Goal: Contribute content: Contribute content

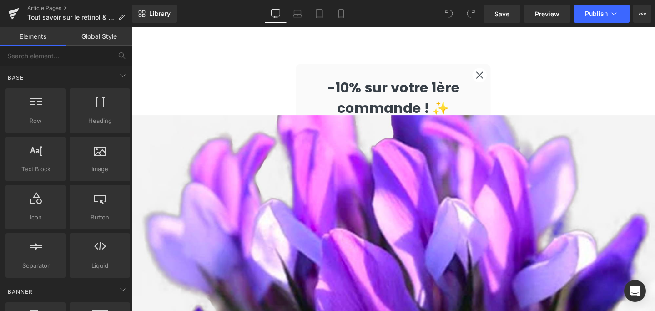
click at [495, 78] on circle "Close dialog" at bounding box center [497, 77] width 15 height 15
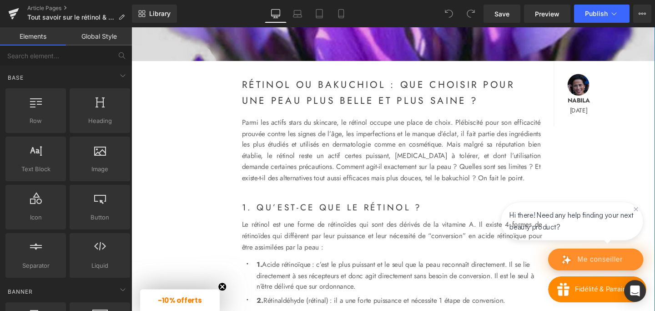
scroll to position [264, 0]
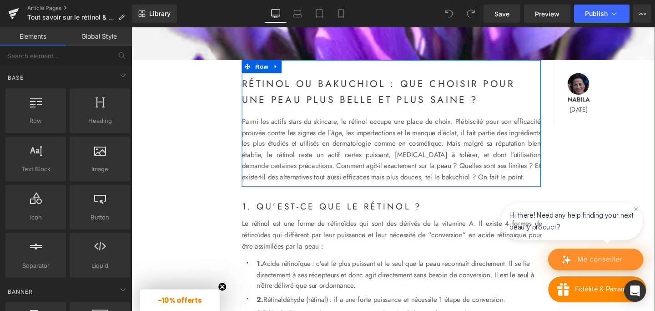
click at [339, 151] on p "Parmi les actifs stars du skincare, le rétinol occupe une place de choix. Plébi…" at bounding box center [404, 156] width 314 height 70
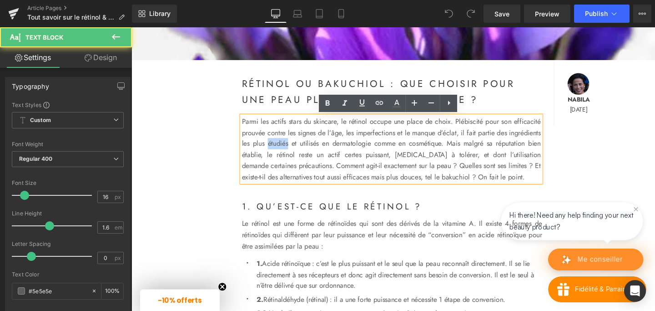
click at [339, 151] on p "Parmi les actifs stars du skincare, le rétinol occupe une place de choix. Plébi…" at bounding box center [404, 156] width 314 height 70
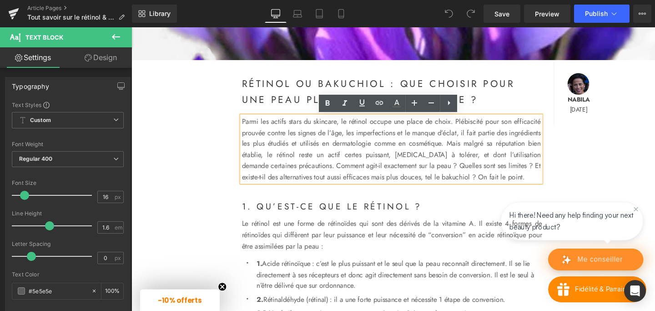
click at [307, 149] on p "Parmi les actifs stars du skincare, le rétinol occupe une place de choix. Plébi…" at bounding box center [404, 156] width 314 height 70
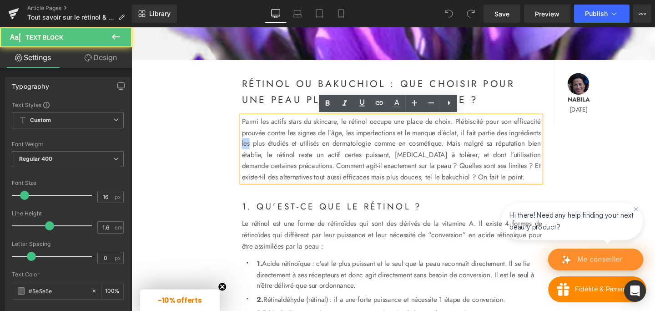
click at [307, 149] on p "Parmi les actifs stars du skincare, le rétinol occupe une place de choix. Plébi…" at bounding box center [404, 156] width 314 height 70
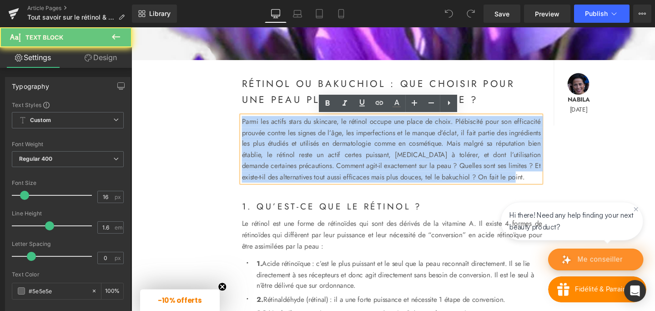
click at [307, 149] on p "Parmi les actifs stars du skincare, le rétinol occupe une place de choix. Plébi…" at bounding box center [404, 156] width 314 height 70
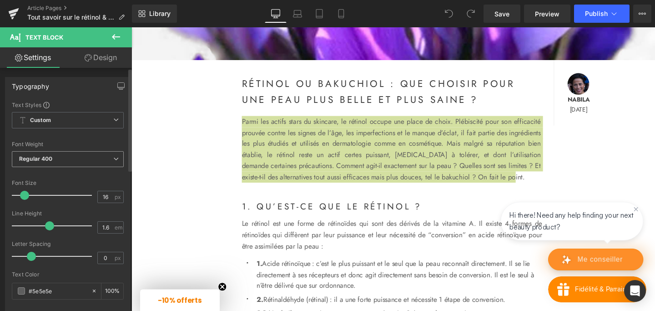
click at [113, 158] on icon at bounding box center [115, 158] width 5 height 5
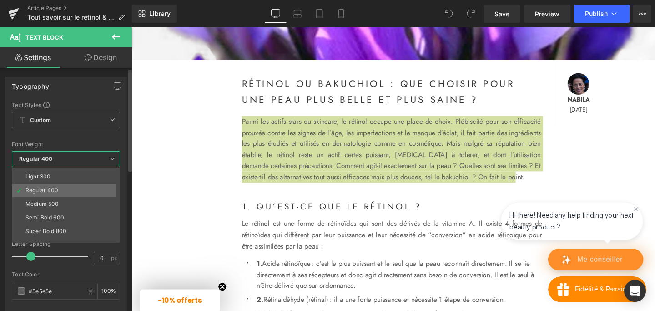
scroll to position [0, 0]
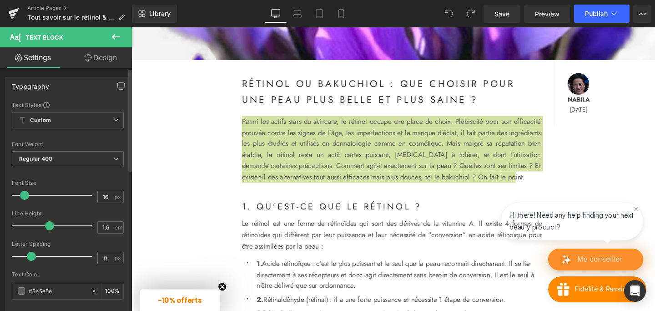
click at [104, 136] on div at bounding box center [68, 136] width 112 height 6
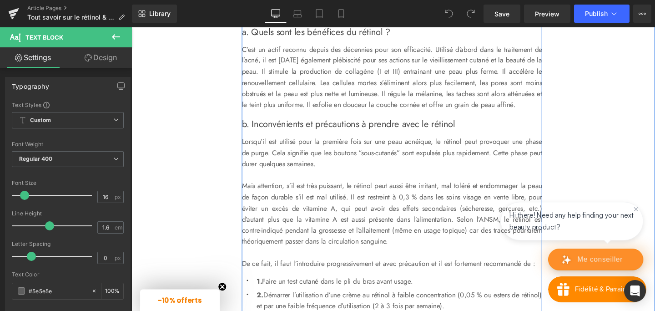
scroll to position [650, 0]
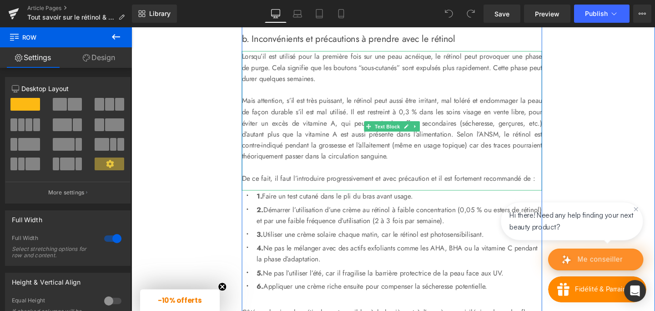
scroll to position [740, 0]
click at [517, 163] on p "Mais attention, s’il est très puissant, le rétinol peut aussi être irritant, ma…" at bounding box center [405, 132] width 316 height 70
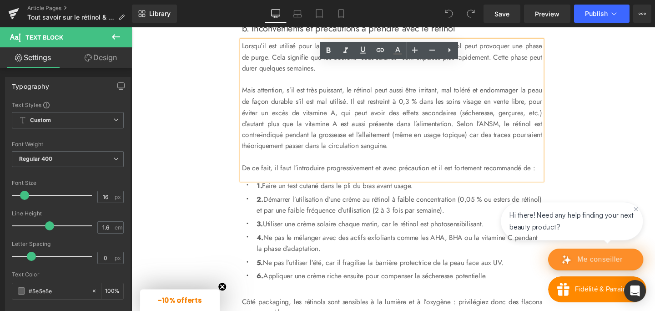
scroll to position [750, 0]
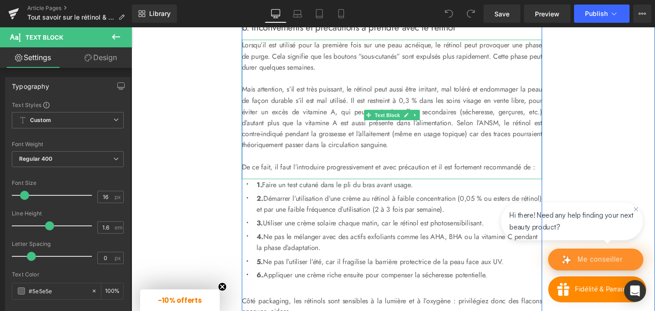
click at [544, 150] on p "Mais attention, s’il est très puissant, le rétinol peut aussi être irritant, ma…" at bounding box center [405, 122] width 316 height 70
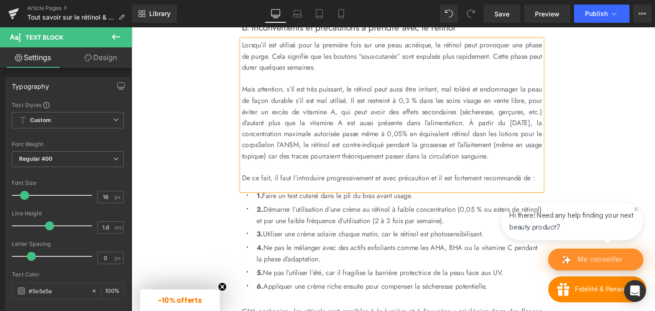
click at [283, 168] on p "Mais attention, s’il est très puissant, le rétinol peut aussi être irritant, ma…" at bounding box center [405, 127] width 316 height 81
click at [377, 168] on p "Mais attention, s’il est très puissant, le rétinol peut aussi être irritant, ma…" at bounding box center [405, 127] width 316 height 81
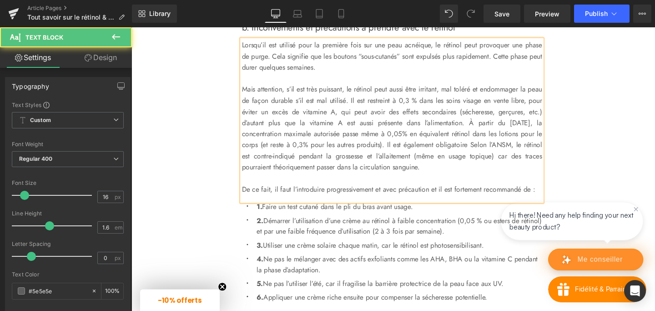
click at [519, 171] on p "Mais attention, s’il est très puissant, le rétinol peut aussi être irritant, ma…" at bounding box center [405, 133] width 316 height 93
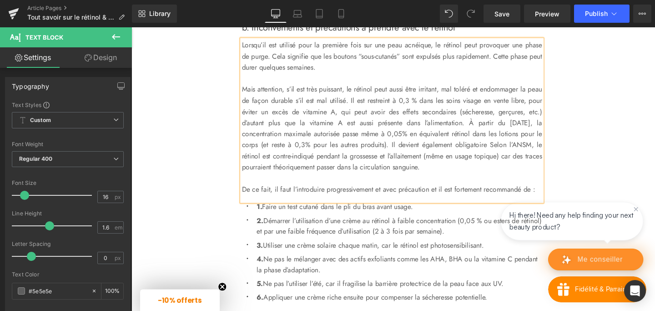
click at [321, 180] on p "Mais attention, s’il est très puissant, le rétinol peut aussi être irritant, ma…" at bounding box center [405, 133] width 316 height 93
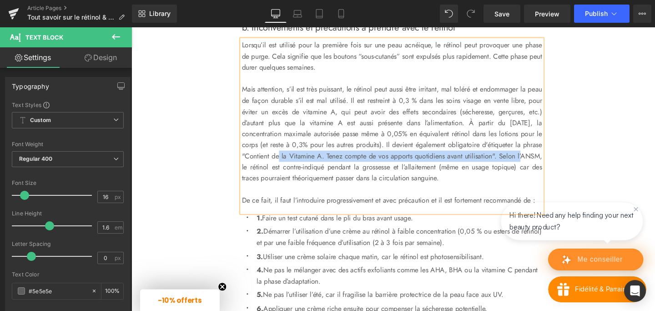
drag, startPoint x: 397, startPoint y: 187, endPoint x: 365, endPoint y: 196, distance: 33.2
click at [365, 191] on p "Mais attention, s’il est très puissant, le rétinol peut aussi être irritant, ma…" at bounding box center [405, 139] width 316 height 105
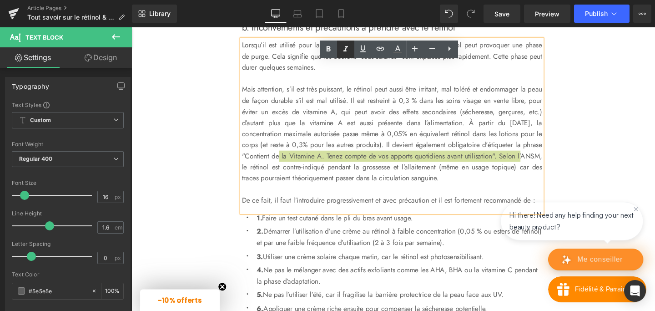
click at [346, 49] on icon at bounding box center [345, 48] width 5 height 5
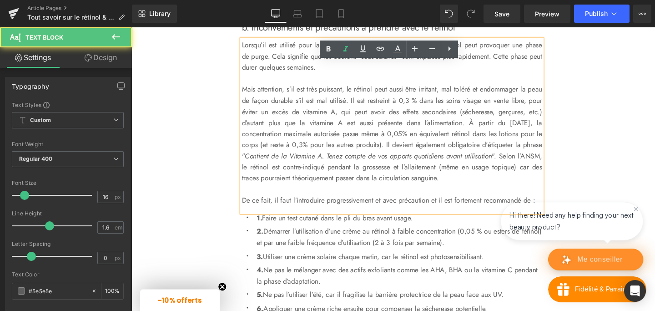
click at [376, 191] on p "Mais attention, s’il est très puissant, le rétinol peut aussi être irritant, ma…" at bounding box center [405, 139] width 316 height 105
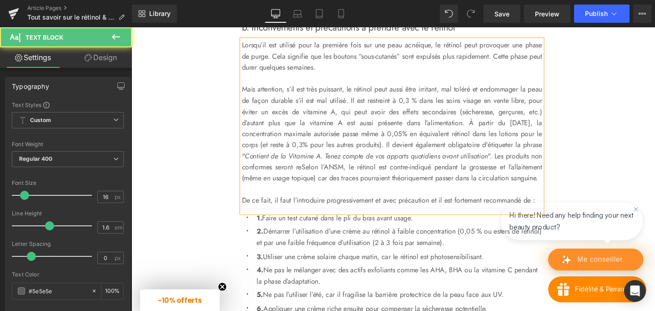
click at [422, 191] on p "Mais attention, s’il est très puissant, le rétinol peut aussi être irritant, ma…" at bounding box center [405, 139] width 316 height 105
click at [504, 191] on p "Mais attention, s’il est très puissant, le rétinol peut aussi être irritant, ma…" at bounding box center [405, 139] width 316 height 105
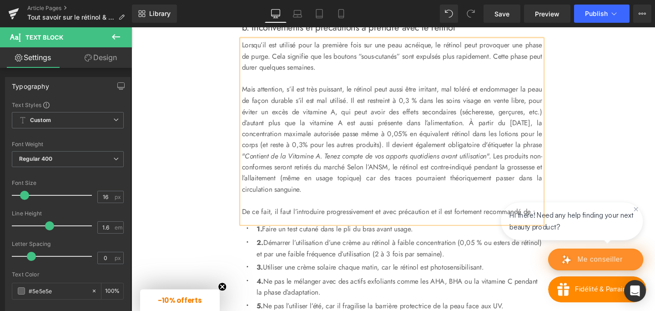
click at [459, 198] on p "Mais attention, s’il est très puissant, le rétinol peut aussi être irritant, ma…" at bounding box center [405, 145] width 316 height 116
click at [282, 203] on p "Mais attention, s’il est très puissant, le rétinol peut aussi être irritant, ma…" at bounding box center [405, 145] width 316 height 116
click at [386, 176] on p "Mais attention, s’il est très puissant, le rétinol peut aussi être irritant, ma…" at bounding box center [405, 145] width 316 height 116
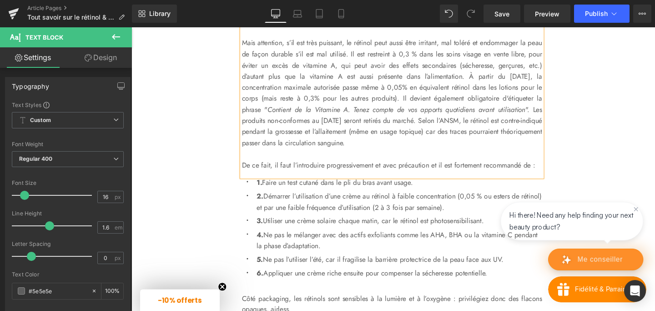
scroll to position [800, 0]
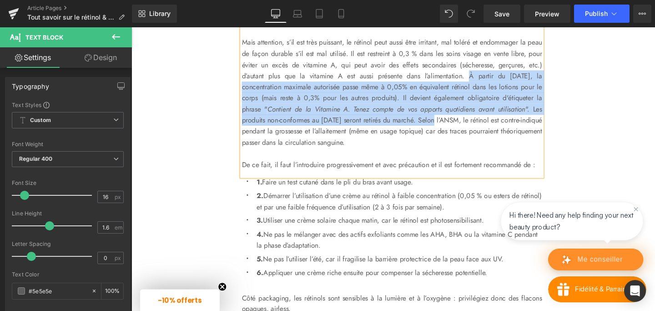
drag, startPoint x: 529, startPoint y: 99, endPoint x: 286, endPoint y: 159, distance: 250.2
click at [286, 154] on p "Mais attention, s’il est très puissant, le rétinol peut aussi être irritant, ma…" at bounding box center [405, 95] width 316 height 116
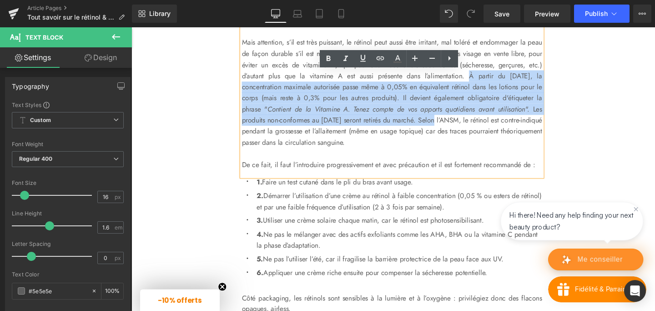
copy p "À partir du 1er novembre 2025, la concentration maximale autorisée passe même à…"
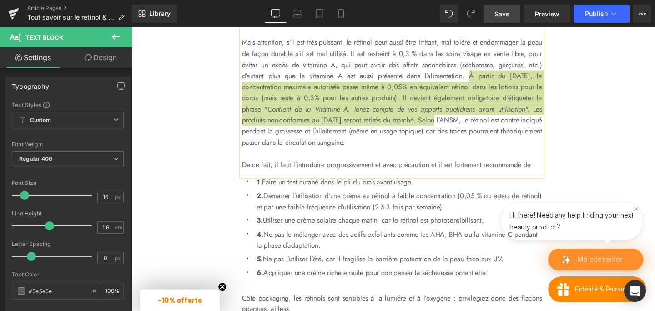
click at [501, 11] on span "Save" at bounding box center [501, 14] width 15 height 10
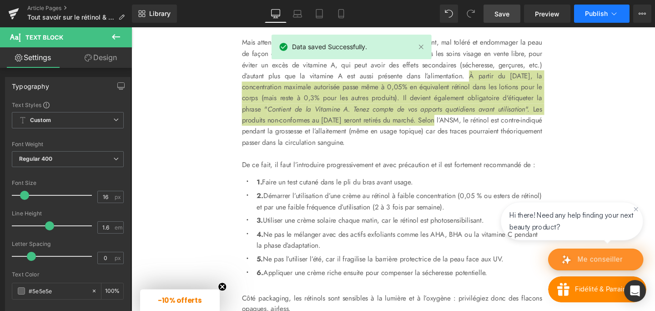
click at [615, 16] on icon at bounding box center [613, 13] width 9 height 9
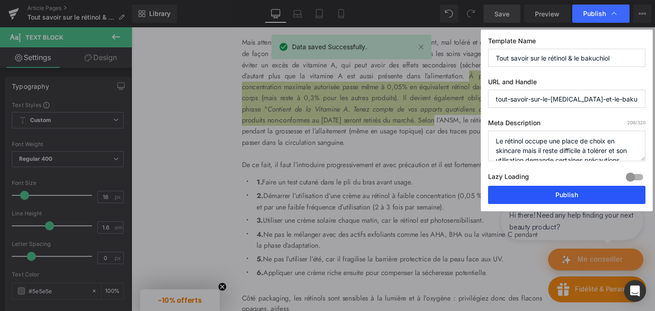
click at [534, 196] on button "Publish" at bounding box center [566, 195] width 157 height 18
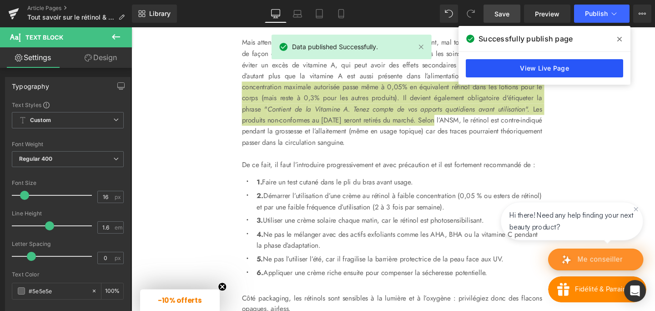
click at [591, 65] on link "View Live Page" at bounding box center [544, 68] width 157 height 18
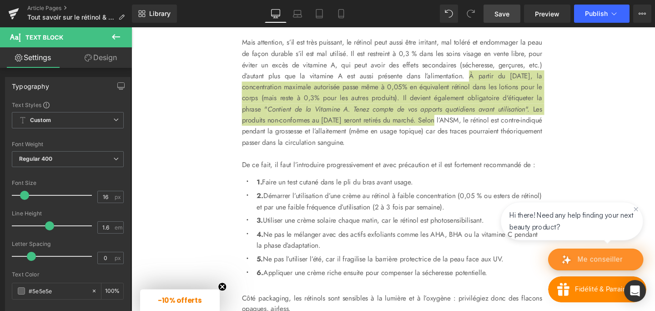
click at [117, 33] on icon at bounding box center [116, 36] width 11 height 11
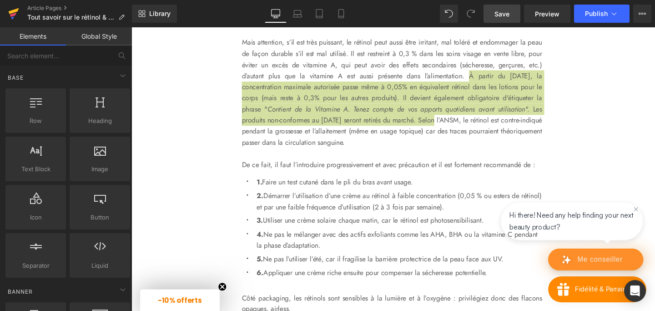
click at [10, 14] on icon at bounding box center [13, 13] width 11 height 23
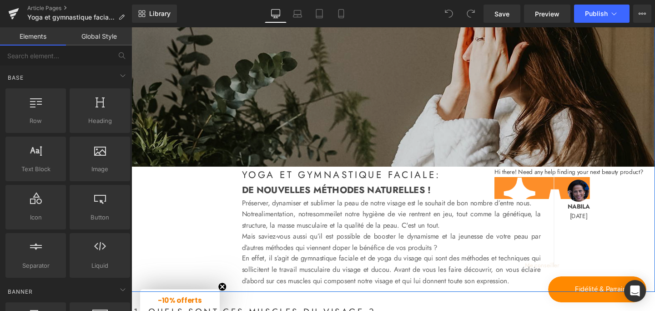
scroll to position [146, 0]
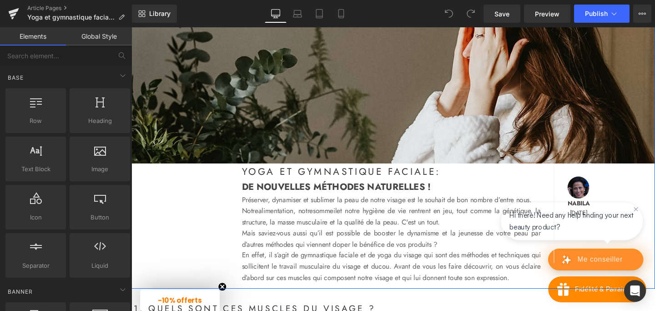
click at [274, 186] on div "YOGA ET GYMNASTIQUE FACIALE: Heading" at bounding box center [404, 178] width 314 height 16
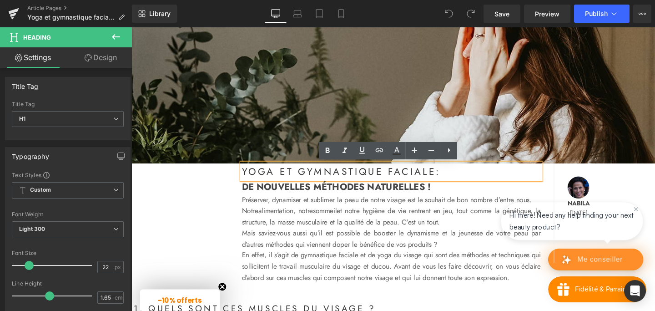
click at [249, 176] on h1 "YOGA ET GYMNASTIQUE FACIALE:" at bounding box center [404, 178] width 314 height 16
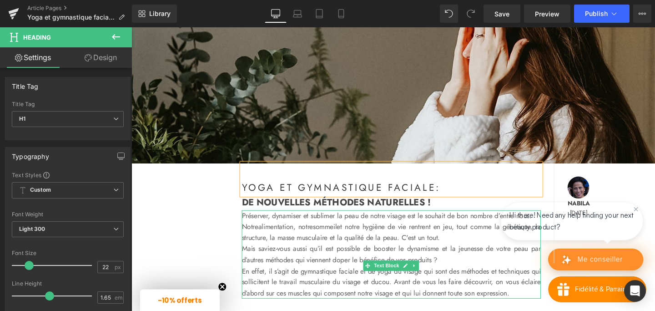
click at [252, 224] on p "Préserver, dynamiser et sublimer la peau de notre visage est le souhait de bon …" at bounding box center [404, 225] width 314 height 12
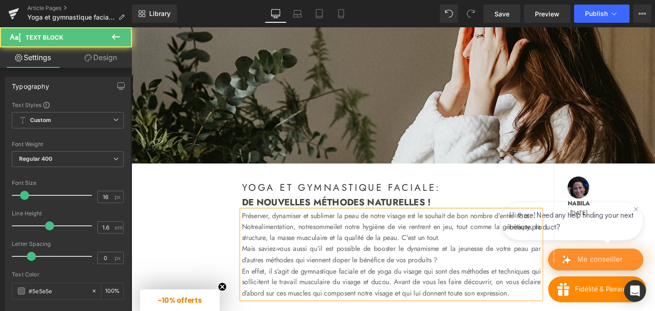
click at [271, 227] on p "Préserver, dynamiser et sublimer la peau de notre visage est le souhait de bon …" at bounding box center [404, 225] width 314 height 12
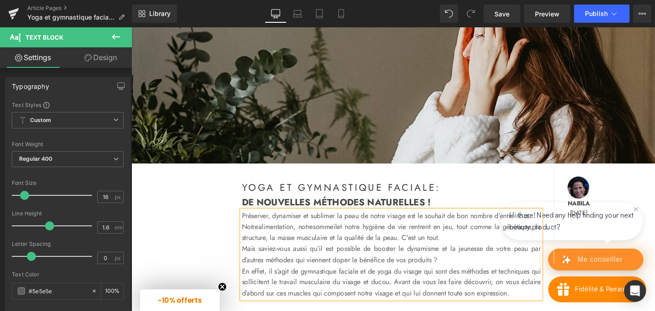
scroll to position [158, 0]
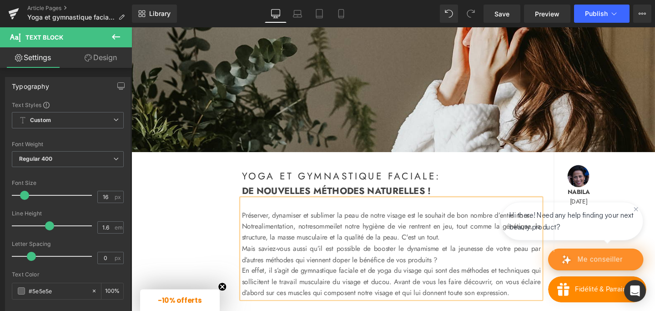
click at [655, 217] on div "Image YOGA ET GYMNASTIQUE FACIALE: Heading DE NOUVELLES MÉTHODES NATURELLES ! H…" at bounding box center [406, 146] width 550 height 342
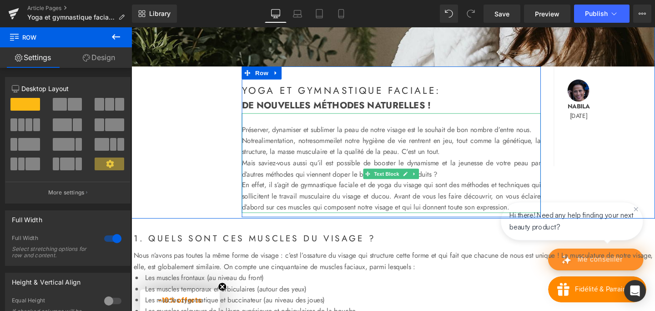
scroll to position [254, 0]
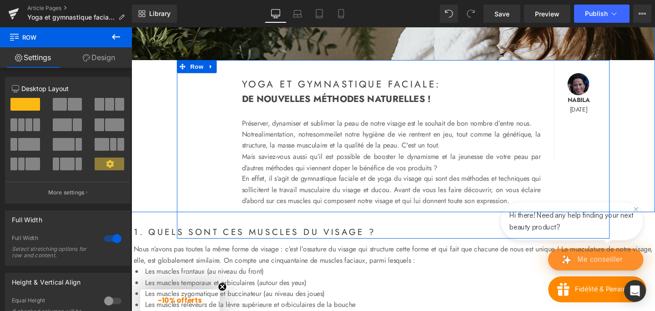
click at [198, 186] on div "YOGA ET GYMNASTIQUE FACIALE: Heading DE NOUVELLES MÉTHODES NATURELLES ! Heading…" at bounding box center [406, 155] width 455 height 187
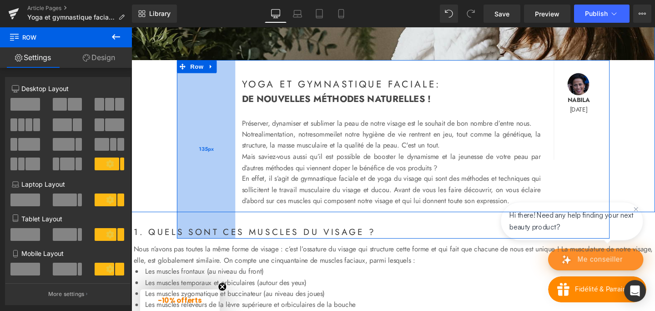
click at [226, 119] on div "135px" at bounding box center [209, 155] width 61 height 187
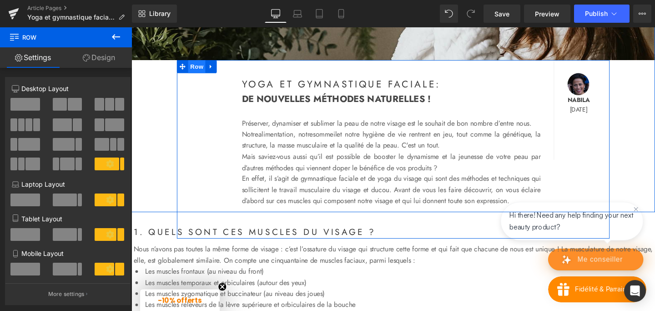
click at [198, 70] on span "Row" at bounding box center [200, 69] width 18 height 14
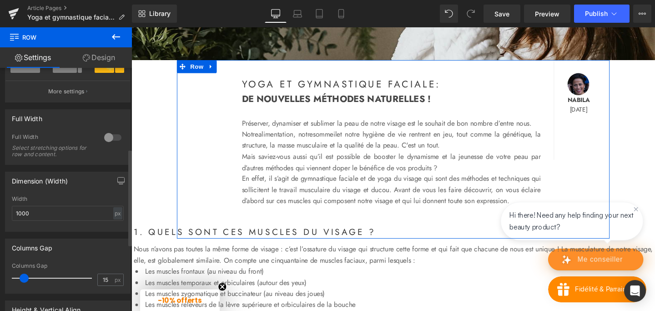
scroll to position [203, 0]
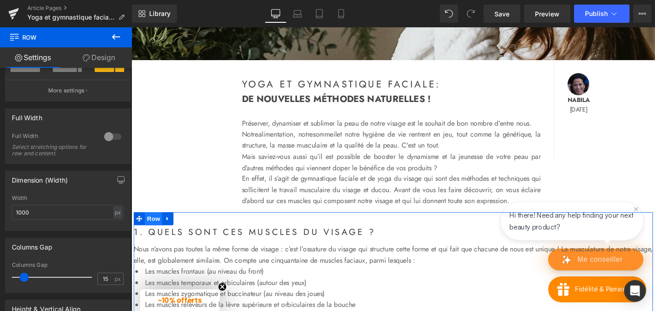
click at [157, 235] on span "Row" at bounding box center [155, 229] width 18 height 14
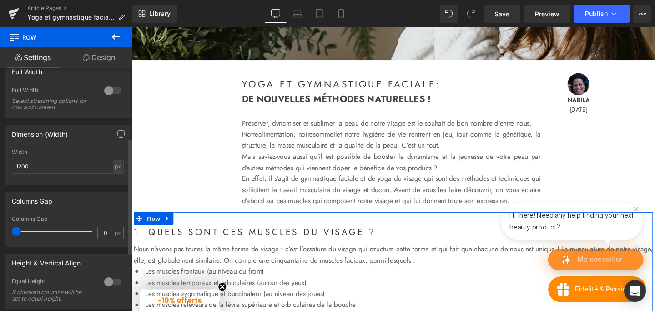
scroll to position [156, 0]
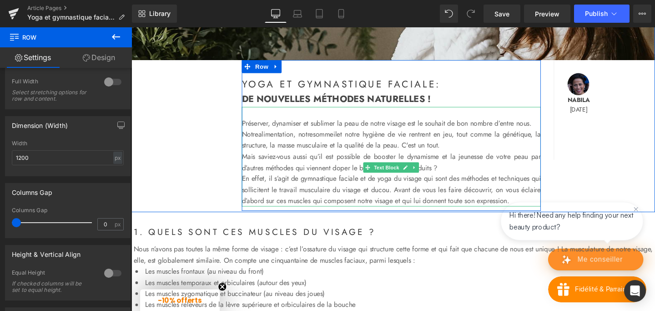
click at [258, 199] on p "En effet, il s’agit de gymnastique faciale et de yoga du visage qui sont des mé…" at bounding box center [404, 198] width 314 height 35
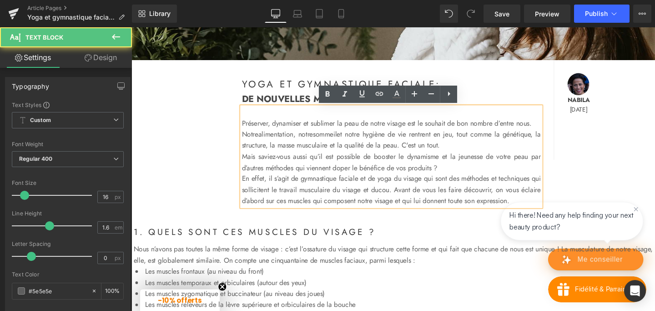
click at [220, 79] on div "YOGA ET GYMNASTIQUE FACIALE: Heading DE NOUVELLES MÉTHODES NATURELLES ! Heading…" at bounding box center [406, 155] width 455 height 187
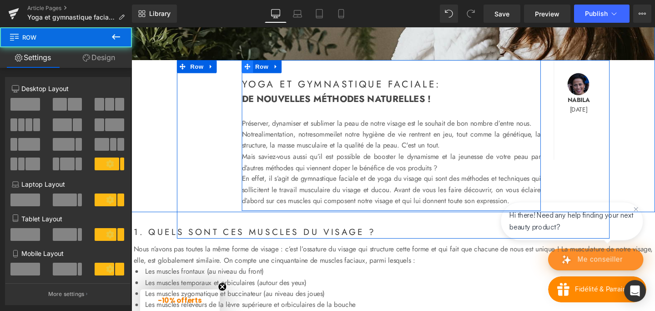
click at [258, 73] on span at bounding box center [253, 69] width 12 height 14
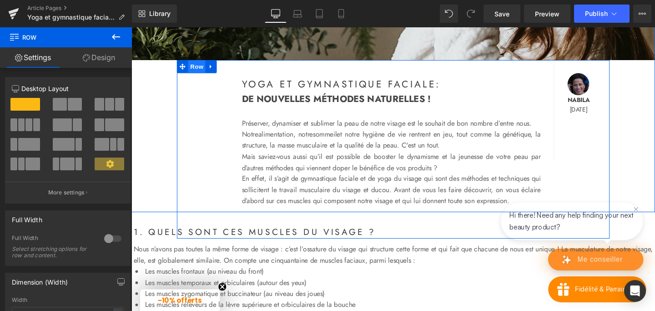
click at [199, 70] on span "Row" at bounding box center [200, 69] width 18 height 14
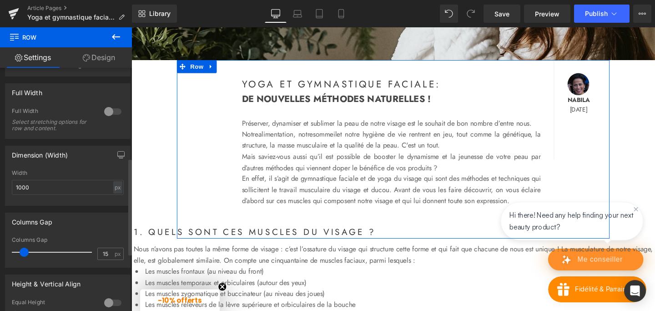
scroll to position [226, 0]
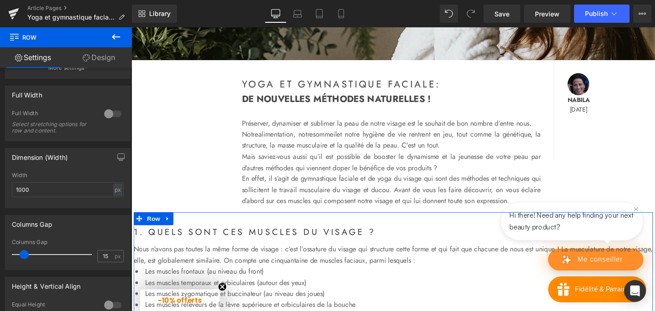
click at [259, 250] on div "1. quels sont ces muscles du visage ? Heading" at bounding box center [407, 242] width 546 height 15
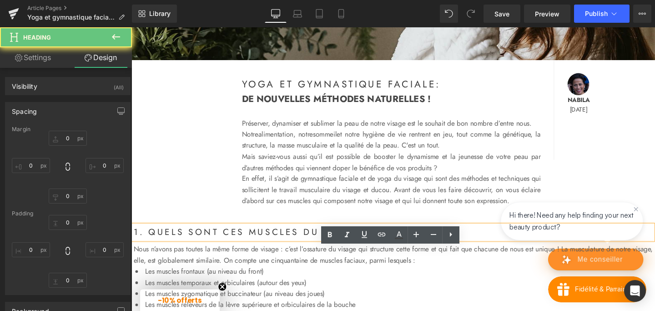
type input "0"
type input "10"
type input "0"
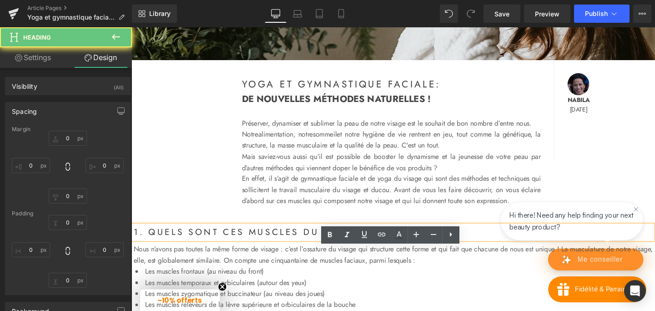
type input "0"
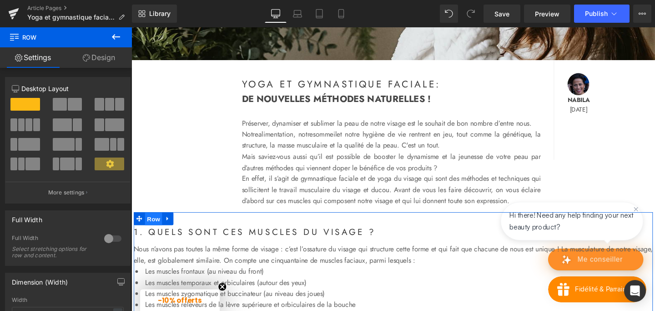
click at [154, 236] on span "Row" at bounding box center [155, 229] width 18 height 14
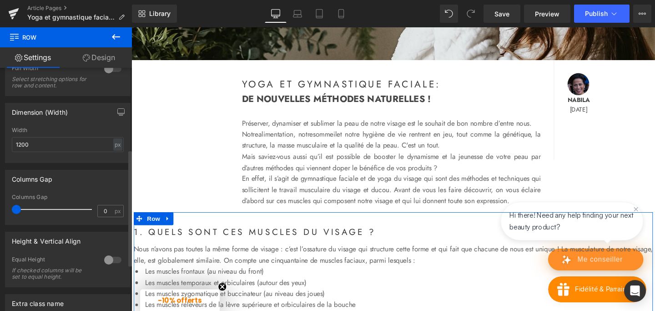
scroll to position [170, 0]
click at [21, 144] on input "1200" at bounding box center [68, 143] width 112 height 15
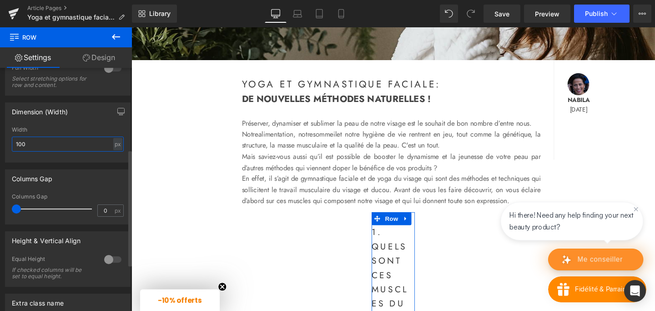
type input "1000"
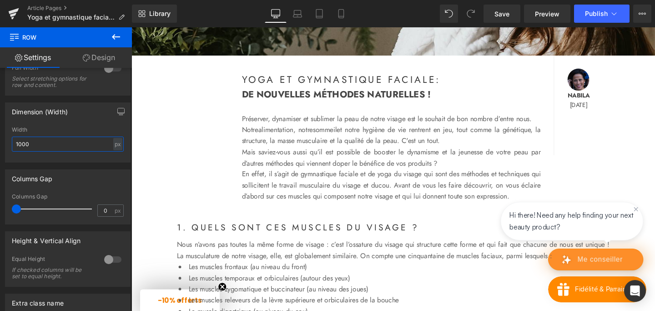
scroll to position [256, 0]
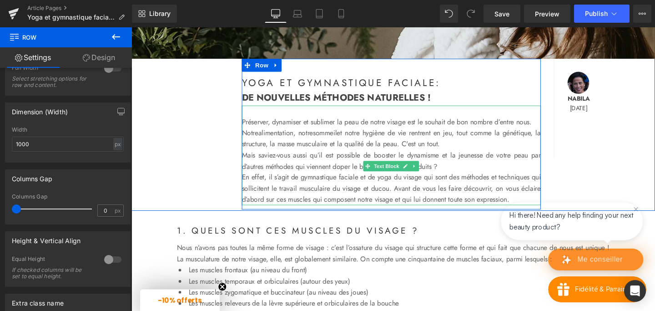
click at [259, 154] on p "Notre alimentation , notre sommeil et notre hygiène de vie rentrent en jeu, tou…" at bounding box center [404, 144] width 314 height 23
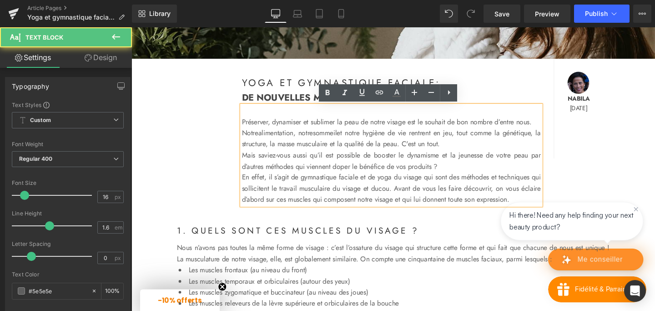
click at [198, 109] on div "YOGA ET GYMNASTIQUE FACIALE: Heading DE NOUVELLES MÉTHODES NATURELLES ! Heading…" at bounding box center [406, 153] width 455 height 187
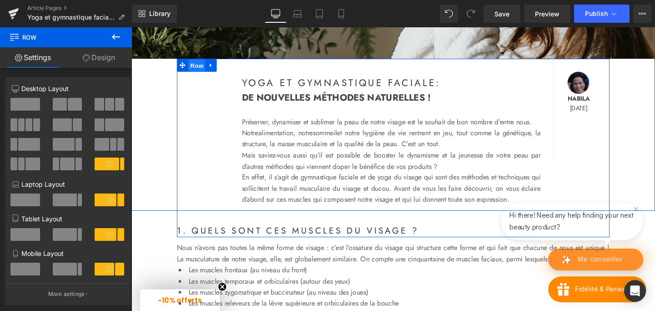
click at [199, 70] on span "Row" at bounding box center [200, 68] width 18 height 14
click at [201, 68] on span "Row" at bounding box center [200, 67] width 18 height 14
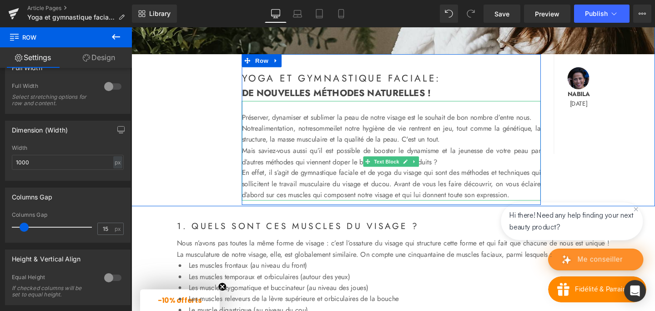
scroll to position [260, 0]
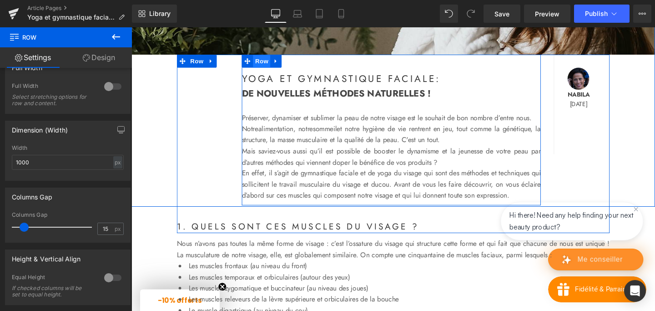
click at [264, 62] on span "Row" at bounding box center [268, 63] width 18 height 14
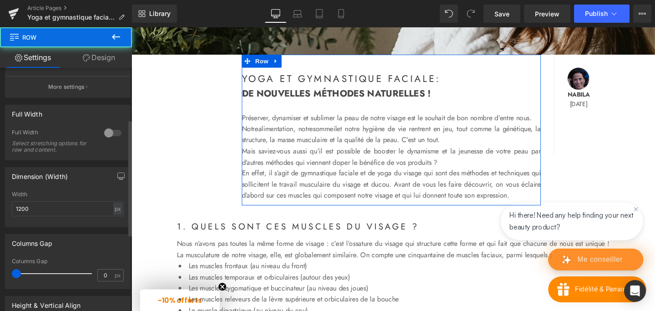
scroll to position [114, 0]
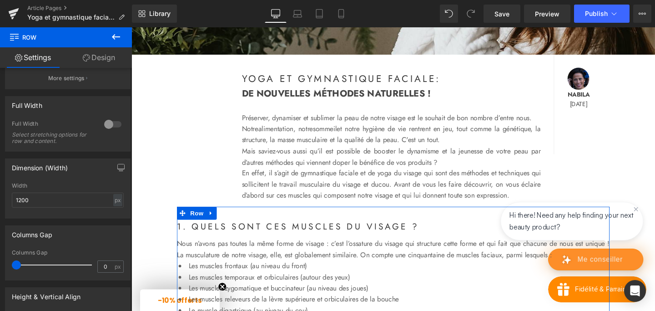
click at [270, 243] on strong "1. quels sont ces muscles du visage ?" at bounding box center [306, 236] width 254 height 13
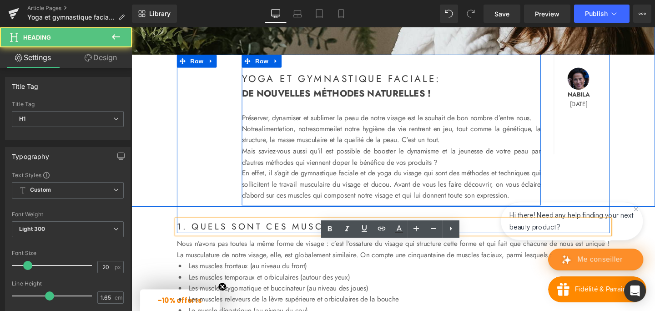
click at [267, 214] on div at bounding box center [404, 213] width 314 height 2
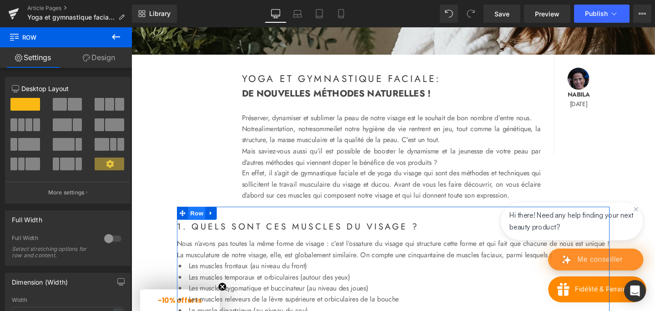
click at [197, 229] on span "Row" at bounding box center [200, 223] width 18 height 14
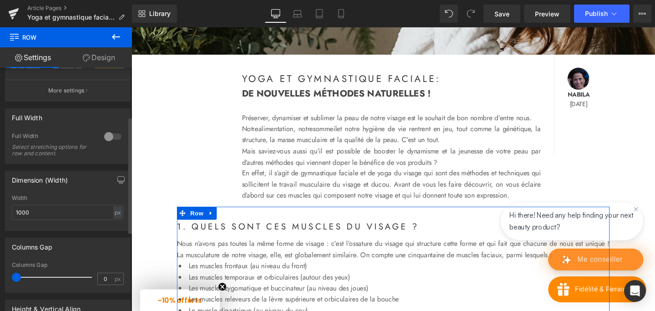
scroll to position [104, 0]
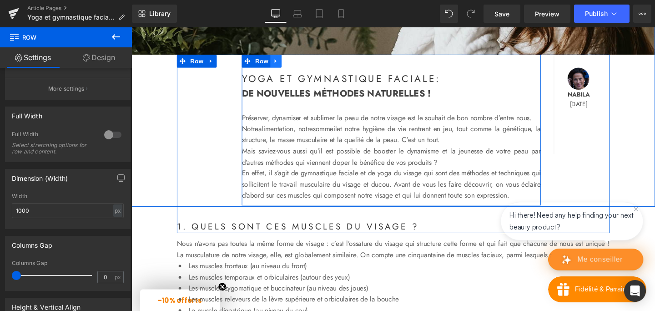
click at [283, 60] on icon at bounding box center [283, 63] width 6 height 7
click at [268, 64] on span "Row" at bounding box center [268, 63] width 18 height 14
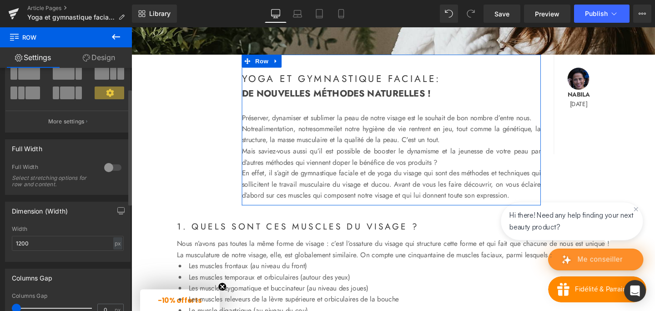
scroll to position [0, 0]
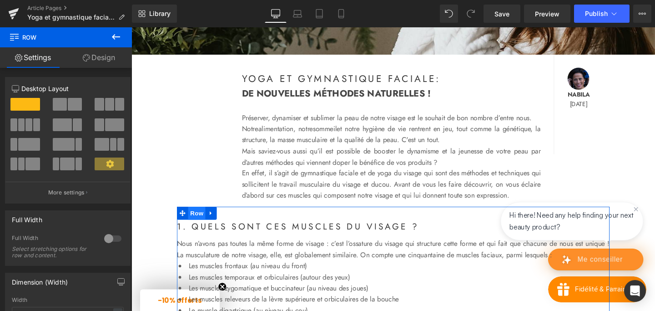
click at [201, 229] on span "Row" at bounding box center [200, 223] width 18 height 14
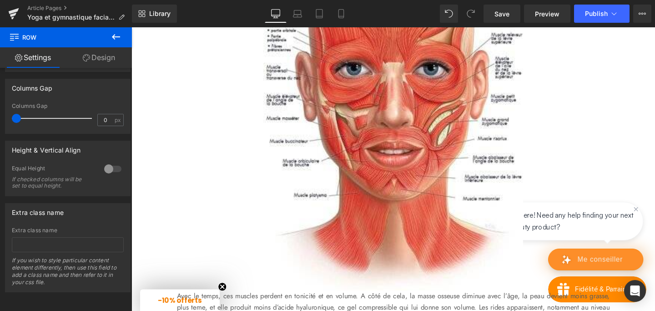
scroll to position [680, 0]
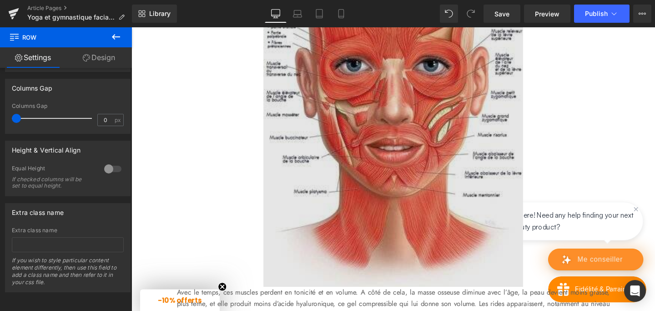
click at [340, 122] on img at bounding box center [406, 111] width 273 height 378
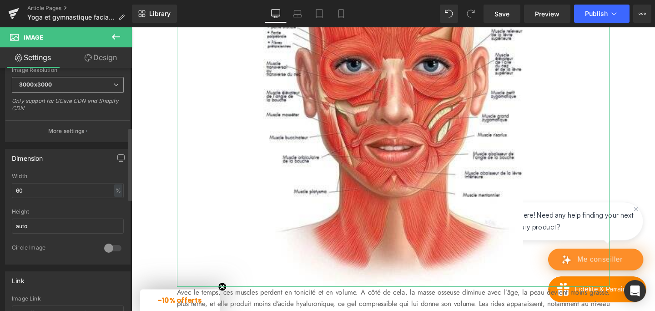
scroll to position [196, 0]
click at [19, 187] on input "60" at bounding box center [68, 189] width 112 height 15
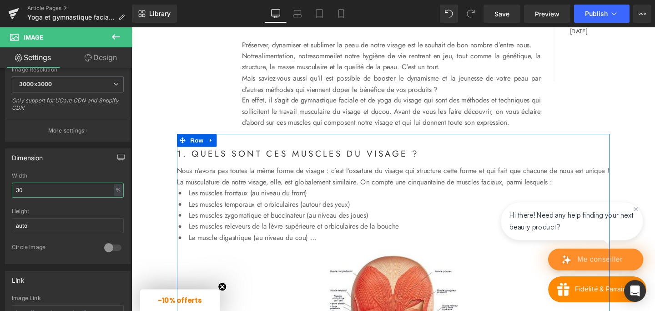
scroll to position [336, 0]
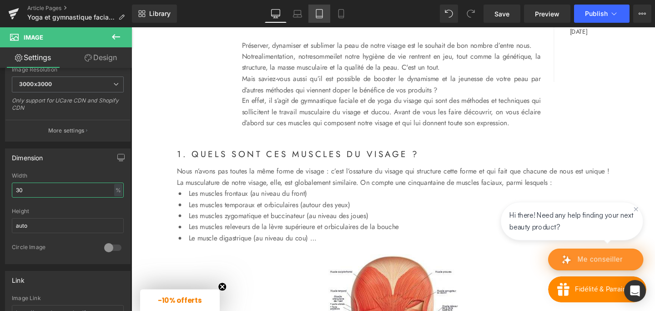
type input "30"
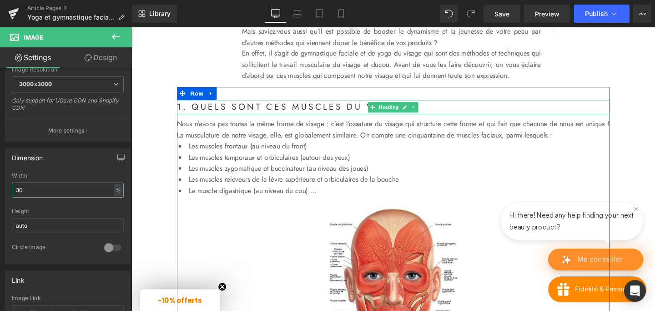
scroll to position [387, 0]
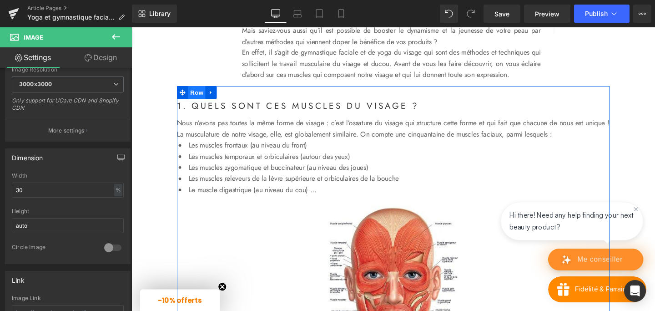
click at [200, 103] on span "Row" at bounding box center [200, 96] width 18 height 14
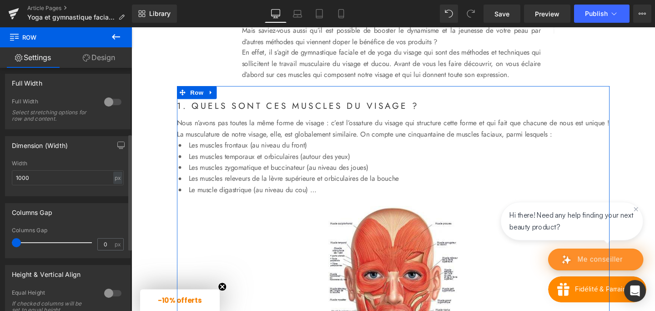
scroll to position [137, 0]
click at [19, 177] on input "1000" at bounding box center [68, 177] width 112 height 15
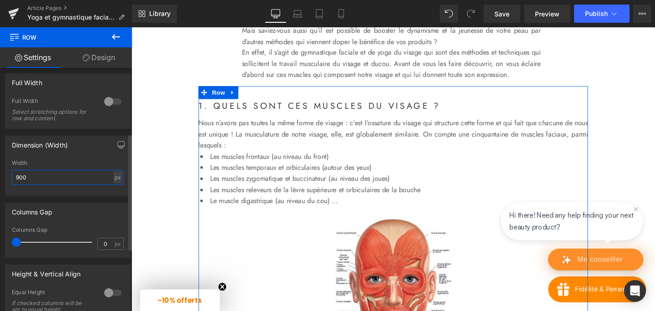
click at [23, 178] on input "900" at bounding box center [68, 177] width 112 height 15
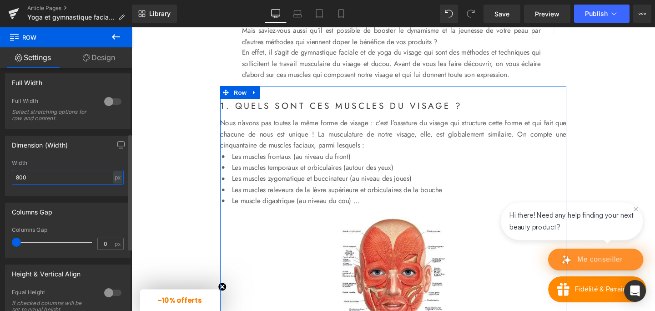
click at [20, 178] on input "800" at bounding box center [68, 177] width 112 height 15
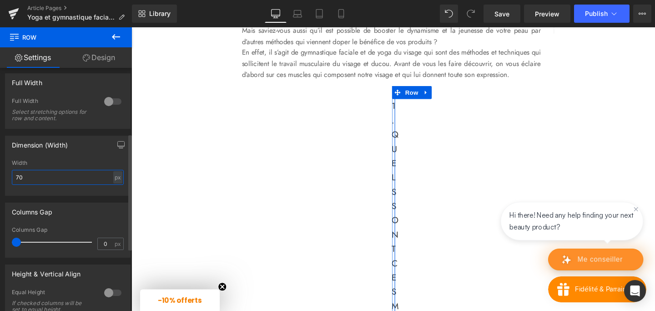
type input "700"
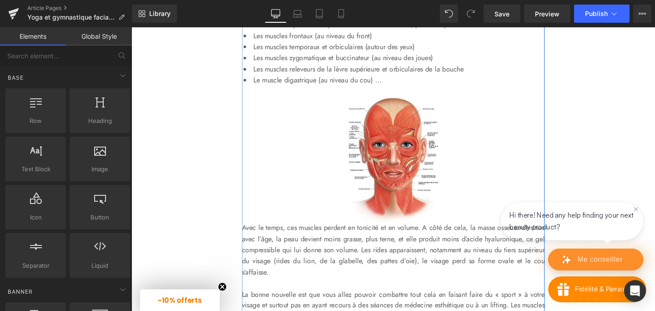
scroll to position [514, 0]
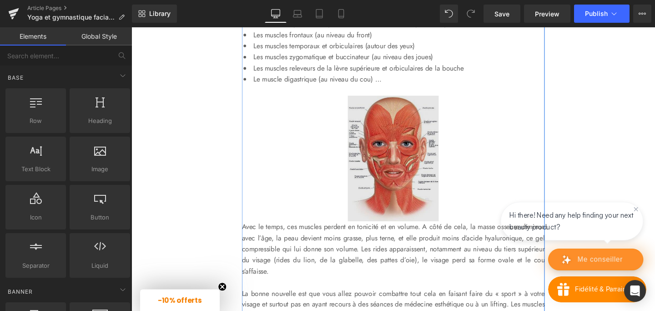
click at [383, 171] on img at bounding box center [407, 165] width 96 height 132
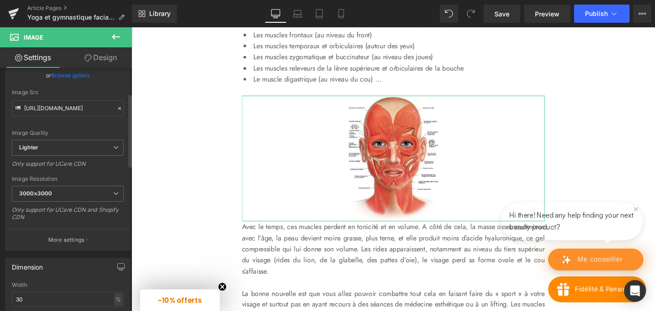
scroll to position [94, 0]
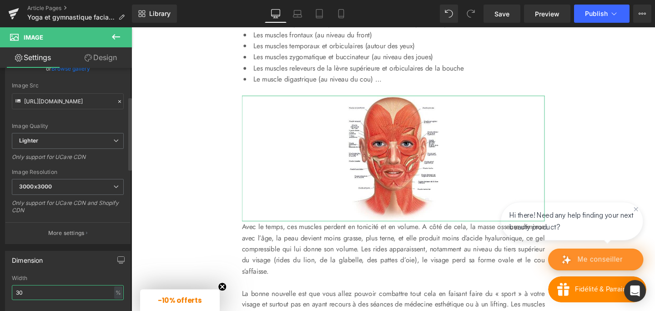
click at [21, 292] on input "30" at bounding box center [68, 292] width 112 height 15
type input "40"
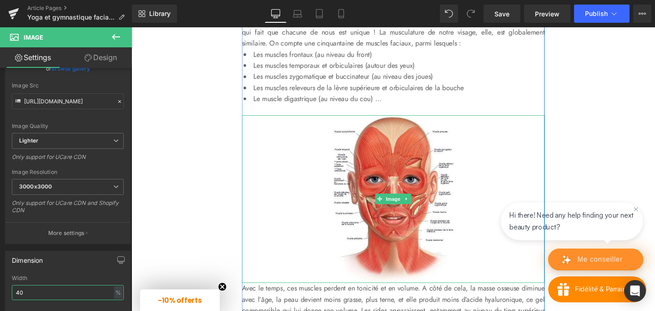
scroll to position [484, 0]
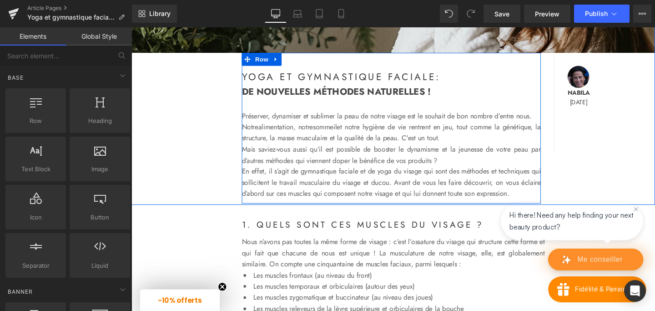
scroll to position [264, 0]
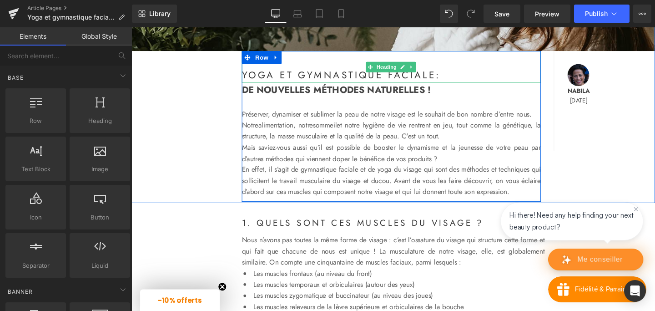
click at [443, 77] on h1 "YOGA ET GYMNASTIQUE FACIALE:" at bounding box center [404, 77] width 314 height 16
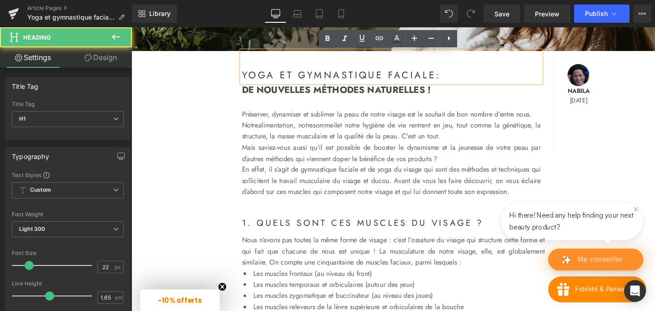
click at [459, 77] on h1 "YOGA ET GYMNASTIQUE FACIALE:" at bounding box center [404, 77] width 314 height 16
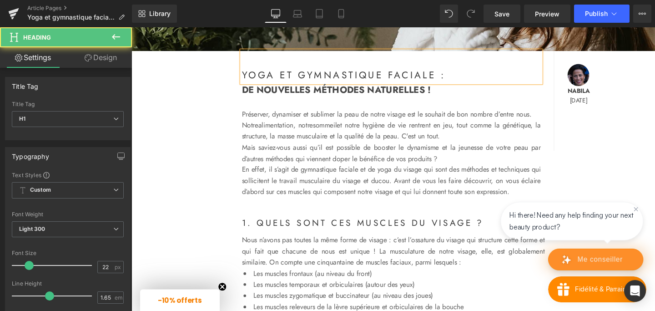
click at [472, 76] on h1 "YOGA ET GYMNASTIQUE FACIALE :" at bounding box center [404, 77] width 314 height 16
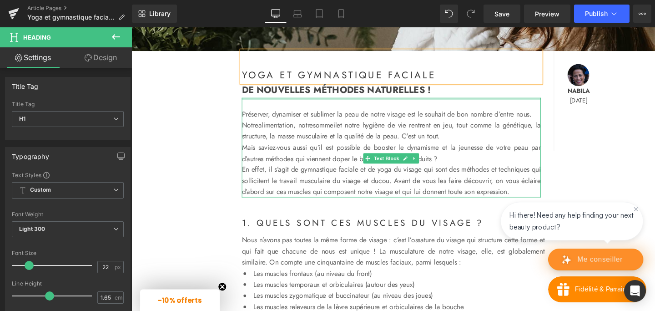
click at [417, 101] on div at bounding box center [404, 102] width 314 height 2
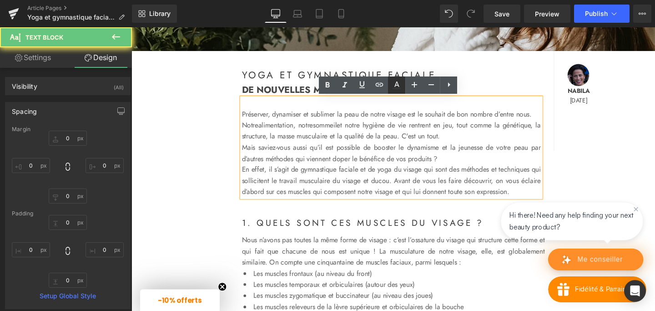
click at [403, 89] on link at bounding box center [396, 84] width 17 height 17
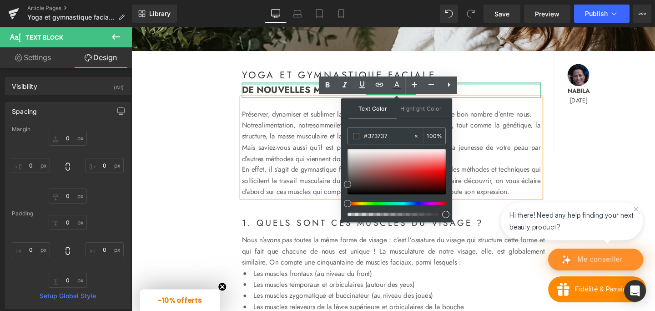
click at [282, 88] on h2 "DE NOUVELLES MÉTHODES NATURELLES !" at bounding box center [404, 94] width 314 height 16
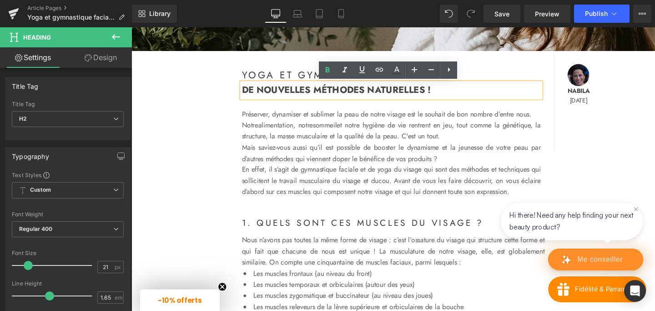
click at [462, 95] on h2 "DE NOUVELLES MÉTHODES NATURELLES !" at bounding box center [404, 94] width 314 height 16
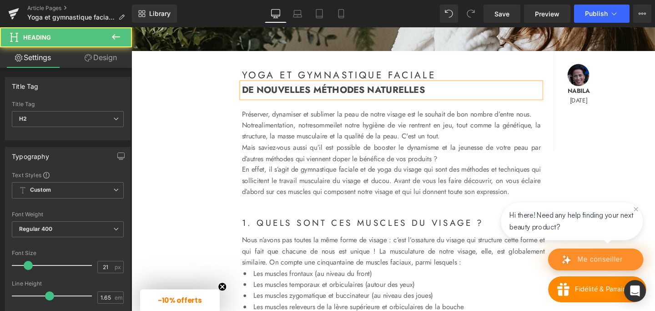
click at [401, 94] on h2 "DE NOUVELLES MÉTHODES NATURELLES" at bounding box center [404, 94] width 314 height 16
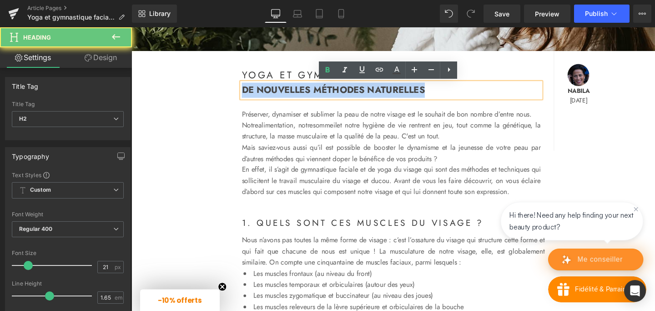
click at [401, 94] on h2 "DE NOUVELLES MÉTHODES NATURELLES" at bounding box center [404, 94] width 314 height 16
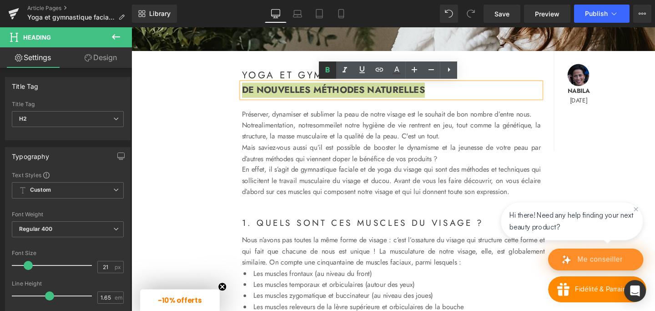
click at [327, 71] on icon at bounding box center [328, 69] width 4 height 5
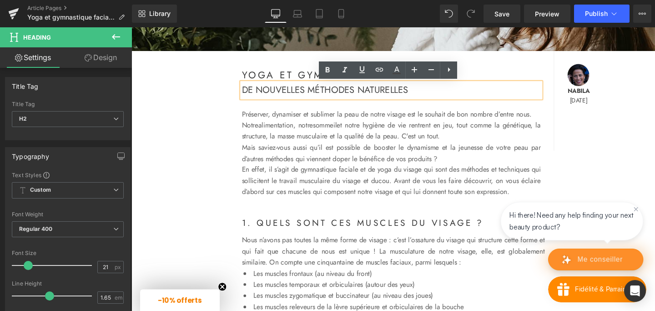
click at [317, 166] on p "Mais saviez-vous aussi qu’il est possible de booster le dynamisme et la jeuness…" at bounding box center [404, 159] width 314 height 23
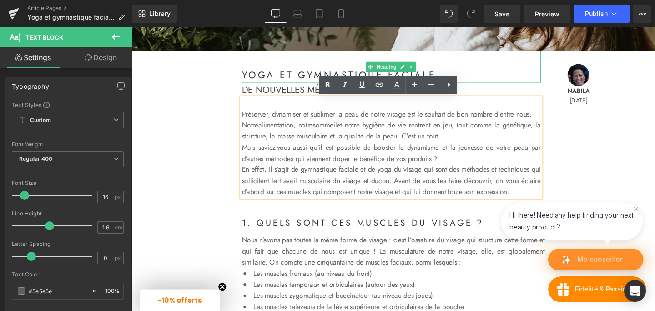
click at [322, 76] on h1 "YOGA ET GYMNASTIQUE FACIALE" at bounding box center [404, 77] width 314 height 16
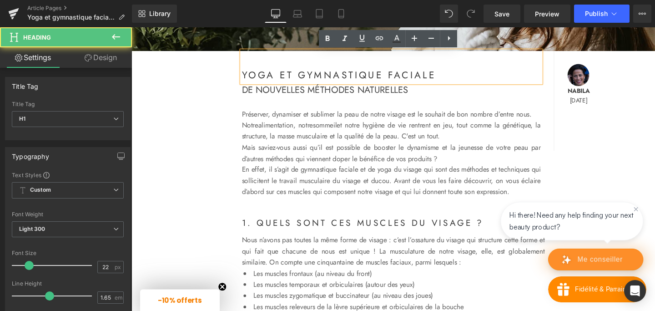
click at [463, 75] on h1 "YOGA ET GYMNASTIQUE FACIALE" at bounding box center [404, 77] width 314 height 16
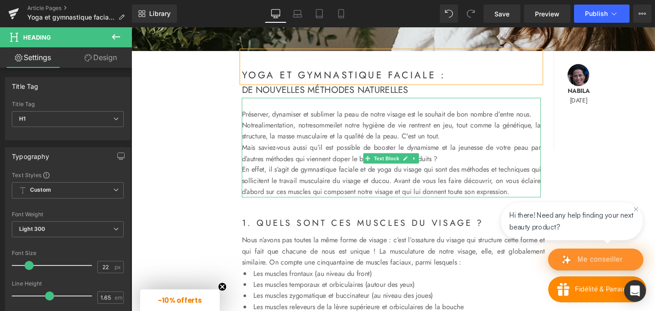
click at [282, 184] on p "En effet, il s’agit de gymnastique faciale et de yoga du visage qui sont des mé…" at bounding box center [404, 188] width 314 height 35
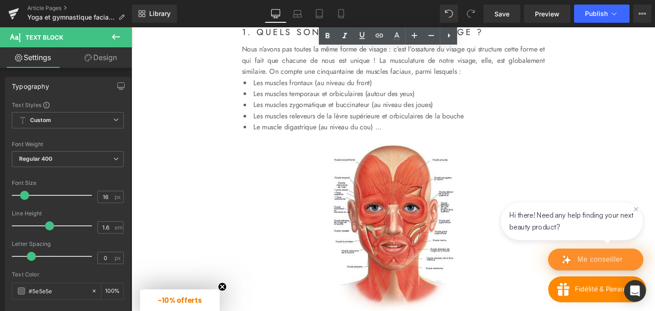
scroll to position [469, 0]
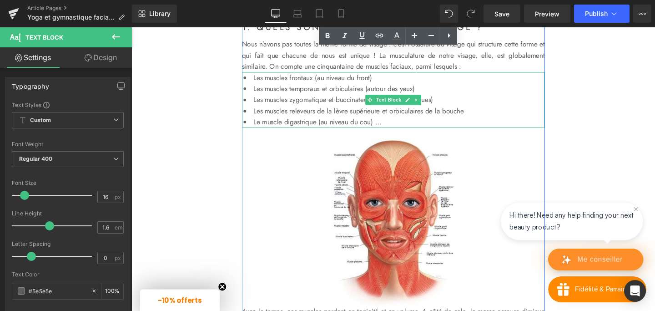
click at [401, 98] on li "Les muscles temporaux et orbiculaires (autour des yeux)" at bounding box center [406, 92] width 318 height 12
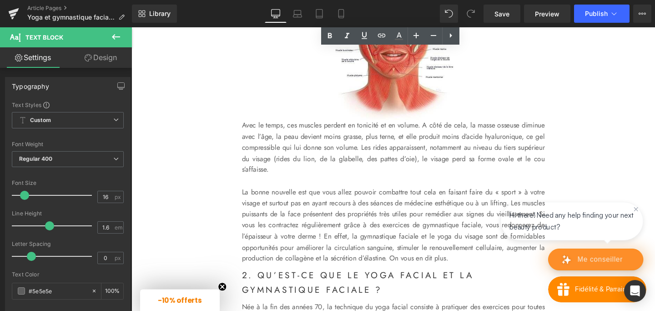
scroll to position [673, 0]
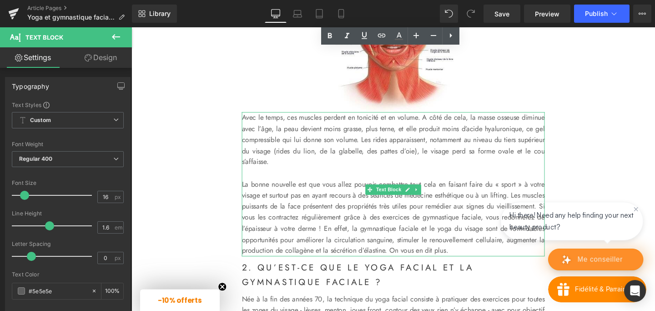
click at [311, 151] on p "Avec le temps, ces muscles perdent en tonicité et en volume. A côté de cela, la…" at bounding box center [406, 145] width 318 height 58
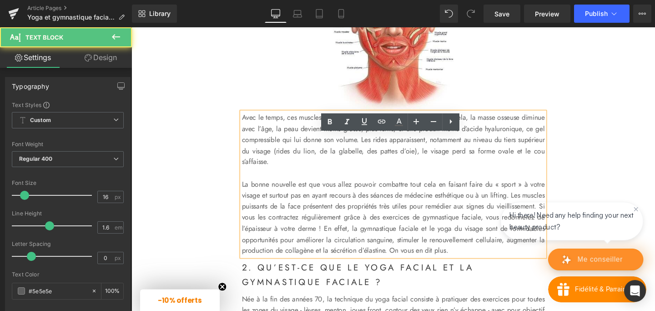
click at [248, 143] on p "Avec le temps, ces muscles perdent en tonicité et en volume. A côté de cela, la…" at bounding box center [406, 145] width 318 height 58
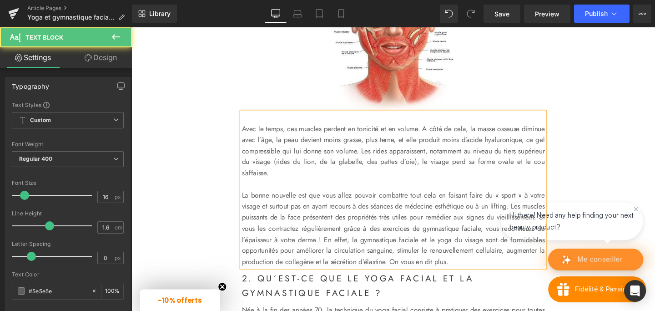
click at [456, 159] on p "Avec le temps, ces muscles perdent en tonicité et en volume. A côté de cela, la…" at bounding box center [406, 157] width 318 height 58
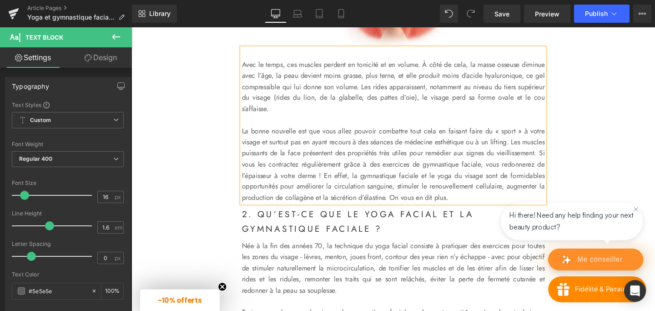
scroll to position [743, 0]
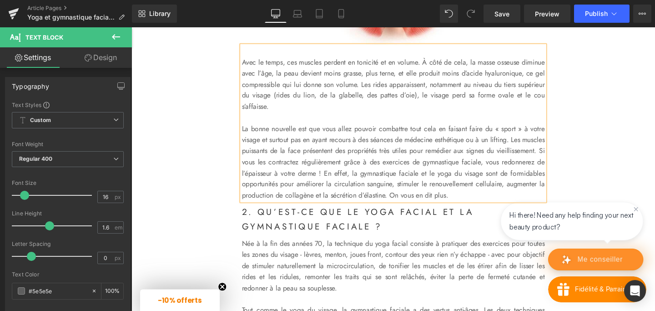
click at [308, 155] on p "La bonne nouvelle est que vous allez pouvoir combattre tout cela en faisant fai…" at bounding box center [406, 168] width 318 height 81
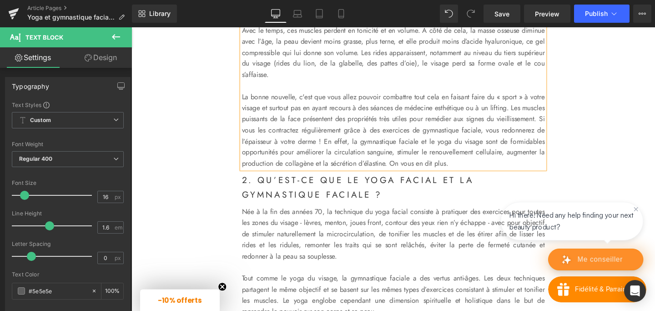
scroll to position [778, 0]
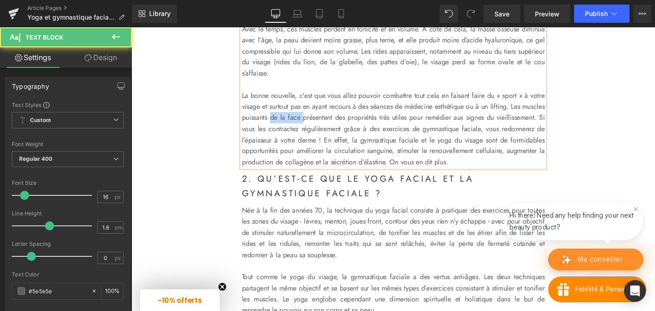
drag, startPoint x: 326, startPoint y: 145, endPoint x: 359, endPoint y: 148, distance: 33.8
click at [359, 148] on p "La bonne nouvelle, c'est que vous allez pouvoir combattre tout cela en faisant …" at bounding box center [406, 133] width 318 height 81
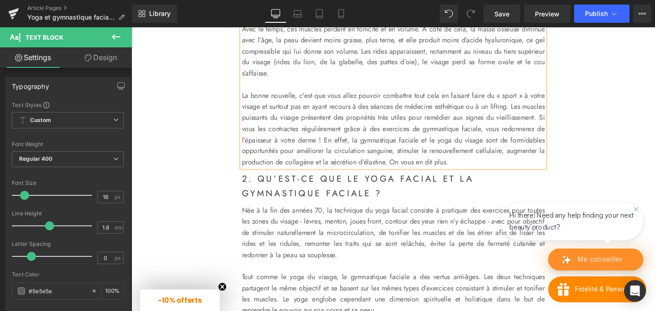
click at [295, 175] on p "La bonne nouvelle, c'est que vous allez pouvoir combattre tout cela en faisant …" at bounding box center [406, 133] width 318 height 81
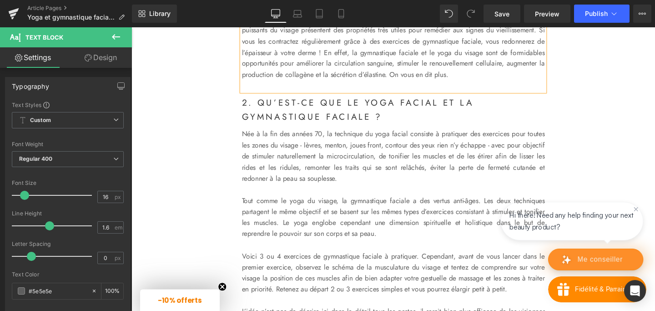
scroll to position [873, 0]
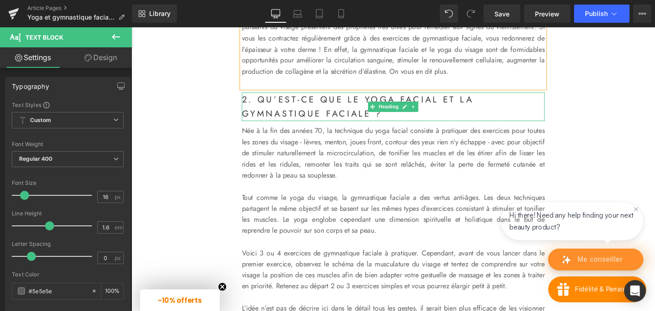
click at [386, 125] on strong "2. QU’EST-CE QUE LE YOGA FACIAL ET LA GYMNASTIQUE FACIALE ?" at bounding box center [369, 110] width 244 height 28
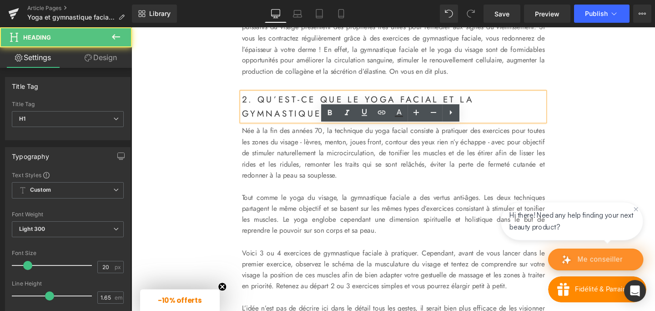
click at [386, 125] on strong "2. QU’EST-CE QUE LE YOGA FACIAL ET LA GYMNASTIQUE FACIALE ?" at bounding box center [369, 110] width 244 height 28
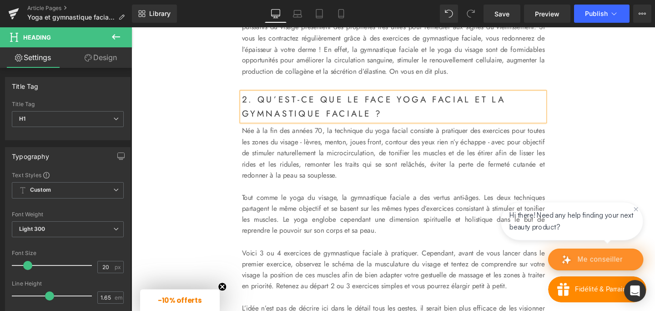
click at [475, 125] on strong "2. QU’EST-CE QUE LE FACE YOGA FACIAL ET LA GYMNASTIQUE FACIALE ?" at bounding box center [385, 110] width 277 height 28
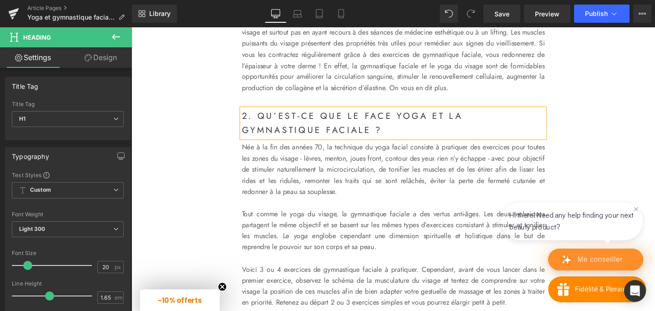
scroll to position [864, 0]
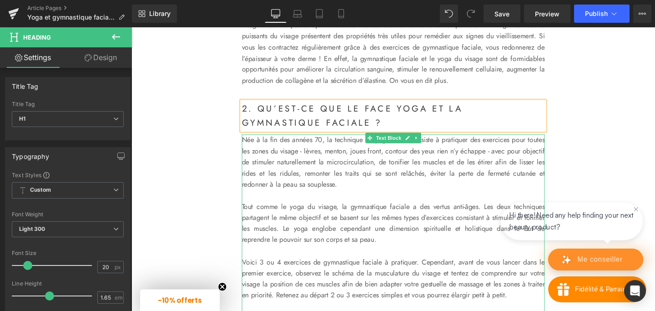
click at [443, 198] on p "Née à la fin des années 70, la technique du yoga facial consiste à pratiquer de…" at bounding box center [406, 169] width 318 height 58
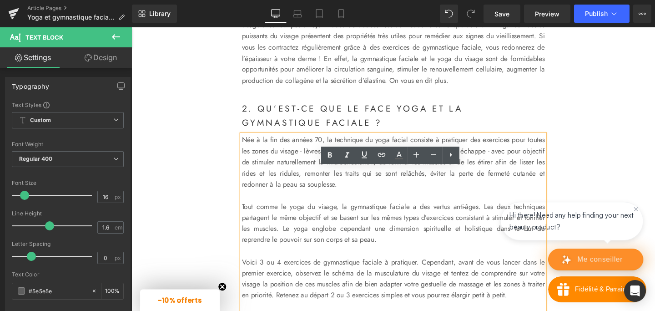
click at [398, 178] on p "Née à la fin des années 70, la technique du yoga facial consiste à pratiquer de…" at bounding box center [406, 169] width 318 height 58
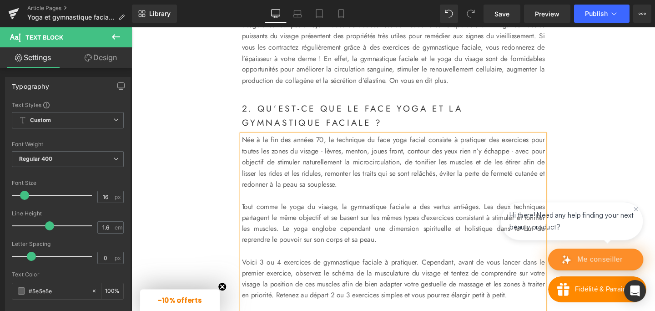
click at [438, 180] on p "Née à la fin des années 70, la technique du face yoga facial consiste à pratiqu…" at bounding box center [406, 169] width 318 height 58
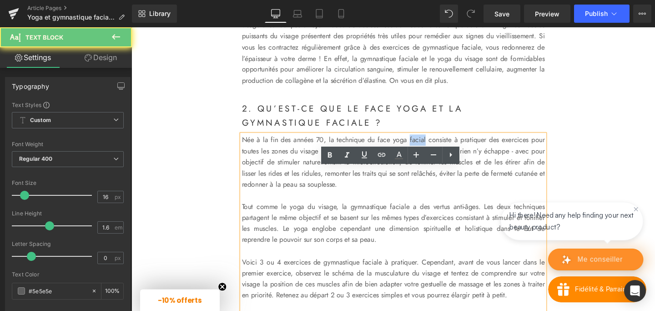
click at [438, 180] on p "Née à la fin des années 70, la technique du face yoga facial consiste à pratiqu…" at bounding box center [406, 169] width 318 height 58
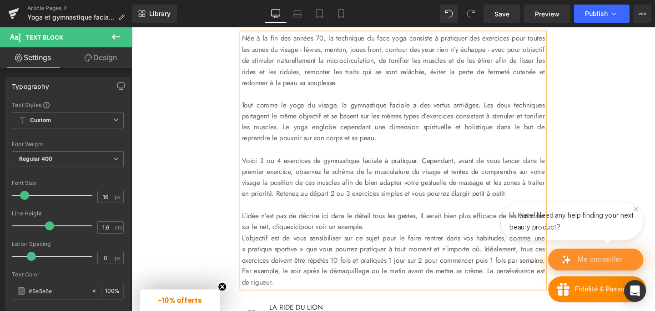
scroll to position [972, 0]
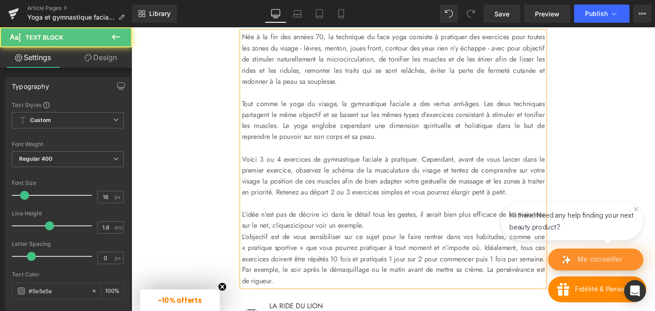
click at [305, 140] on p "Tout comme le yoga du visage, la gymnastique faciale a des vertus anti-âges. Le…" at bounding box center [406, 125] width 318 height 46
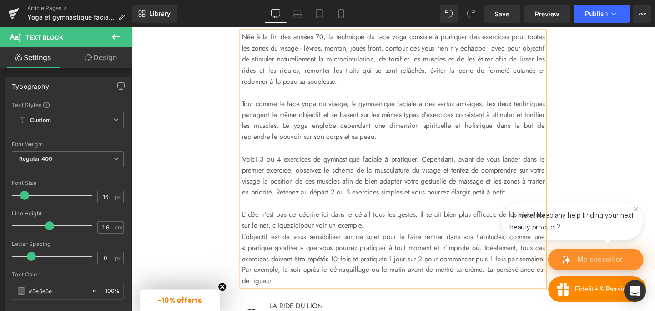
click at [352, 143] on p "Tout comme le face yoga du visage, la gymnastique faciale a des vertus anti-âge…" at bounding box center [406, 125] width 318 height 46
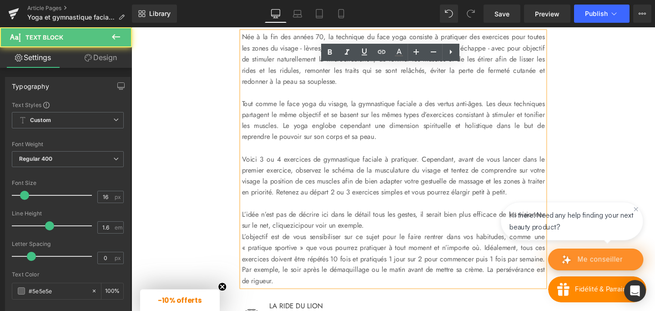
click at [352, 143] on p "Tout comme le face yoga du visage, la gymnastique faciale a des vertus anti-âge…" at bounding box center [406, 125] width 318 height 46
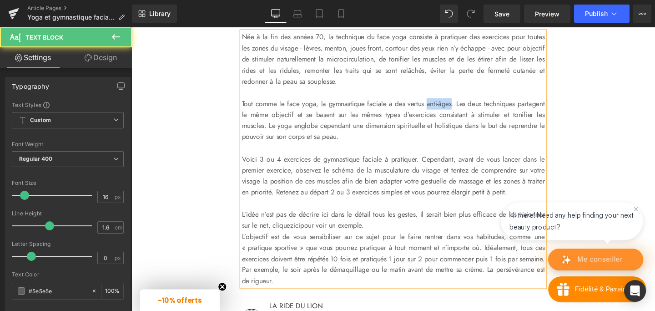
drag, startPoint x: 462, startPoint y: 143, endPoint x: 492, endPoint y: 142, distance: 30.0
click at [492, 142] on p "Tout comme le face yoga, la gymnastique faciale a des vertus anti-âges. Les deu…" at bounding box center [406, 125] width 318 height 46
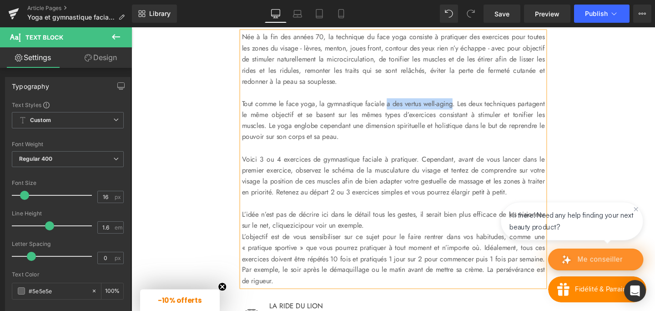
drag, startPoint x: 415, startPoint y: 142, endPoint x: 491, endPoint y: 142, distance: 76.0
click at [491, 142] on p "Tout comme le face yoga, la gymnastique faciale a des vertus well-aging. Les de…" at bounding box center [406, 125] width 318 height 46
click at [428, 144] on p "Tout comme le face yoga, la gymnastique faciale a des vertus . Les deux techniq…" at bounding box center [406, 125] width 318 height 46
click at [492, 143] on p "Tout comme le face yoga, la gymnastique faciale a de réelles vertus . Les deux …" at bounding box center [406, 125] width 318 height 46
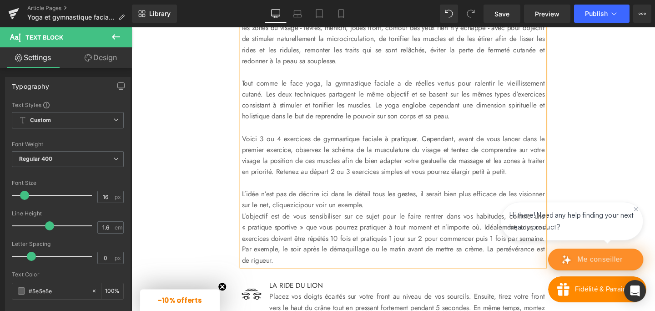
scroll to position [996, 0]
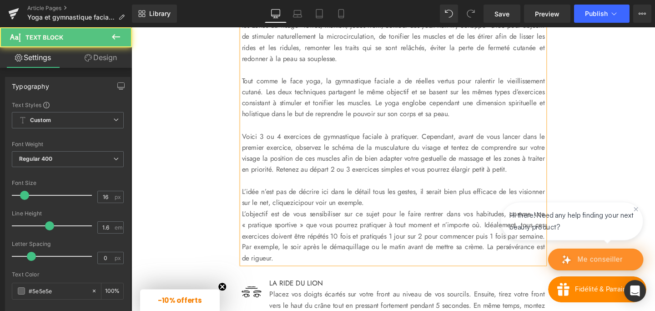
click at [462, 124] on p "Tout comme le face yoga, la gymnastique faciale a de réelles vertus pour ralent…" at bounding box center [406, 101] width 318 height 46
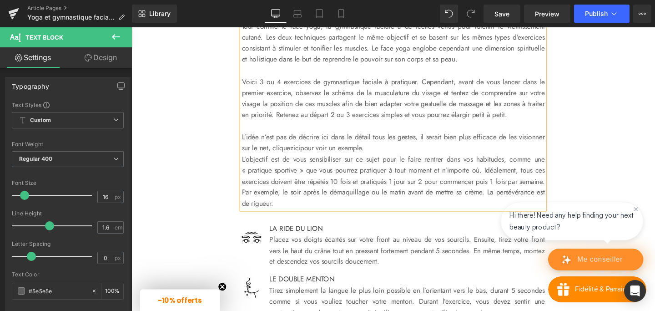
scroll to position [1055, 0]
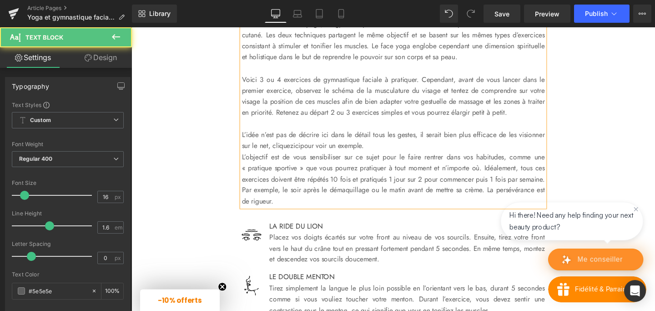
click at [351, 157] on p "L’idée n’est pas de décrire ici dans le détail tous les gestes, il serait bien …" at bounding box center [406, 145] width 318 height 23
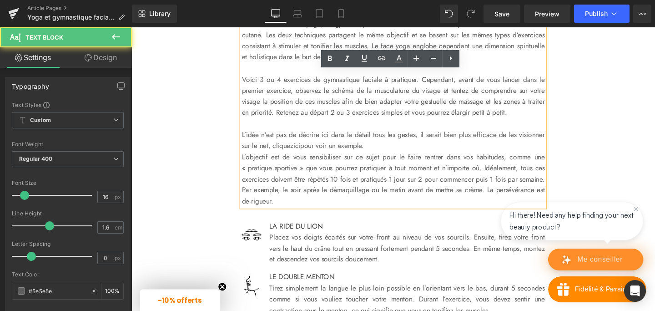
click at [393, 157] on p "L’idée n’est pas de décrire ici dans le détail tous les gestes, il serait bien …" at bounding box center [406, 145] width 318 height 23
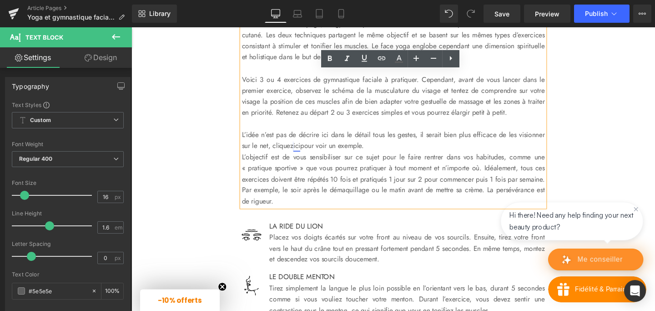
click at [309, 157] on link "ici" at bounding box center [305, 151] width 7 height 10
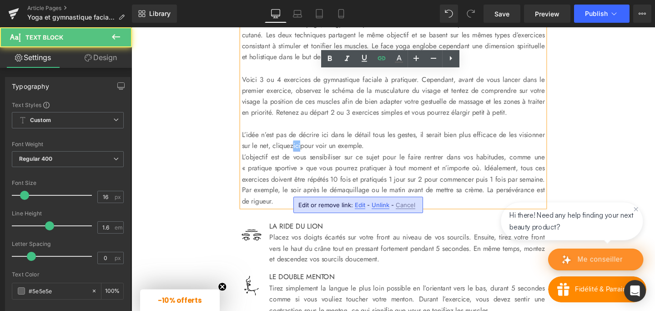
click at [309, 157] on link "ici" at bounding box center [305, 151] width 7 height 10
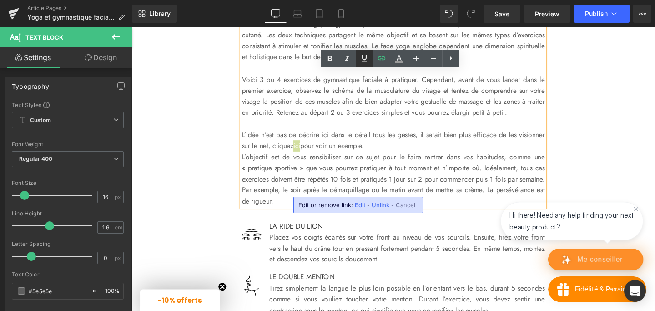
click at [362, 58] on icon at bounding box center [364, 58] width 11 height 11
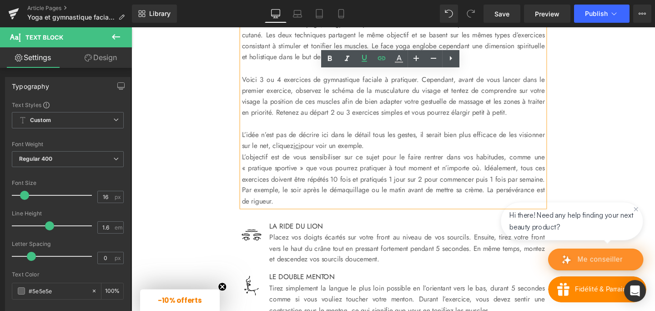
click at [433, 157] on p "L’idée n’est pas de décrire ici dans le détail tous les gestes, il serait bien …" at bounding box center [406, 145] width 318 height 23
click at [309, 157] on u "ici" at bounding box center [305, 151] width 7 height 10
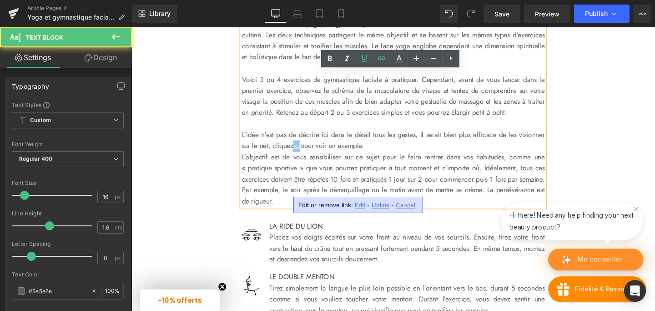
click at [309, 157] on u "ici" at bounding box center [305, 151] width 7 height 10
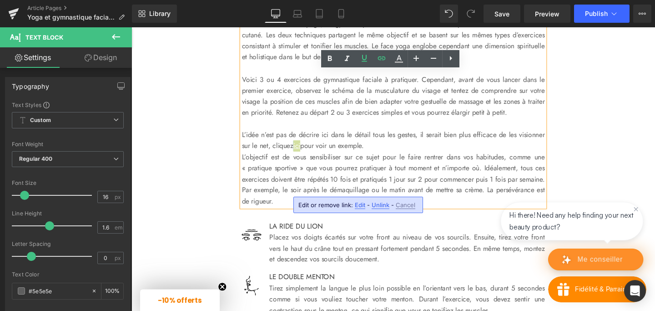
click at [363, 204] on span "Edit" at bounding box center [360, 205] width 10 height 8
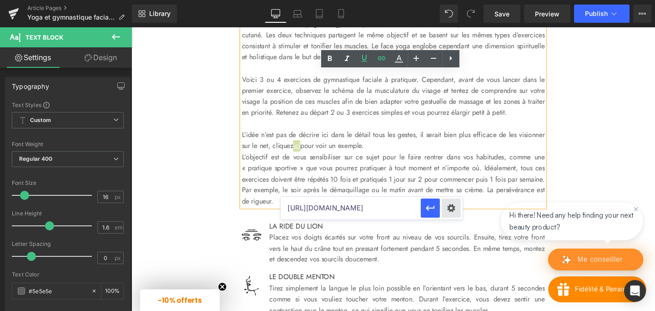
click at [455, 0] on div "Text Color Highlight Color rgb(55, 55, 55) #373737 100 % transparent transparen…" at bounding box center [327, 0] width 655 height 0
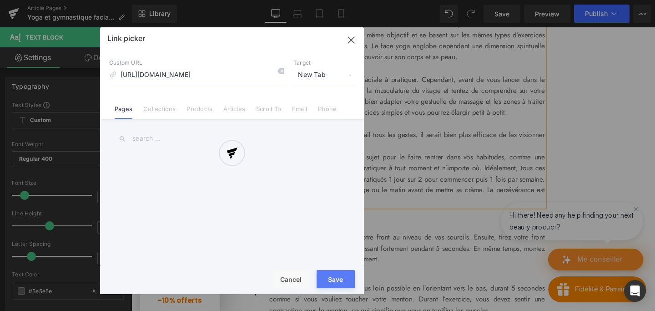
scroll to position [0, 48]
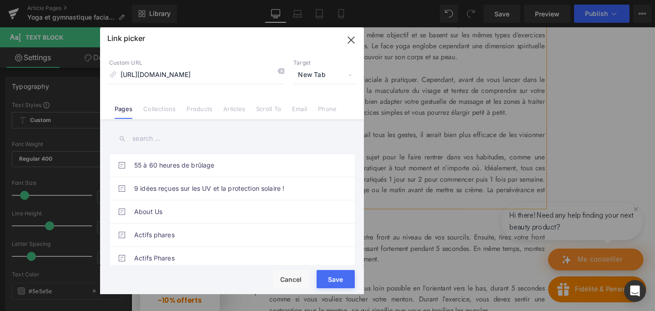
click at [325, 278] on div "Rendering Content" at bounding box center [328, 275] width 56 height 10
click at [334, 283] on button "Save" at bounding box center [336, 279] width 38 height 18
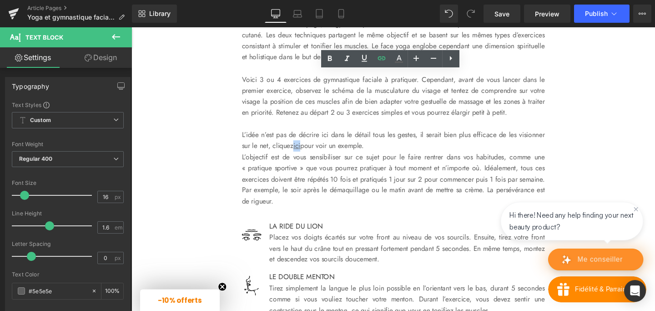
click at [426, 216] on p "L’objectif est de vous sensibiliser sur ce sujet pour le faire rentrer dans vos…" at bounding box center [406, 187] width 318 height 58
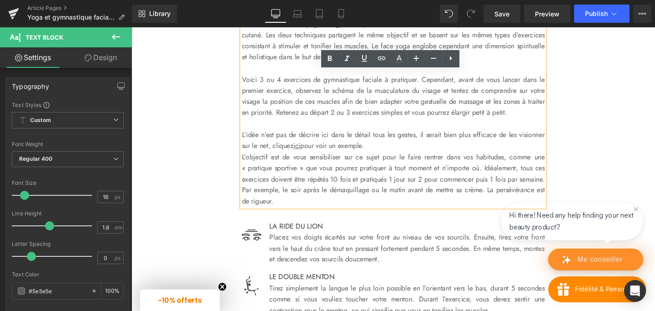
click at [247, 210] on div "Née à la fin des années 70, la technique du face yoga consiste à pratiquer des …" at bounding box center [406, 82] width 318 height 268
click at [248, 211] on p "L’objectif est de vous sensibiliser sur ce sujet pour le faire rentrer dans vos…" at bounding box center [406, 187] width 318 height 58
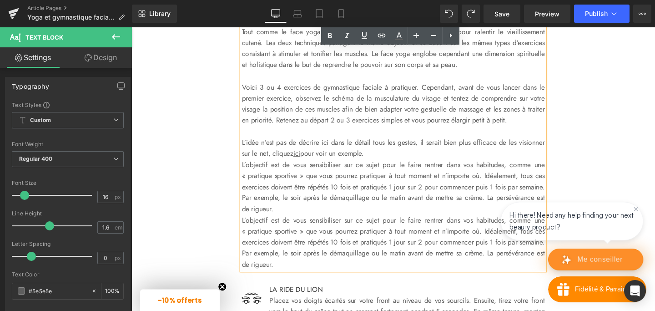
scroll to position [1048, 0]
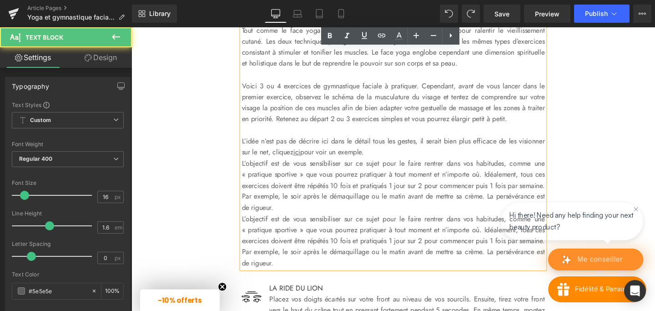
click at [248, 217] on p "L’objectif est de vous sensibiliser sur ce sujet pour le faire rentrer dans vos…" at bounding box center [406, 194] width 318 height 58
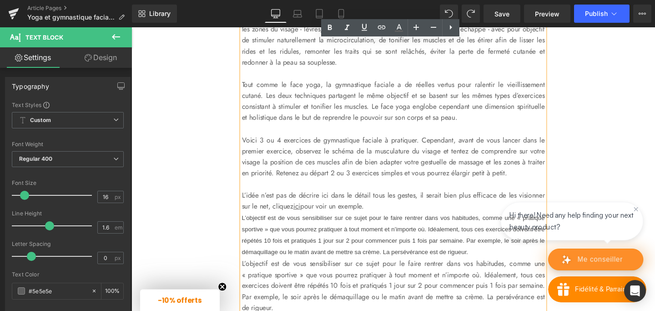
scroll to position [1003, 0]
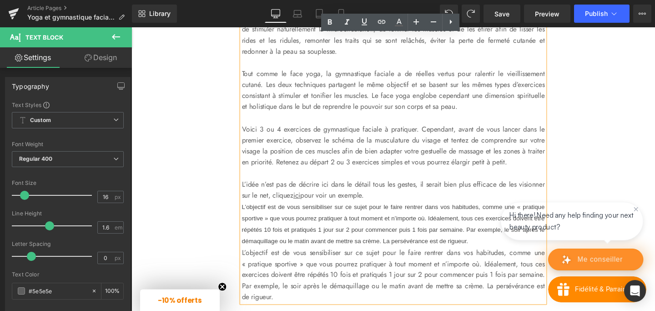
click at [269, 256] on span "L’objectif est de vous sensibiliser sur ce sujet pour le faire rentrer dans vos…" at bounding box center [406, 234] width 318 height 44
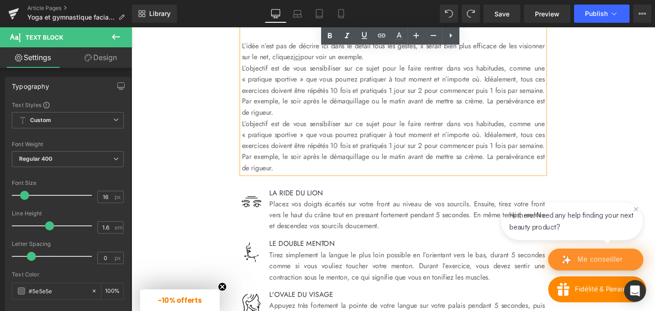
scroll to position [1153, 0]
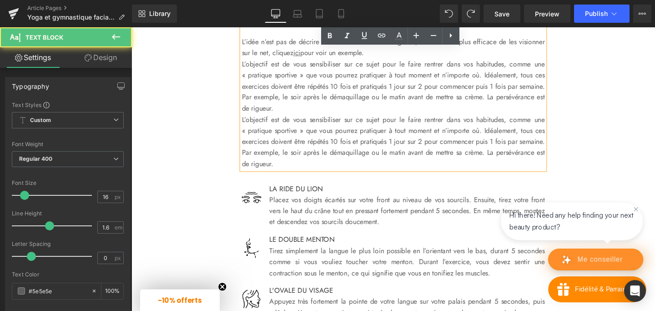
click at [315, 176] on p "L’objectif est de vous sensibiliser sur ce sujet pour le faire rentrer dans vos…" at bounding box center [406, 147] width 318 height 58
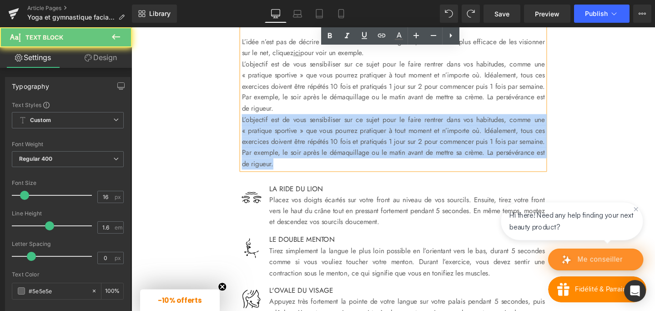
click at [315, 176] on p "L’objectif est de vous sensibiliser sur ce sujet pour le faire rentrer dans vos…" at bounding box center [406, 147] width 318 height 58
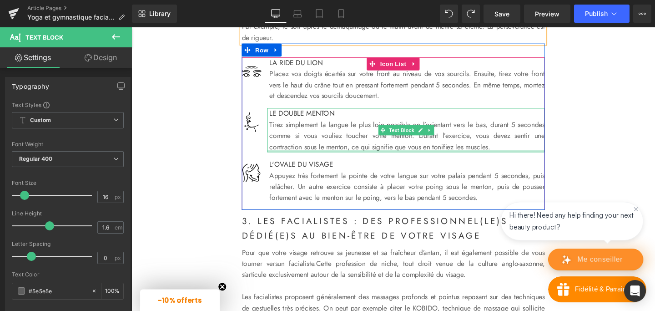
scroll to position [1234, 0]
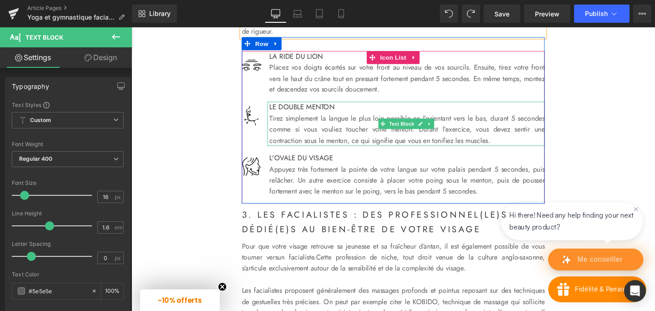
click at [309, 151] on font "Tirez simplement la langue le plus loin possible en l’orientant vers le bas, du…" at bounding box center [421, 135] width 289 height 34
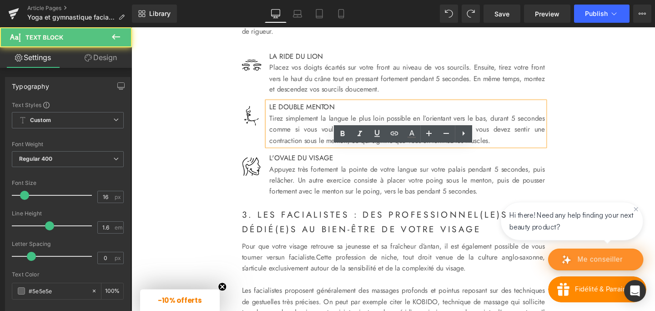
click at [307, 151] on font "Tirez simplement la langue le plus loin possible en l’orientant vers le bas, du…" at bounding box center [421, 135] width 289 height 34
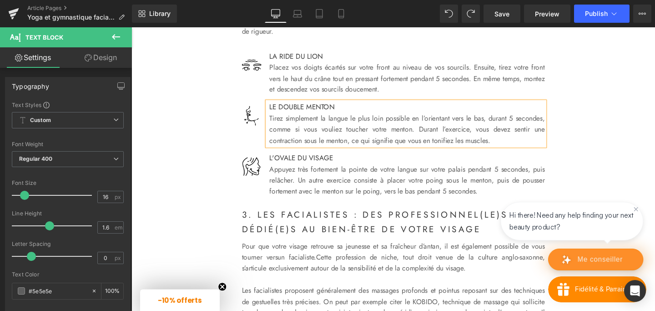
click at [474, 151] on font "Tirez simplement la langue le plus loin possible en l’orientant vers le bas, du…" at bounding box center [421, 135] width 289 height 34
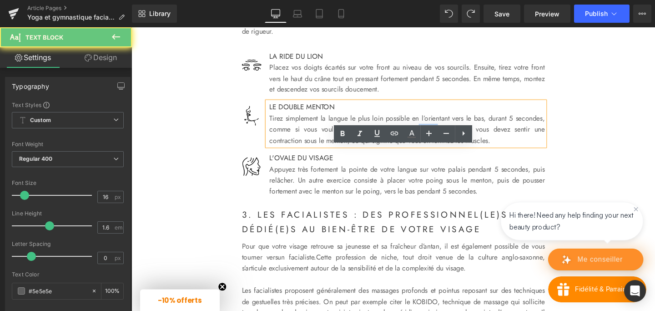
click at [474, 151] on font "Tirez simplement la langue le plus loin possible en l’orientant vers le bas, du…" at bounding box center [421, 135] width 289 height 34
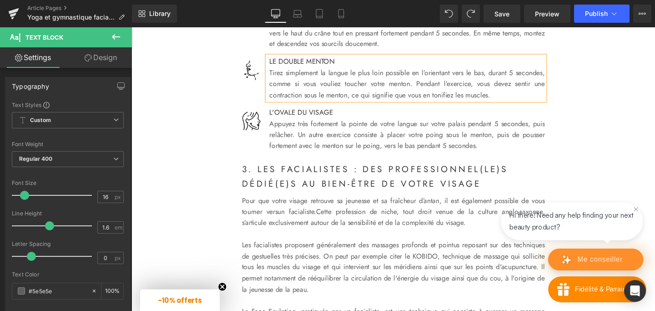
scroll to position [1285, 0]
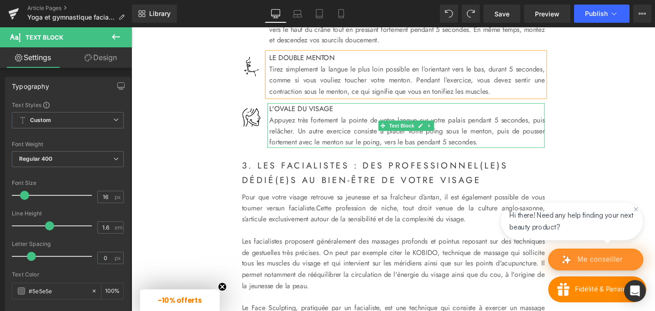
click at [538, 154] on p "Appuyez très fortement la pointe de votre langue sur votre palais pendant 5 sec…" at bounding box center [421, 136] width 289 height 35
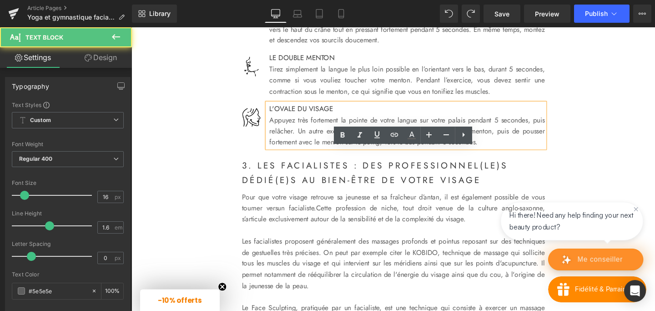
click at [538, 154] on p "Appuyez très fortement la pointe de votre langue sur votre palais pendant 5 sec…" at bounding box center [421, 136] width 289 height 35
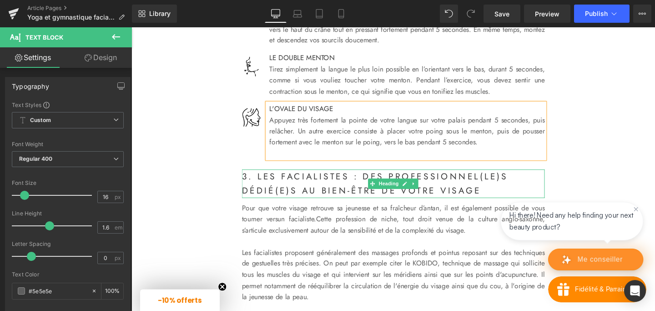
click at [368, 206] on strong "3. Les facialistes : des professionnel(le)s dédié(e)s au bien-être de votre vis…" at bounding box center [387, 191] width 280 height 28
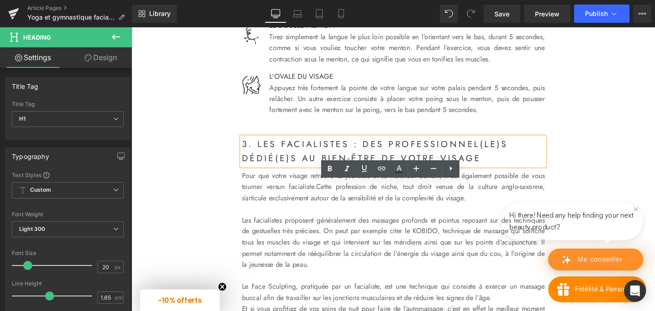
scroll to position [1321, 0]
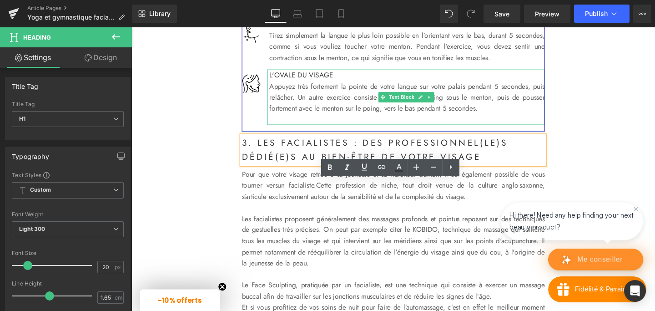
click at [318, 117] on font "Appuyez très fortement la pointe de votre langue sur votre palais pendant 5 sec…" at bounding box center [421, 101] width 289 height 34
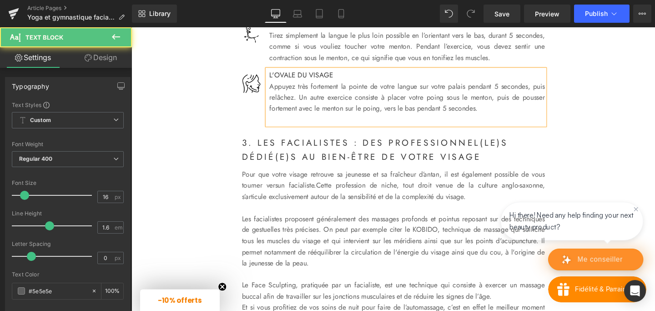
click at [560, 117] on font "Appuyez très fortement la pointe de votre langue sur votre palais pendant 5 sec…" at bounding box center [421, 101] width 289 height 34
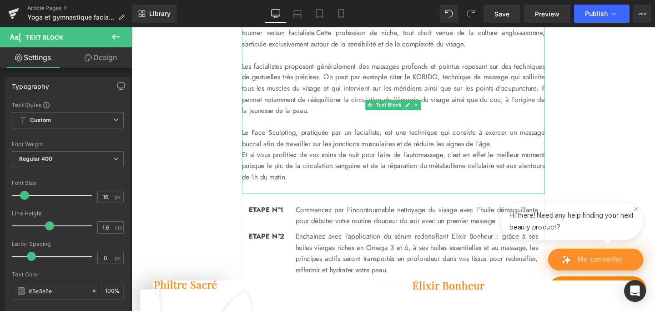
scroll to position [1482, 0]
click at [309, 37] on link "un facialiste." at bounding box center [305, 32] width 40 height 10
click at [292, 50] on p "Pour que votre visage retrouve sa jeunesse et sa fraîcheur d’antan, il est égal…" at bounding box center [406, 32] width 318 height 35
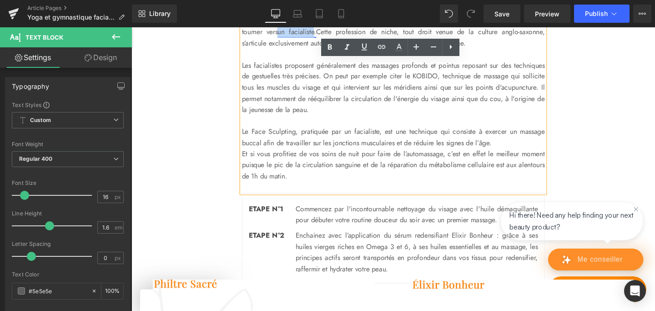
drag, startPoint x: 310, startPoint y: 78, endPoint x: 348, endPoint y: 78, distance: 38.7
click at [326, 37] on link "un facialiste." at bounding box center [305, 32] width 40 height 10
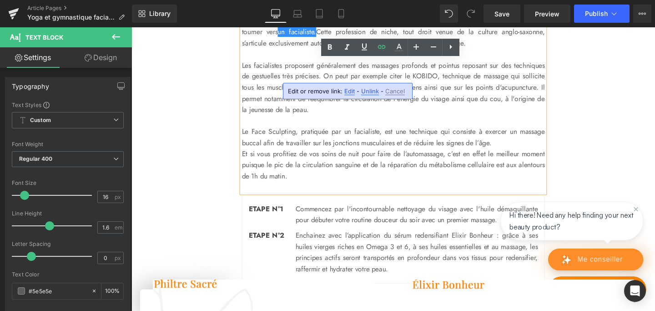
click at [297, 50] on p "Pour que votre visage retrouve sa jeunesse et sa fraîcheur d’antan, il est égal…" at bounding box center [406, 32] width 318 height 35
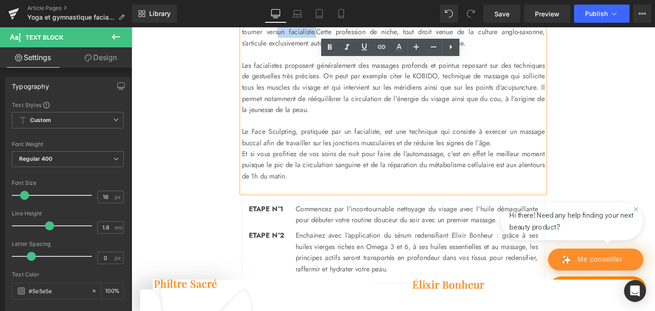
drag, startPoint x: 308, startPoint y: 79, endPoint x: 351, endPoint y: 79, distance: 43.2
click at [351, 50] on p "Pour que votre visage retrouve sa jeunesse et sa fraîcheur d’antan, il est égal…" at bounding box center [406, 32] width 318 height 35
click at [367, 44] on icon at bounding box center [364, 46] width 11 height 11
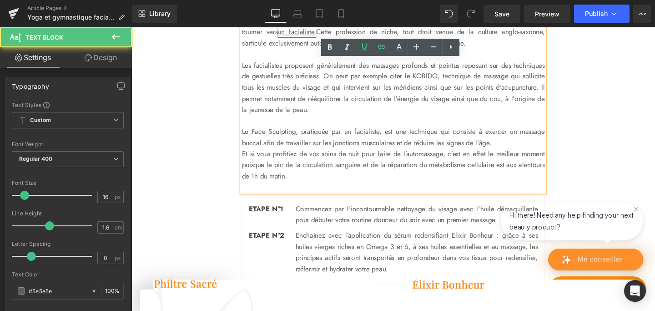
click at [326, 37] on u "un facialiste." at bounding box center [305, 32] width 40 height 10
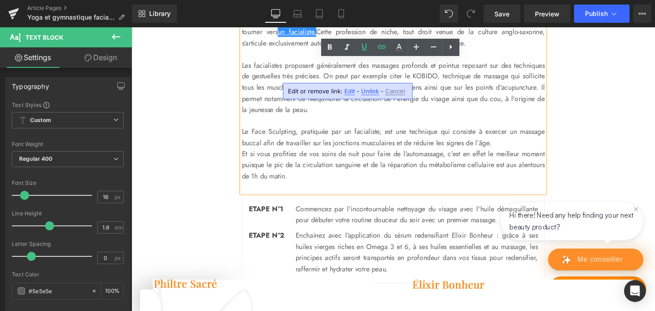
click at [348, 94] on span "Edit" at bounding box center [349, 91] width 10 height 8
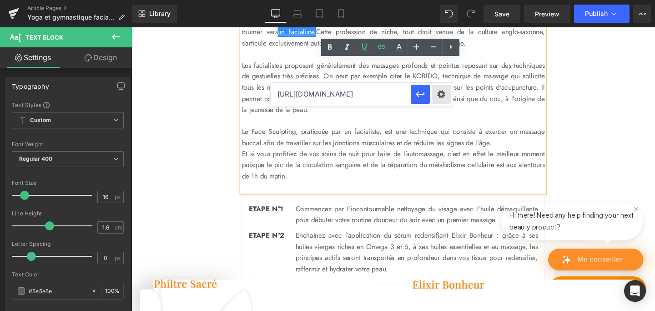
click at [440, 0] on div "Text Color Highlight Color rgb(55, 55, 55) #373737 100 % transparent transparen…" at bounding box center [327, 0] width 655 height 0
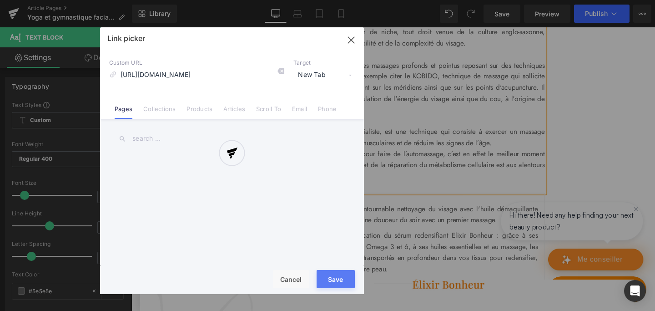
scroll to position [0, 107]
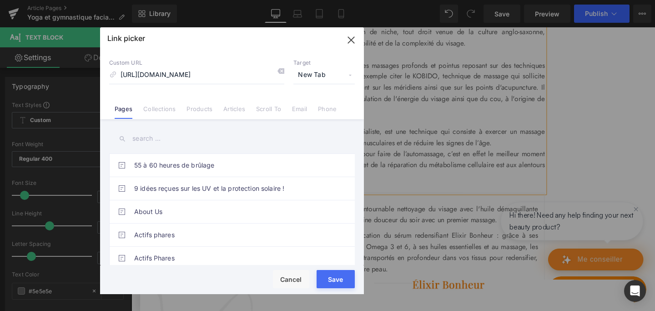
click at [330, 282] on button "Save" at bounding box center [336, 279] width 38 height 18
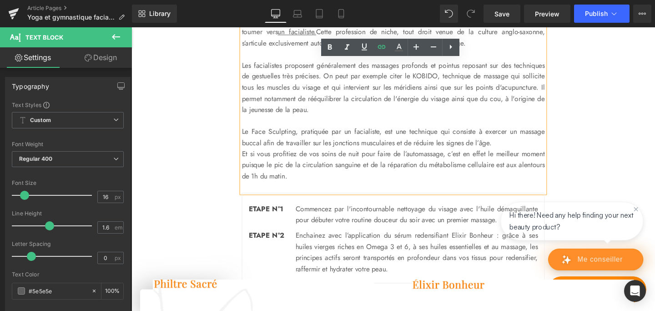
click at [418, 154] on p "Le Face Sculpting, pratiquée par un facialiste, est une technique qui consiste …" at bounding box center [406, 142] width 318 height 23
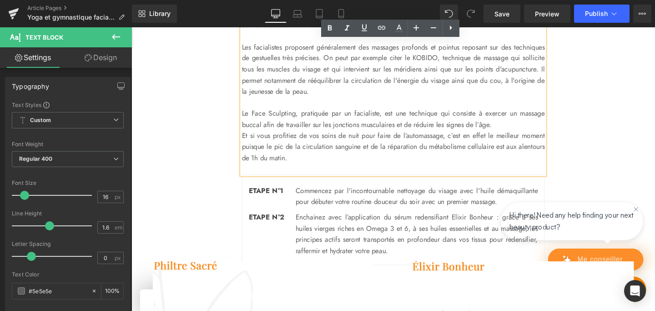
scroll to position [1502, 0]
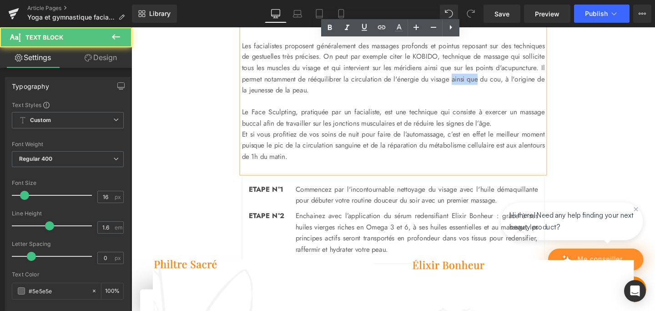
drag, startPoint x: 247, startPoint y: 138, endPoint x: 276, endPoint y: 140, distance: 28.7
click at [276, 99] on p "Les facialistes proposent généralement des massages profonds et pointus reposan…" at bounding box center [406, 70] width 318 height 58
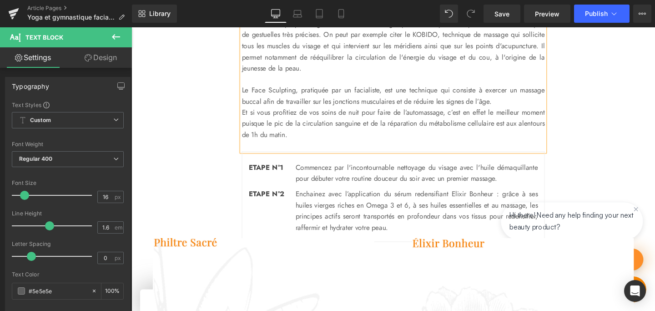
scroll to position [1528, 0]
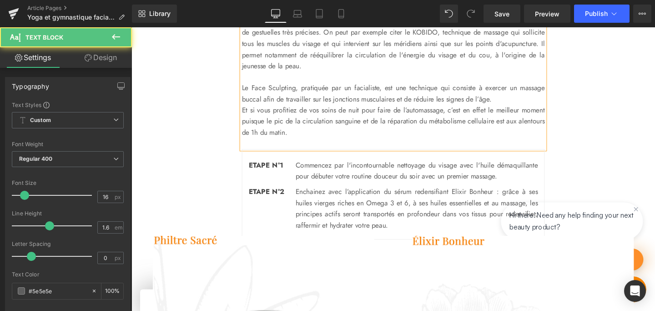
click at [482, 143] on p "Et si vous profitiez de vos soins de nuit pour faire de l’automassage, c’est en…" at bounding box center [406, 125] width 318 height 35
drag, startPoint x: 398, startPoint y: 159, endPoint x: 425, endPoint y: 161, distance: 26.4
click at [425, 143] on p "Et si vous profitiez de vos soins de nuit pour faire de l’automassage ? C’est e…" at bounding box center [406, 125] width 318 height 35
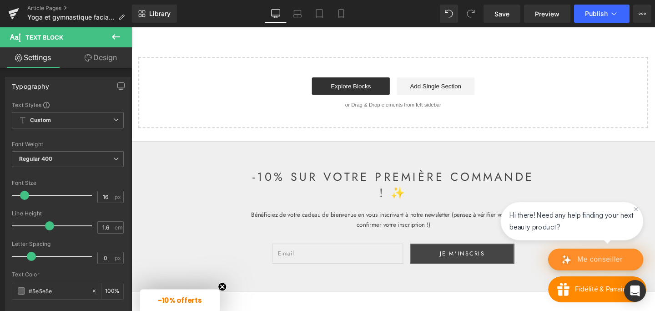
scroll to position [2215, 0]
click at [257, 98] on div "Explore Blocks Add Single Section" at bounding box center [406, 89] width 507 height 18
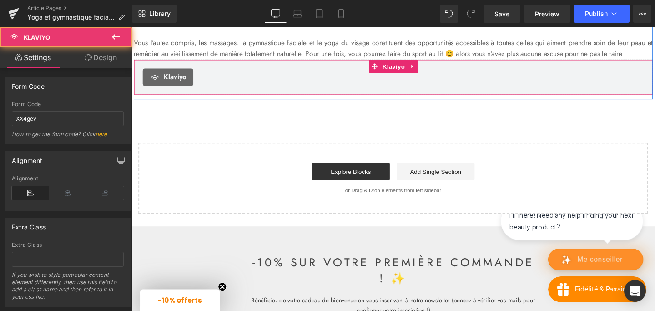
scroll to position [2112, 0]
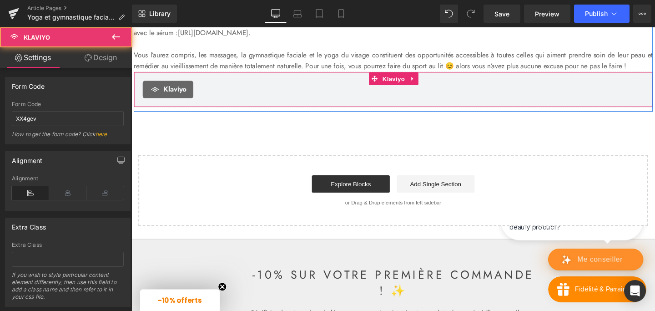
click at [278, 102] on div "Klaviyo" at bounding box center [406, 93] width 527 height 18
click at [426, 85] on icon at bounding box center [427, 81] width 6 height 7
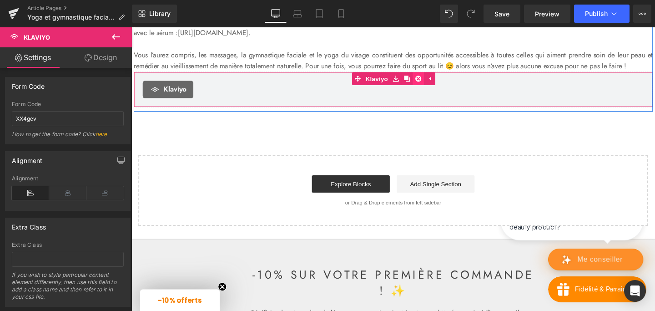
click at [433, 85] on icon at bounding box center [433, 81] width 6 height 6
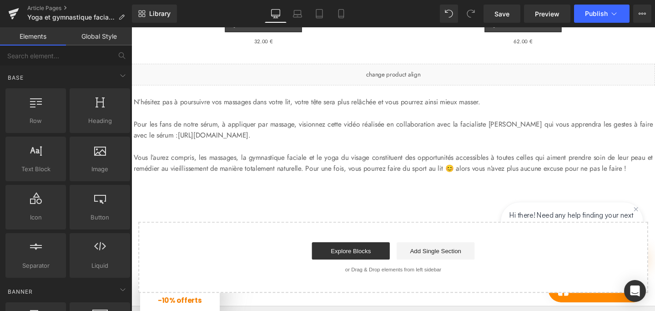
scroll to position [1966, 0]
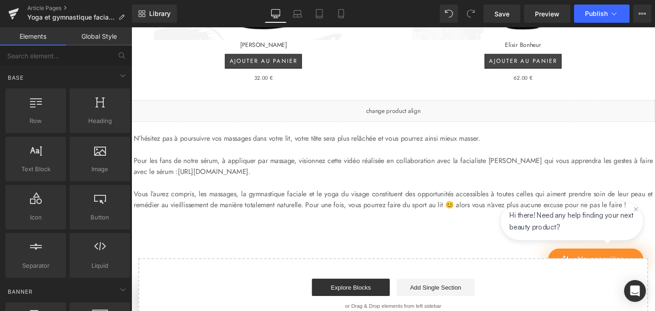
click at [373, 126] on div "Liquid" at bounding box center [406, 115] width 550 height 23
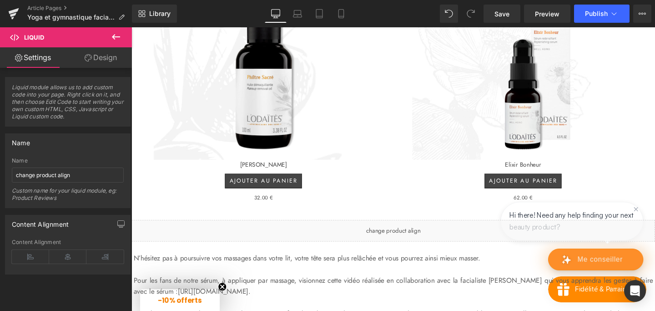
click at [280, 135] on img at bounding box center [270, 50] width 233 height 233
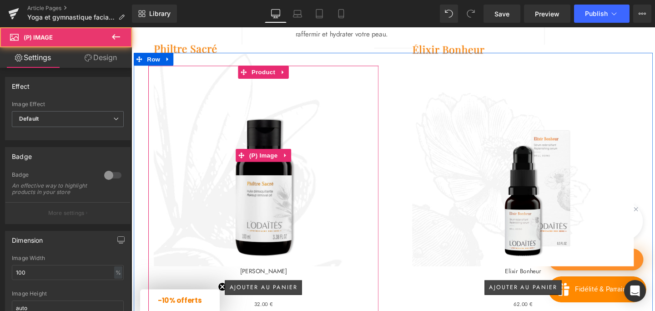
scroll to position [1727, 0]
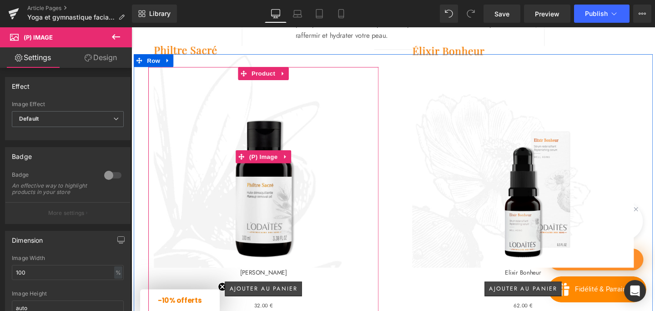
click at [184, 108] on img at bounding box center [270, 163] width 233 height 233
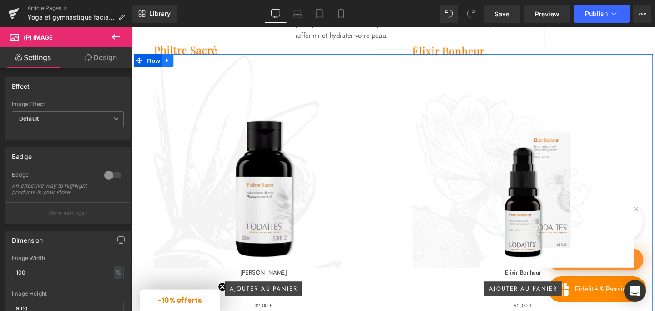
click at [169, 65] on icon at bounding box center [169, 62] width 2 height 4
click at [191, 65] on icon at bounding box center [193, 62] width 6 height 6
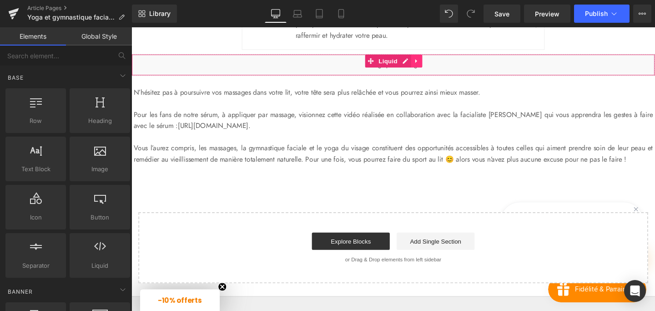
click at [433, 66] on icon at bounding box center [431, 63] width 6 height 7
click at [437, 66] on icon at bounding box center [437, 63] width 6 height 6
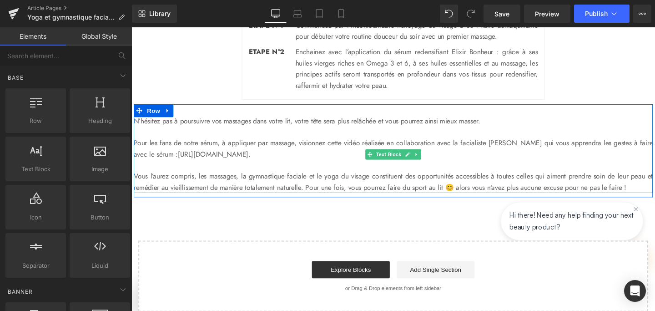
scroll to position [1668, 0]
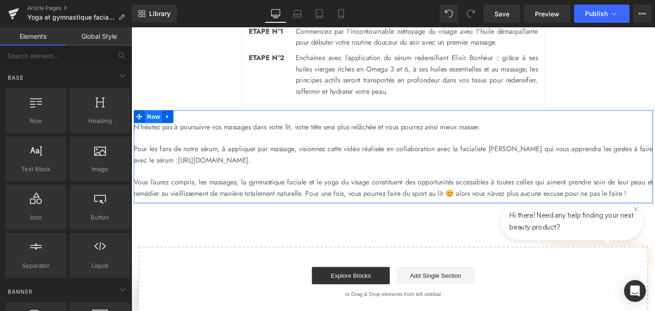
click at [153, 128] on span "Row" at bounding box center [155, 121] width 18 height 14
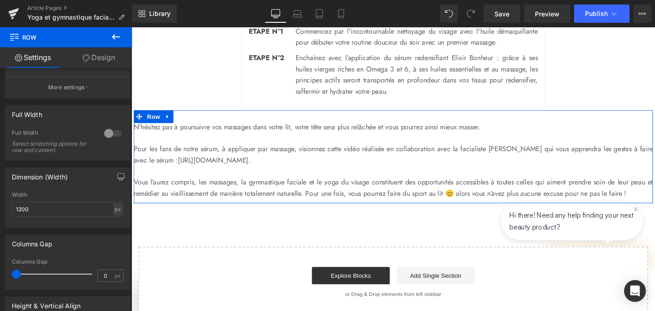
scroll to position [118, 0]
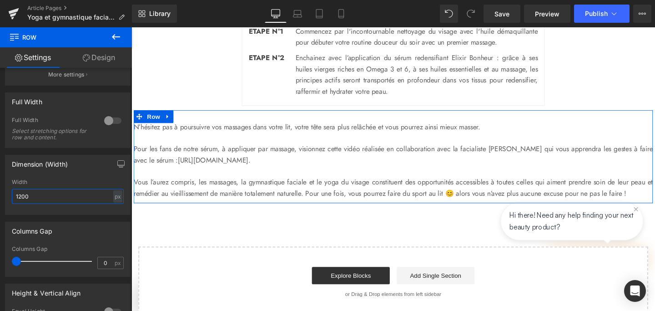
click at [22, 198] on input "1200" at bounding box center [68, 196] width 112 height 15
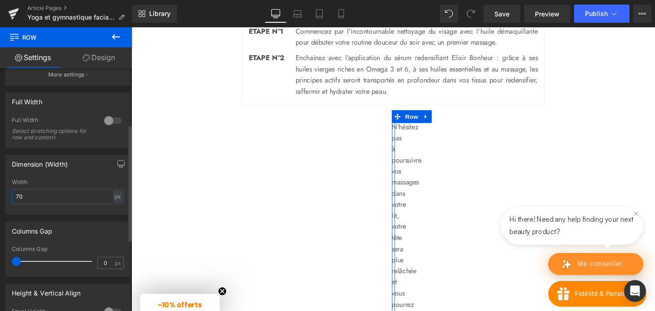
type input "700"
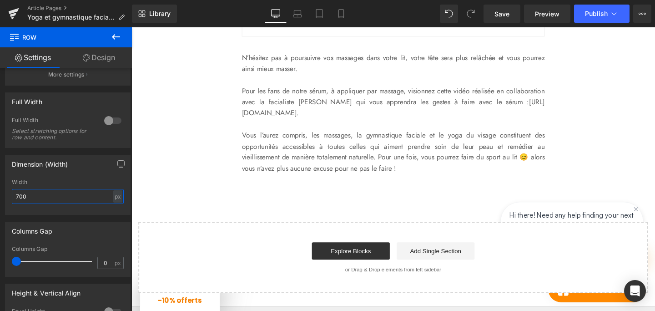
scroll to position [1733, 0]
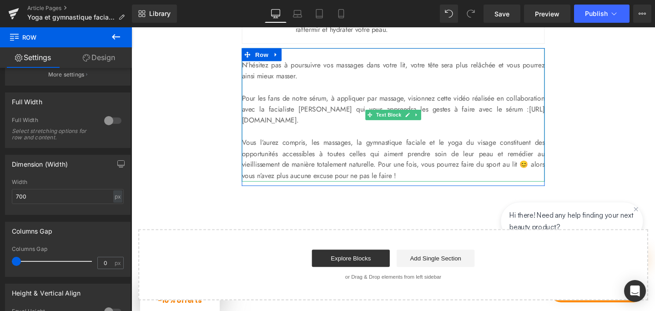
click at [339, 189] on p "Vous l’aurez compris, les massages, la gymnastique faciale et le yoga du visage…" at bounding box center [406, 165] width 318 height 46
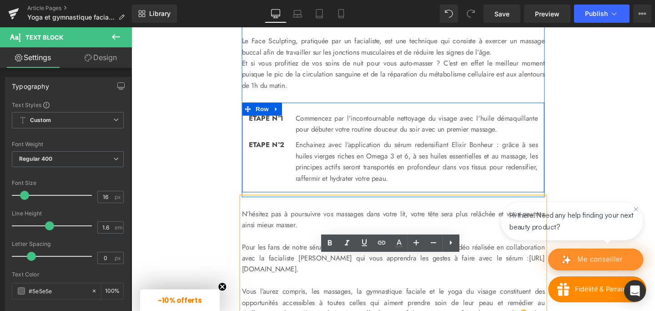
scroll to position [1574, 0]
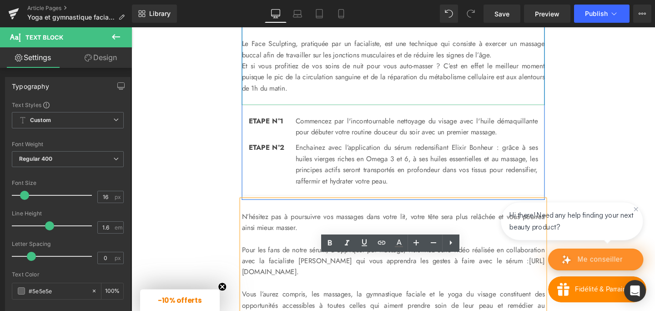
click at [332, 97] on p "Et si vous profitiez de vos soins de nuit pour vous auto-[PERSON_NAME] ? C’est …" at bounding box center [406, 79] width 318 height 35
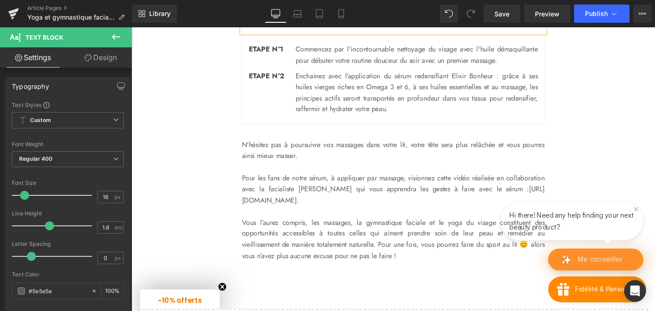
scroll to position [1662, 0]
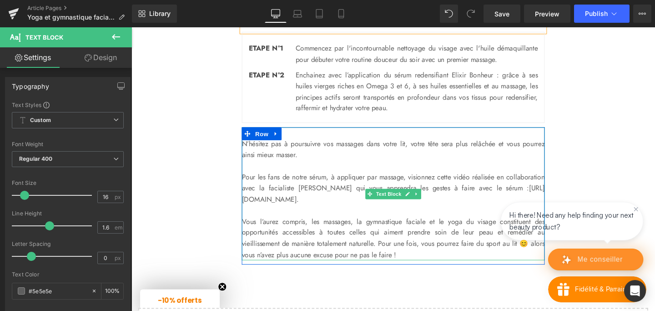
click at [253, 167] on p "N’hésitez pas à poursuivre vos massages dans votre lit, votre tête sera plus re…" at bounding box center [406, 155] width 318 height 23
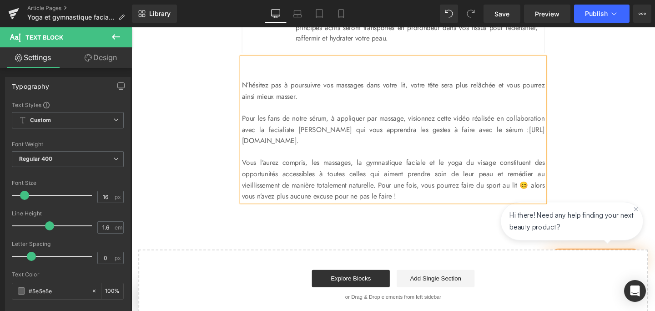
scroll to position [1736, 0]
click at [313, 105] on p "N’hésitez pas à poursuivre vos massages dans votre lit, votre tête sera plus re…" at bounding box center [406, 93] width 318 height 23
click at [352, 152] on p "Pour les fans de notre sérum, à appliquer par massage, visionnez cette vidéo ré…" at bounding box center [406, 134] width 318 height 35
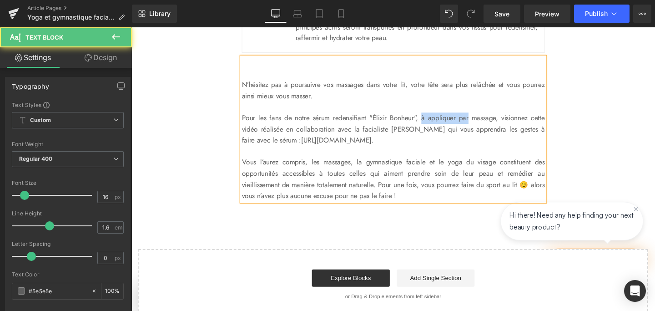
drag, startPoint x: 448, startPoint y: 181, endPoint x: 497, endPoint y: 181, distance: 49.6
click at [497, 152] on p "Pour les fans de notre sérum redensifiant "Élixir Bonheur", à appliquer par mas…" at bounding box center [406, 134] width 318 height 35
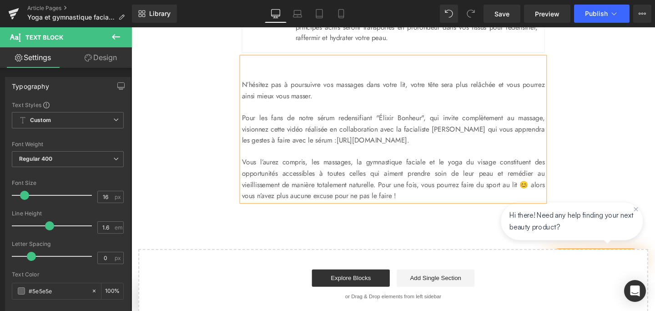
click at [359, 152] on p "Pour les fans de notre sérum redensifiant "Élixir Bonheur", qui invite complète…" at bounding box center [406, 134] width 318 height 35
drag, startPoint x: 394, startPoint y: 205, endPoint x: 553, endPoint y: 203, distance: 159.2
click at [423, 151] on link "https://www.youtube.com/watch?v=TDL0icG1aM8" at bounding box center [386, 146] width 74 height 10
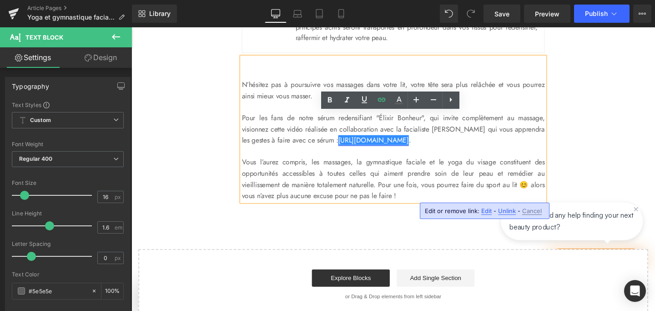
copy link "https://www.youtube.com/watch?v=TDL0icG1aM8"
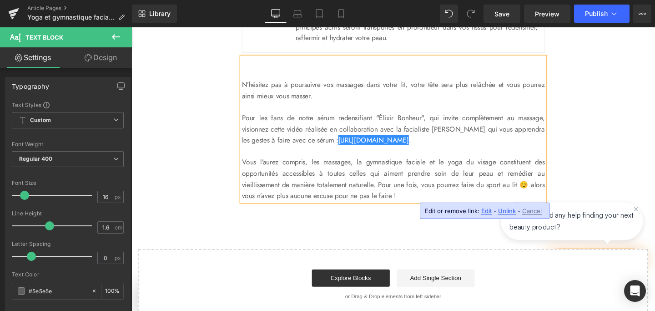
click at [370, 152] on p "Pour les fans de notre sérum redensifiant "Élixir Bonheur", qui invite complète…" at bounding box center [406, 134] width 318 height 35
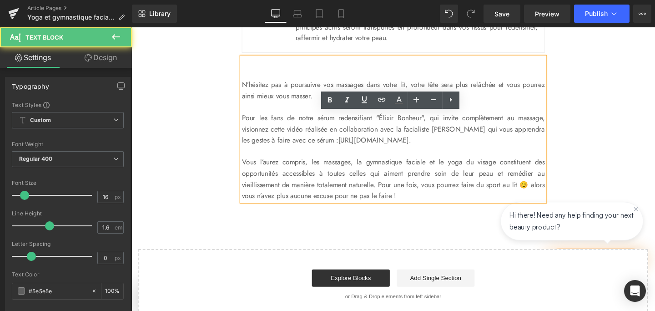
click at [370, 152] on p "Pour les fans de notre sérum redensifiant "Élixir Bonheur", qui invite complète…" at bounding box center [406, 134] width 318 height 35
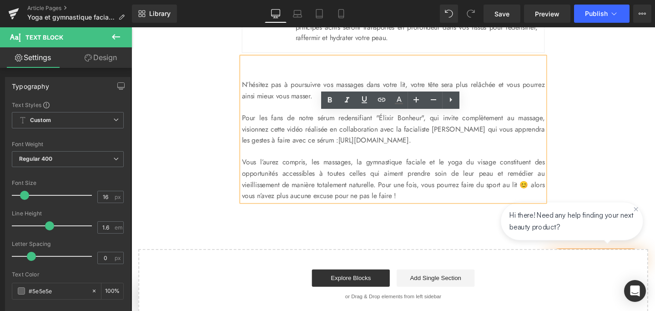
click at [358, 152] on p "Pour les fans de notre sérum redensifiant "Élixir Bonheur", qui invite complète…" at bounding box center [406, 134] width 318 height 35
drag, startPoint x: 318, startPoint y: 203, endPoint x: 386, endPoint y: 206, distance: 67.4
click at [386, 152] on p "Pour les fans de notre sérum redensifiant "Élixir Bonheur", qui invite complète…" at bounding box center [406, 134] width 318 height 35
click at [384, 97] on icon at bounding box center [381, 99] width 11 height 11
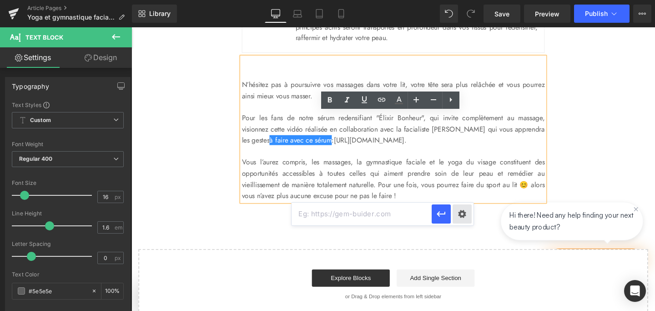
click at [464, 0] on div "Text Color Highlight Color rgb(55, 55, 55) #373737 100 % transparent transparen…" at bounding box center [327, 0] width 655 height 0
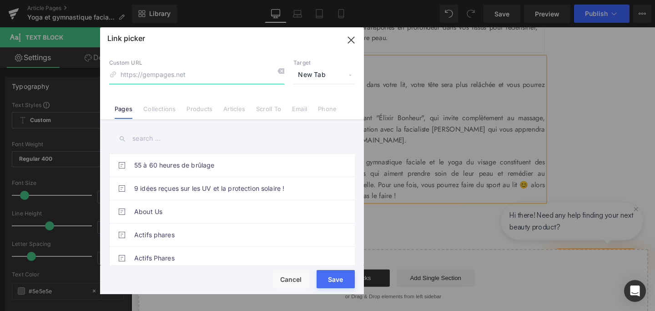
paste input "https://www.youtube.com/watch?v=TDL0icG1aM8"
type input "https://www.youtube.com/watch?v=TDL0icG1aM8"
click at [313, 73] on span "New Tab" at bounding box center [323, 74] width 61 height 17
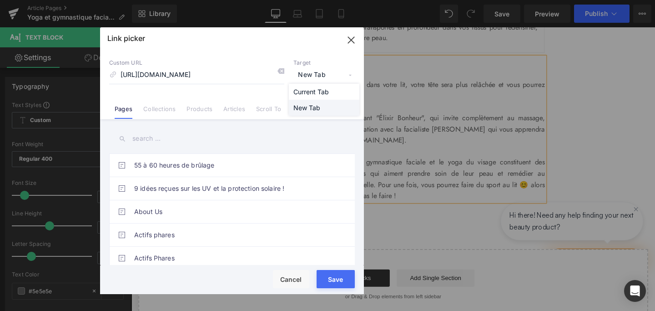
click at [313, 106] on li "New Tab" at bounding box center [324, 108] width 70 height 16
click at [331, 281] on button "Save" at bounding box center [336, 279] width 38 height 18
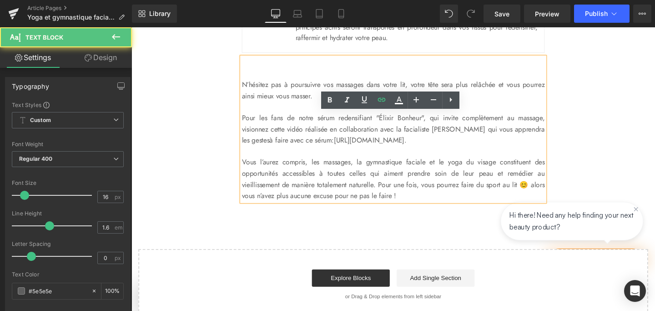
click at [411, 164] on p at bounding box center [406, 158] width 318 height 12
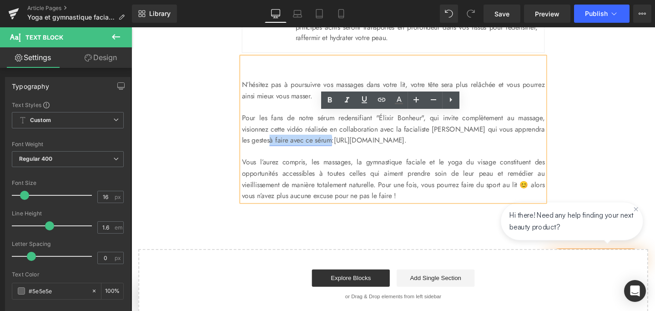
drag, startPoint x: 318, startPoint y: 203, endPoint x: 386, endPoint y: 205, distance: 67.8
click at [342, 151] on link "à faire avec ce sérum" at bounding box center [309, 146] width 65 height 10
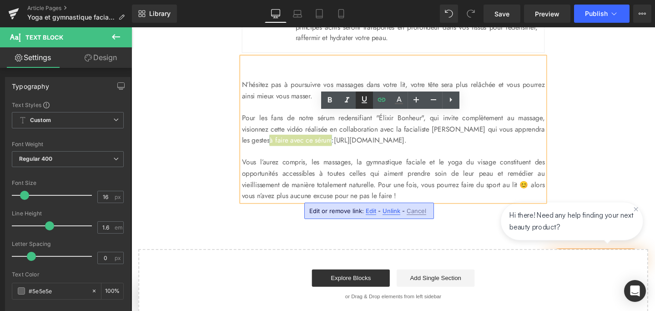
click at [365, 101] on icon at bounding box center [364, 99] width 5 height 7
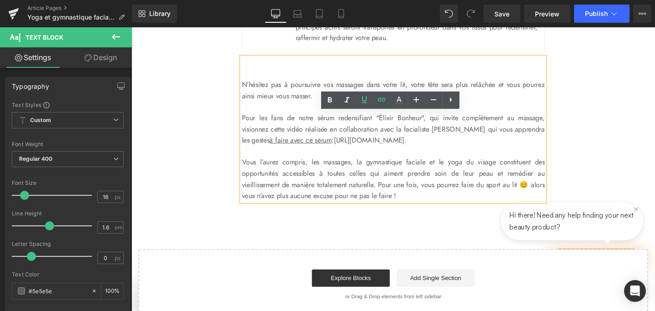
click at [391, 152] on p "Pour les fans de notre sérum redensifiant "Élixir Bonheur", qui invite complète…" at bounding box center [406, 134] width 318 height 35
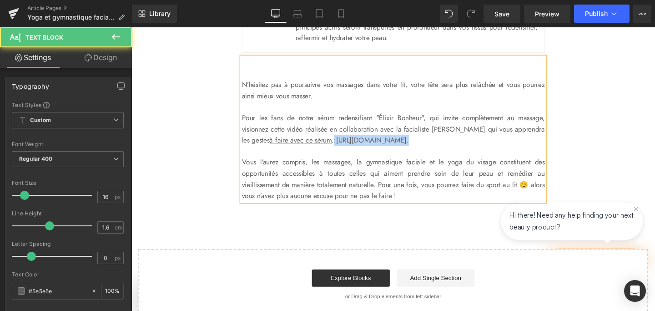
drag, startPoint x: 389, startPoint y: 203, endPoint x: 562, endPoint y: 201, distance: 172.4
click at [562, 152] on p "Pour les fans de notre sérum redensifiant "Élixir Bonheur", qui invite complète…" at bounding box center [406, 134] width 318 height 35
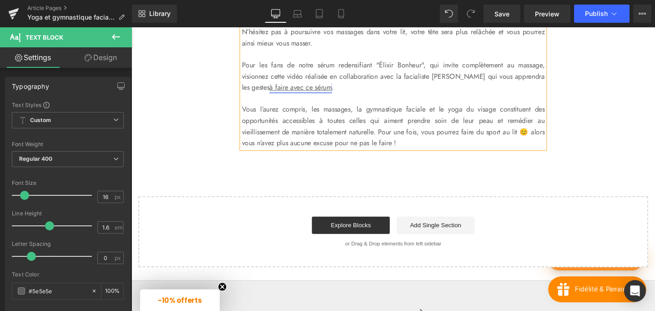
scroll to position [1803, 0]
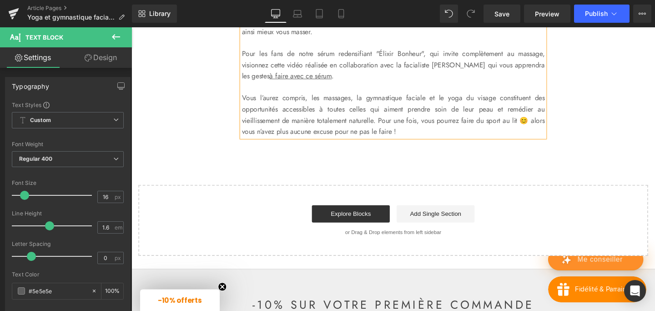
click at [464, 142] on p "Vous l’aurez compris, les massages, la gymnastique faciale et le yoga du visage…" at bounding box center [406, 119] width 318 height 46
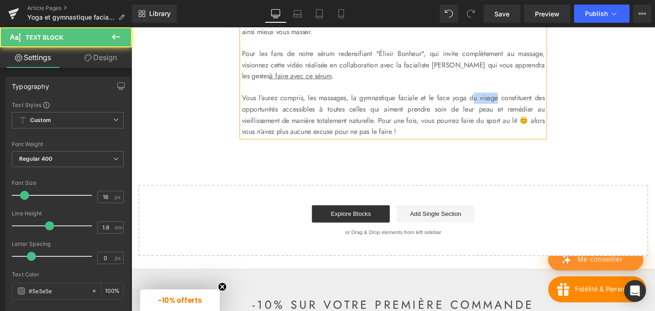
drag, startPoint x: 498, startPoint y: 160, endPoint x: 529, endPoint y: 159, distance: 30.5
click at [529, 142] on p "Vous l’aurez compris, les massages, la gymnastique faciale et le face yoga du v…" at bounding box center [406, 119] width 318 height 46
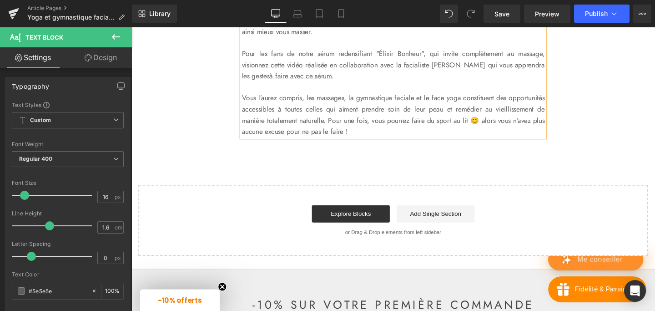
click at [294, 142] on p "Vous l’aurez compris, les massages, la gymnastique faciale et le face yoga cons…" at bounding box center [406, 119] width 318 height 46
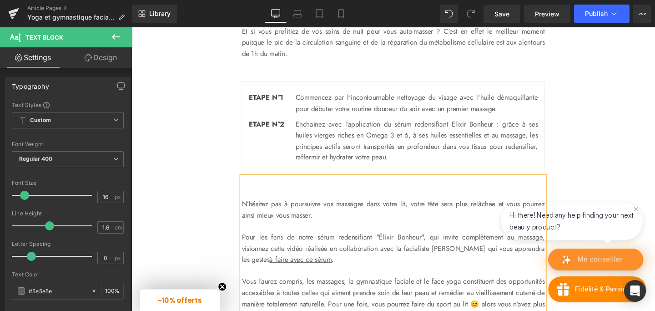
scroll to position [1609, 0]
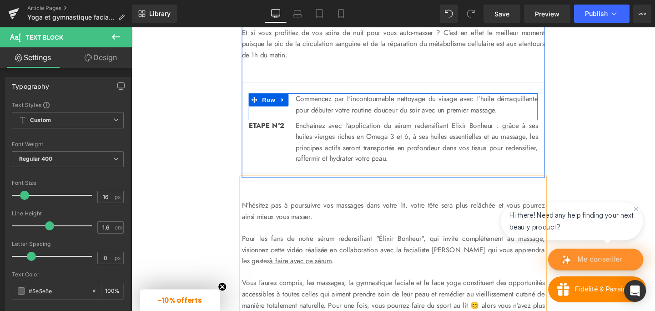
click at [263, 98] on span "Row" at bounding box center [269, 92] width 15 height 11
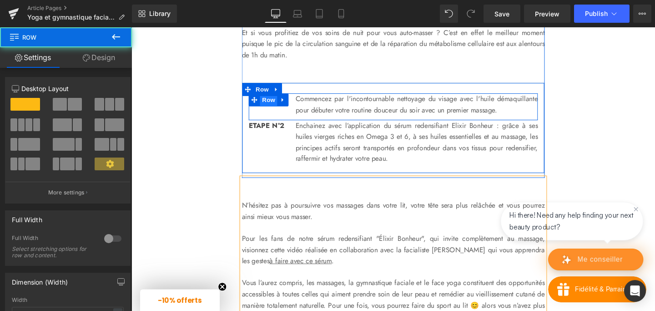
click at [274, 111] on span "Row" at bounding box center [276, 104] width 18 height 14
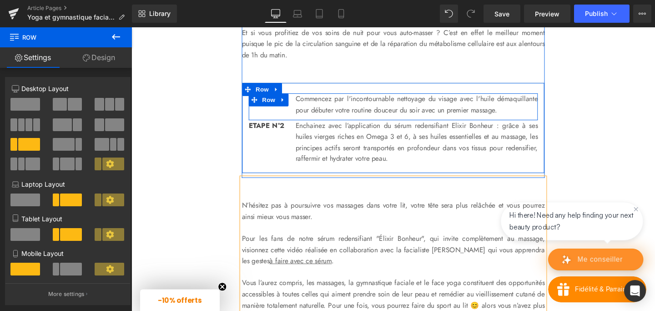
click at [327, 120] on p "Commencez par l'incontournable nettoyage du visage avec l'huile démaquillante p…" at bounding box center [431, 108] width 255 height 23
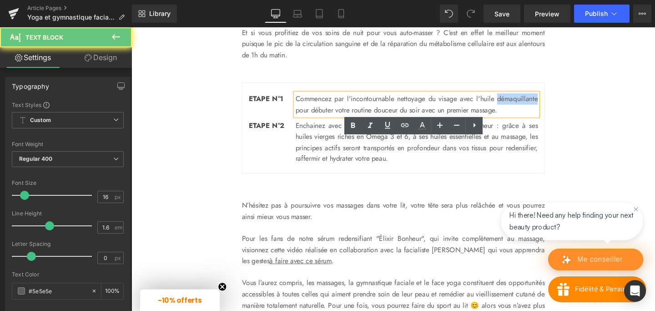
click at [327, 120] on p "Commencez par l'incontournable nettoyage du visage avec l'huile démaquillante p…" at bounding box center [431, 108] width 255 height 23
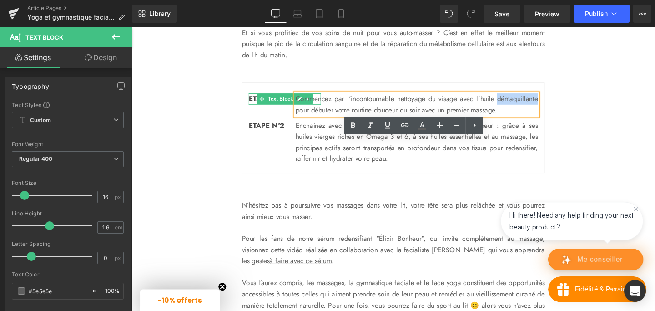
click at [258, 108] on strong "ETAPE N°1" at bounding box center [273, 102] width 36 height 10
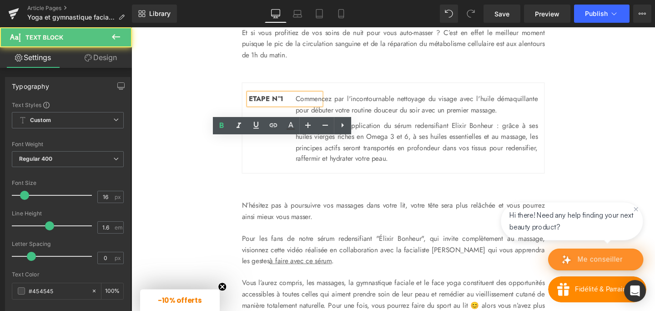
click at [258, 108] on strong "ETAPE N°1" at bounding box center [273, 102] width 36 height 10
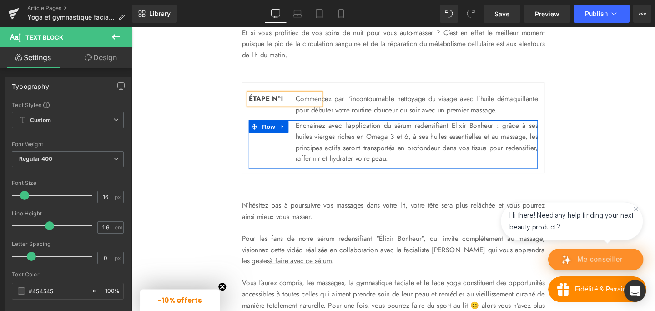
click at [307, 171] on p "Enchainez avec l’application du sérum redensifiant Elixir Bonheur : grâce à ses…" at bounding box center [431, 148] width 255 height 46
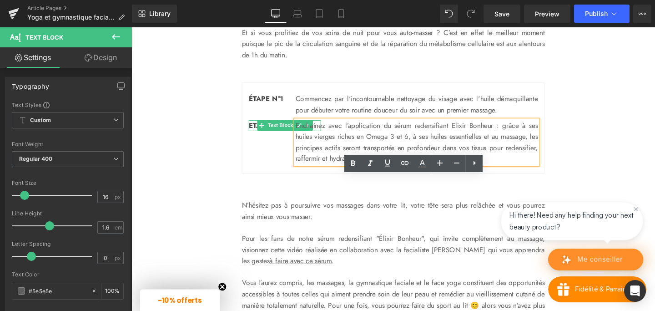
click at [258, 136] on strong "ETAPE N°2" at bounding box center [274, 131] width 38 height 10
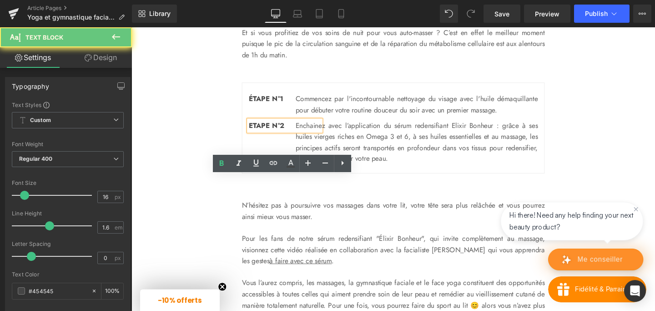
click at [258, 136] on strong "ETAPE N°2" at bounding box center [274, 131] width 38 height 10
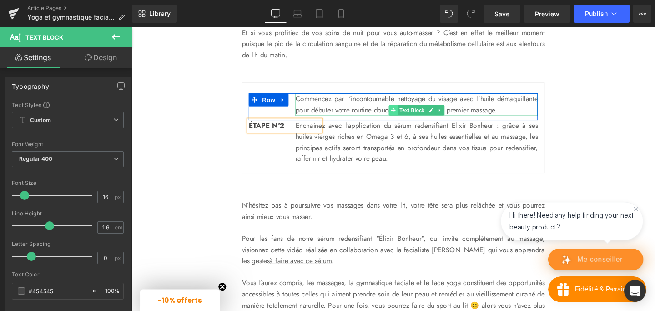
click at [411, 120] on span at bounding box center [407, 114] width 10 height 11
click at [507, 120] on p "Commencez par l'incontournable nettoyage du visage avec l'huile démaquillante p…" at bounding box center [431, 108] width 255 height 23
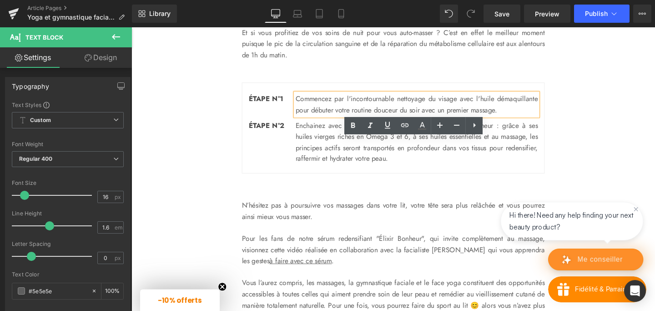
click at [354, 120] on p "Commencez par l'incontournable nettoyage du visage avec l'huile démaquillante p…" at bounding box center [431, 108] width 255 height 23
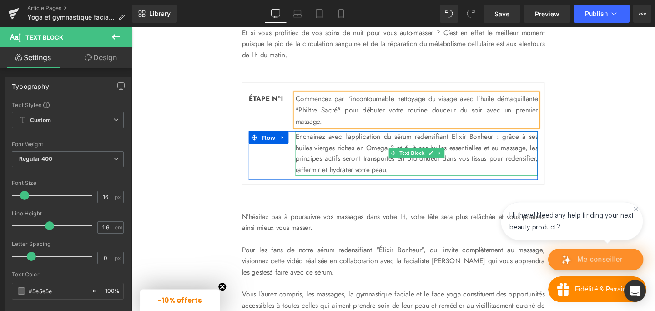
click at [317, 183] on p "Enchainez avec l’application du sérum redensifiant Elixir Bonheur : grâce à ses…" at bounding box center [431, 159] width 255 height 46
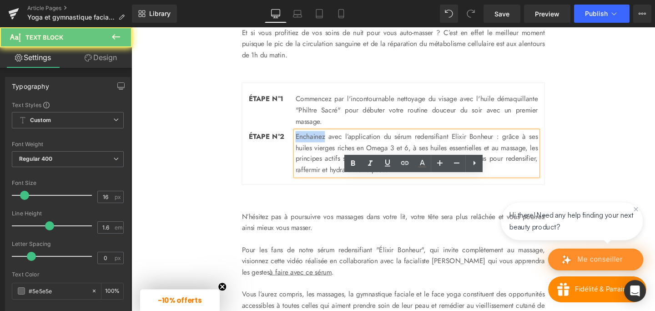
click at [317, 183] on p "Enchainez avec l’application du sérum redensifiant Elixir Bonheur : grâce à ses…" at bounding box center [431, 159] width 255 height 46
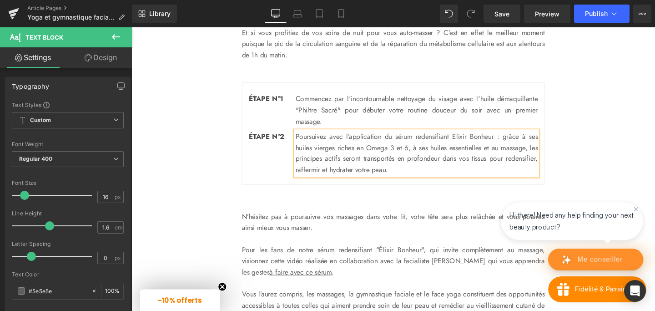
click at [345, 183] on p "Poursuivez avec l’application du sérum redensifiant Elixir Bonheur : grâce à se…" at bounding box center [431, 159] width 255 height 46
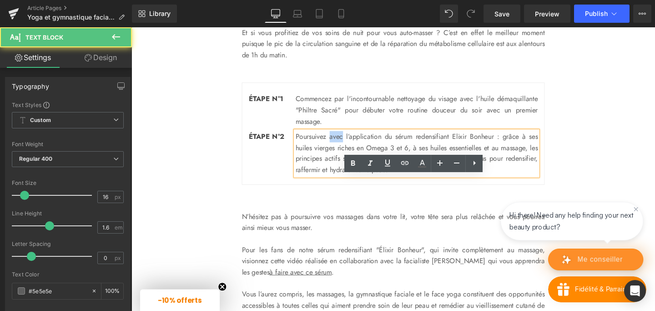
click at [345, 183] on p "Poursuivez avec l’application du sérum redensifiant Elixir Bonheur : grâce à se…" at bounding box center [431, 159] width 255 height 46
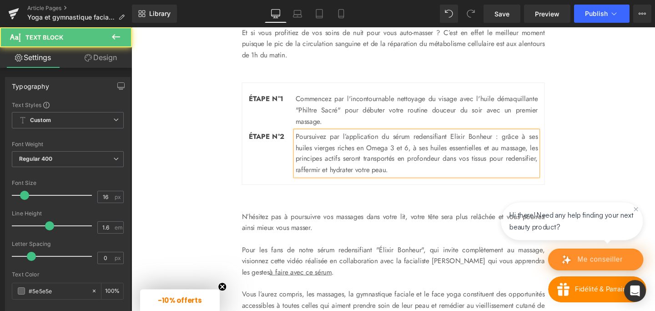
click at [468, 183] on p "Poursuivez par l’application du sérum redensifiant Elixir Bonheur : grâce à ses…" at bounding box center [431, 159] width 255 height 46
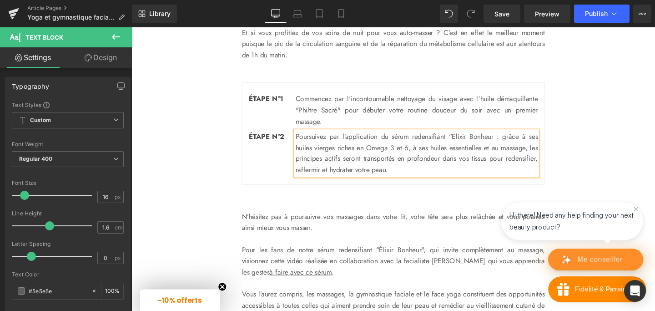
click at [472, 183] on p "Poursuivez par l’application du sérum redensifiant "Elixir Bonheur : grâce à se…" at bounding box center [431, 159] width 255 height 46
click at [514, 183] on p "Poursuivez par l’application du sérum redensifiant "Élixir Bonheur : grâce à se…" at bounding box center [431, 159] width 255 height 46
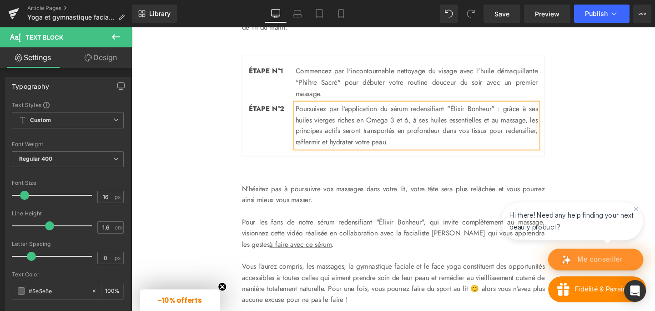
scroll to position [1639, 0]
click at [416, 153] on p "Poursuivez par l’application du sérum redensifiant "Élixir Bonheur" : grâce à s…" at bounding box center [431, 129] width 255 height 46
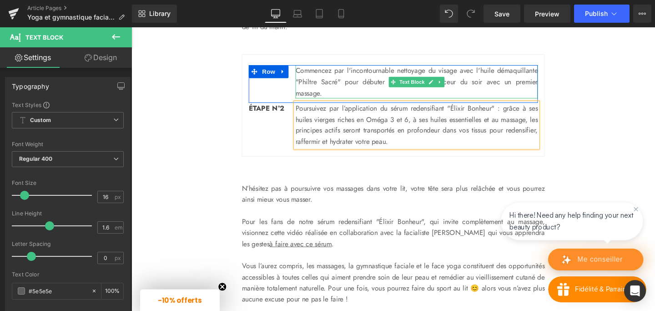
click at [371, 102] on p "Commencez par l'incontournable nettoyage du visage avec l'huile démaquillante "…" at bounding box center [431, 84] width 255 height 35
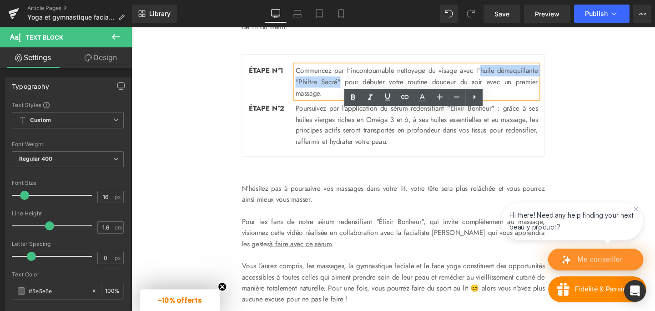
drag, startPoint x: 543, startPoint y: 120, endPoint x: 398, endPoint y: 128, distance: 144.8
click at [398, 102] on p "Commencez par l'incontournable nettoyage du visage avec l'huile démaquillante "…" at bounding box center [431, 84] width 255 height 35
click at [389, 97] on icon at bounding box center [387, 96] width 11 height 11
click at [405, 97] on icon at bounding box center [404, 96] width 11 height 11
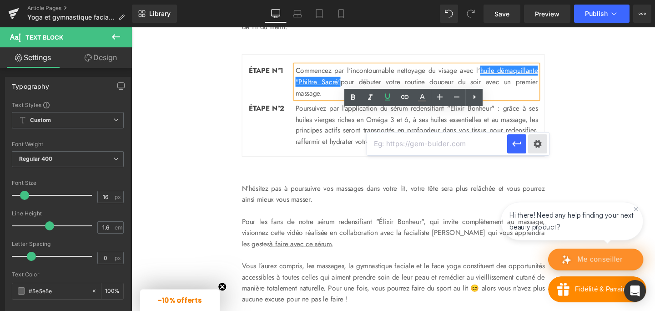
click at [539, 0] on div "Text Color Highlight Color rgb(55, 55, 55) #373737 100 % transparent transparen…" at bounding box center [327, 0] width 655 height 0
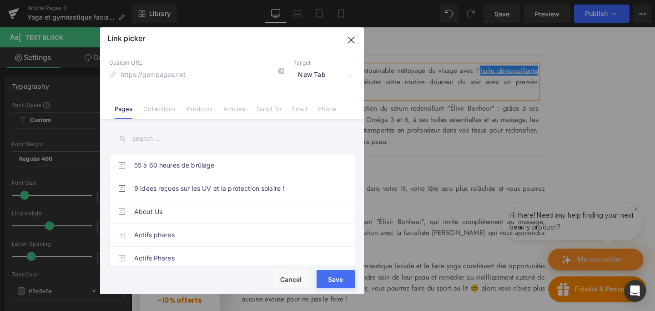
click at [203, 78] on input at bounding box center [196, 74] width 175 height 17
paste input "https://www.lodaites.com/products/lodaites-huile-demaquillante-waterproof-visag…"
type input "https://www.lodaites.com/products/lodaites-huile-demaquillante-waterproof-visag…"
click at [335, 280] on button "Save" at bounding box center [336, 279] width 38 height 18
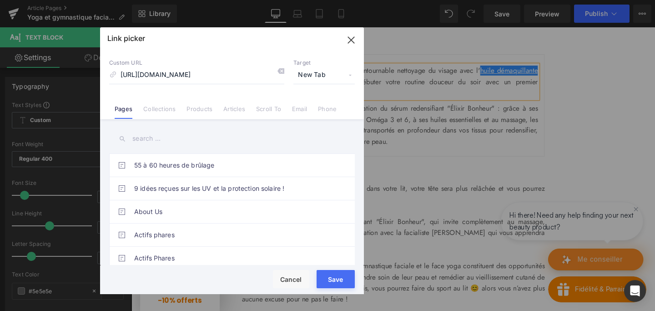
scroll to position [0, 0]
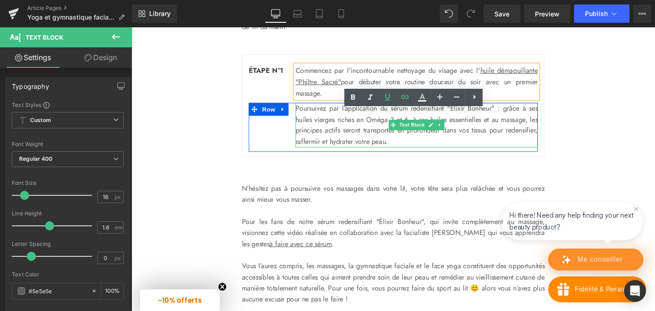
click at [408, 153] on p "Poursuivez par l’application du sérum redensifiant "Élixir Bonheur" : grâce à s…" at bounding box center [431, 129] width 255 height 46
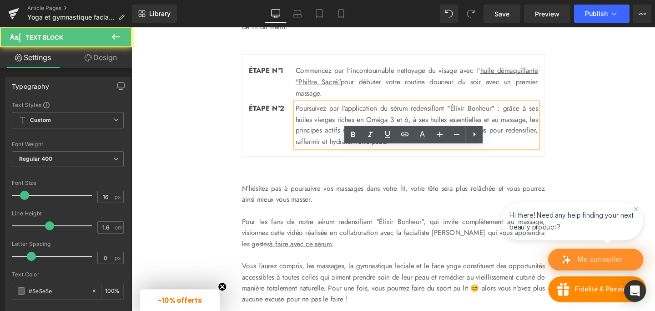
click at [473, 153] on p "Poursuivez par l’application du sérum redensifiant "Élixir Bonheur" : grâce à s…" at bounding box center [431, 129] width 255 height 46
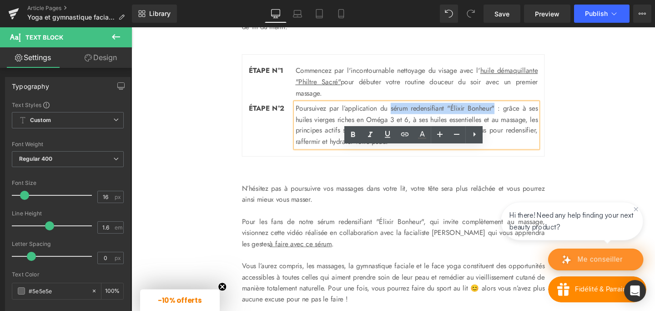
drag, startPoint x: 410, startPoint y: 159, endPoint x: 524, endPoint y: 160, distance: 113.7
click at [524, 153] on p "Poursuivez par l’application du sérum redensifiant "Élixir Bonheur" : grâce à s…" at bounding box center [431, 129] width 255 height 46
click at [388, 133] on icon at bounding box center [387, 134] width 11 height 11
click at [402, 133] on icon at bounding box center [404, 134] width 11 height 11
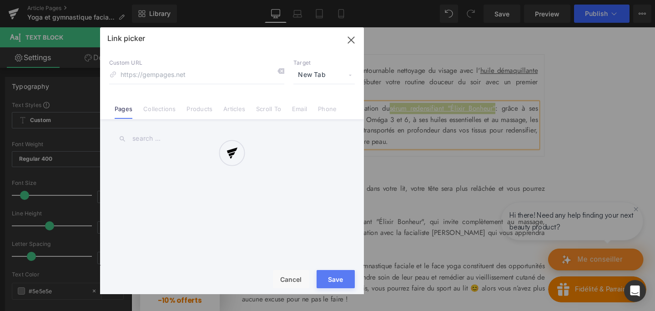
click at [554, 0] on div "Text Color Highlight Color rgb(55, 55, 55) #373737 100 % transparent transparen…" at bounding box center [327, 0] width 655 height 0
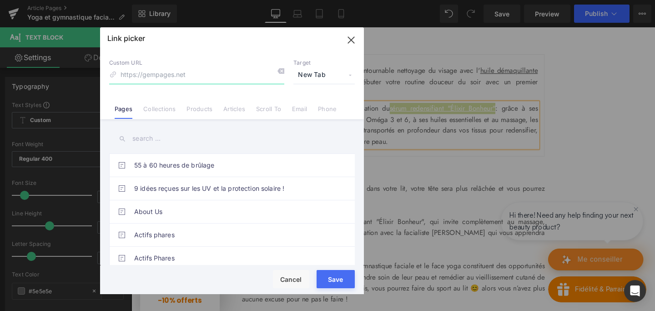
paste input "https://www.lodaites.com/products/lodaites-serum-redensifiant-well-aging-repara…"
type input "https://www.lodaites.com/products/lodaites-serum-redensifiant-well-aging-repara…"
click at [314, 75] on span "New Tab" at bounding box center [323, 74] width 61 height 17
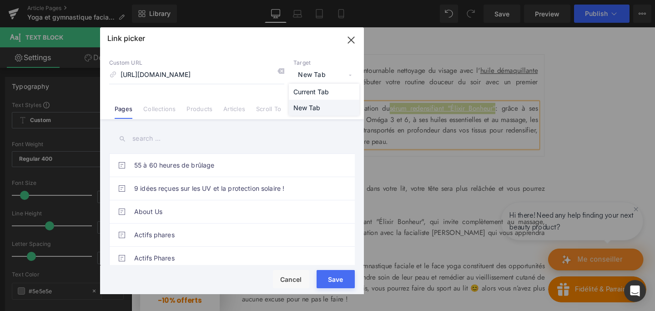
click at [315, 109] on li "New Tab" at bounding box center [324, 108] width 70 height 16
click at [329, 281] on button "Save" at bounding box center [336, 279] width 38 height 18
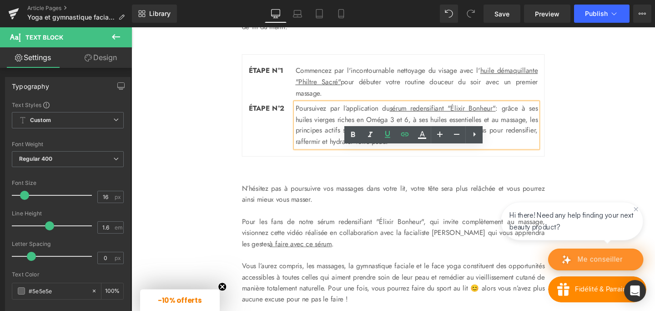
click at [468, 153] on p "Poursuivez par l’application du sérum redensifiant "Élixir Bonheur" : grâce à s…" at bounding box center [431, 129] width 255 height 46
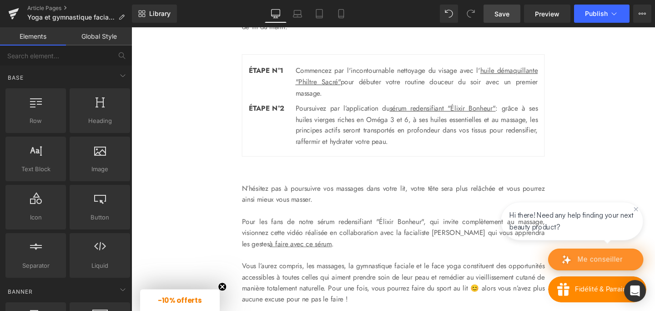
click at [506, 11] on span "Save" at bounding box center [501, 14] width 15 height 10
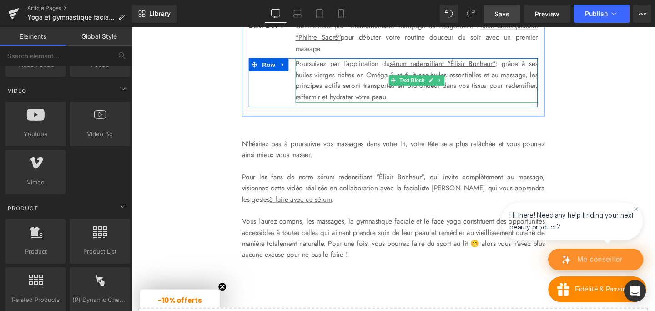
scroll to position [1686, 0]
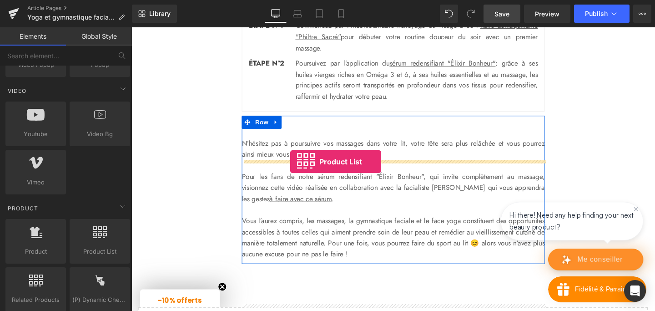
drag, startPoint x: 232, startPoint y: 257, endPoint x: 298, endPoint y: 168, distance: 110.4
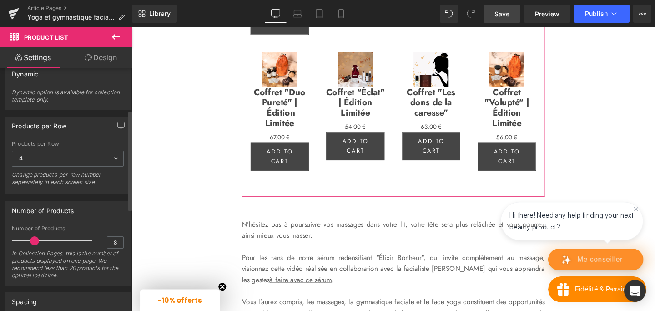
scroll to position [0, 0]
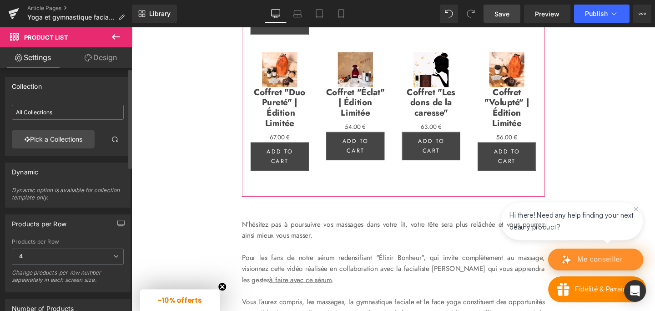
click at [74, 113] on input "All Collections" at bounding box center [68, 112] width 112 height 15
click at [61, 139] on link "Pick a Collections" at bounding box center [53, 139] width 83 height 18
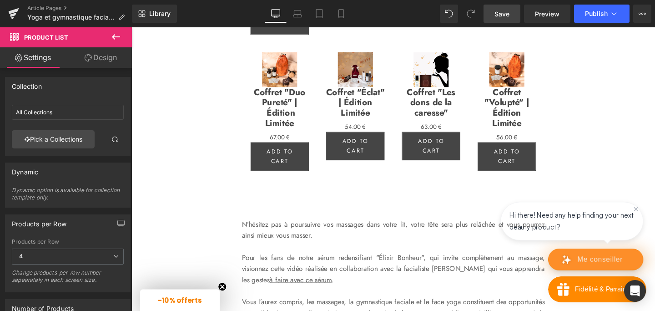
click at [51, 0] on div "Product List You are previewing how the will restyle your page. You can not edi…" at bounding box center [327, 0] width 655 height 0
click at [95, 55] on link "Design" at bounding box center [101, 57] width 66 height 20
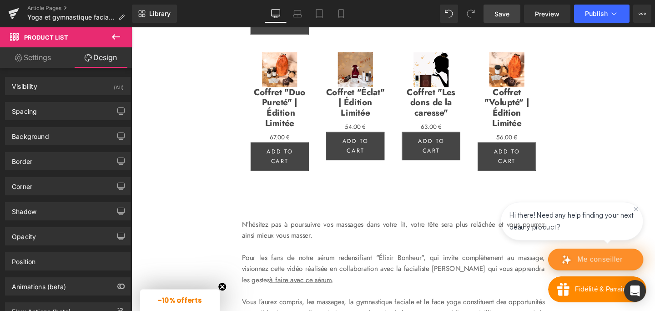
click at [120, 35] on icon at bounding box center [116, 36] width 11 height 11
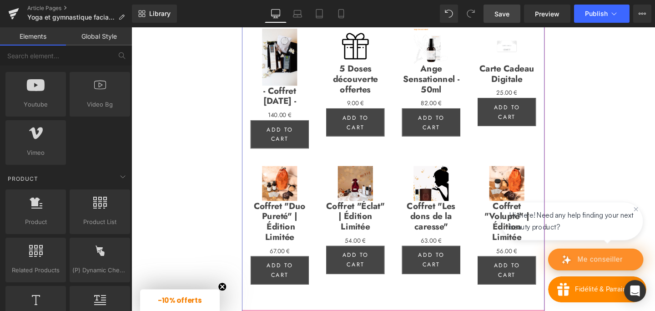
scroll to position [1793, 0]
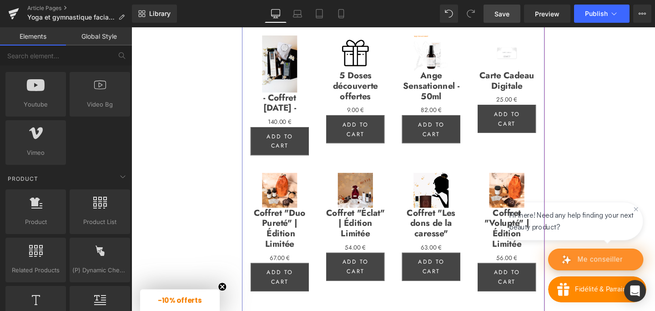
click at [434, 23] on icon at bounding box center [434, 19] width 6 height 7
click at [440, 23] on icon at bounding box center [440, 20] width 6 height 6
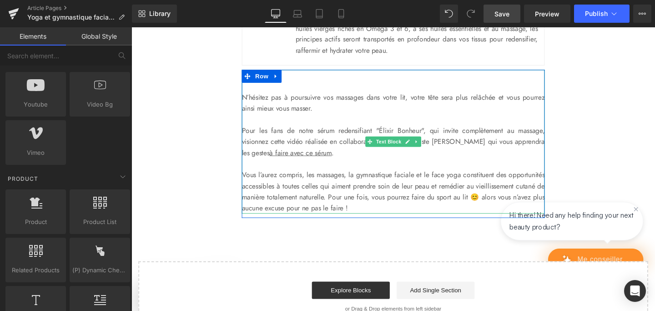
scroll to position [1732, 0]
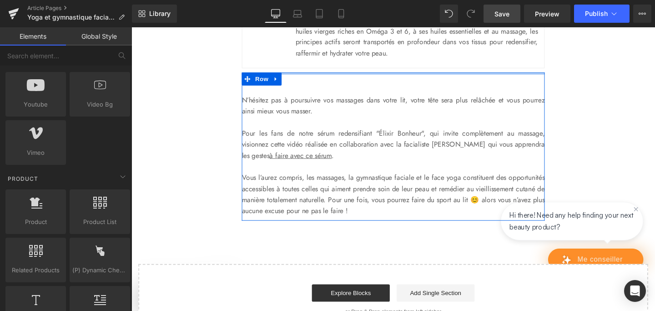
click at [317, 86] on p at bounding box center [406, 81] width 318 height 12
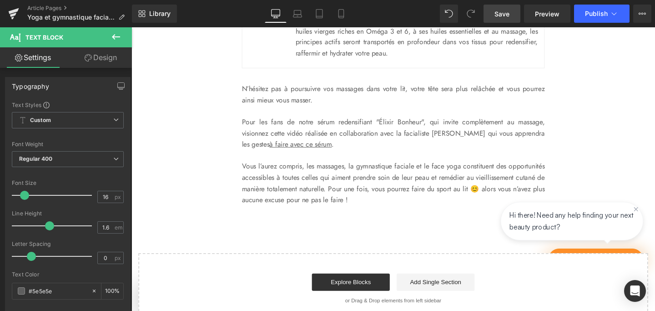
click at [115, 35] on icon at bounding box center [116, 36] width 11 height 11
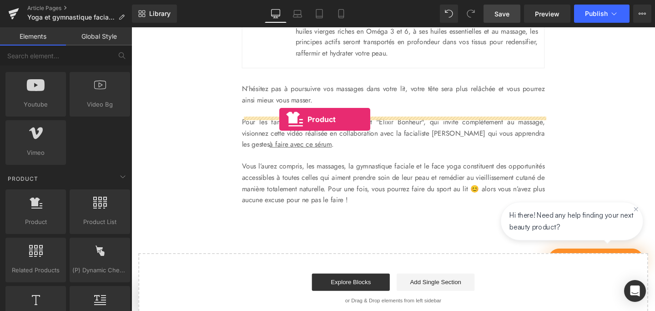
drag, startPoint x: 177, startPoint y: 230, endPoint x: 287, endPoint y: 124, distance: 152.5
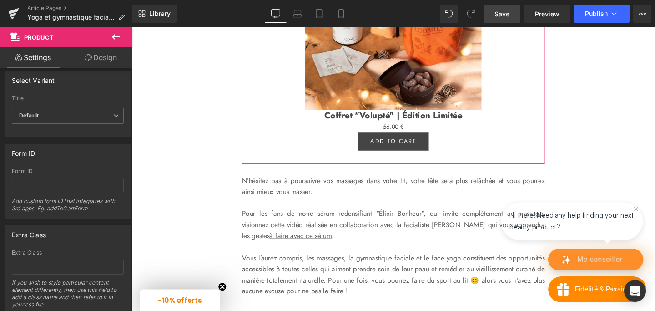
scroll to position [0, 0]
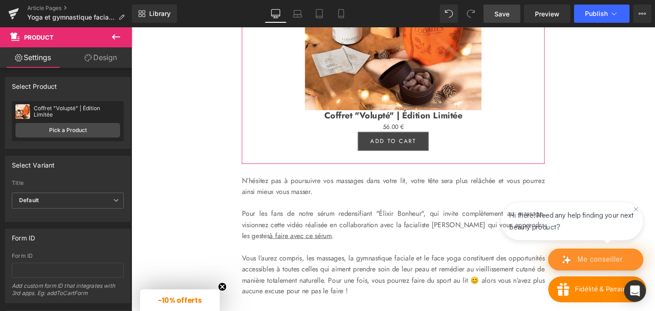
click at [98, 56] on link "Design" at bounding box center [101, 57] width 66 height 20
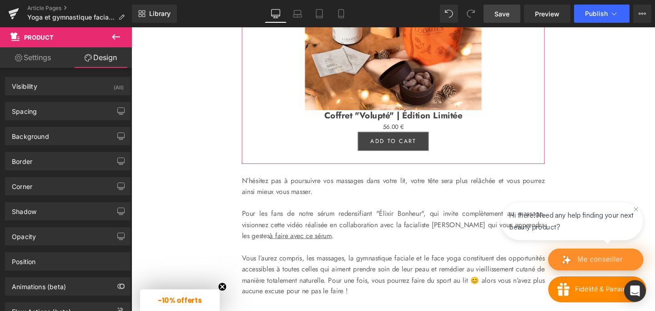
click at [34, 60] on link "Settings" at bounding box center [33, 57] width 66 height 20
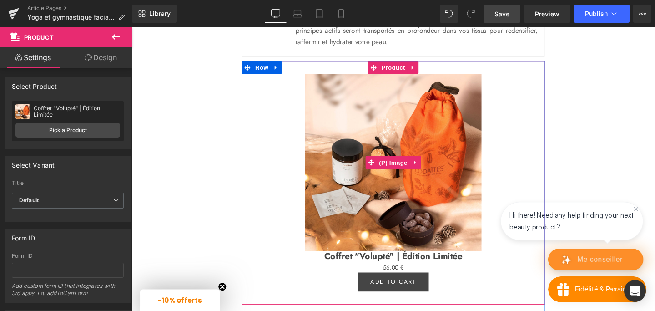
scroll to position [1744, 0]
click at [406, 143] on img at bounding box center [407, 169] width 186 height 186
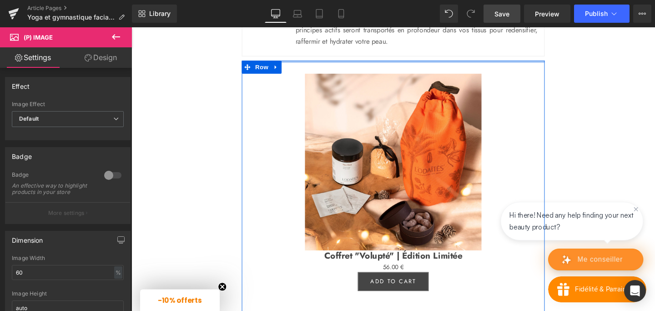
click at [406, 65] on div at bounding box center [406, 63] width 318 height 2
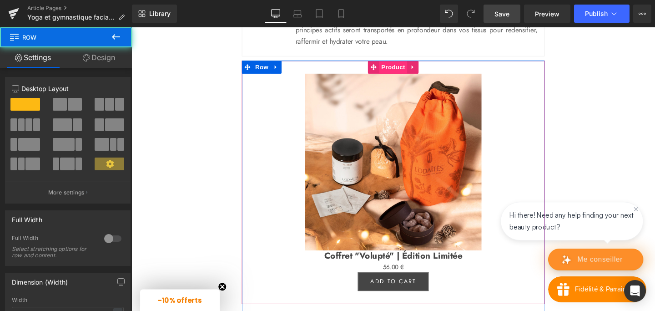
click at [406, 76] on span "Product" at bounding box center [407, 69] width 30 height 14
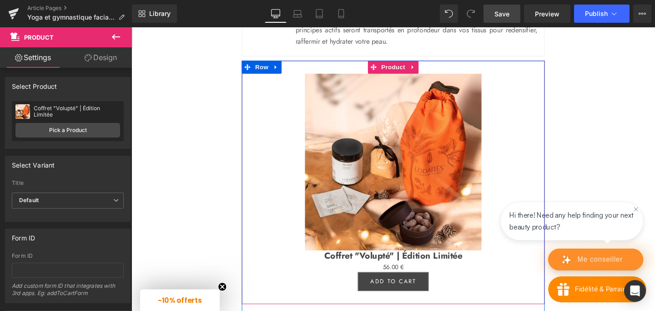
click at [347, 112] on div "Sale Off (P) Image Coffret "Volupté" | Édition Limitée (P) Title 0 € 56.00 € (P…" at bounding box center [406, 190] width 318 height 256
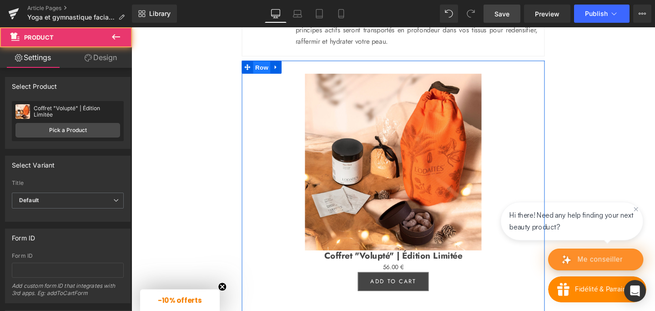
click at [270, 76] on span "Row" at bounding box center [268, 70] width 18 height 14
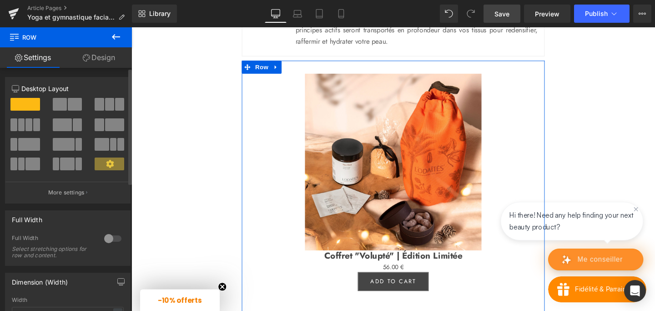
click at [68, 102] on span at bounding box center [75, 104] width 14 height 13
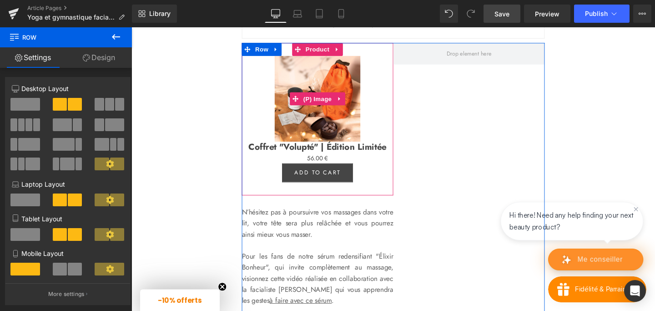
scroll to position [1727, 0]
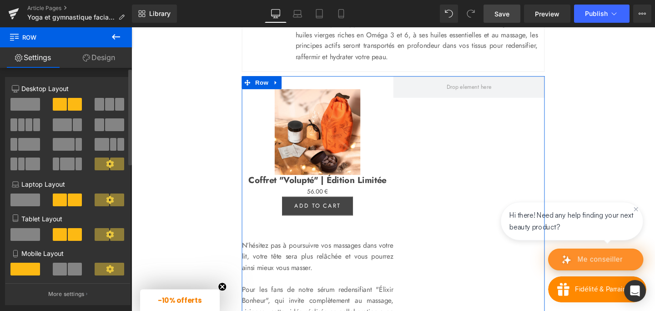
click at [20, 106] on span at bounding box center [25, 104] width 30 height 13
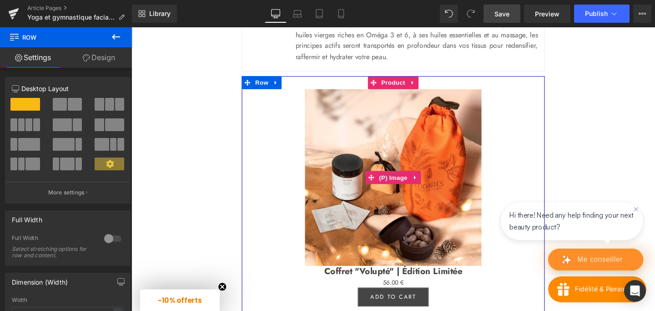
click at [368, 161] on img at bounding box center [407, 185] width 186 height 186
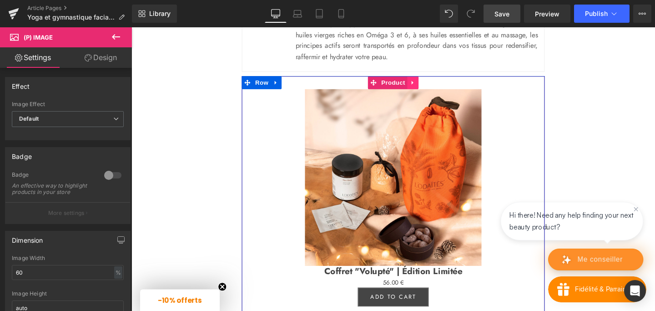
click at [424, 89] on icon at bounding box center [427, 85] width 6 height 7
click at [433, 89] on icon at bounding box center [433, 85] width 6 height 7
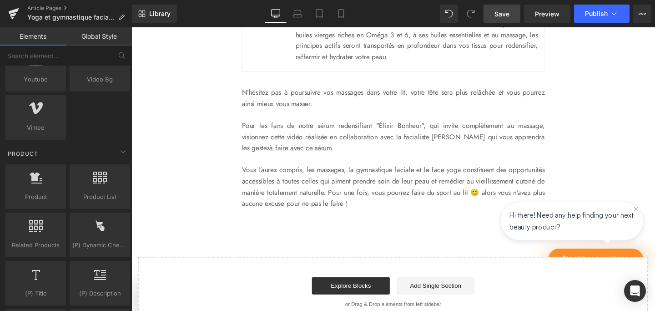
scroll to position [641, 0]
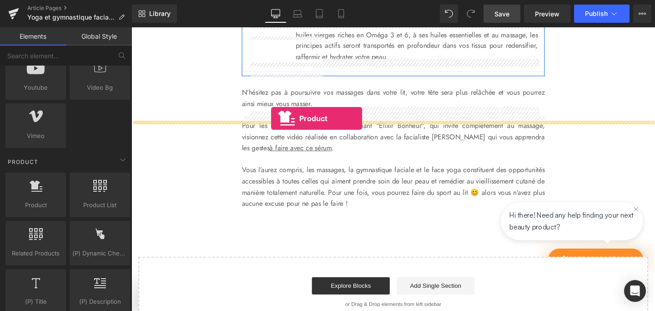
drag, startPoint x: 155, startPoint y: 229, endPoint x: 278, endPoint y: 123, distance: 162.6
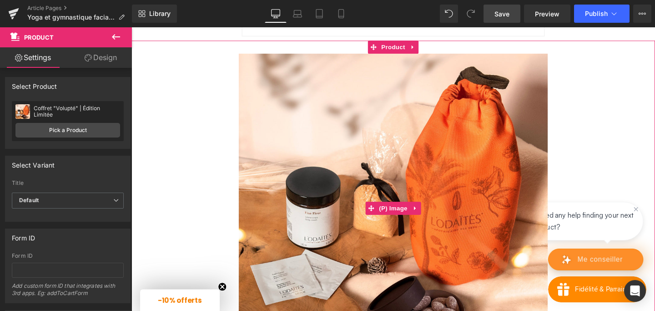
scroll to position [1763, 0]
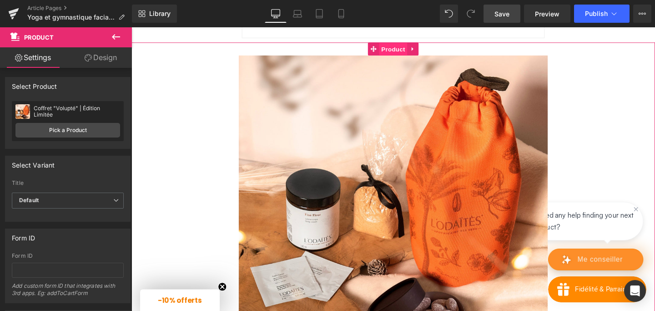
click at [401, 57] on span "Product" at bounding box center [407, 51] width 30 height 14
click at [154, 99] on div "Sale Off (P) Image Coffret "Volupté" | Édition Limitée (P) Title 0 € 56.00 € (P…" at bounding box center [406, 240] width 550 height 395
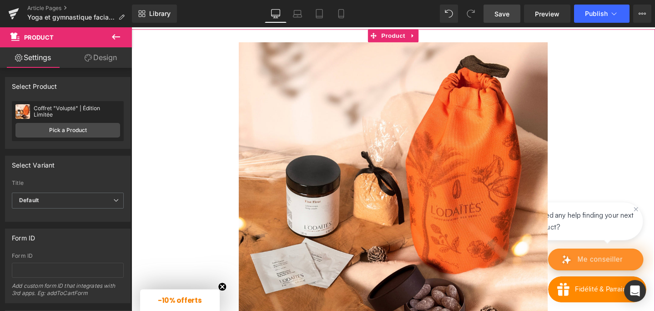
scroll to position [1769, 0]
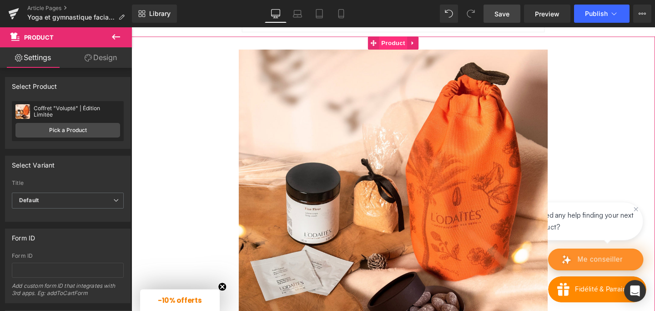
click at [407, 50] on span "Product" at bounding box center [407, 44] width 30 height 14
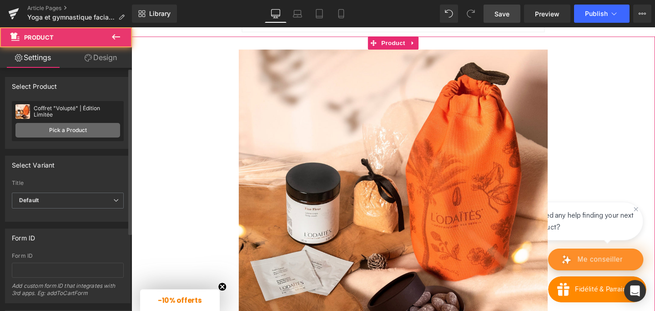
click at [53, 131] on link "Pick a Product" at bounding box center [67, 130] width 105 height 15
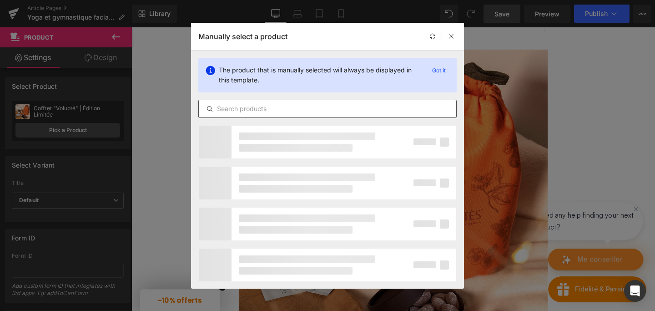
click at [243, 110] on input "text" at bounding box center [327, 108] width 257 height 11
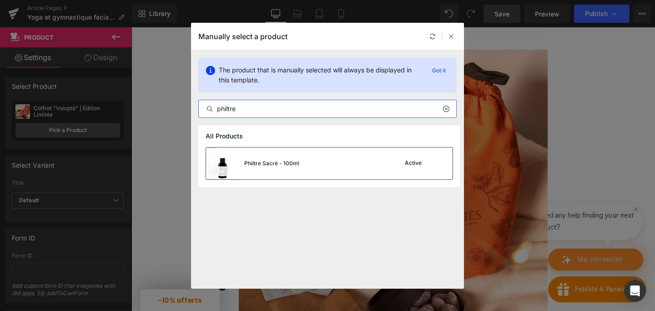
type input "philtre"
click at [226, 165] on img at bounding box center [222, 163] width 33 height 32
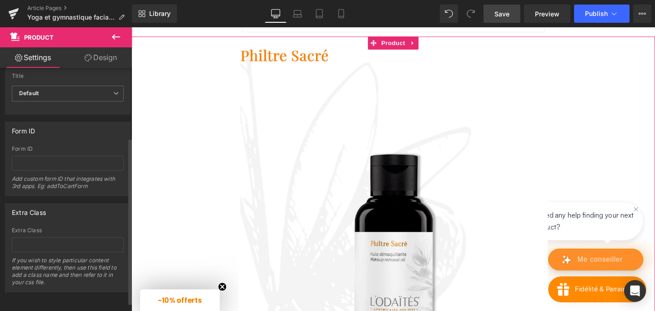
scroll to position [0, 0]
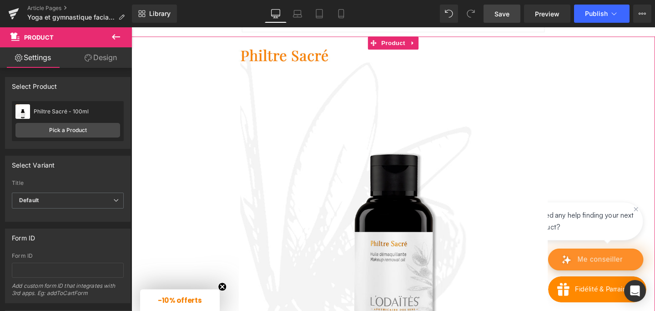
click at [105, 55] on link "Design" at bounding box center [101, 57] width 66 height 20
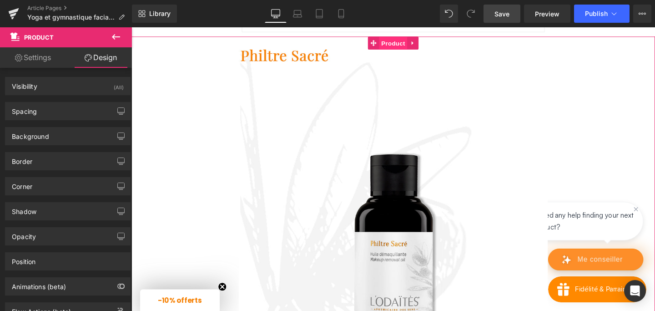
click at [409, 51] on span "Product" at bounding box center [407, 44] width 30 height 14
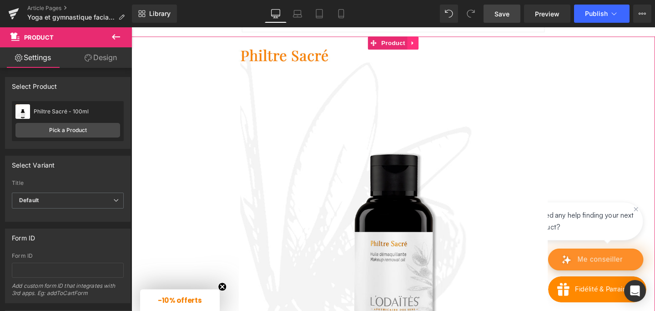
click at [429, 47] on icon at bounding box center [427, 43] width 6 height 7
click at [352, 161] on img at bounding box center [406, 212] width 325 height 325
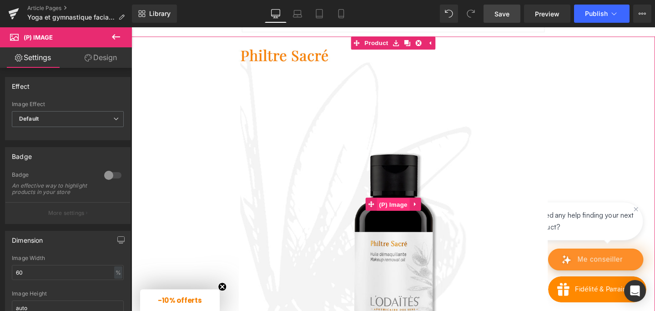
click at [403, 220] on span "(P) Image" at bounding box center [406, 213] width 35 height 14
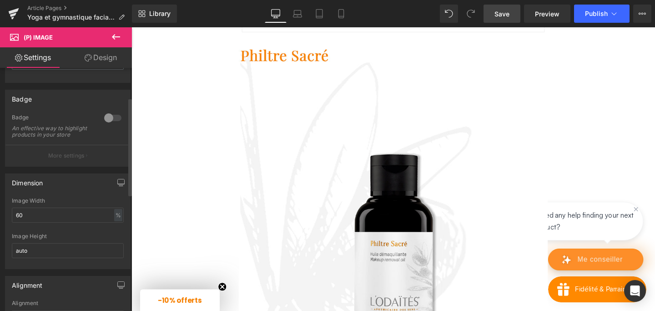
scroll to position [73, 0]
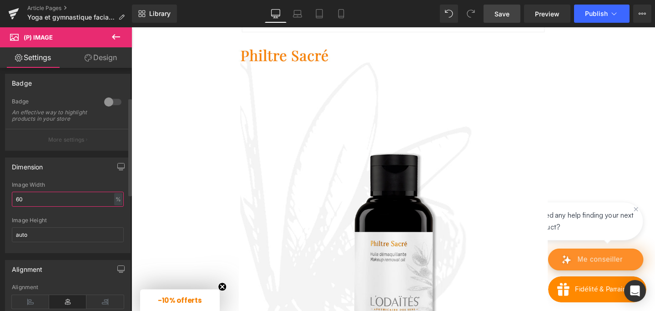
click at [20, 206] on input "60" at bounding box center [68, 198] width 112 height 15
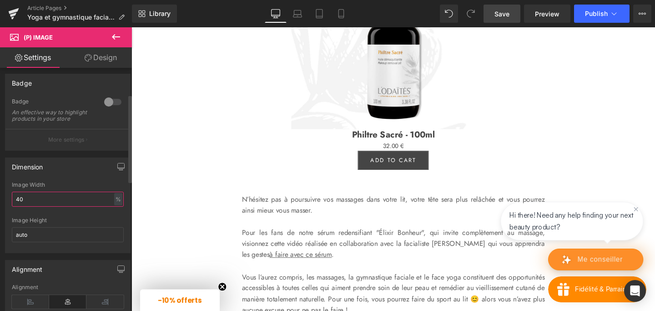
scroll to position [0, 0]
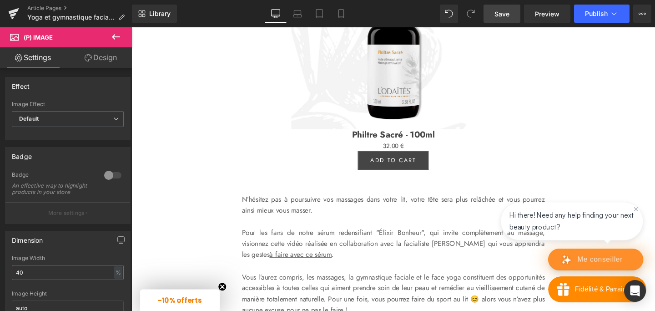
type input "40"
click at [106, 54] on link "Design" at bounding box center [101, 57] width 66 height 20
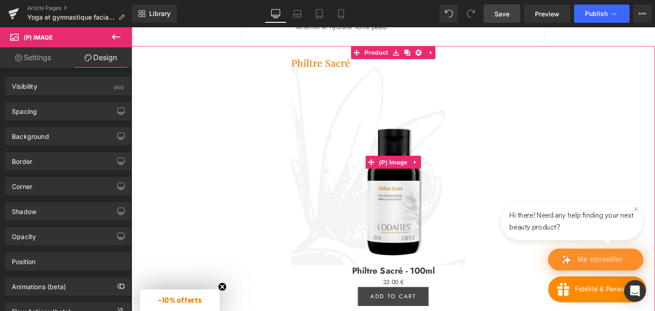
scroll to position [1759, 0]
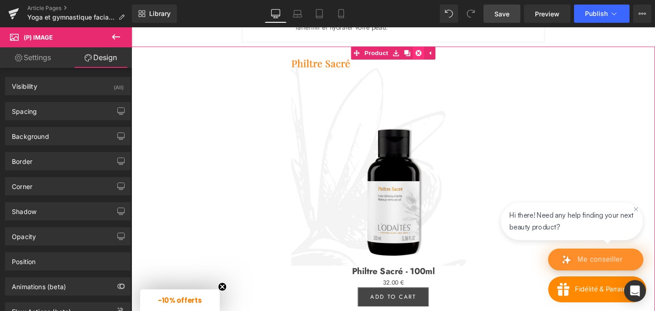
click at [433, 57] on icon at bounding box center [433, 54] width 6 height 6
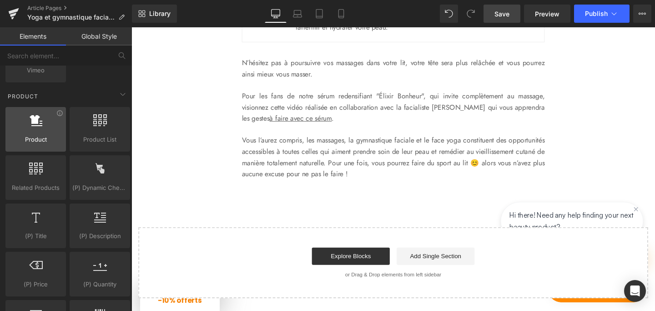
scroll to position [707, 0]
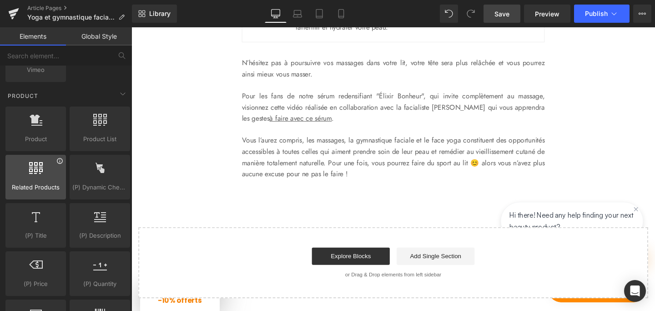
click at [58, 162] on icon at bounding box center [59, 160] width 7 height 7
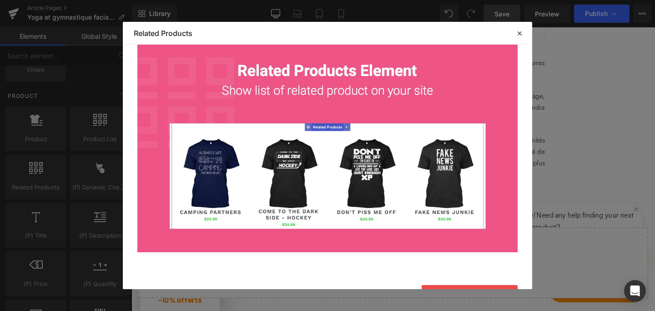
scroll to position [94, 0]
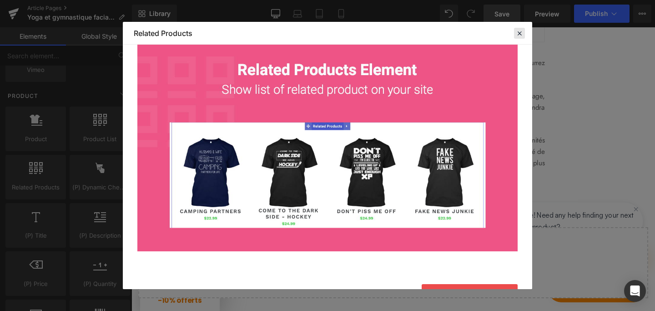
click at [516, 30] on icon at bounding box center [519, 33] width 8 height 8
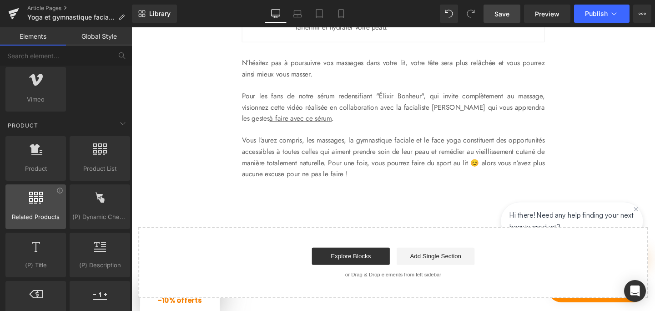
scroll to position [676, 0]
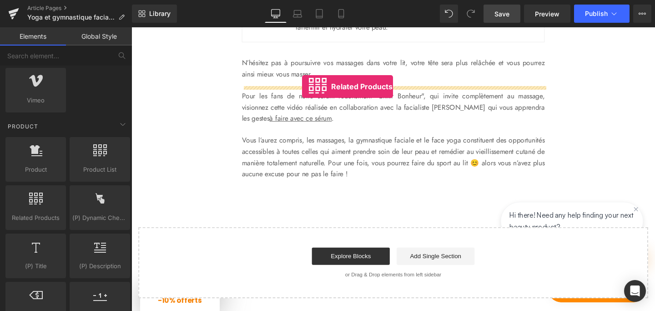
drag, startPoint x: 167, startPoint y: 227, endPoint x: 311, endPoint y: 90, distance: 198.5
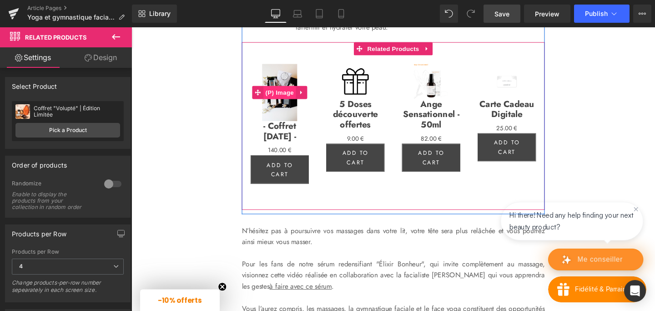
click at [282, 102] on span "(P) Image" at bounding box center [287, 96] width 35 height 14
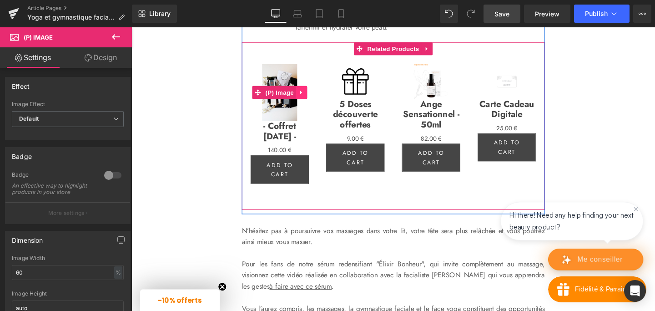
click at [313, 102] on link at bounding box center [310, 96] width 12 height 14
click at [316, 99] on icon at bounding box center [316, 95] width 6 height 6
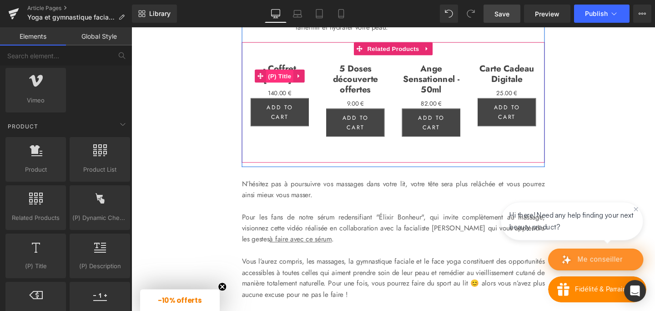
click at [287, 85] on span "(P) Title" at bounding box center [287, 78] width 29 height 14
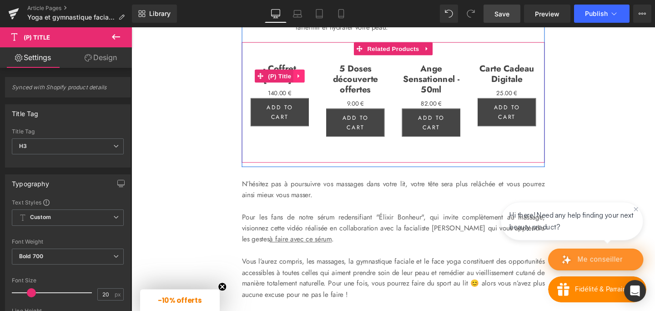
click at [306, 80] on icon at bounding box center [307, 78] width 2 height 4
click at [314, 81] on icon at bounding box center [313, 78] width 6 height 7
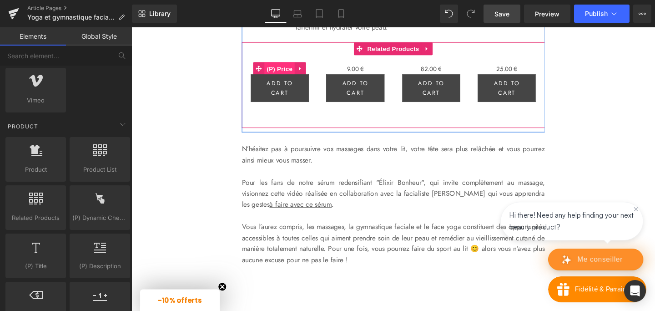
click at [287, 77] on span "(P) Price" at bounding box center [288, 71] width 32 height 14
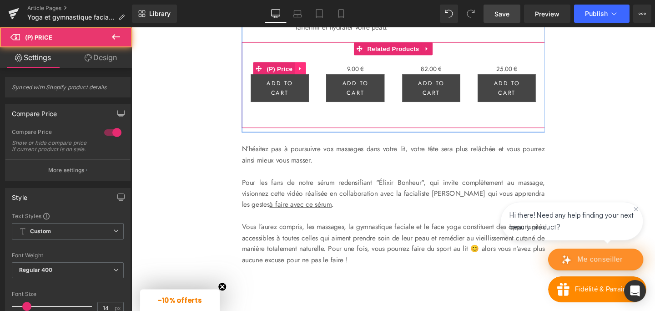
click at [307, 74] on icon at bounding box center [309, 70] width 6 height 7
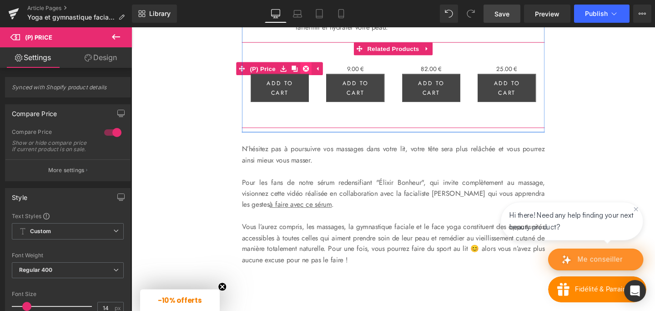
click at [316, 74] on icon at bounding box center [315, 70] width 6 height 6
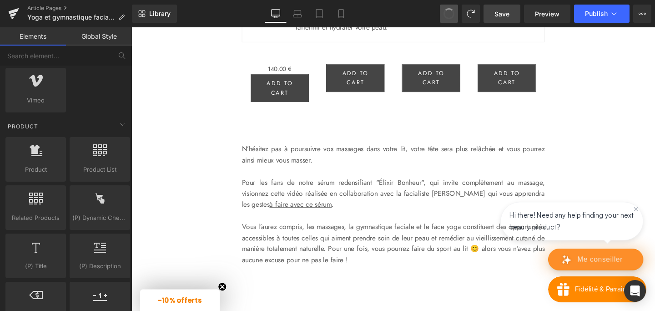
click at [448, 10] on span at bounding box center [449, 13] width 13 height 13
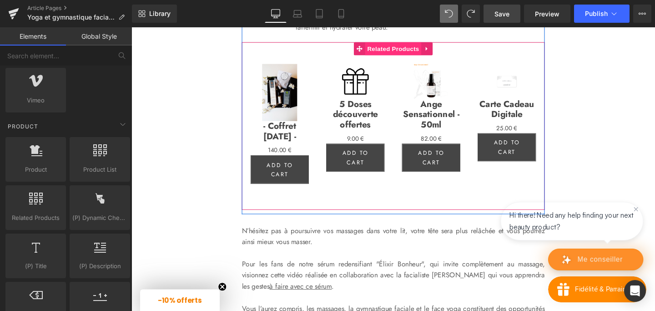
click at [401, 56] on span "Related Products" at bounding box center [406, 50] width 59 height 14
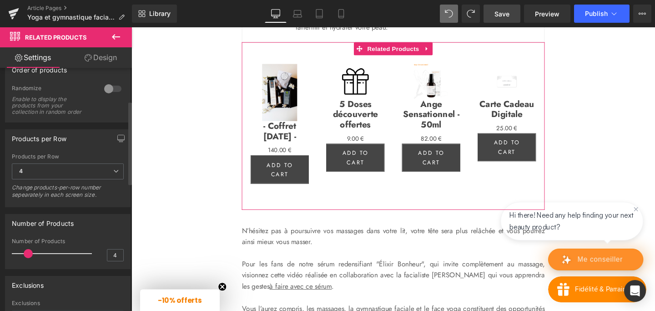
scroll to position [96, 0]
click at [114, 169] on icon at bounding box center [115, 169] width 5 height 5
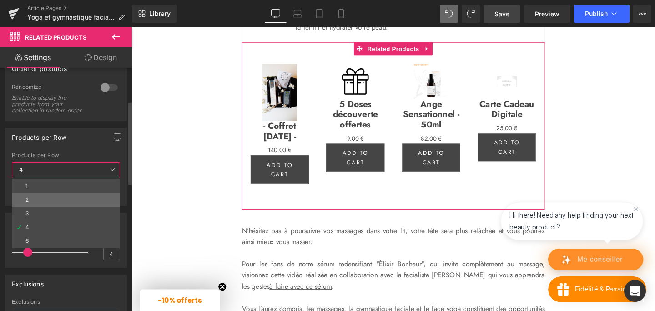
click at [39, 200] on li "2" at bounding box center [66, 200] width 108 height 14
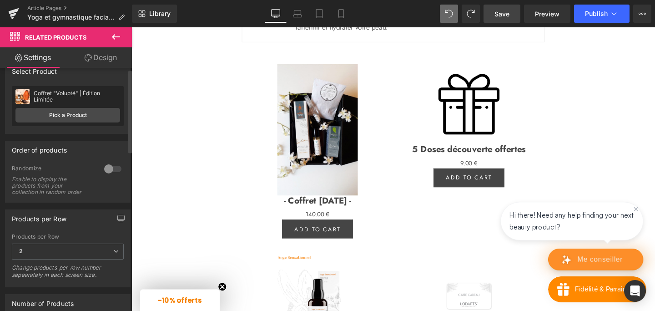
scroll to position [0, 0]
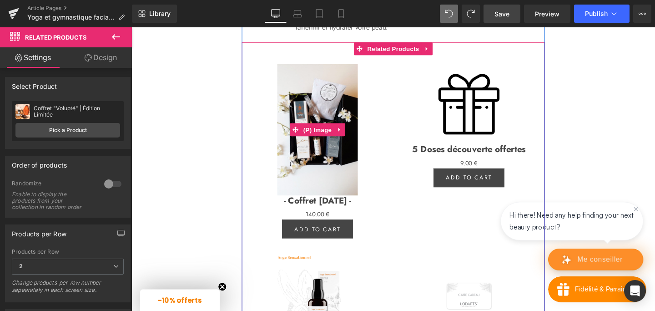
click at [315, 141] on img at bounding box center [327, 134] width 85 height 138
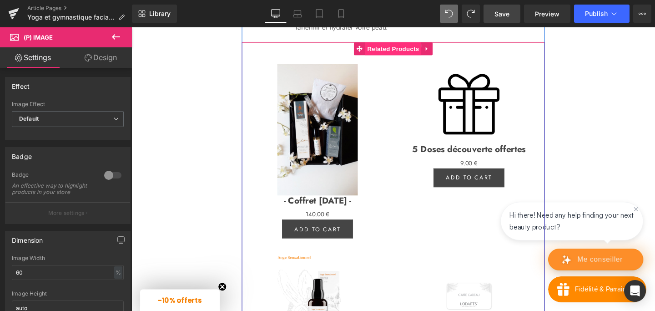
click at [403, 56] on span "Related Products" at bounding box center [406, 50] width 59 height 14
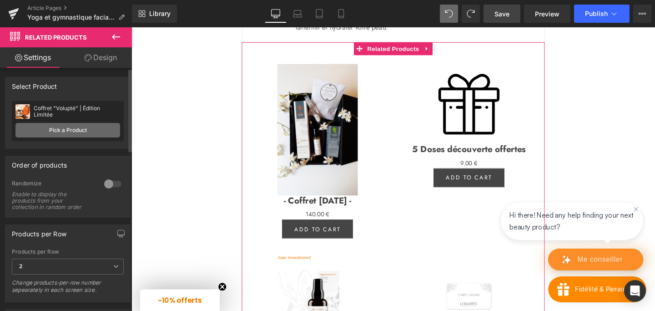
click at [51, 132] on link "Pick a Product" at bounding box center [67, 130] width 105 height 15
click at [71, 131] on link "Pick a Product" at bounding box center [67, 130] width 105 height 15
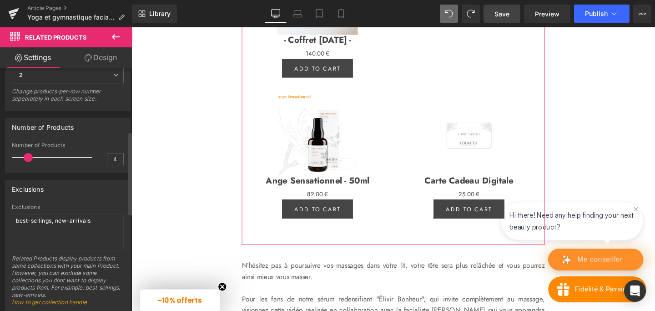
scroll to position [192, 0]
type input "2"
drag, startPoint x: 26, startPoint y: 157, endPoint x: 20, endPoint y: 159, distance: 6.5
click at [20, 159] on span at bounding box center [20, 155] width 9 height 9
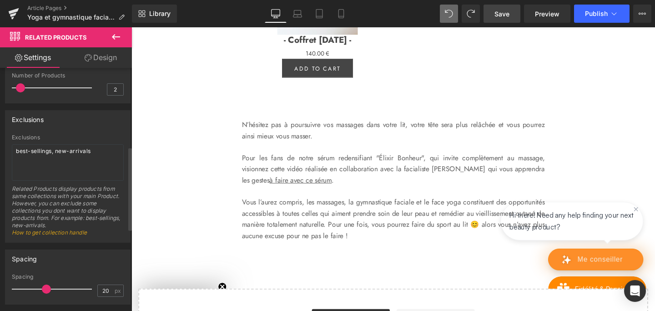
scroll to position [266, 0]
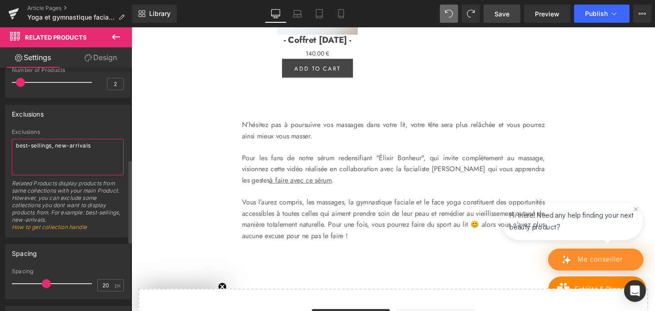
click at [55, 146] on textarea "best-sellings, new-arrivals" at bounding box center [68, 157] width 112 height 36
type textarea "-"
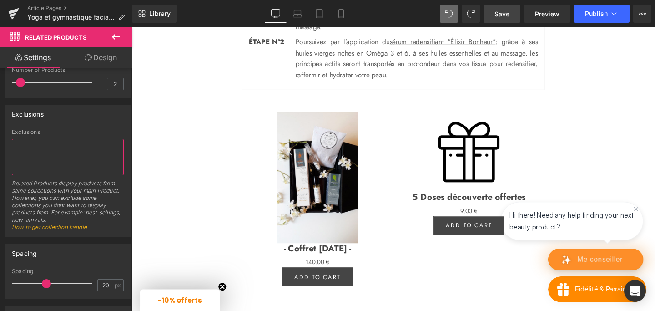
scroll to position [1741, 0]
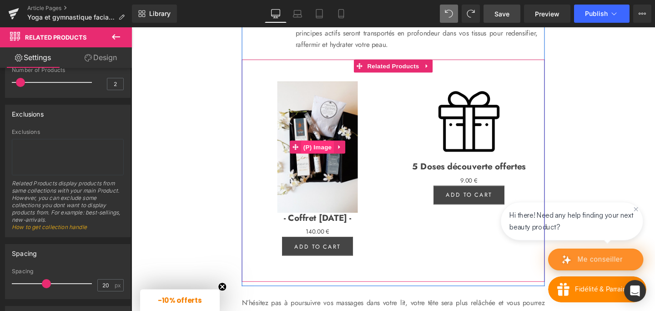
click at [324, 160] on span "(P) Image" at bounding box center [327, 153] width 35 height 14
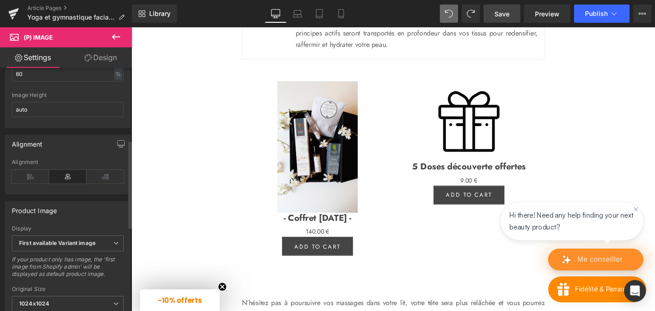
scroll to position [0, 0]
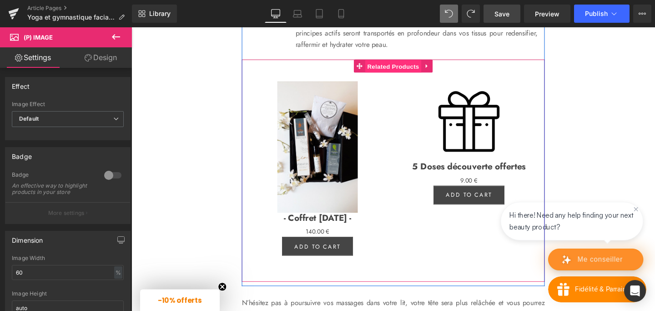
click at [404, 75] on span "Related Products" at bounding box center [406, 68] width 59 height 14
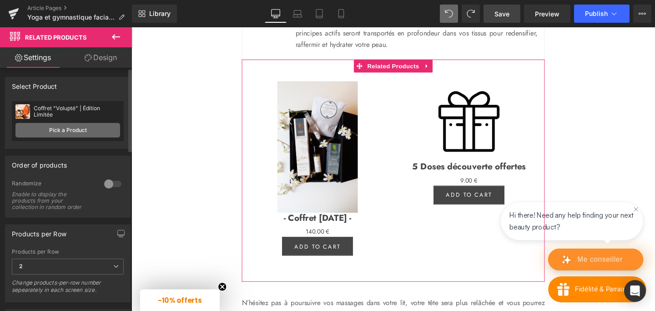
click at [76, 127] on link "Pick a Product" at bounding box center [67, 130] width 105 height 15
click at [65, 130] on link "Pick a Product" at bounding box center [67, 130] width 105 height 15
click at [103, 55] on link "Design" at bounding box center [101, 57] width 66 height 20
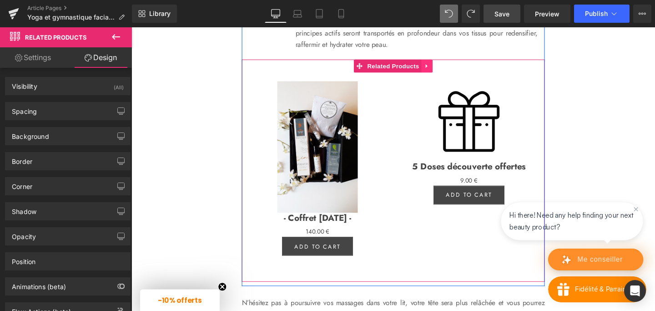
click at [443, 71] on icon at bounding box center [442, 67] width 6 height 7
click at [446, 71] on icon at bounding box center [448, 68] width 6 height 6
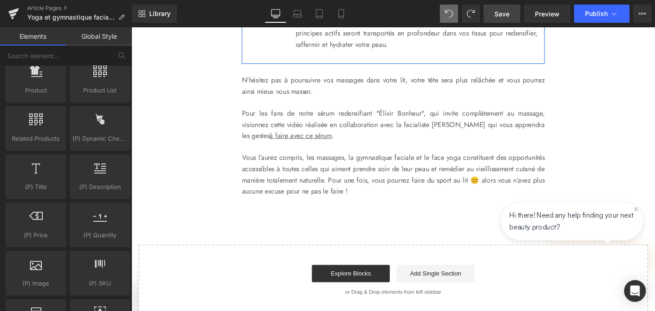
scroll to position [756, 0]
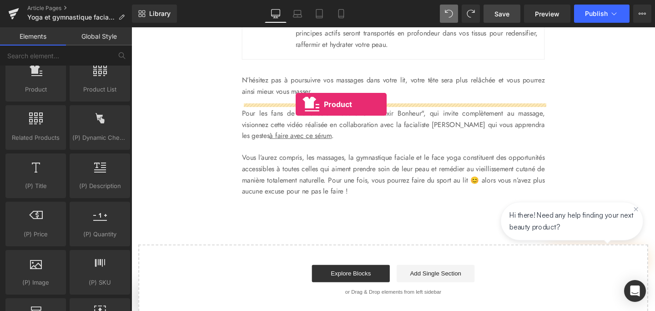
drag, startPoint x: 167, startPoint y: 109, endPoint x: 304, endPoint y: 108, distance: 136.9
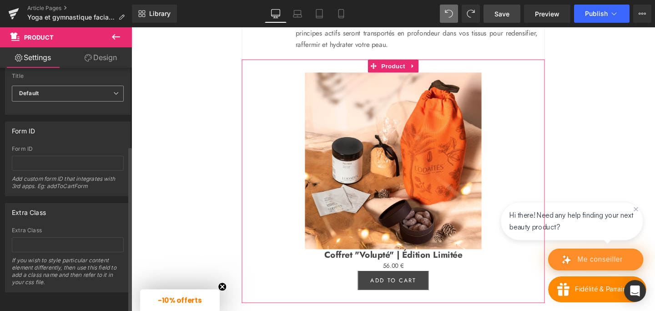
scroll to position [0, 0]
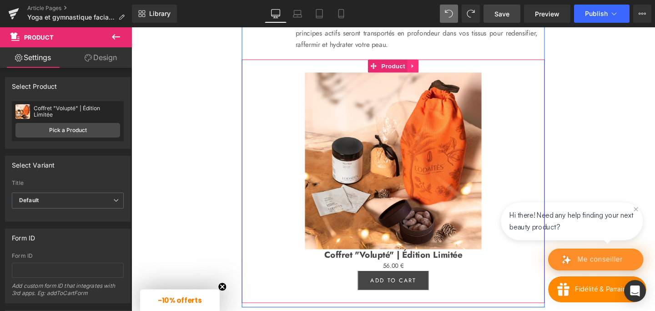
click at [429, 71] on icon at bounding box center [427, 67] width 6 height 7
click at [423, 71] on icon at bounding box center [421, 67] width 6 height 7
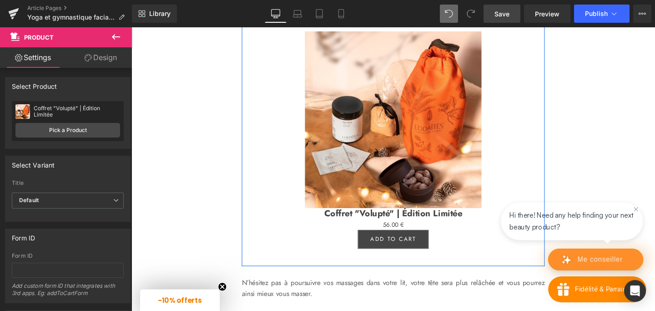
scroll to position [2040, 0]
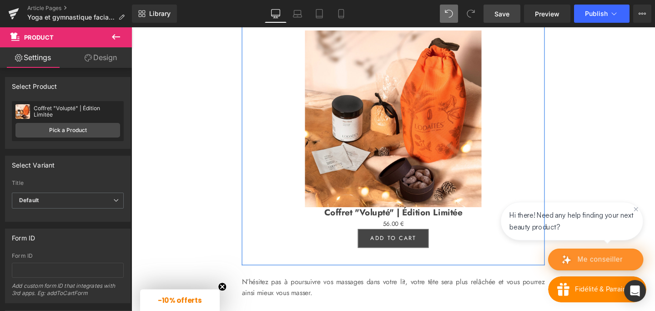
click at [403, 164] on div "Sale Off (P) Image" at bounding box center [406, 123] width 309 height 186
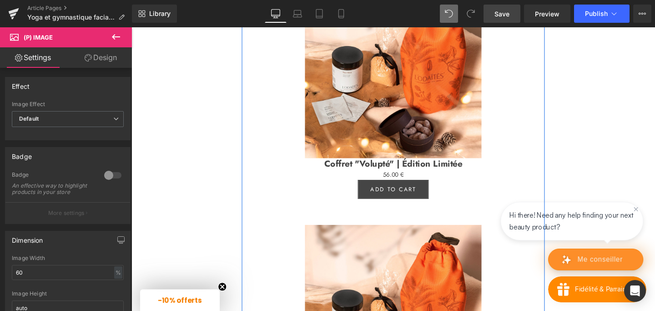
scroll to position [1808, 0]
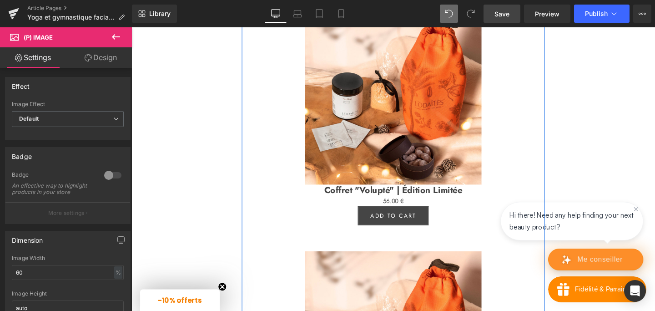
click at [371, 101] on img at bounding box center [407, 100] width 186 height 186
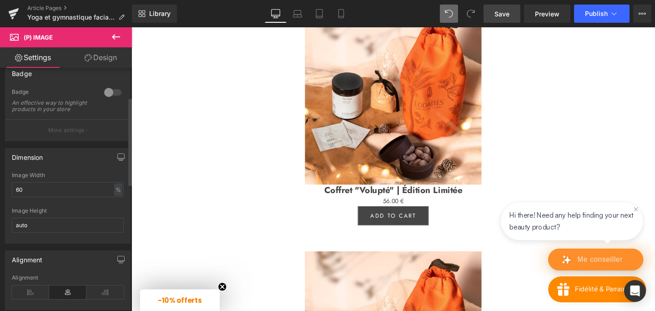
scroll to position [81, 0]
click at [19, 199] on input "60" at bounding box center [68, 191] width 112 height 15
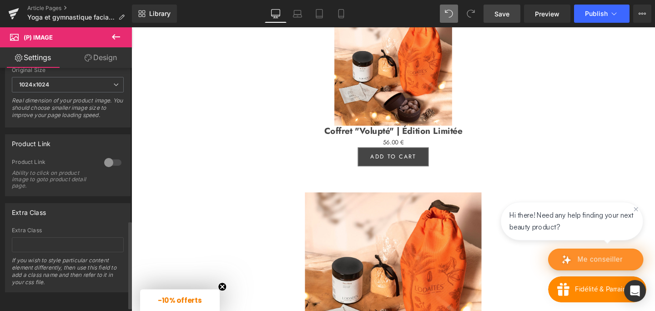
scroll to position [420, 0]
type input "40"
click at [106, 164] on div at bounding box center [113, 162] width 22 height 15
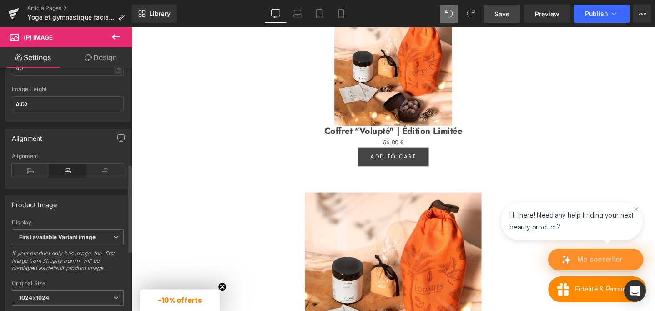
scroll to position [0, 0]
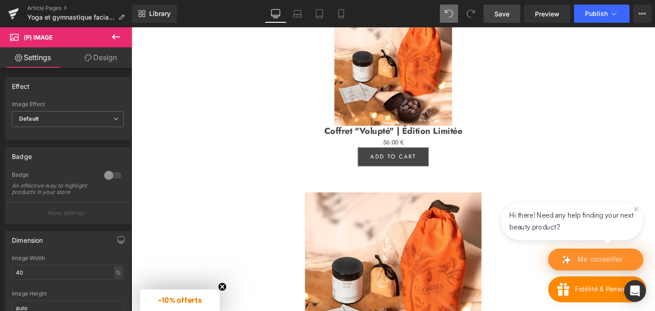
click at [424, 274] on img at bounding box center [407, 294] width 186 height 186
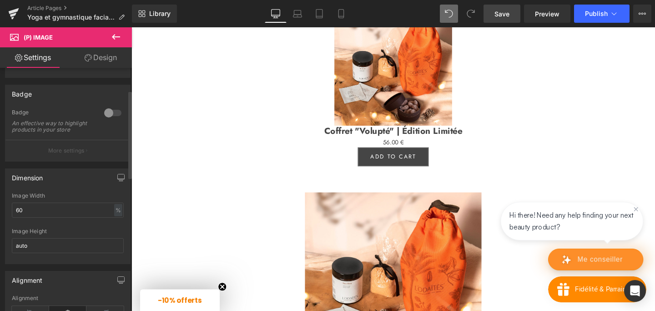
scroll to position [73, 0]
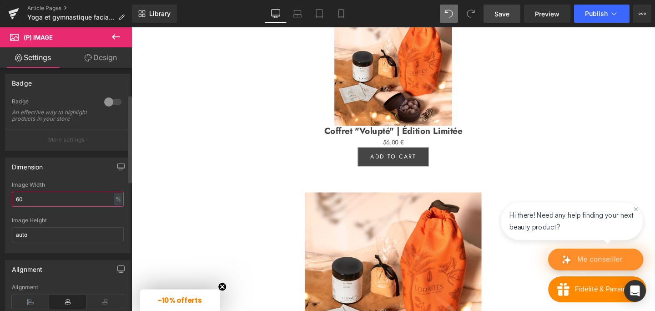
click at [20, 202] on input "60" at bounding box center [68, 198] width 112 height 15
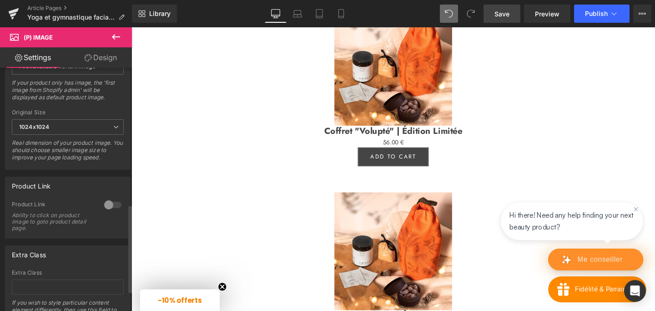
scroll to position [375, 0]
type input "40"
click at [106, 206] on div at bounding box center [113, 204] width 22 height 15
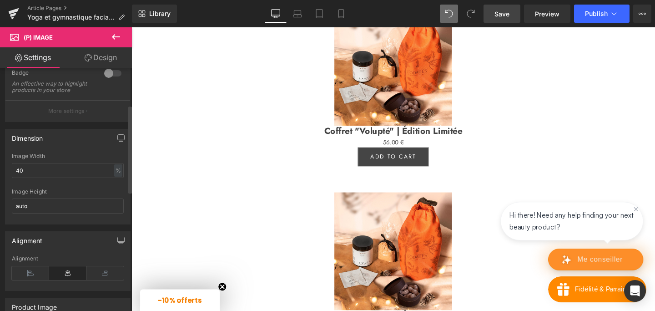
scroll to position [0, 0]
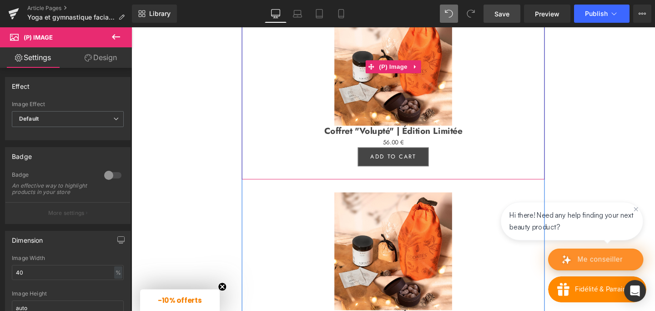
click at [390, 130] on img at bounding box center [407, 69] width 124 height 124
click at [383, 7] on link "Product" at bounding box center [400, 0] width 41 height 14
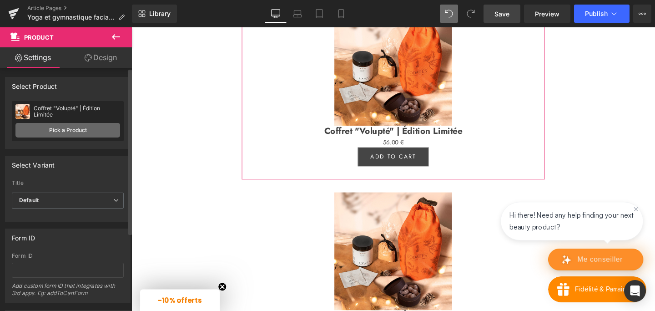
click at [35, 131] on link "Pick a Product" at bounding box center [67, 130] width 105 height 15
click at [77, 134] on link "Pick a Product" at bounding box center [67, 130] width 105 height 15
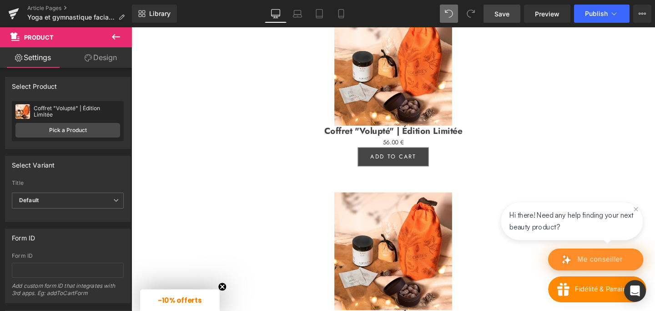
click at [505, 11] on span "Save" at bounding box center [501, 14] width 15 height 10
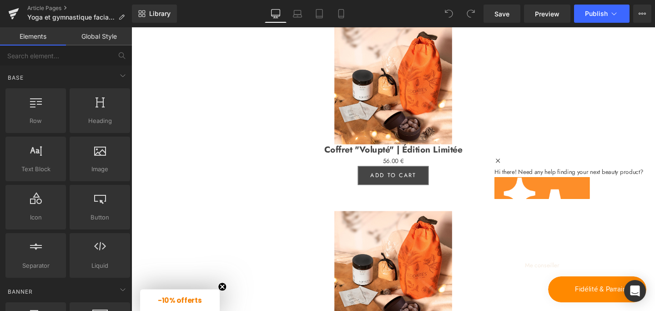
scroll to position [1791, 0]
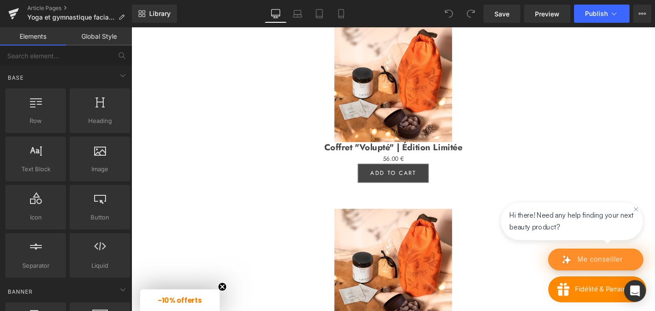
click at [398, 145] on img at bounding box center [407, 86] width 124 height 124
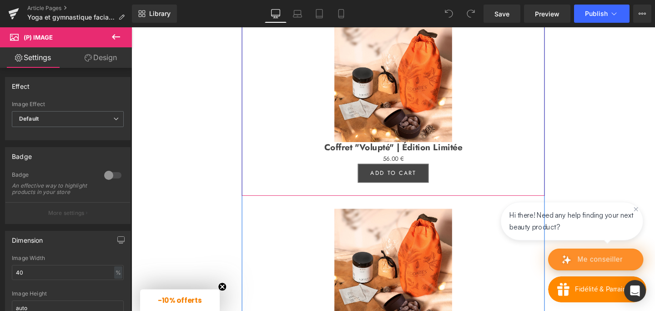
click at [407, 24] on span "Product" at bounding box center [407, 17] width 30 height 14
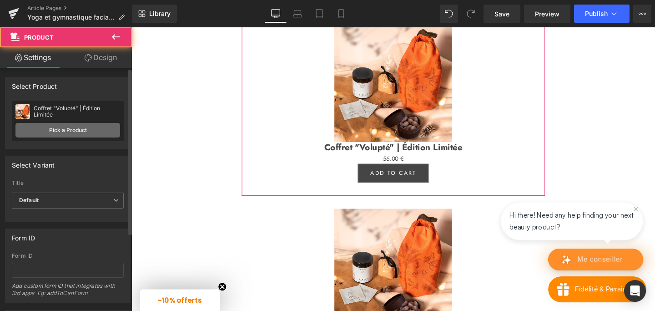
click at [63, 131] on link "Pick a Product" at bounding box center [67, 130] width 105 height 15
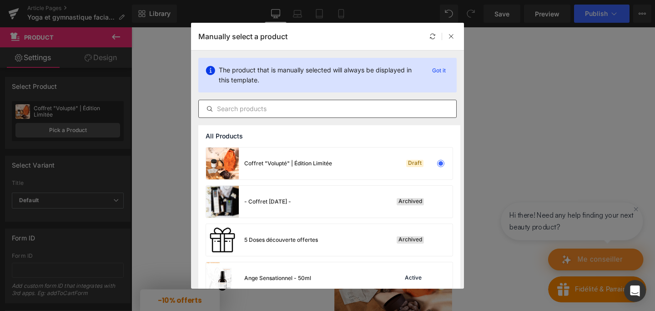
click at [237, 109] on input "text" at bounding box center [327, 108] width 257 height 11
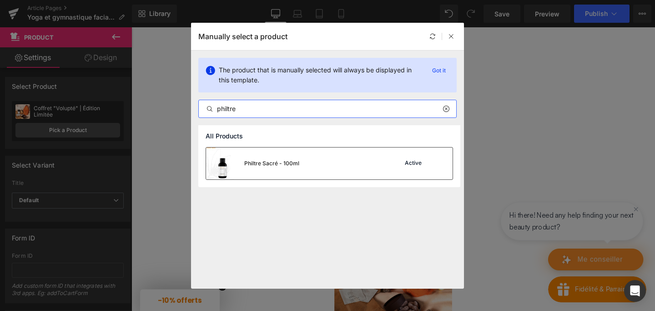
type input "philtre"
click at [257, 156] on div "Philtre Sacré - 100ml" at bounding box center [252, 163] width 93 height 32
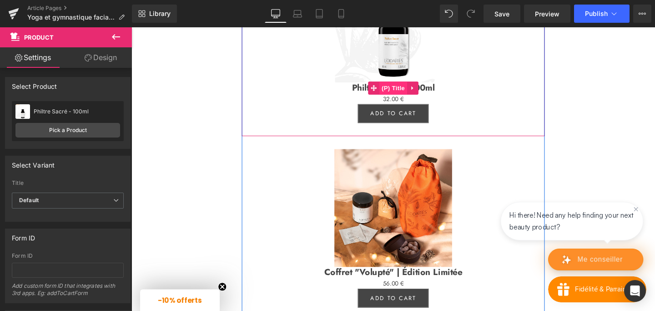
scroll to position [1856, 0]
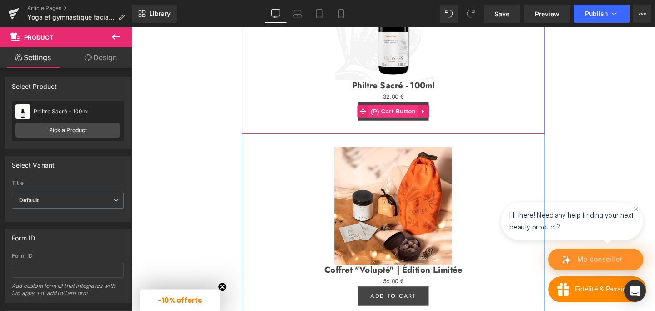
click at [381, 122] on span "(P) Cart Button" at bounding box center [407, 116] width 52 height 14
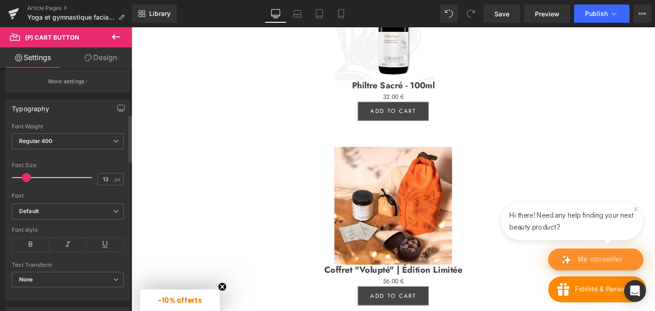
scroll to position [234, 0]
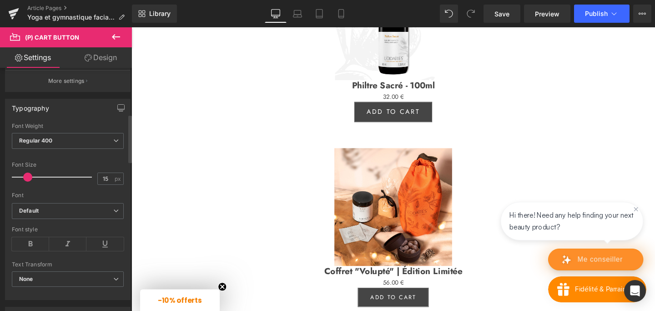
click at [25, 176] on span at bounding box center [27, 176] width 9 height 9
type input "14"
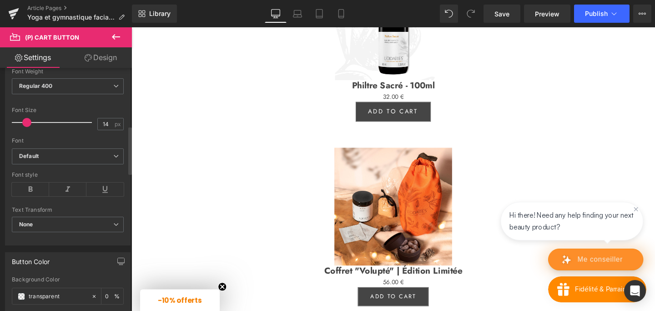
scroll to position [297, 0]
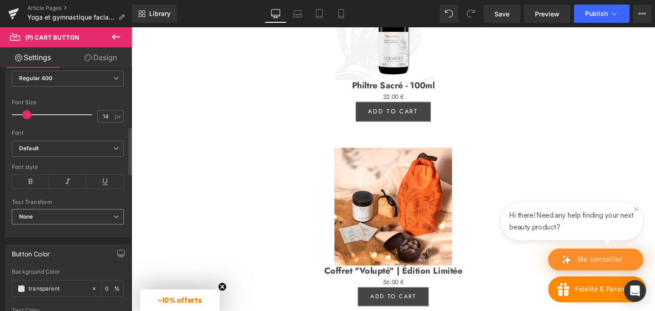
click at [45, 216] on span "None" at bounding box center [68, 217] width 112 height 16
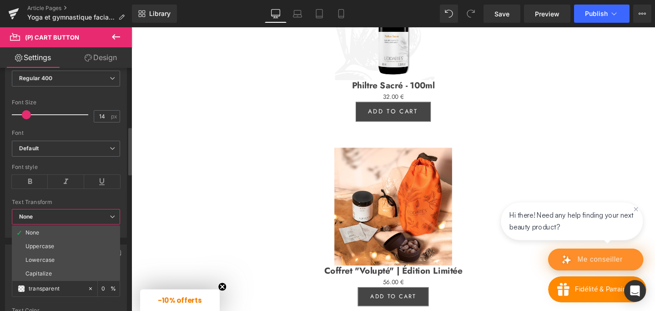
click at [60, 197] on div at bounding box center [66, 196] width 108 height 6
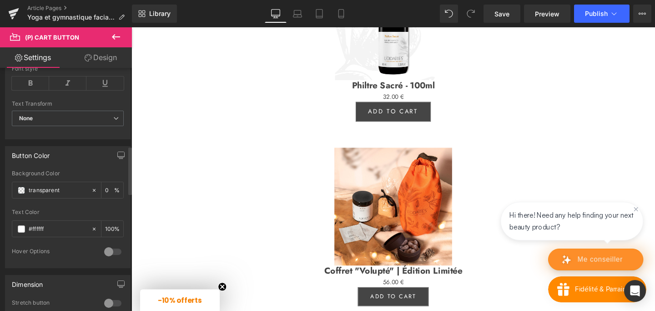
scroll to position [396, 0]
click at [69, 189] on input "transparent" at bounding box center [58, 189] width 58 height 10
drag, startPoint x: 62, startPoint y: 189, endPoint x: 29, endPoint y: 188, distance: 33.2
click at [29, 188] on input "transparent" at bounding box center [58, 189] width 58 height 10
type input "F68"
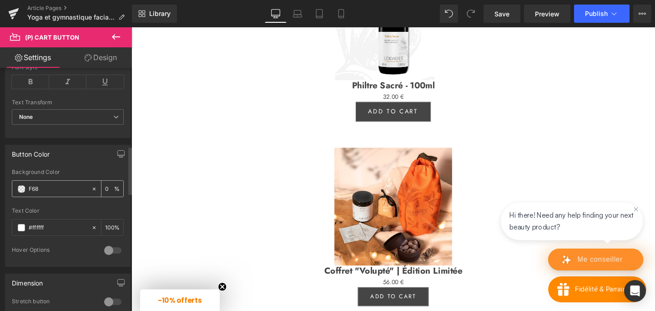
type input "100"
type input "F6830"
type input "20"
type input "F68308"
type input "100"
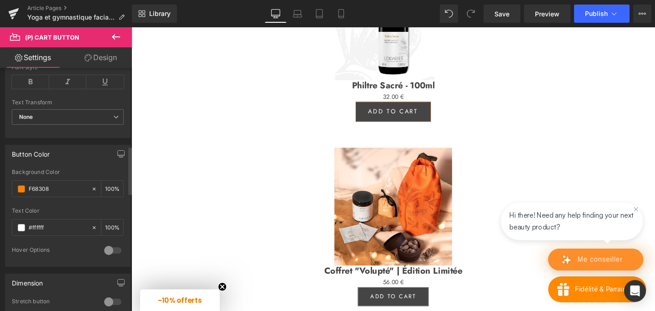
type input "#f68308"
click at [51, 201] on div at bounding box center [68, 204] width 112 height 6
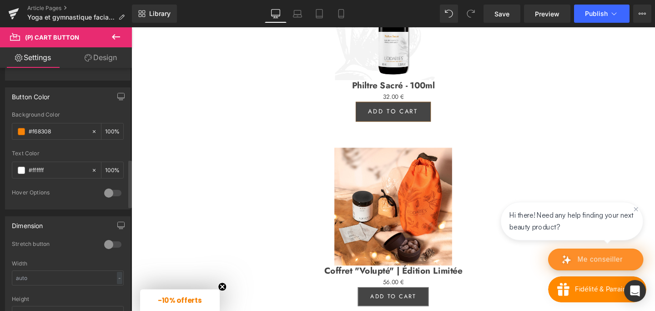
scroll to position [463, 0]
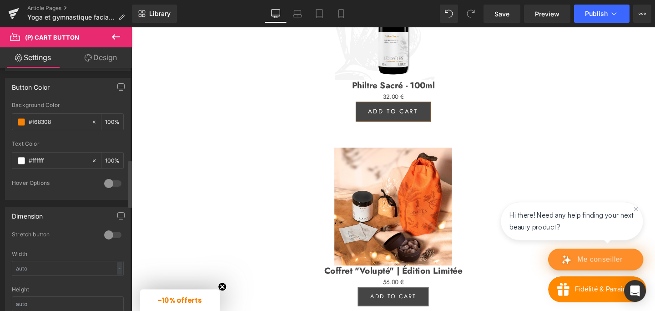
click at [104, 185] on div at bounding box center [113, 183] width 22 height 15
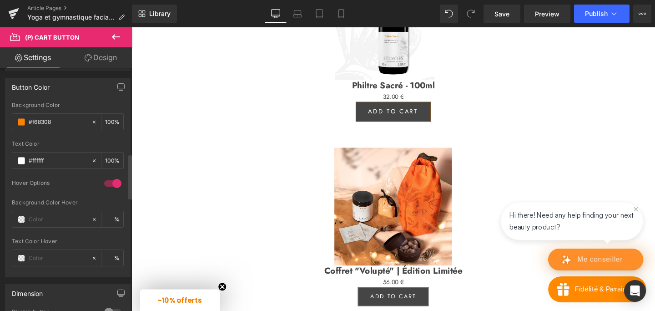
click at [110, 184] on div at bounding box center [113, 183] width 22 height 15
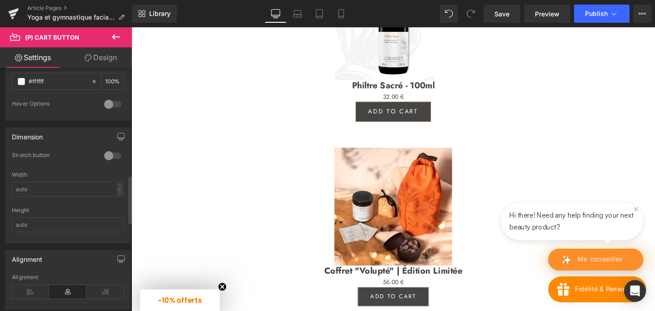
scroll to position [543, 0]
click at [107, 151] on div at bounding box center [113, 155] width 22 height 15
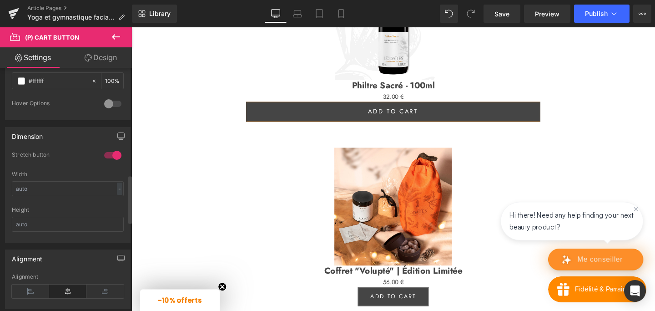
click at [107, 151] on div at bounding box center [113, 155] width 22 height 15
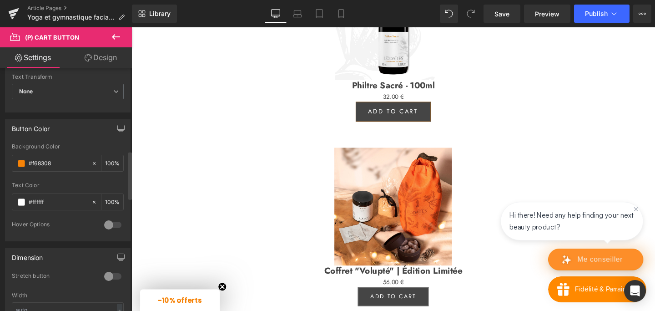
scroll to position [421, 0]
click at [118, 130] on icon "button" at bounding box center [120, 129] width 7 height 7
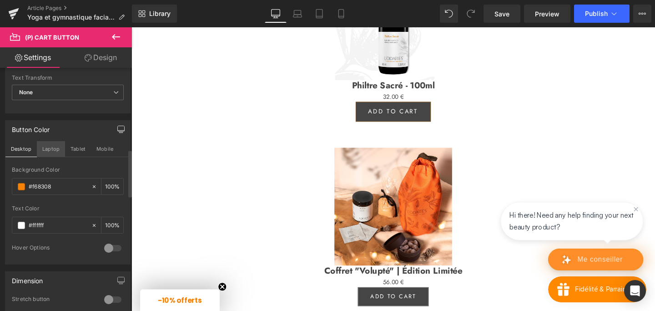
click at [47, 149] on button "Laptop" at bounding box center [51, 148] width 28 height 15
type input "100"
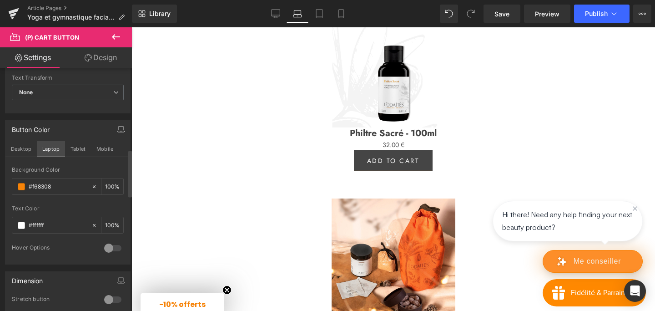
scroll to position [1878, 0]
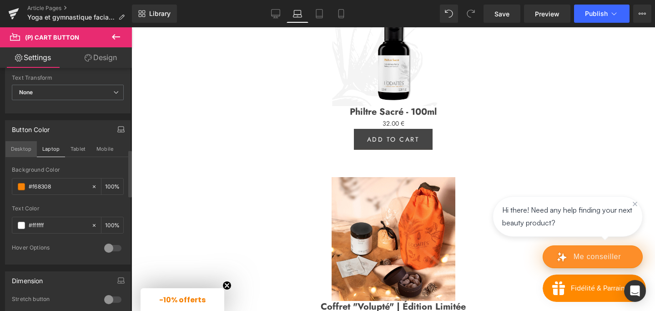
click at [21, 149] on button "Desktop" at bounding box center [20, 148] width 31 height 15
type input "100"
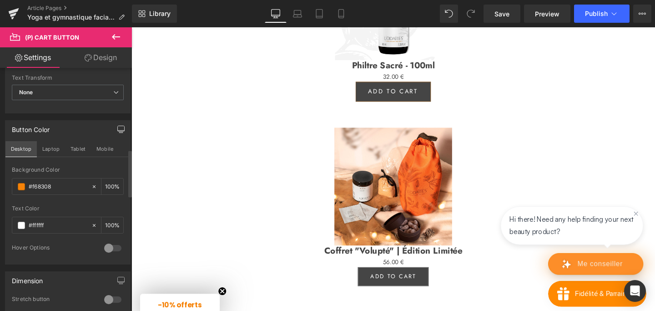
scroll to position [1856, 0]
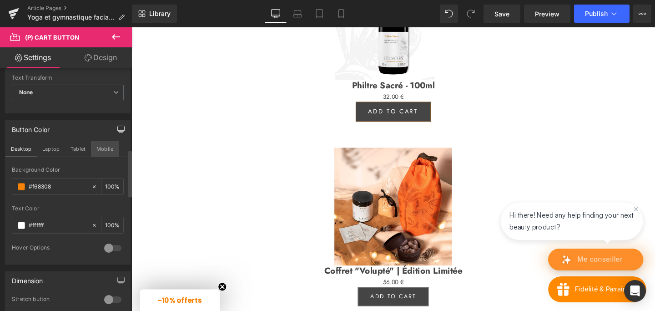
click at [93, 146] on button "Mobile" at bounding box center [105, 148] width 28 height 15
type input "100"
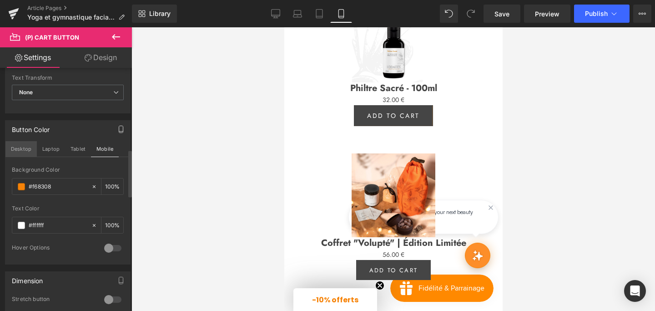
click at [23, 149] on button "Desktop" at bounding box center [20, 148] width 31 height 15
type input "100"
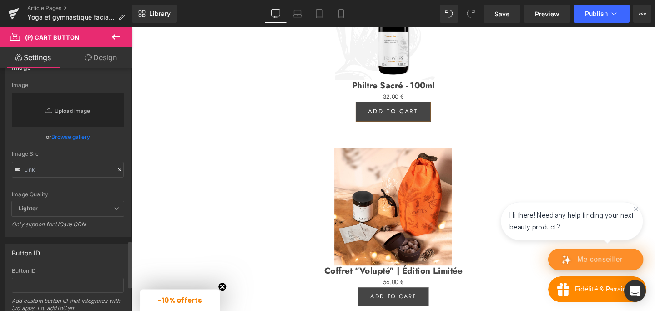
scroll to position [901, 0]
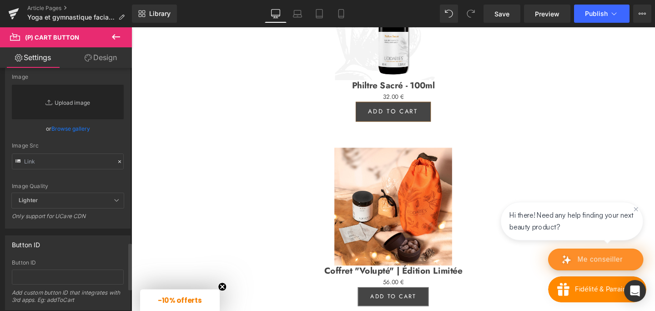
click at [72, 101] on link "Replace Image" at bounding box center [68, 102] width 112 height 35
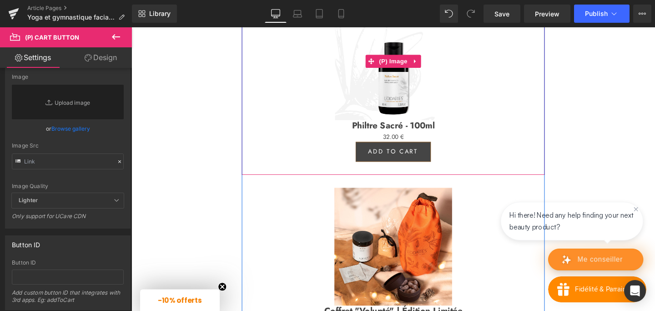
scroll to position [1815, 0]
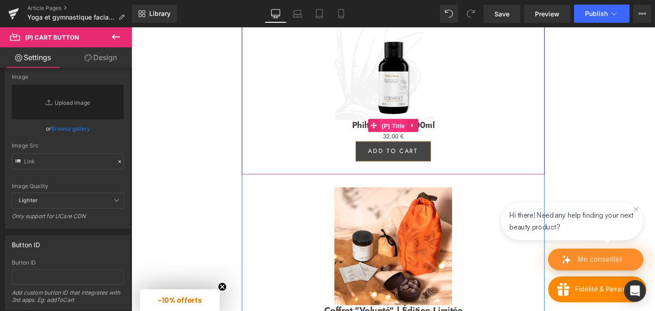
click at [414, 137] on span "(P) Title" at bounding box center [406, 131] width 29 height 14
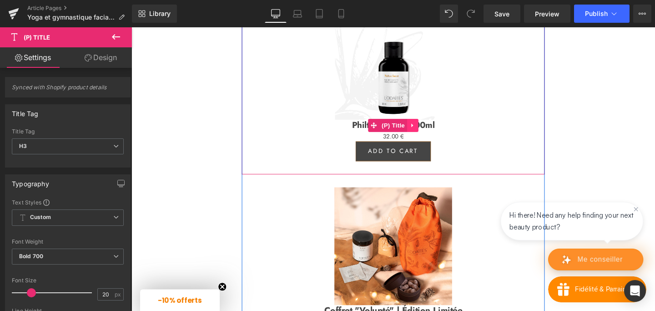
click at [432, 137] on link at bounding box center [427, 130] width 12 height 14
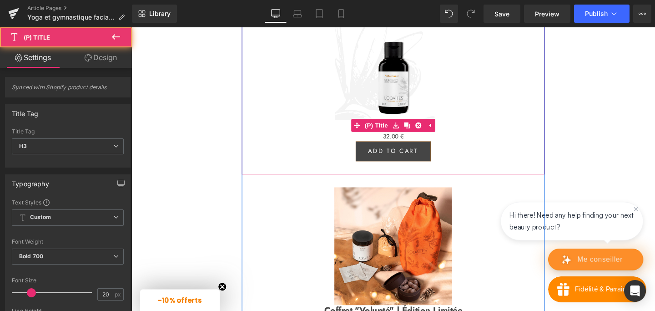
click at [465, 136] on h3 "Philtre Sacré - 100ml" at bounding box center [406, 130] width 309 height 12
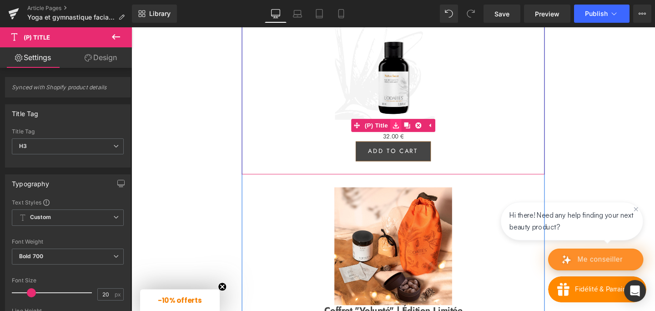
click at [406, 137] on link at bounding box center [409, 130] width 12 height 14
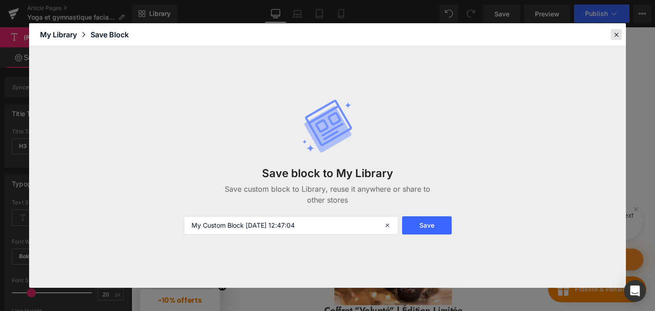
click at [617, 37] on icon at bounding box center [616, 34] width 8 height 8
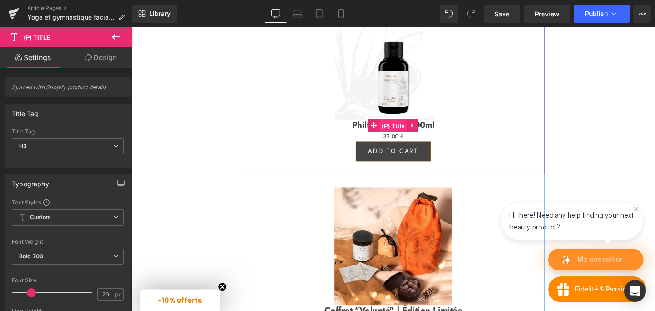
click at [395, 137] on span "(P) Title" at bounding box center [406, 131] width 29 height 14
click at [412, 137] on span "(P) Title" at bounding box center [406, 130] width 29 height 14
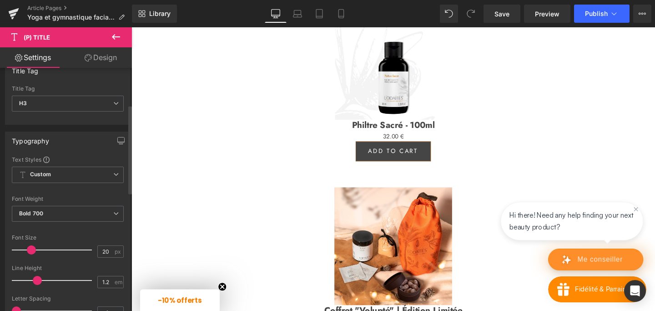
scroll to position [0, 0]
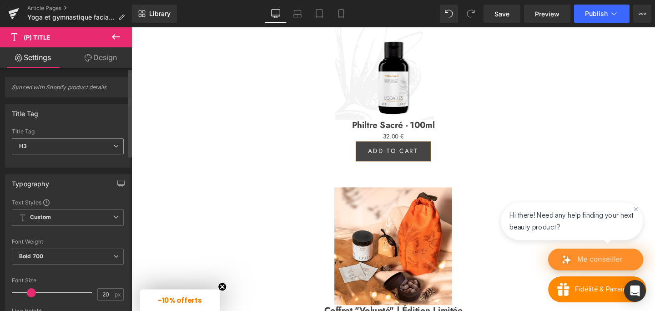
click at [83, 147] on span "H3" at bounding box center [68, 146] width 112 height 16
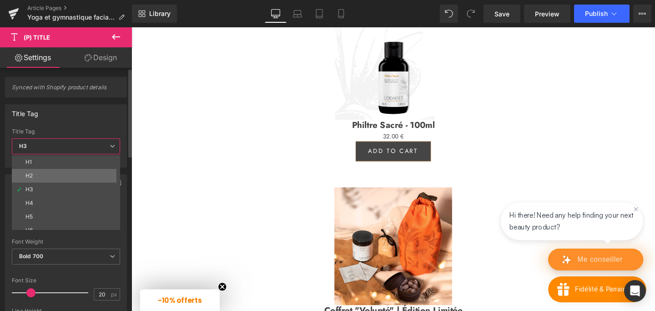
click at [38, 172] on li "H2" at bounding box center [68, 176] width 112 height 14
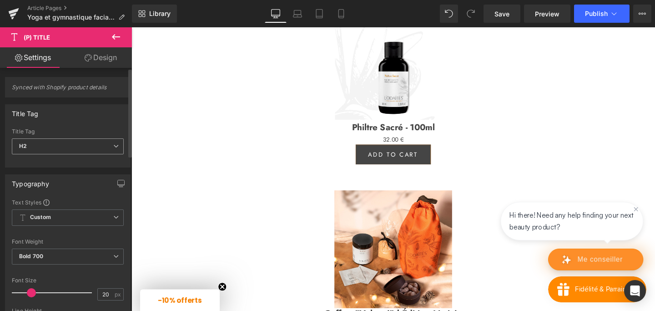
click at [63, 146] on span "H2" at bounding box center [68, 146] width 112 height 16
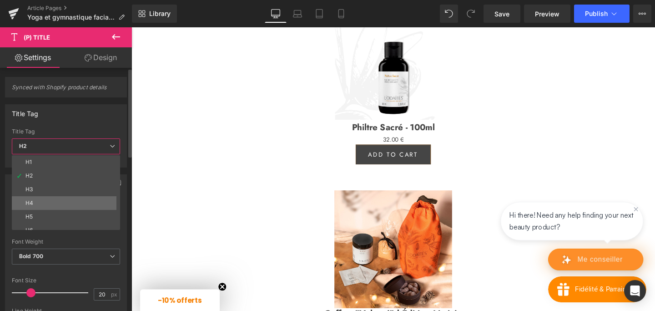
click at [44, 200] on li "H4" at bounding box center [68, 203] width 112 height 14
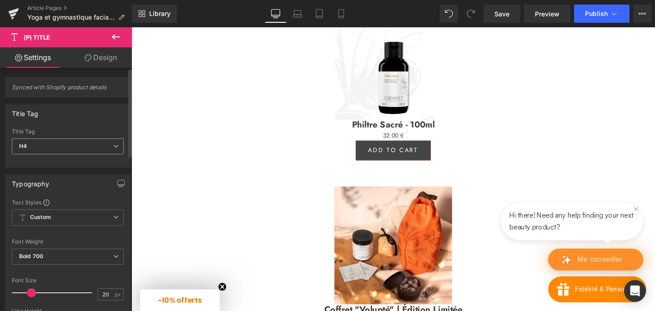
click at [62, 142] on span "H4" at bounding box center [68, 146] width 112 height 16
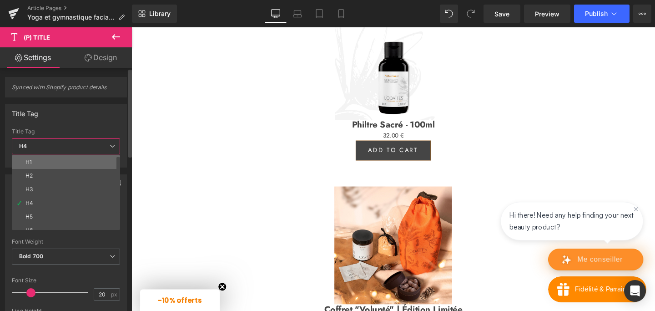
click at [36, 160] on li "H1" at bounding box center [68, 162] width 112 height 14
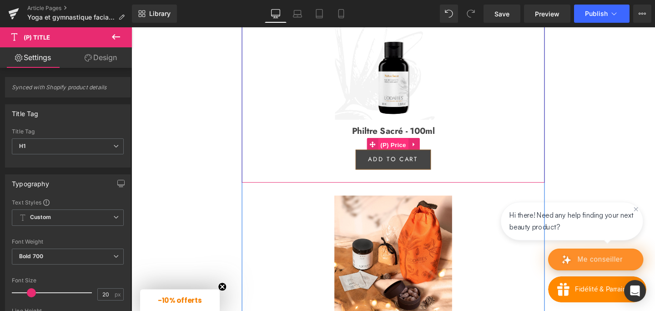
click at [406, 157] on span "(P) Price" at bounding box center [407, 151] width 32 height 14
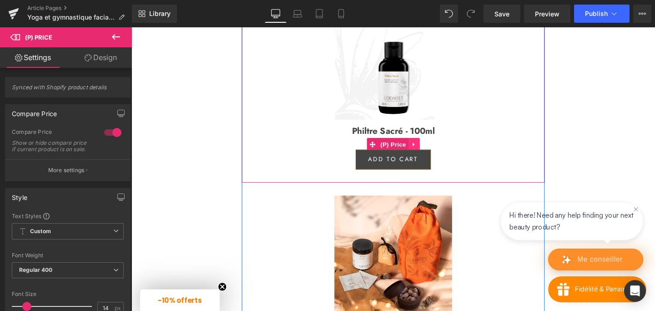
click at [427, 152] on icon at bounding box center [428, 150] width 2 height 4
click at [432, 153] on icon at bounding box center [434, 150] width 6 height 6
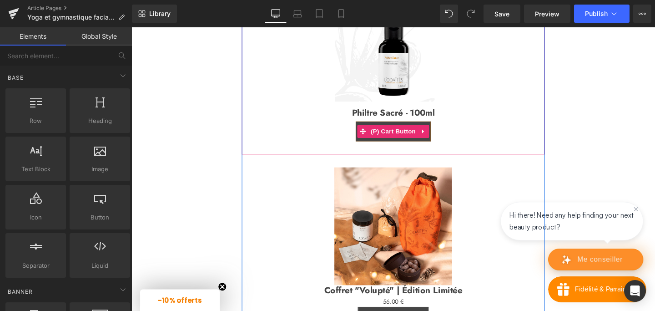
scroll to position [1839, 0]
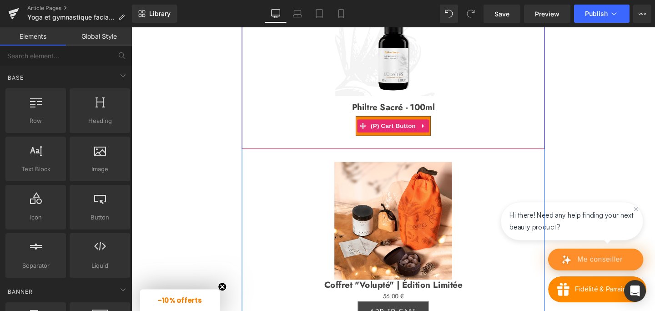
click at [416, 141] on button "Add To Cart" at bounding box center [406, 131] width 79 height 21
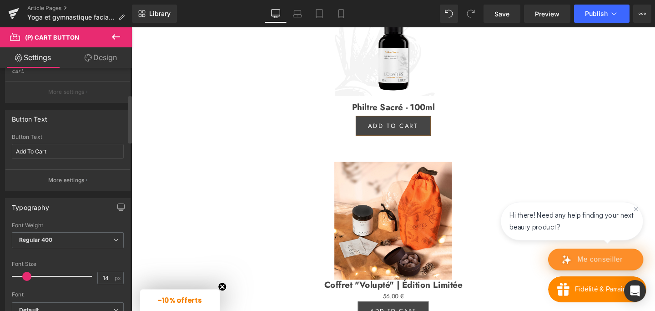
scroll to position [135, 0]
click at [28, 149] on input "Add To Cart" at bounding box center [68, 151] width 112 height 15
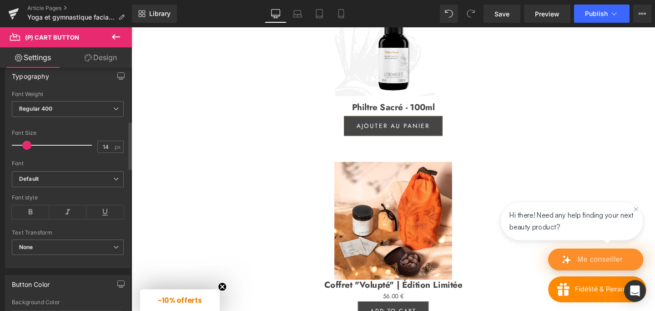
scroll to position [269, 0]
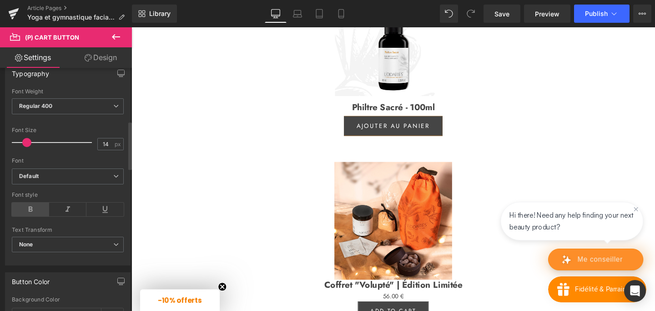
type input "Ajouter au panier"
click at [32, 207] on icon at bounding box center [30, 209] width 37 height 14
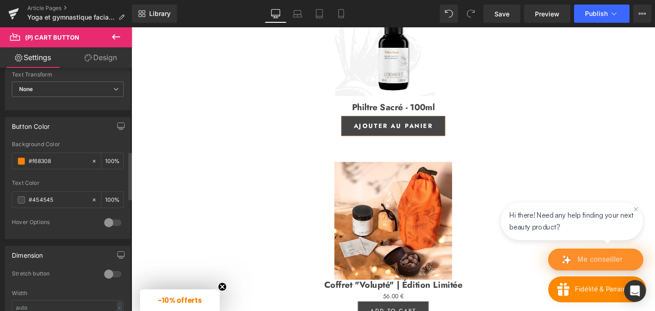
scroll to position [424, 0]
click at [104, 221] on div at bounding box center [113, 222] width 22 height 15
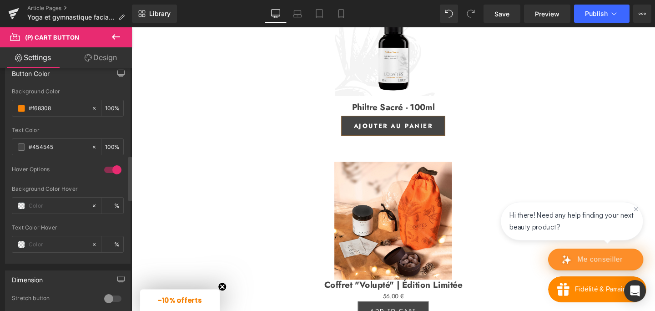
scroll to position [478, 0]
click at [54, 202] on input "text" at bounding box center [58, 205] width 58 height 10
type input "F"
type input "0"
type input "F68"
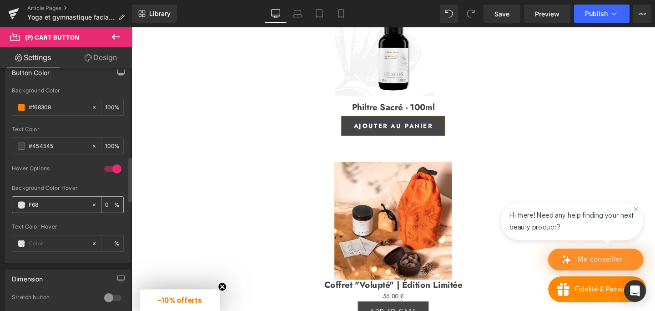
type input "100"
type input "F6830"
type input "0"
type input "F68308"
type input "100"
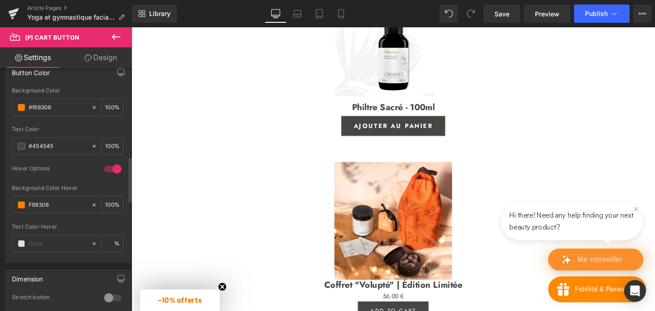
type input "#f68308"
click at [69, 221] on div at bounding box center [68, 220] width 112 height 6
click at [50, 243] on input "text" at bounding box center [58, 243] width 58 height 10
type input "0"
drag, startPoint x: 55, startPoint y: 146, endPoint x: 33, endPoint y: 146, distance: 21.8
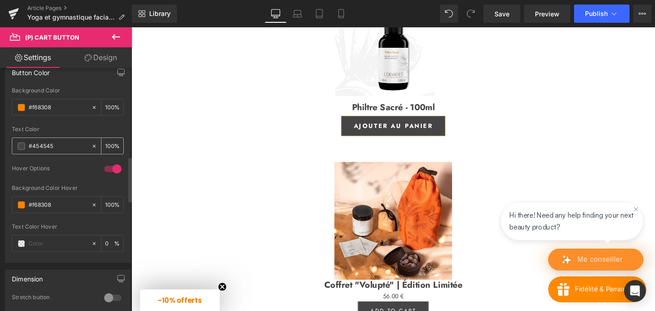
click at [33, 146] on input "#454545" at bounding box center [58, 146] width 58 height 10
type input "#F"
type input "0"
type input "#FFF"
type input "100"
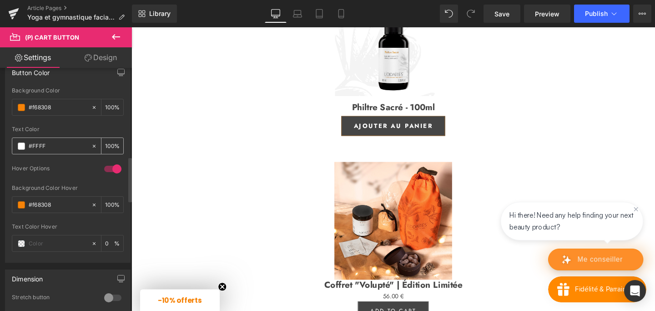
type input "#FFFFF"
type input "0"
type input "#FFFFFF"
type input "100"
click at [41, 146] on input "#FFFFFF" at bounding box center [58, 146] width 58 height 10
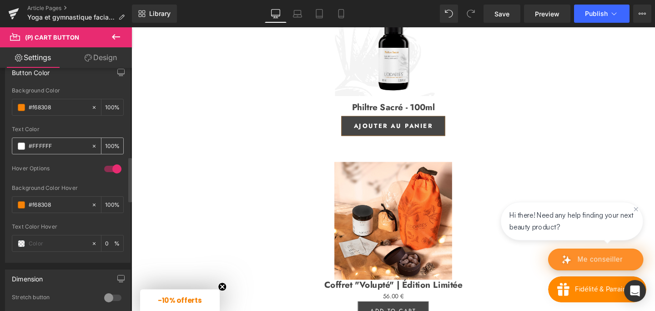
click at [41, 146] on input "#FFFFFF" at bounding box center [58, 146] width 58 height 10
type input "#ffffff"
click at [51, 243] on input "text" at bounding box center [58, 243] width 58 height 10
paste input "#FFFFFF"
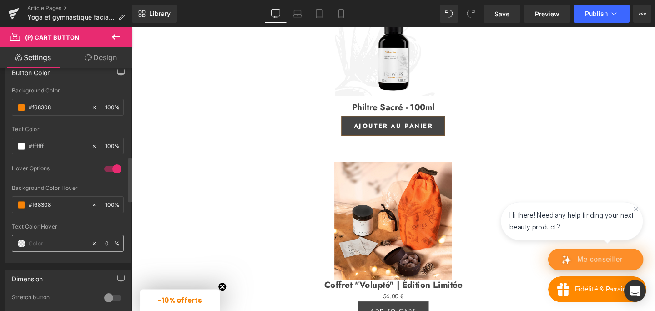
type input "#FFFFFF"
type input "100"
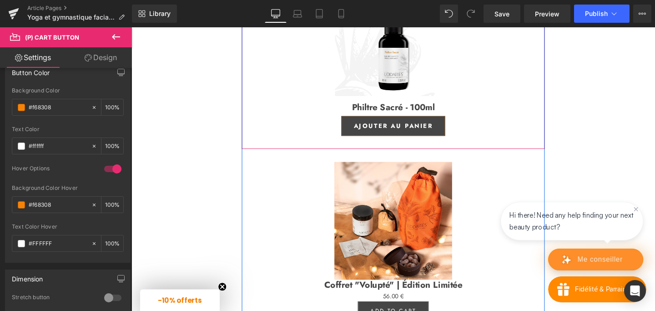
click at [296, 155] on div "Sale Off (P) Image Philtre Sacré - 100ml (P) Title Ajouter au panier (P) Cart B…" at bounding box center [406, 58] width 318 height 193
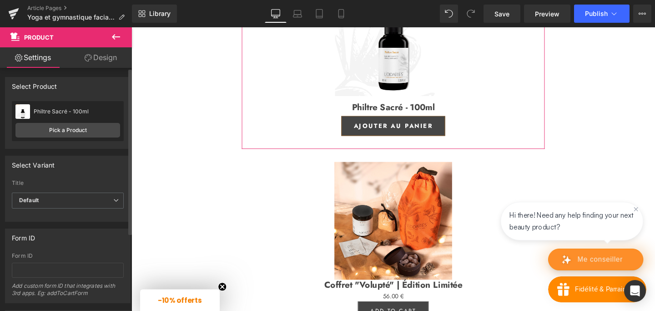
scroll to position [23, 0]
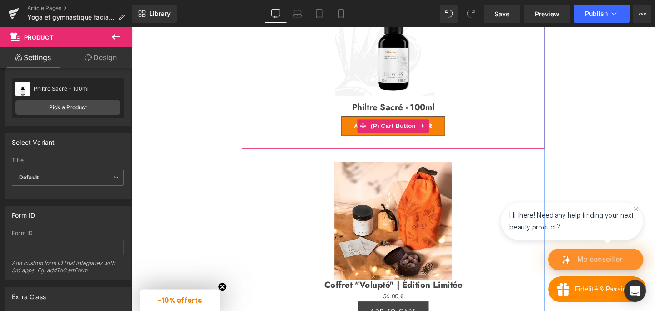
click at [354, 141] on button "Ajouter au panier" at bounding box center [407, 131] width 110 height 21
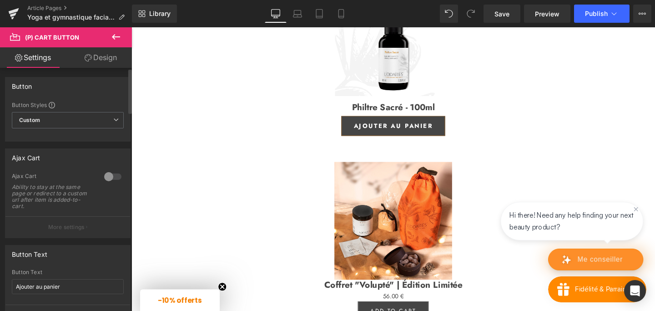
click at [106, 179] on div at bounding box center [113, 176] width 22 height 15
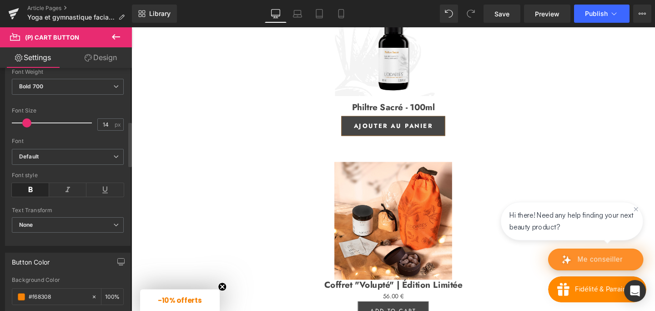
scroll to position [292, 0]
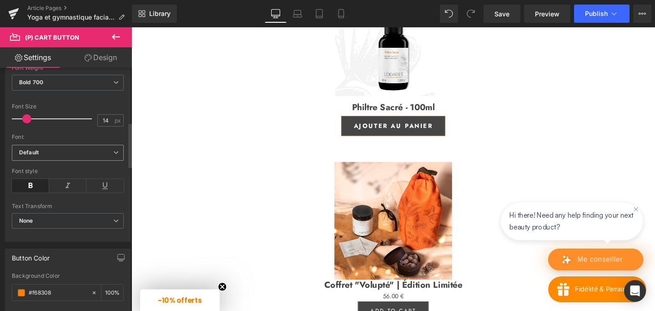
click at [115, 150] on icon at bounding box center [115, 152] width 5 height 5
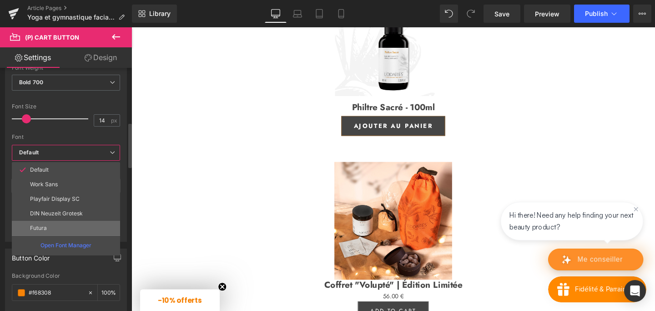
click at [46, 227] on p "Futura" at bounding box center [38, 228] width 17 height 6
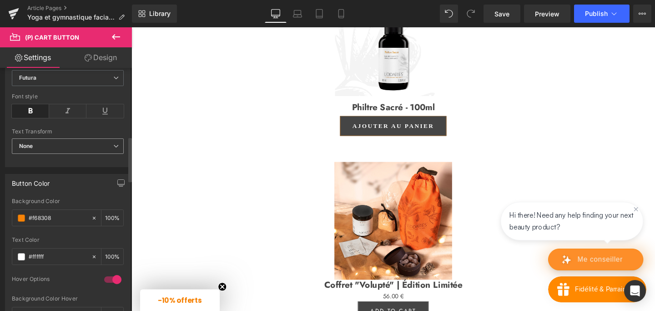
scroll to position [370, 0]
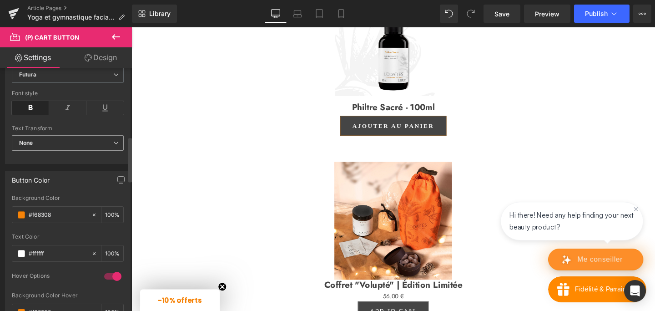
click at [116, 143] on span "None" at bounding box center [68, 143] width 112 height 16
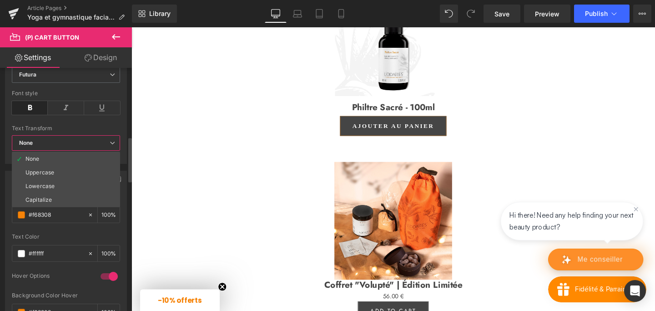
click at [102, 124] on div at bounding box center [66, 122] width 108 height 6
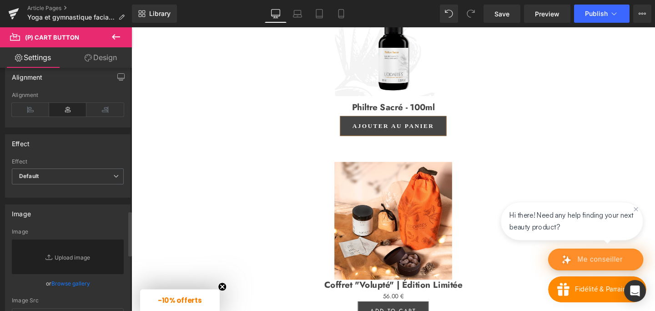
scroll to position [802, 0]
click at [86, 170] on span "Default" at bounding box center [68, 175] width 112 height 16
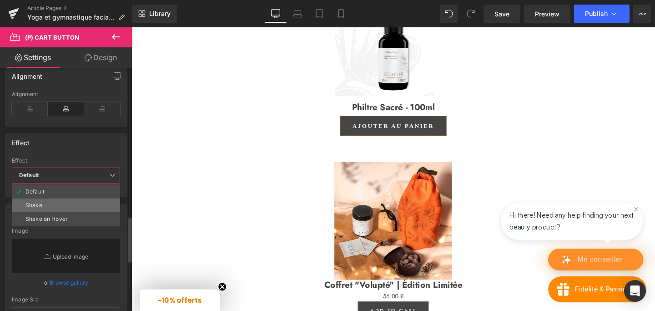
click at [66, 199] on li "Shake" at bounding box center [66, 205] width 108 height 14
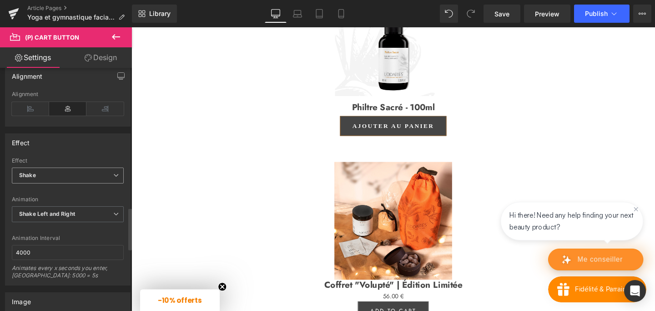
click at [45, 169] on span "Shake" at bounding box center [68, 175] width 112 height 16
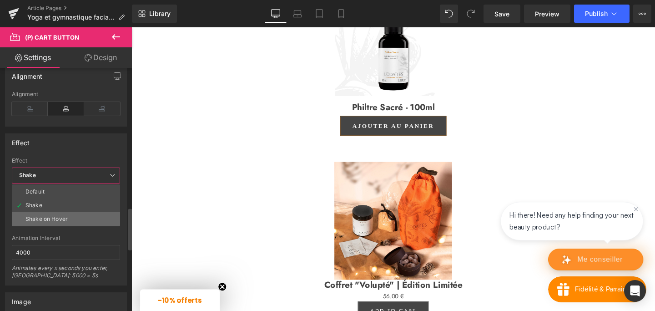
click at [39, 216] on div "Shake on Hover" at bounding box center [46, 219] width 42 height 6
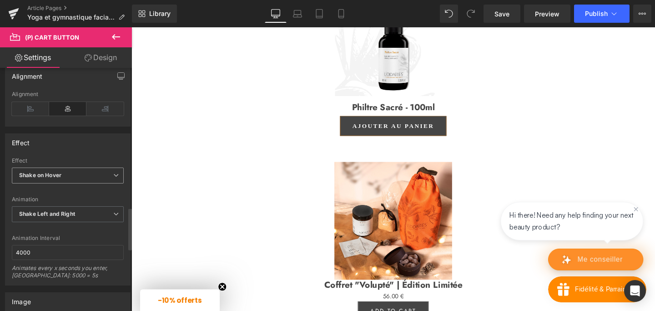
click at [81, 176] on span "Shake on Hover" at bounding box center [68, 175] width 112 height 16
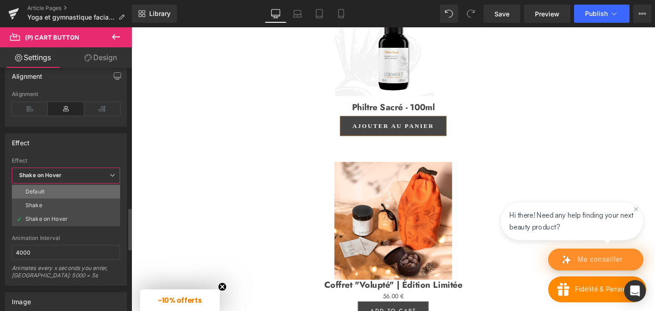
click at [45, 190] on li "Default" at bounding box center [66, 192] width 108 height 14
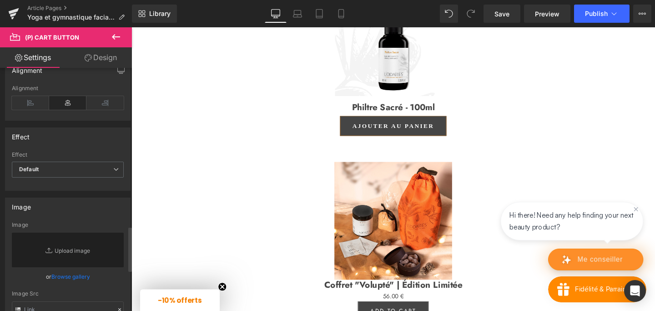
scroll to position [767, 0]
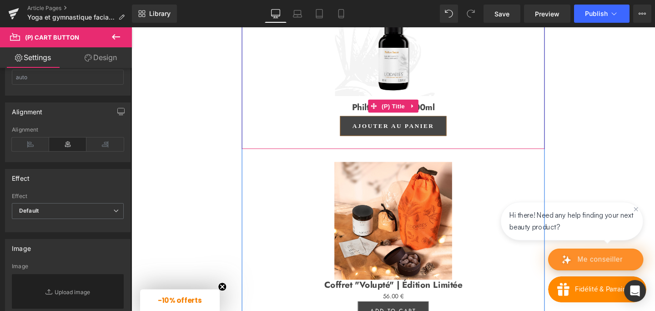
click at [370, 117] on link "Philtre Sacré - 100ml" at bounding box center [406, 111] width 87 height 11
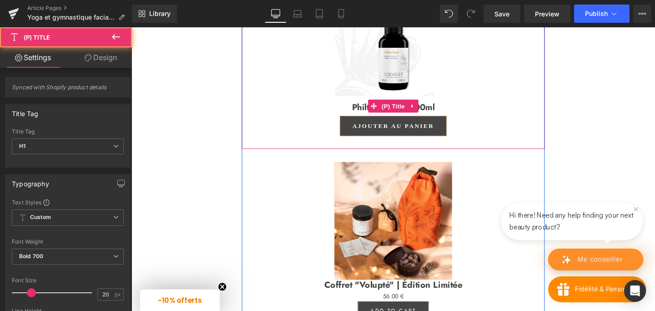
click at [368, 117] on link "Philtre Sacré - 100ml" at bounding box center [406, 111] width 87 height 11
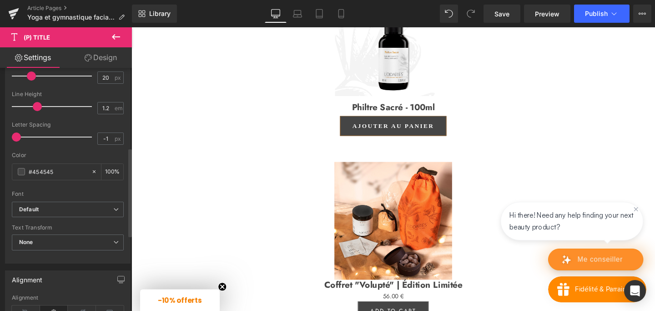
scroll to position [218, 0]
click at [48, 207] on b "Default" at bounding box center [66, 208] width 94 height 8
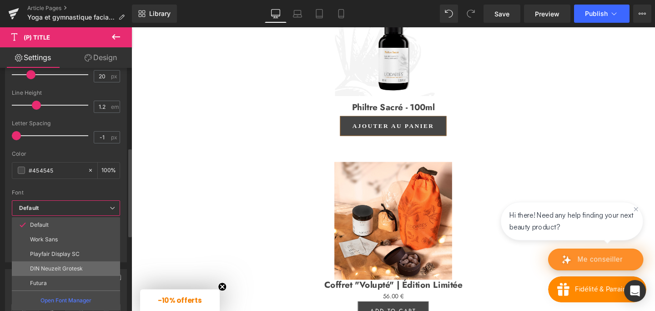
click at [42, 275] on li "DIN Neuzeit Grotesk" at bounding box center [66, 268] width 108 height 15
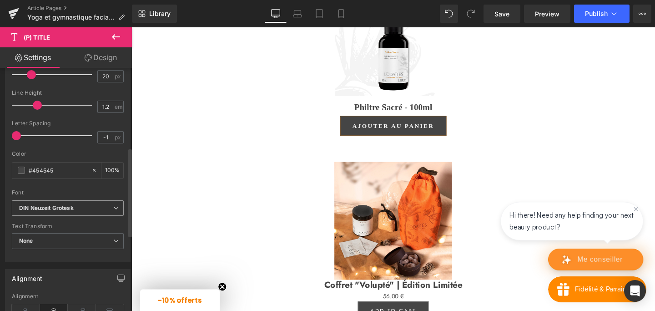
click at [42, 206] on icon "DIN Neuzeit Grotesk" at bounding box center [46, 208] width 55 height 8
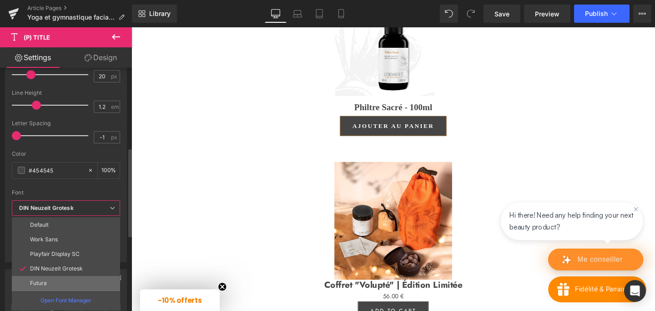
click at [42, 282] on p "Futura" at bounding box center [38, 283] width 17 height 6
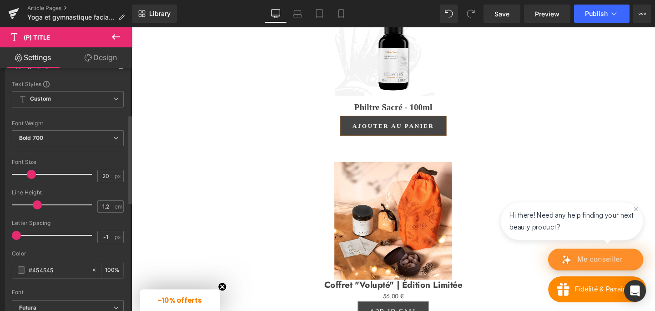
scroll to position [114, 0]
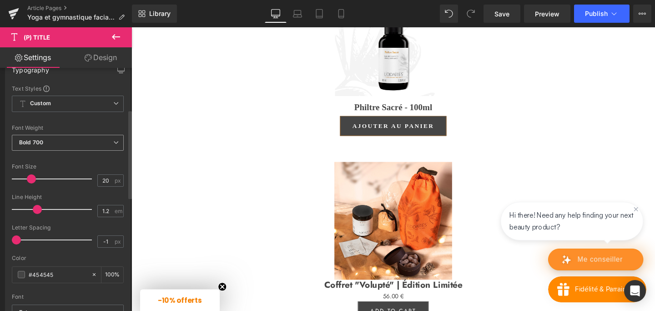
click at [60, 148] on span "Bold 700" at bounding box center [68, 143] width 112 height 16
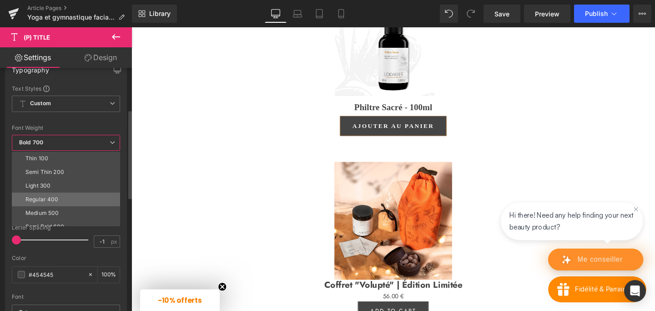
click at [52, 198] on div "Regular 400" at bounding box center [41, 199] width 33 height 6
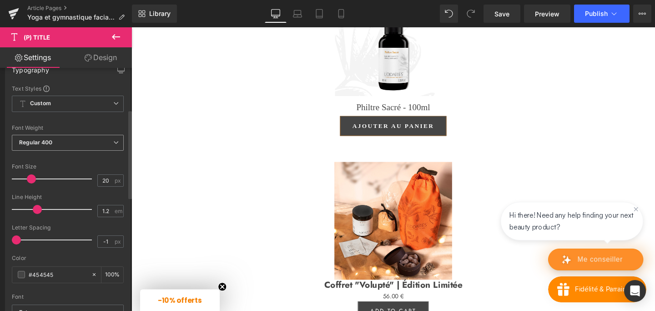
click at [65, 141] on span "Regular 400" at bounding box center [68, 143] width 112 height 16
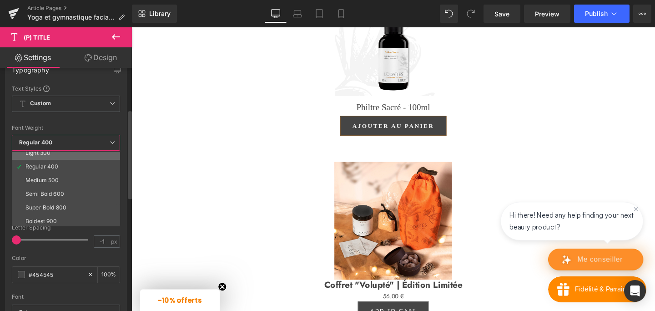
scroll to position [36, 0]
click at [55, 190] on div "Semi Bold 600" at bounding box center [44, 190] width 39 height 6
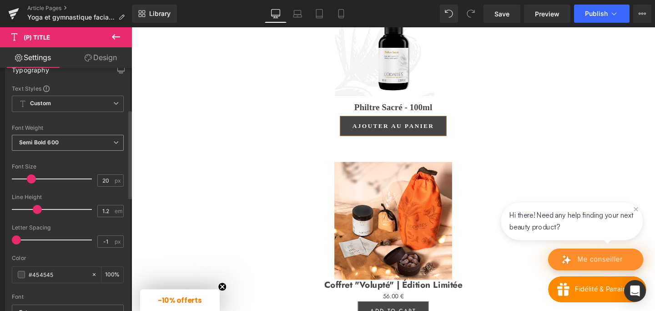
click at [78, 143] on span "Semi Bold 600" at bounding box center [68, 143] width 112 height 16
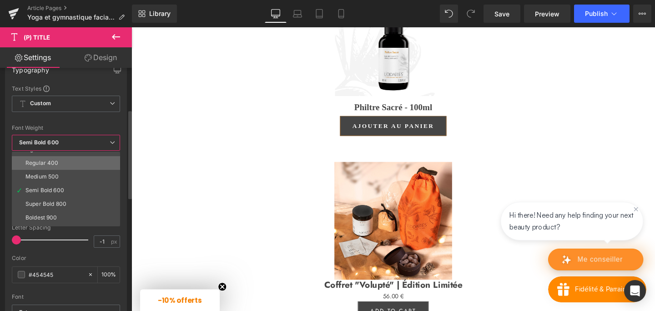
click at [52, 162] on div "Regular 400" at bounding box center [41, 163] width 33 height 6
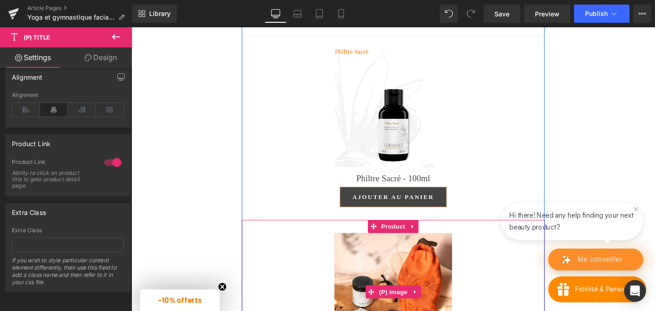
scroll to position [1742, 0]
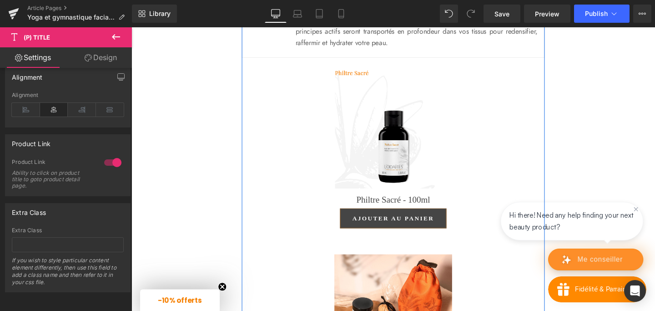
click at [274, 150] on link "Sale Off" at bounding box center [406, 135] width 309 height 124
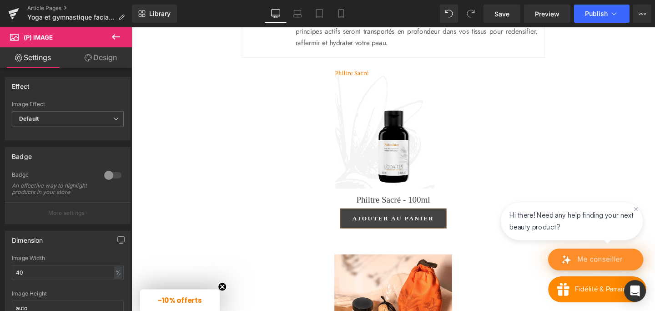
click at [100, 61] on link "Design" at bounding box center [101, 57] width 66 height 20
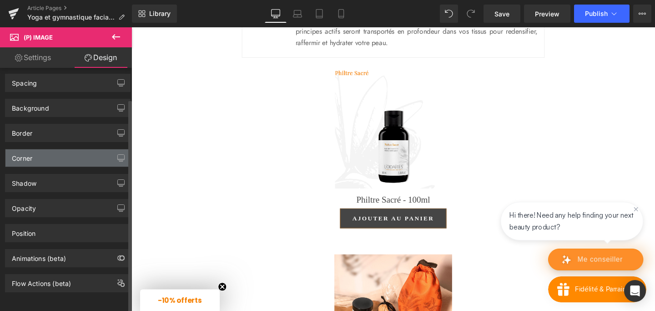
scroll to position [0, 0]
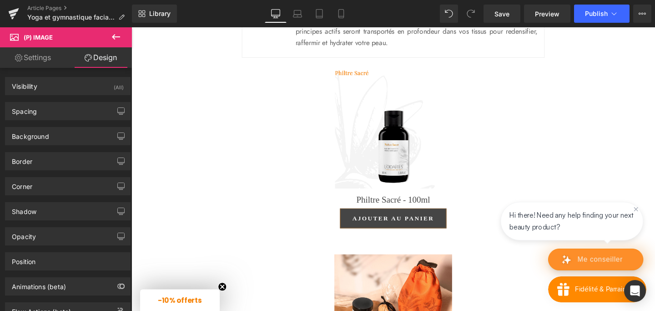
click at [31, 55] on link "Settings" at bounding box center [33, 57] width 66 height 20
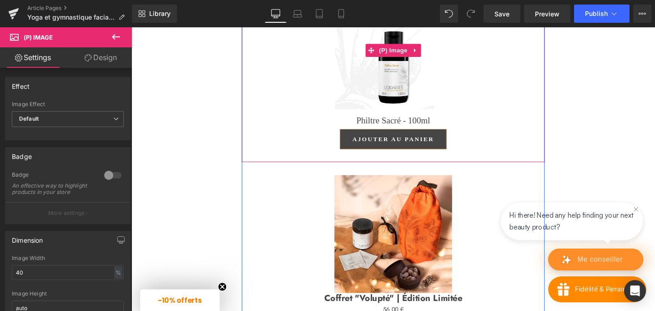
scroll to position [1831, 0]
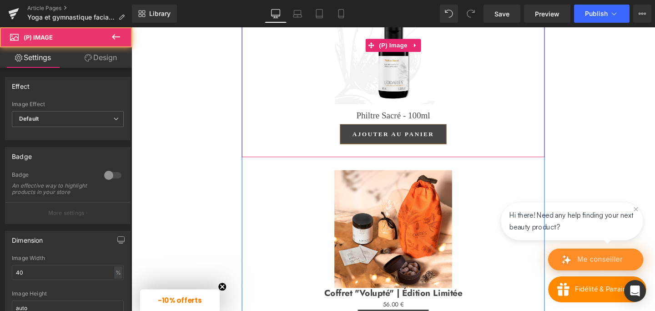
click at [315, 108] on link "Sale Off" at bounding box center [406, 47] width 309 height 124
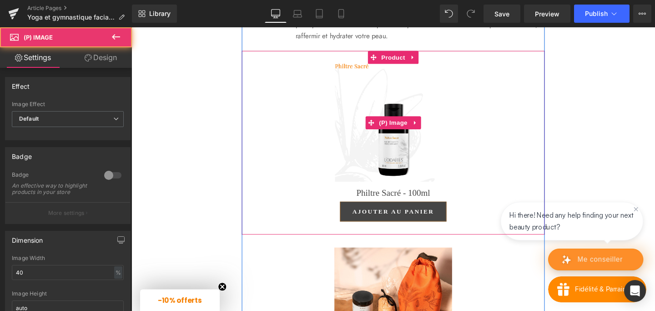
scroll to position [1742, 0]
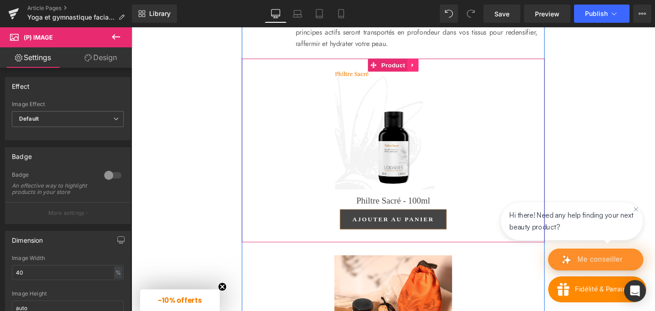
click at [427, 70] on icon at bounding box center [427, 66] width 6 height 7
click at [423, 70] on icon at bounding box center [421, 66] width 6 height 7
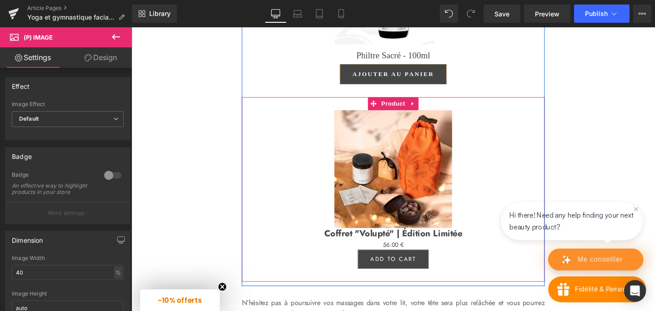
scroll to position [2100, 0]
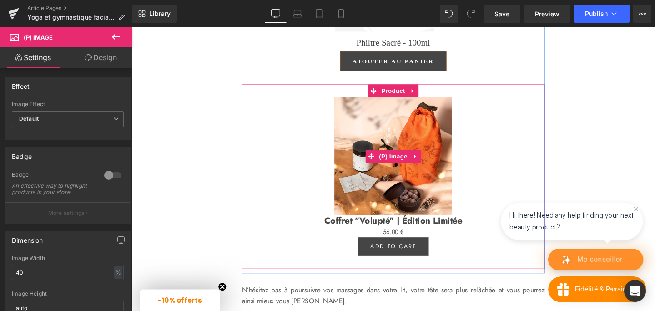
click at [497, 184] on link "Sale Off" at bounding box center [406, 163] width 309 height 124
click at [428, 97] on icon at bounding box center [427, 94] width 6 height 7
click at [430, 97] on icon at bounding box center [433, 94] width 6 height 6
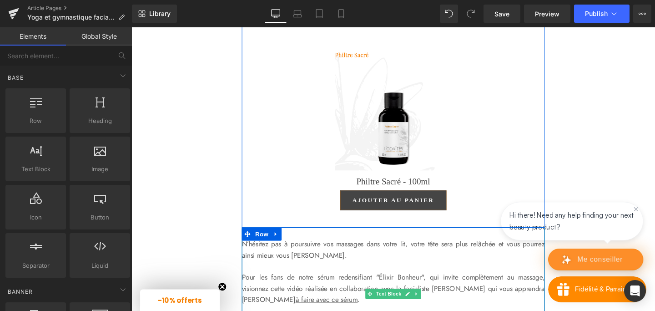
scroll to position [1936, 0]
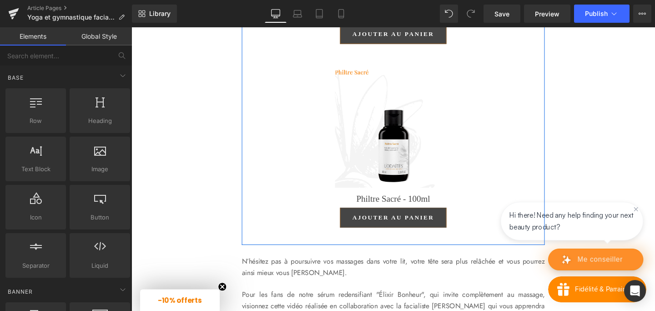
click at [379, 196] on img at bounding box center [407, 134] width 124 height 124
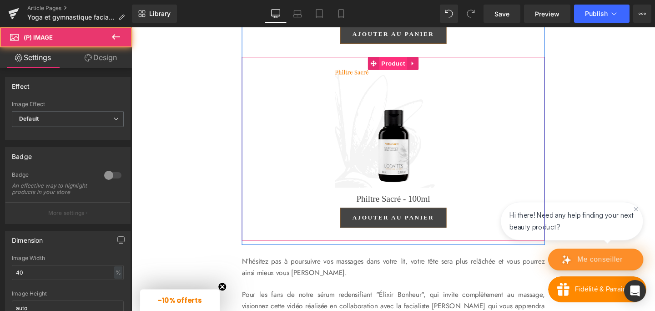
click at [409, 72] on span "Product" at bounding box center [407, 65] width 30 height 14
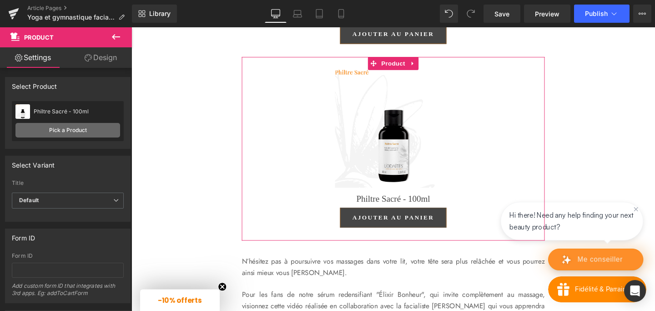
click at [92, 132] on link "Pick a Product" at bounding box center [67, 130] width 105 height 15
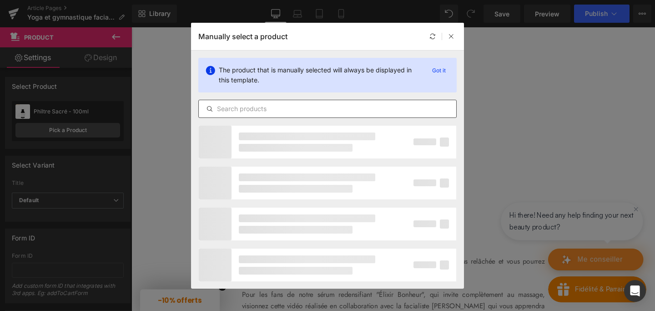
click at [255, 111] on input "text" at bounding box center [327, 108] width 257 height 11
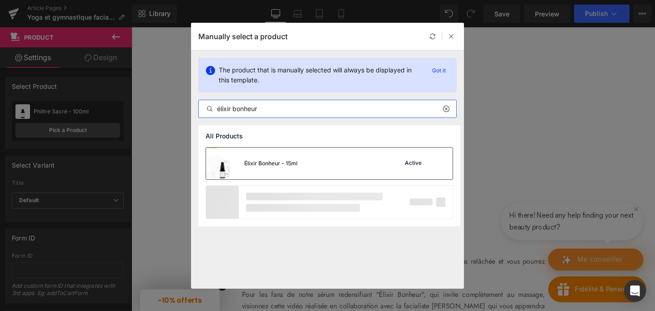
type input "élixir bonheur"
click at [222, 171] on img at bounding box center [222, 163] width 33 height 32
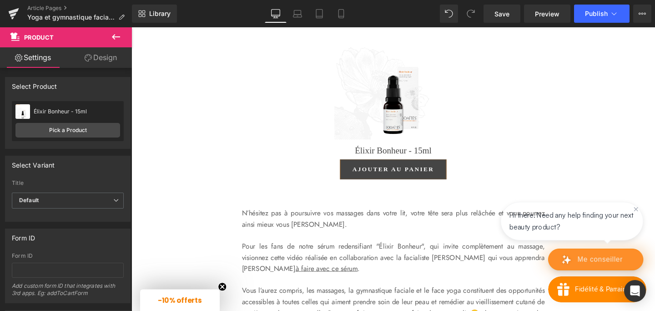
scroll to position [1996, 0]
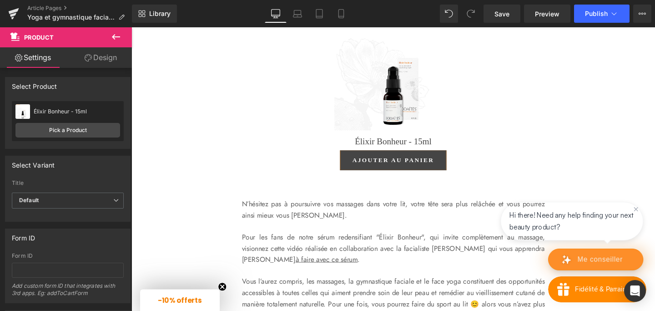
click at [253, 230] on p "N’hésitez pas à poursuivre vos massages dans votre lit, votre tête sera plus re…" at bounding box center [406, 218] width 318 height 23
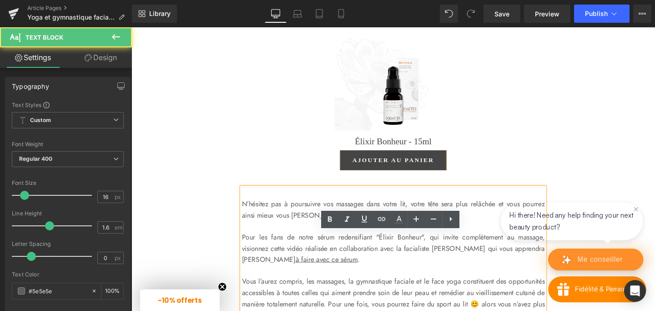
click at [249, 230] on p "N’hésitez pas à poursuivre vos massages dans votre lit, votre tête sera plus re…" at bounding box center [406, 218] width 318 height 23
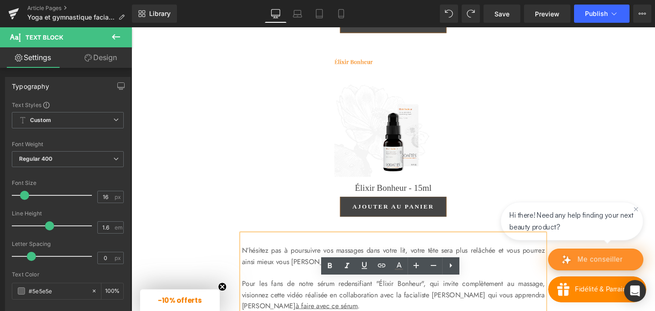
scroll to position [1933, 0]
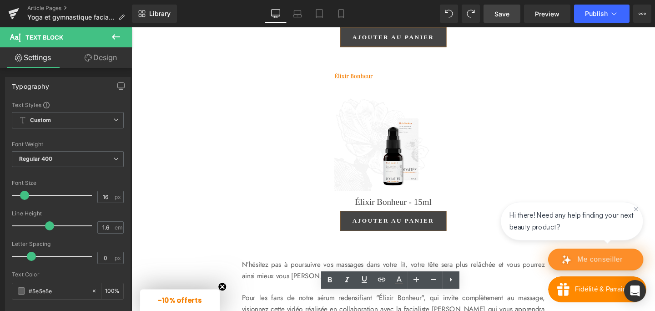
click at [514, 20] on link "Save" at bounding box center [501, 14] width 37 height 18
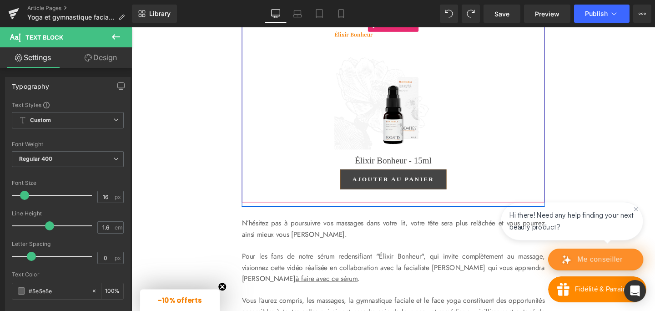
scroll to position [1979, 0]
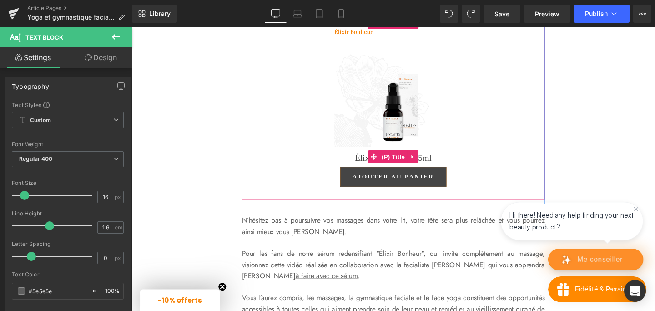
click at [373, 170] on link "Élixir Bonheur - 15ml" at bounding box center [406, 164] width 81 height 11
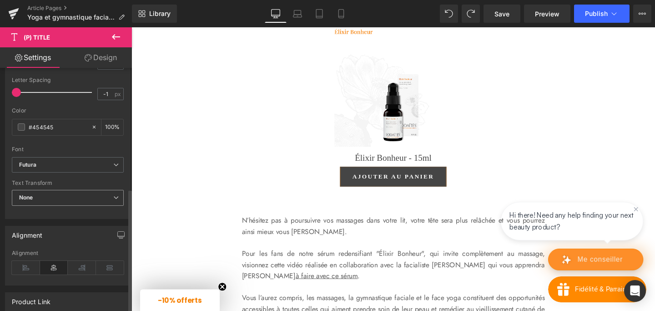
scroll to position [260, 0]
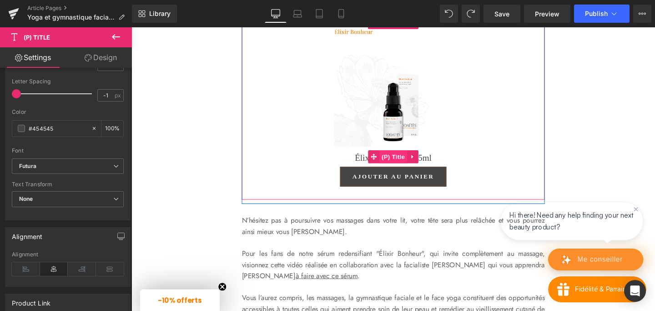
click at [403, 170] on span "(P) Title" at bounding box center [406, 163] width 29 height 14
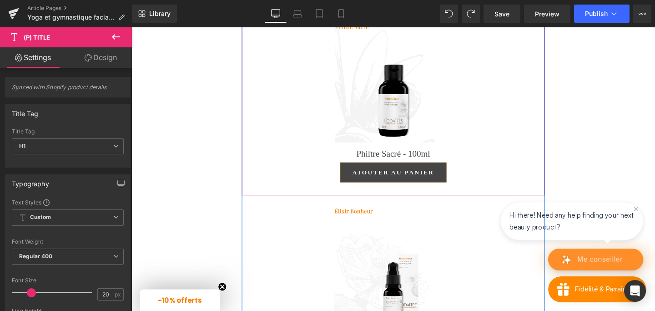
scroll to position [1779, 0]
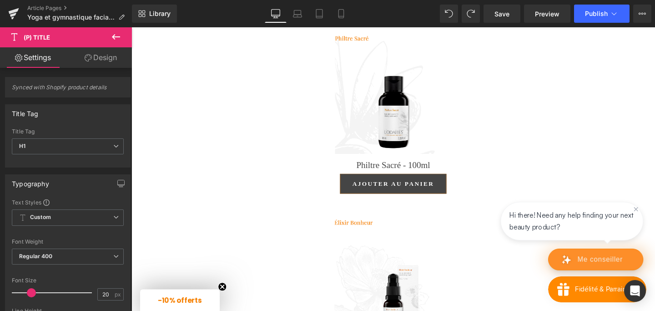
click at [121, 35] on icon at bounding box center [116, 36] width 11 height 11
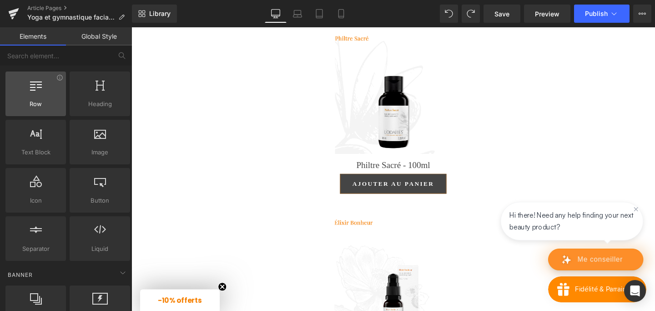
scroll to position [0, 0]
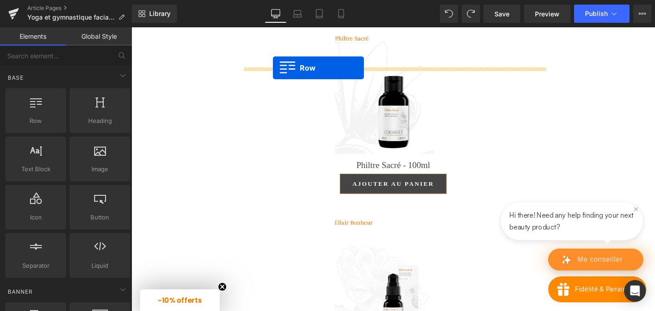
drag, startPoint x: 158, startPoint y: 134, endPoint x: 280, endPoint y: 70, distance: 138.1
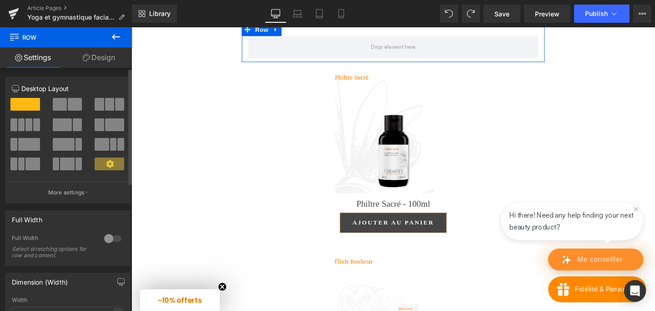
click at [61, 102] on span at bounding box center [60, 104] width 14 height 13
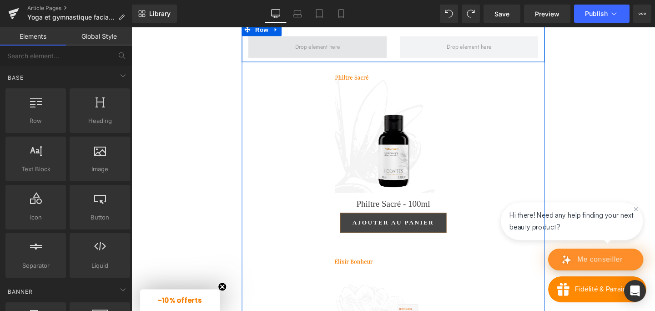
click at [326, 55] on span at bounding box center [327, 47] width 54 height 14
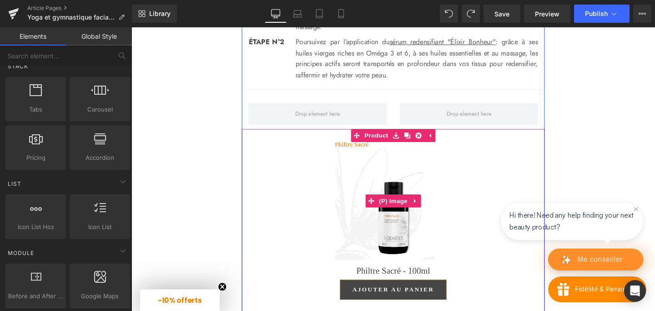
scroll to position [1694, 0]
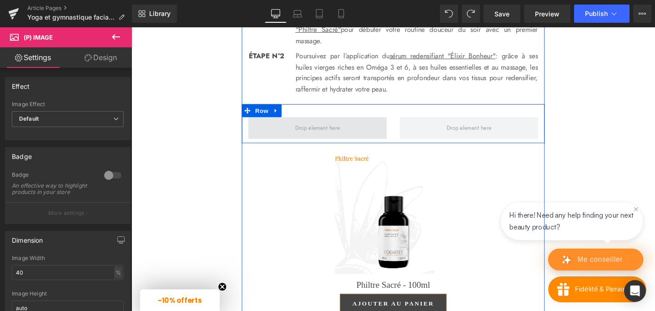
drag, startPoint x: 421, startPoint y: 201, endPoint x: 338, endPoint y: 174, distance: 86.9
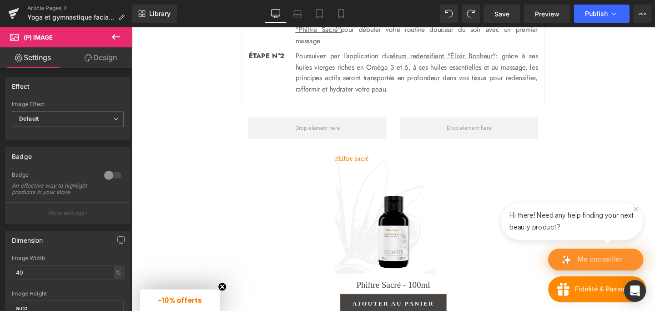
click at [115, 34] on icon at bounding box center [116, 36] width 11 height 11
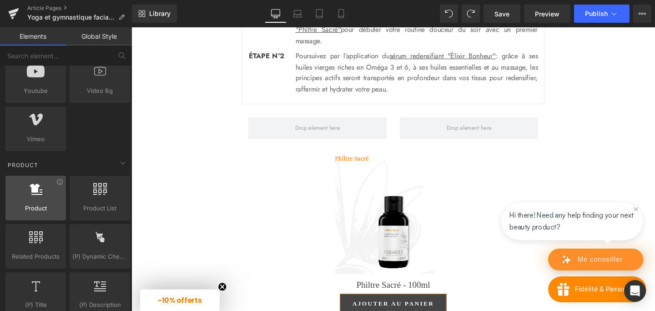
scroll to position [640, 0]
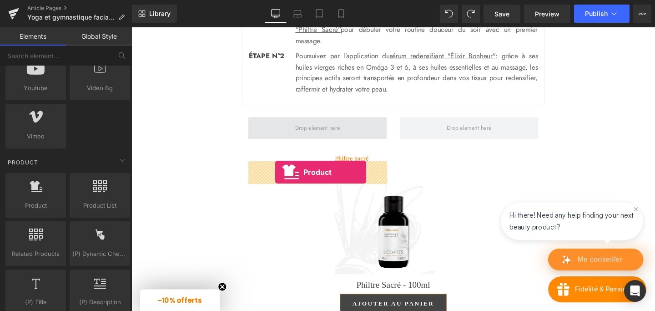
drag, startPoint x: 165, startPoint y: 224, endPoint x: 282, endPoint y: 179, distance: 126.1
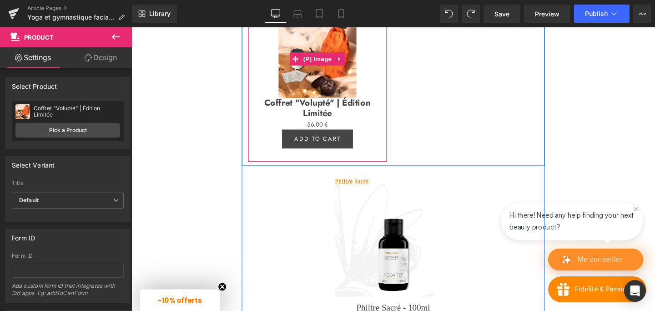
scroll to position [1831, 0]
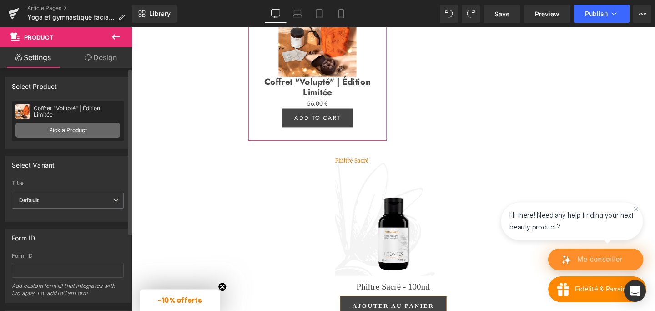
click at [56, 130] on link "Pick a Product" at bounding box center [67, 130] width 105 height 15
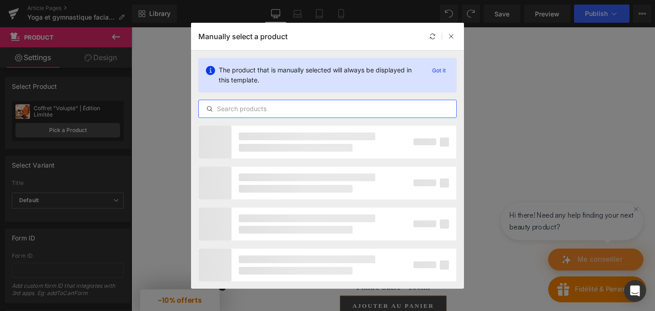
click at [259, 109] on input "text" at bounding box center [327, 108] width 257 height 11
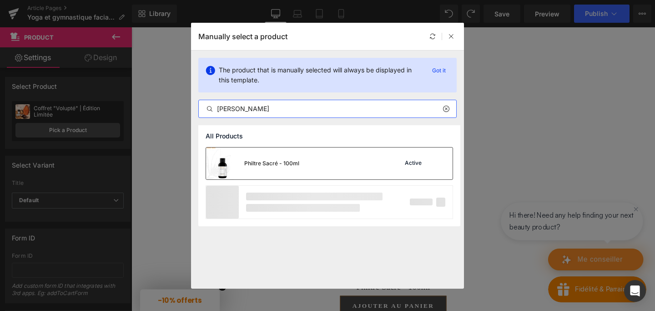
type input "[PERSON_NAME]"
click at [268, 167] on div "Philtre Sacré - 100ml" at bounding box center [252, 163] width 93 height 32
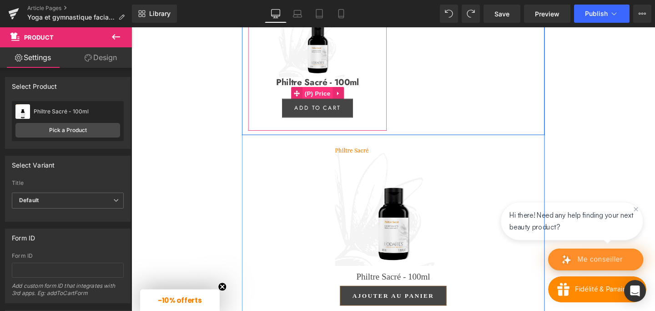
click at [328, 104] on span "(P) Price" at bounding box center [327, 97] width 32 height 14
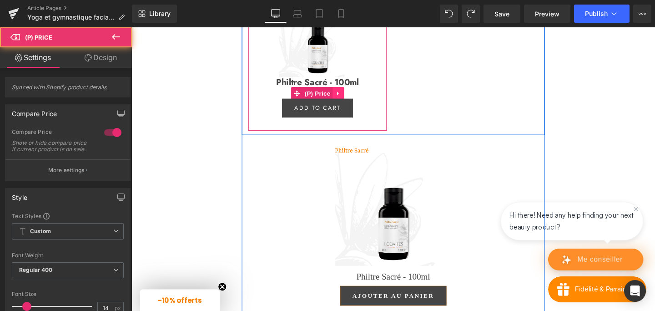
click at [351, 101] on icon at bounding box center [349, 97] width 6 height 7
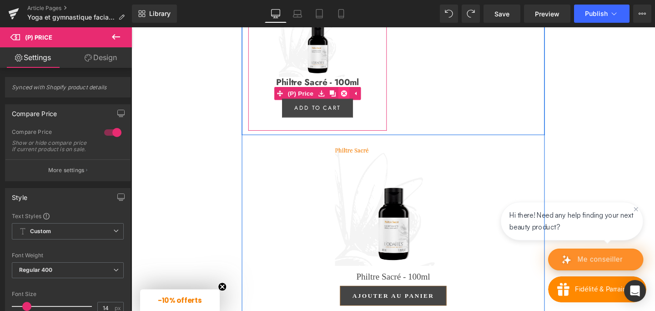
click at [351, 104] on link at bounding box center [355, 97] width 12 height 14
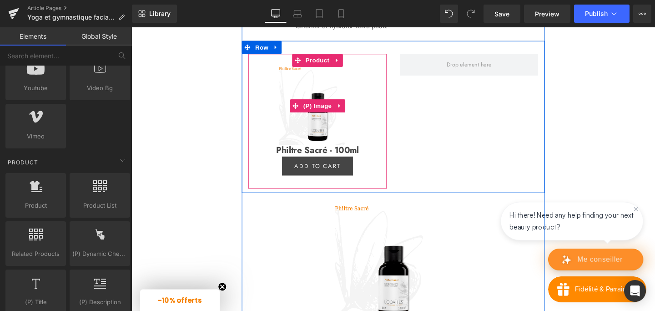
scroll to position [1755, 0]
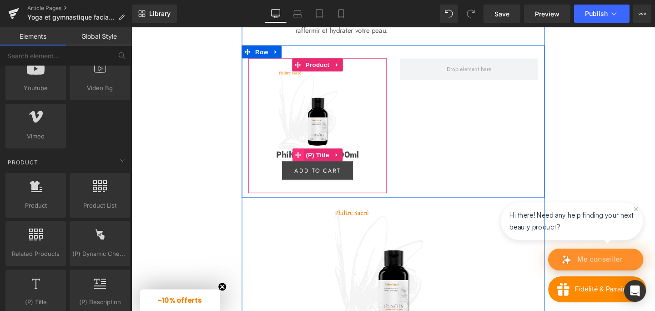
click at [304, 168] on span at bounding box center [307, 162] width 12 height 14
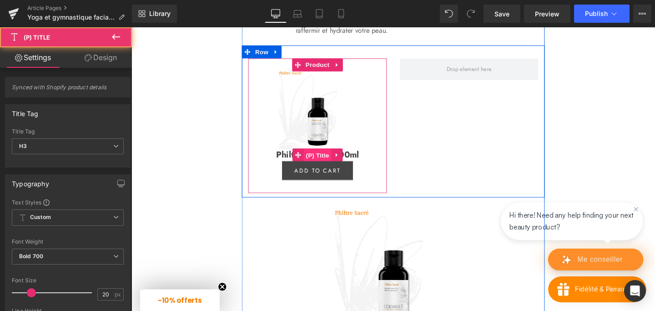
click at [327, 169] on span "(P) Title" at bounding box center [326, 162] width 29 height 14
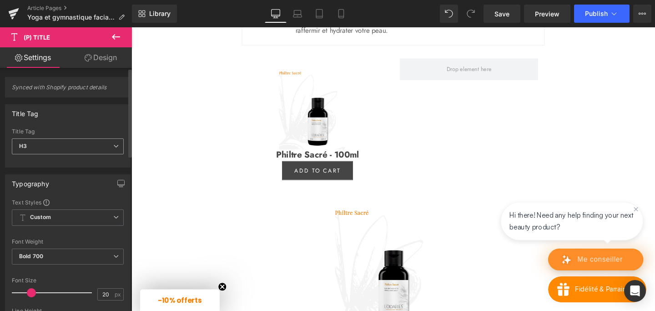
click at [103, 152] on span "H3" at bounding box center [68, 146] width 112 height 16
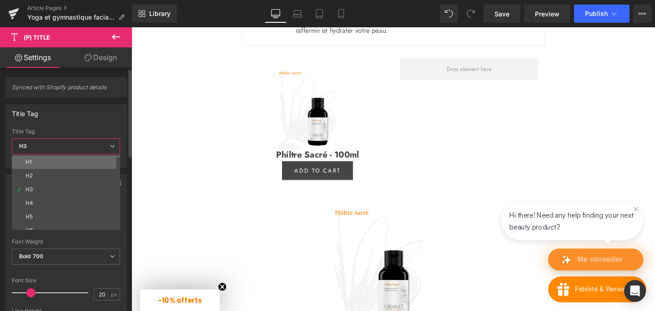
click at [49, 166] on li "H1" at bounding box center [68, 162] width 112 height 14
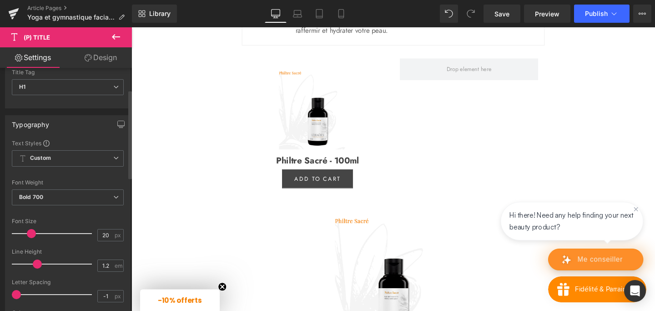
scroll to position [63, 0]
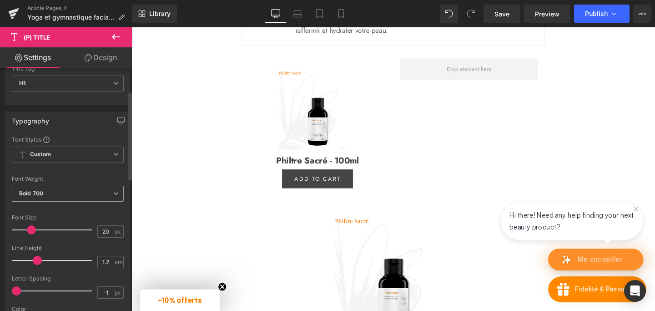
click at [65, 193] on span "Bold 700" at bounding box center [68, 194] width 112 height 16
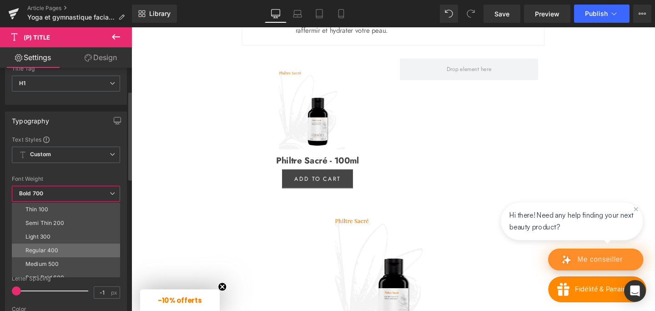
click at [43, 249] on div "Regular 400" at bounding box center [41, 250] width 33 height 6
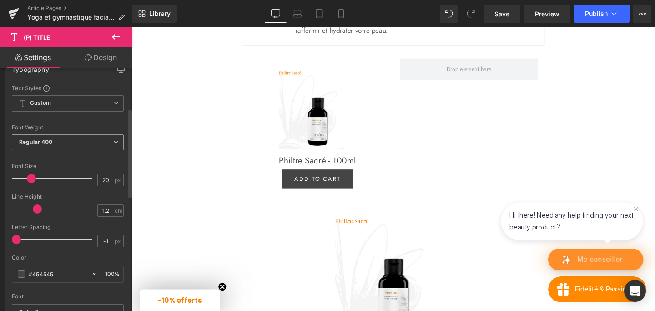
scroll to position [115, 0]
type input "16"
click at [27, 176] on span at bounding box center [28, 177] width 9 height 9
type input "1"
drag, startPoint x: 35, startPoint y: 205, endPoint x: 28, endPoint y: 204, distance: 6.9
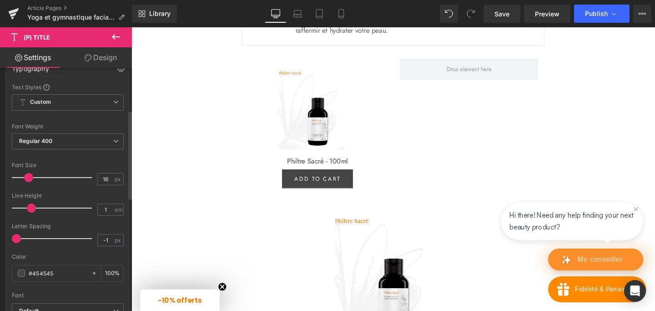
click at [28, 204] on span at bounding box center [31, 207] width 9 height 9
drag, startPoint x: 16, startPoint y: 234, endPoint x: 8, endPoint y: 233, distance: 8.2
click at [8, 233] on div "Text Styles Custom Custom Setup Global Style Custom Setup Global Style Thin 100…" at bounding box center [67, 223] width 125 height 281
type input "0"
drag, startPoint x: 15, startPoint y: 238, endPoint x: 29, endPoint y: 240, distance: 13.8
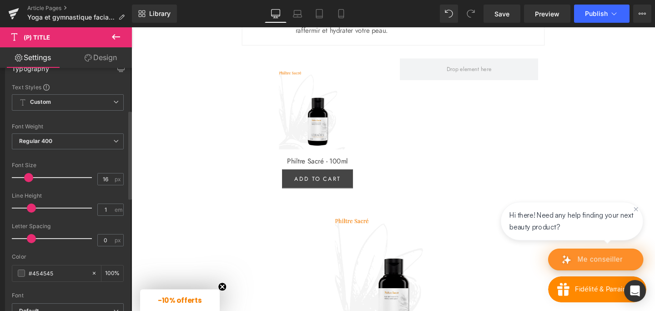
click at [29, 240] on span at bounding box center [31, 238] width 9 height 9
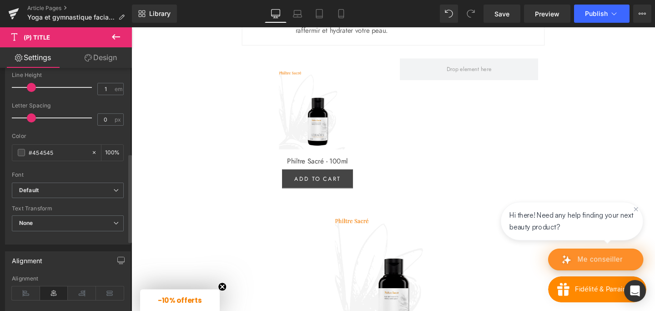
scroll to position [237, 0]
click at [53, 193] on span "Default" at bounding box center [68, 189] width 112 height 16
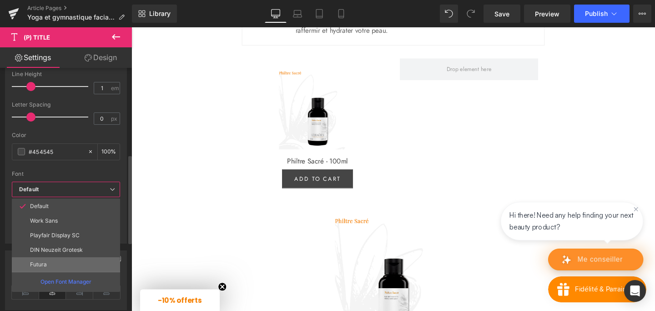
click at [45, 260] on li "Futura" at bounding box center [66, 264] width 108 height 15
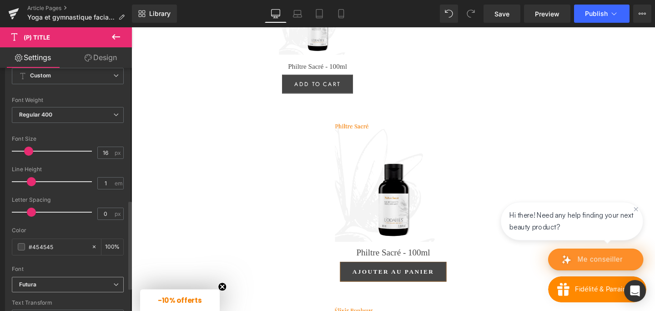
scroll to position [0, 0]
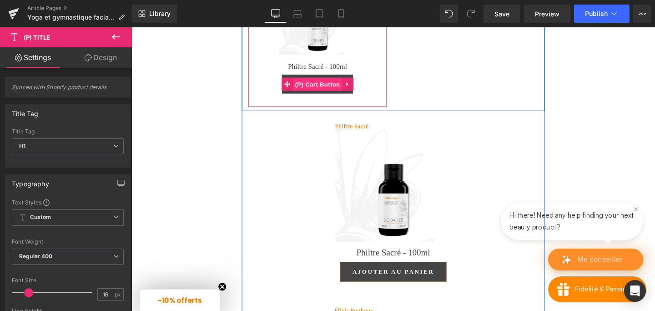
click at [327, 94] on span "(P) Cart Button" at bounding box center [327, 88] width 52 height 14
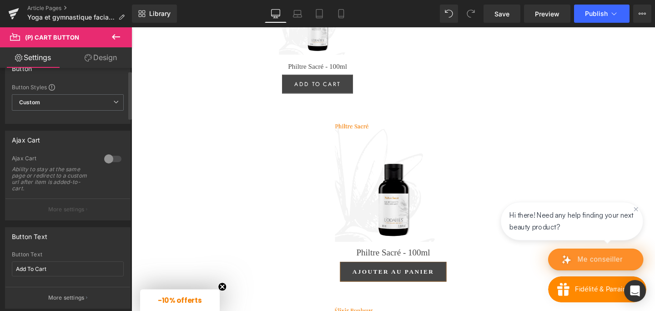
scroll to position [21, 0]
click at [109, 103] on span "Custom Setup Global Style" at bounding box center [68, 99] width 112 height 16
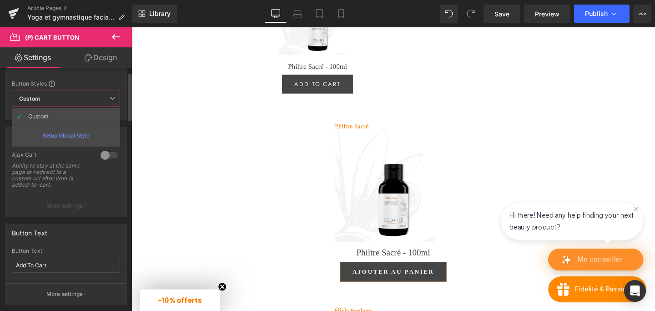
click at [108, 72] on div "Button" at bounding box center [65, 64] width 121 height 17
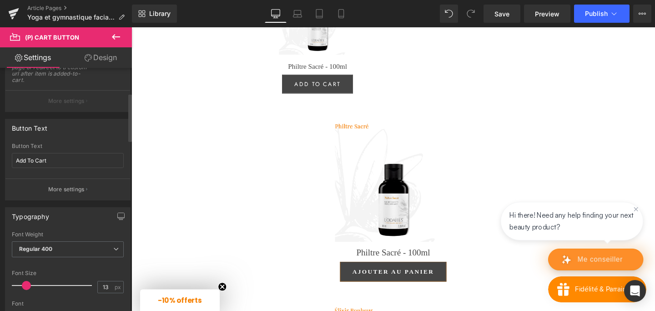
scroll to position [127, 0]
click at [25, 159] on input "Add To Cart" at bounding box center [68, 159] width 112 height 15
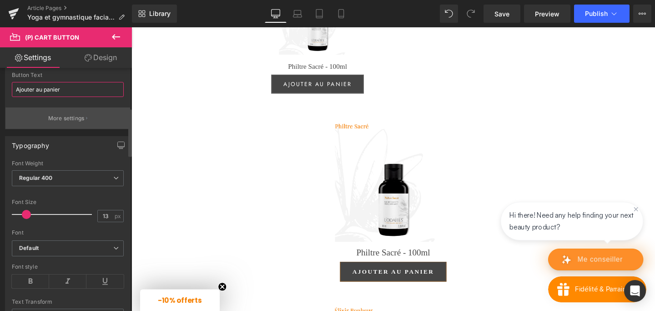
scroll to position [206, 0]
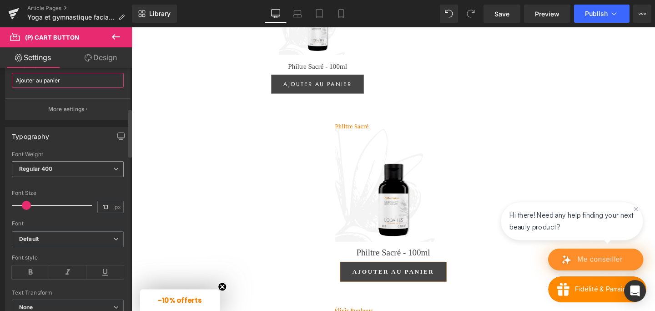
type input "Ajouter au panier"
click at [71, 168] on span "Regular 400" at bounding box center [68, 169] width 112 height 16
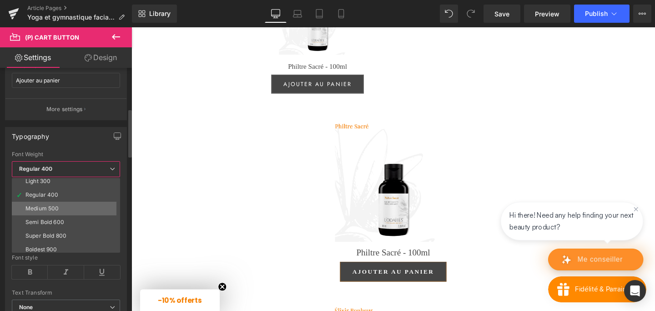
scroll to position [33, 0]
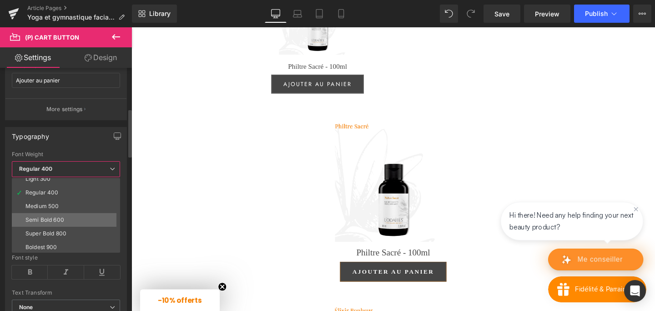
click at [38, 221] on div "Semi Bold 600" at bounding box center [44, 220] width 39 height 6
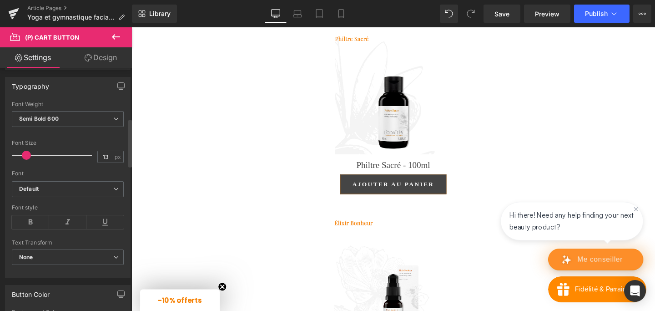
scroll to position [257, 0]
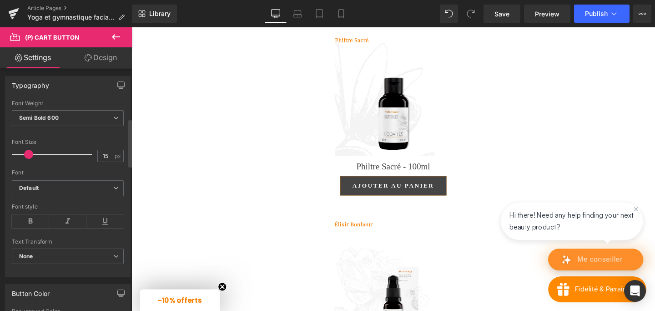
type input "14"
click at [28, 152] on span at bounding box center [26, 154] width 9 height 9
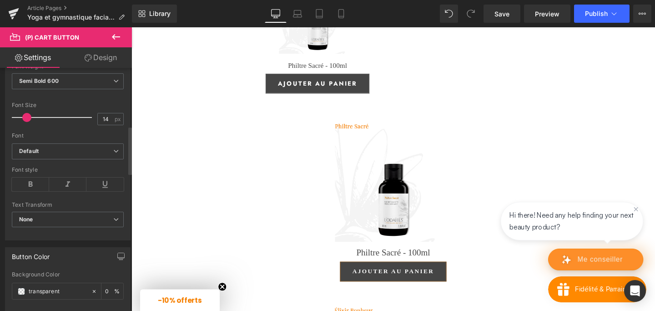
scroll to position [301, 0]
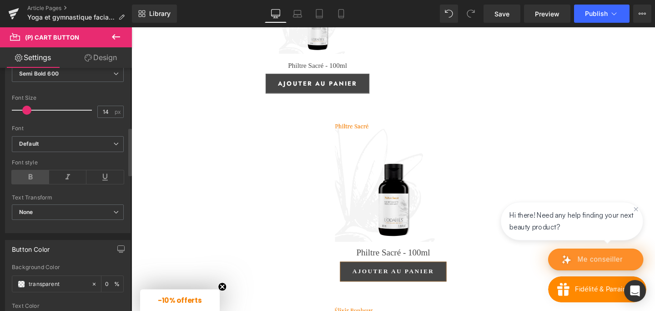
click at [26, 177] on icon at bounding box center [30, 177] width 37 height 14
click at [28, 179] on icon at bounding box center [30, 177] width 37 height 14
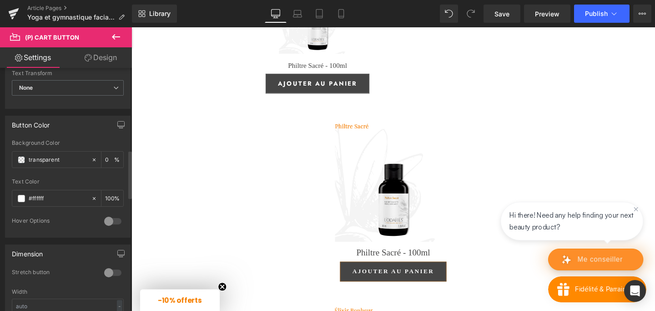
scroll to position [433, 0]
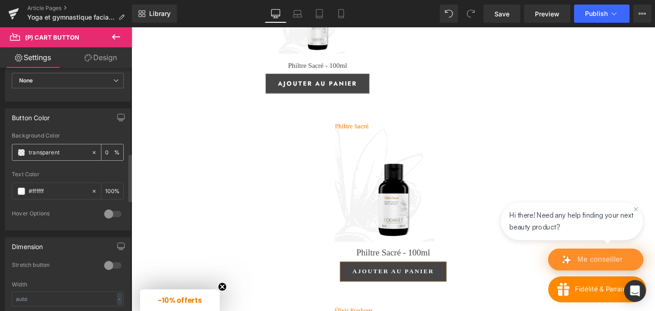
click at [53, 151] on input "transparent" at bounding box center [58, 152] width 58 height 10
click at [46, 152] on input "transparent" at bounding box center [58, 152] width 58 height 10
type input "F68"
type input "100"
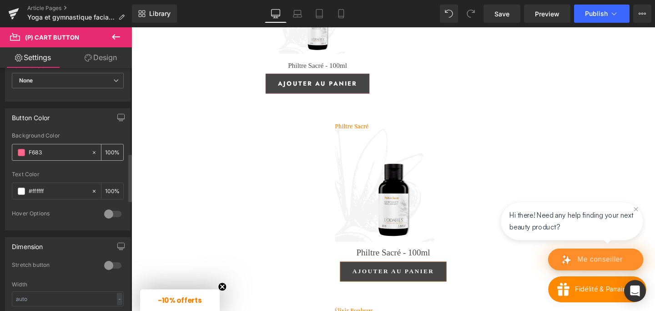
type input "F6830"
type input "0"
type input "F68308"
type input "100"
type input "#f68308"
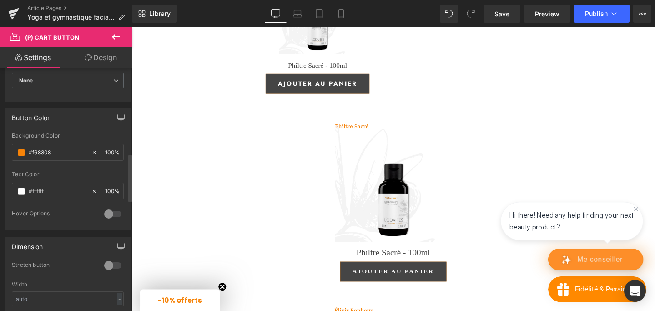
click at [66, 176] on div "Text Color" at bounding box center [68, 174] width 112 height 6
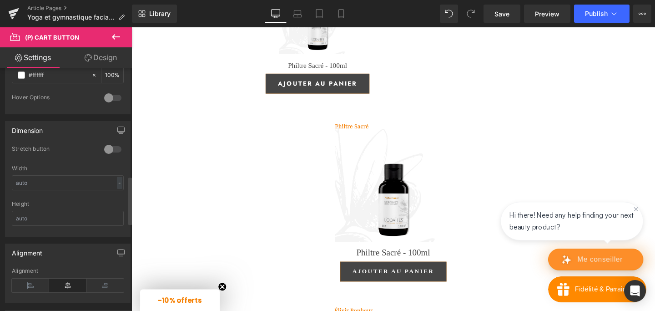
scroll to position [549, 0]
click at [108, 146] on div at bounding box center [113, 148] width 22 height 15
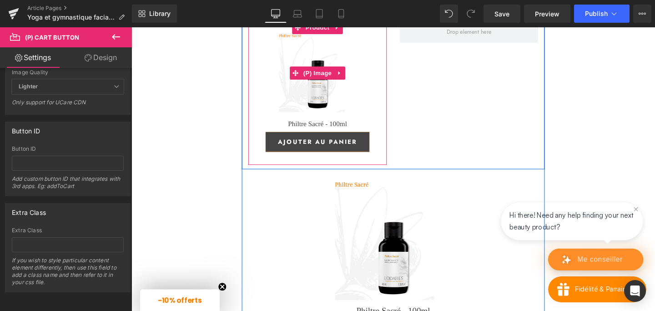
scroll to position [1776, 0]
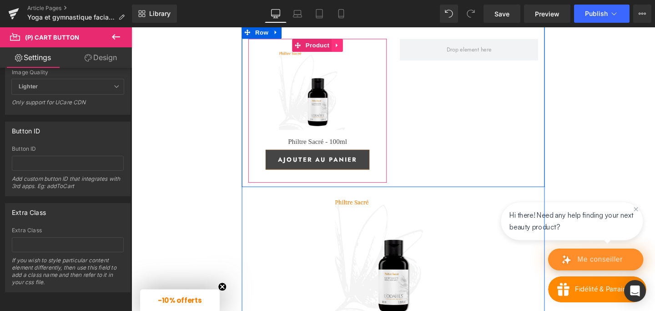
click at [348, 50] on icon at bounding box center [348, 46] width 6 height 7
click at [339, 50] on icon at bounding box center [342, 46] width 6 height 6
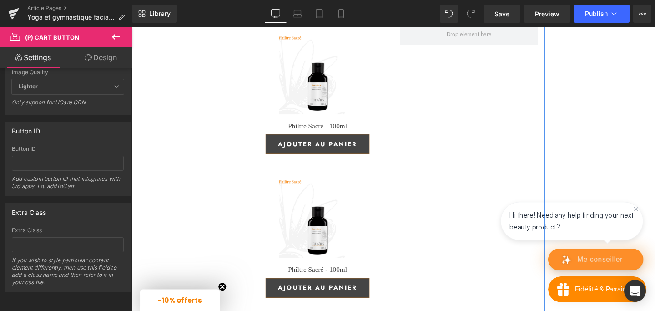
scroll to position [1789, 0]
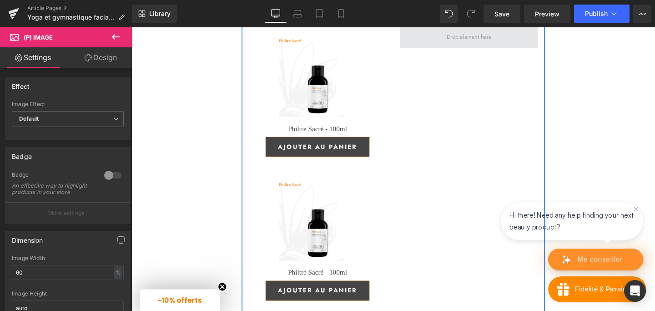
drag, startPoint x: 302, startPoint y: 282, endPoint x: 479, endPoint y: 80, distance: 268.5
click at [479, 80] on div "Sale Off (P) Image Philtre Sacré - 100ml (P) Title Ajouter au panier (P) Cart B…" at bounding box center [406, 172] width 318 height 320
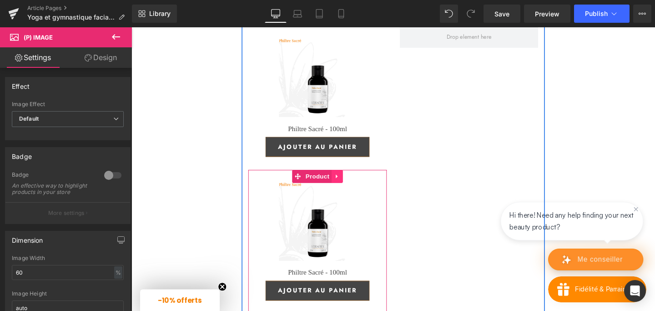
click at [350, 191] on link at bounding box center [348, 184] width 12 height 14
click at [355, 187] on icon at bounding box center [354, 184] width 6 height 6
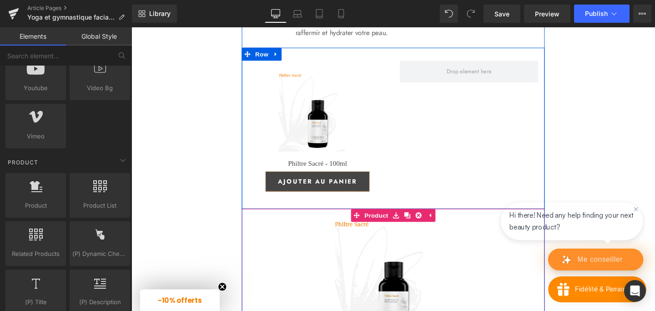
scroll to position [1746, 0]
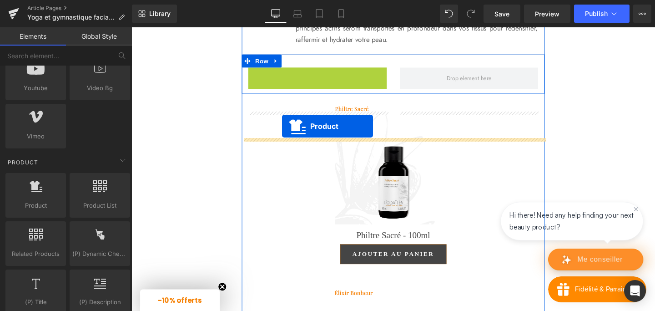
drag, startPoint x: 288, startPoint y: 124, endPoint x: 290, endPoint y: 131, distance: 7.1
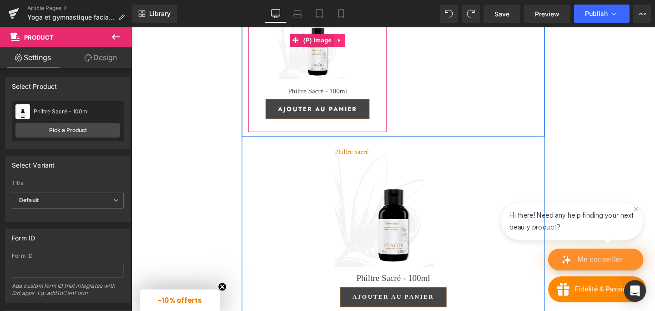
scroll to position [1834, 0]
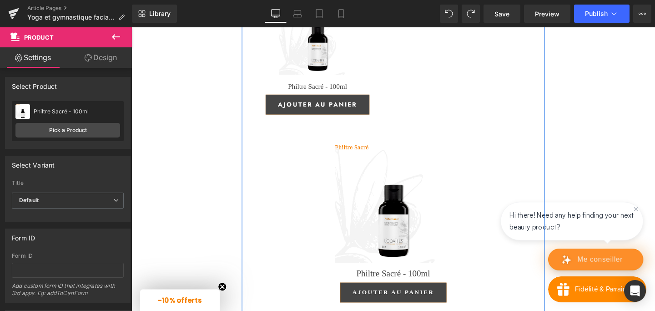
click at [350, 209] on img at bounding box center [407, 213] width 124 height 124
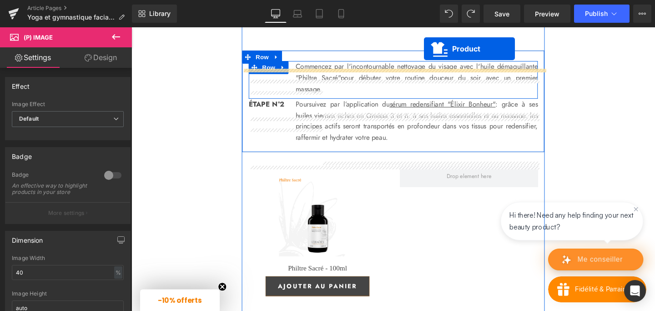
scroll to position [1625, 0]
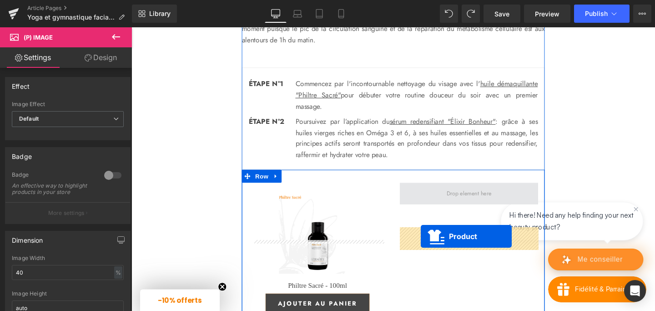
drag, startPoint x: 367, startPoint y: 191, endPoint x: 436, endPoint y: 247, distance: 89.3
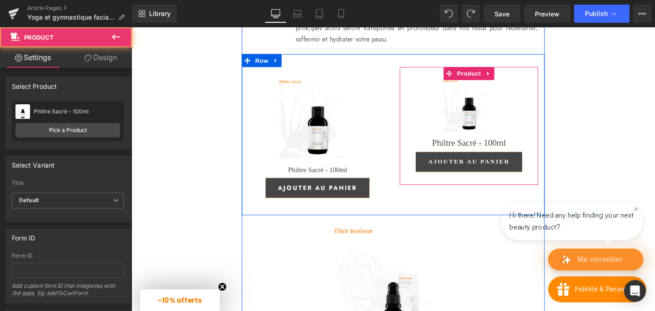
scroll to position [1753, 0]
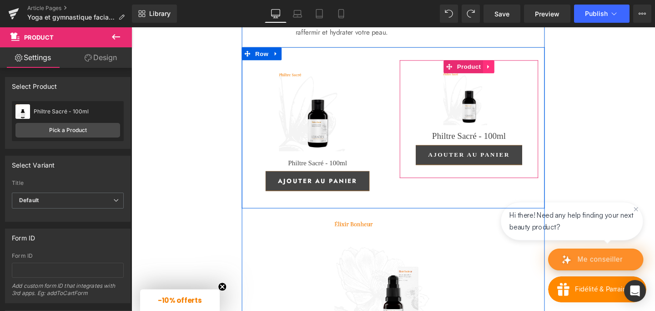
click at [510, 72] on icon at bounding box center [507, 68] width 6 height 7
click at [514, 72] on icon at bounding box center [513, 68] width 6 height 6
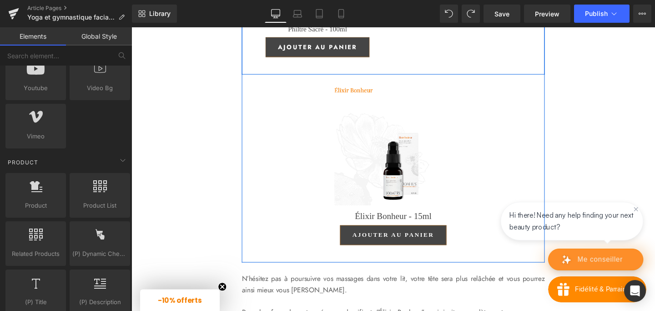
scroll to position [1907, 0]
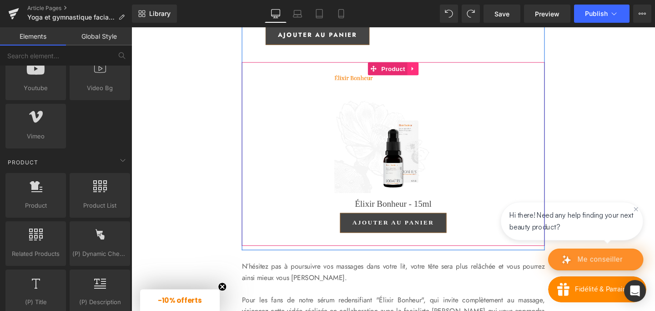
click at [429, 74] on icon at bounding box center [427, 70] width 6 height 7
click at [433, 74] on icon at bounding box center [433, 71] width 6 height 6
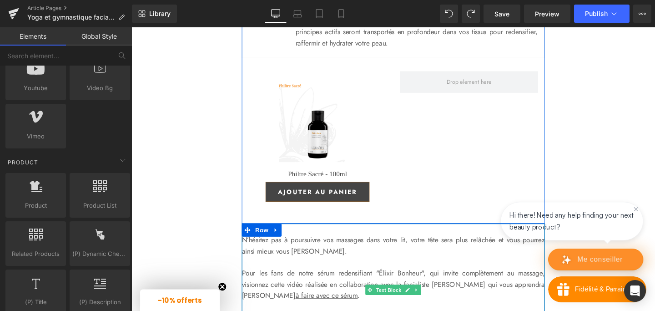
scroll to position [1733, 0]
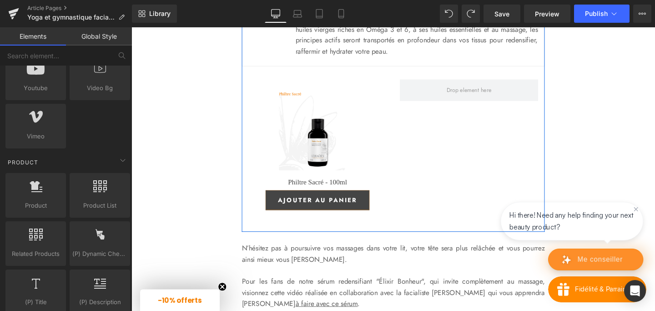
click at [292, 177] on img at bounding box center [327, 137] width 82 height 82
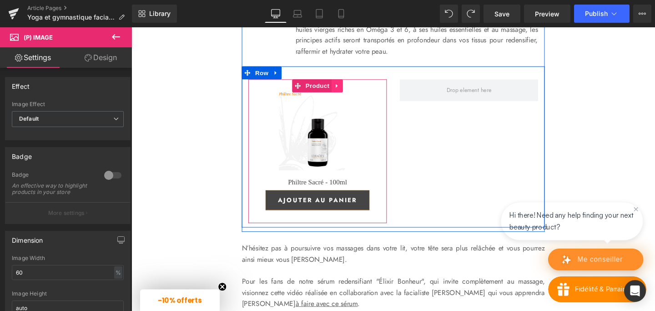
click at [346, 91] on icon at bounding box center [347, 88] width 2 height 4
click at [341, 92] on icon at bounding box center [342, 89] width 6 height 6
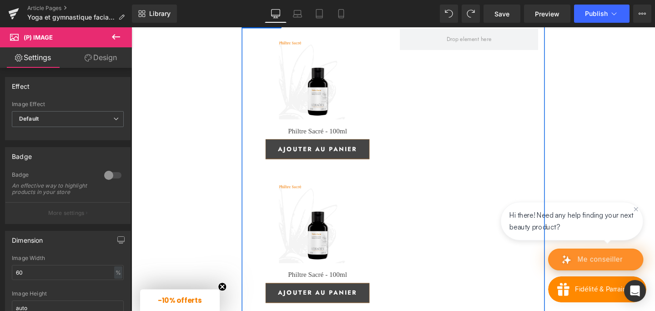
scroll to position [1786, 0]
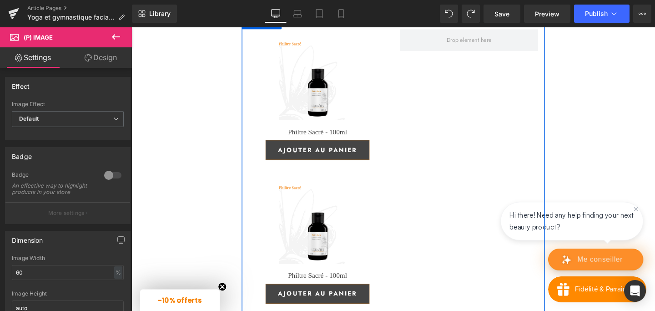
click at [314, 257] on img at bounding box center [327, 235] width 82 height 82
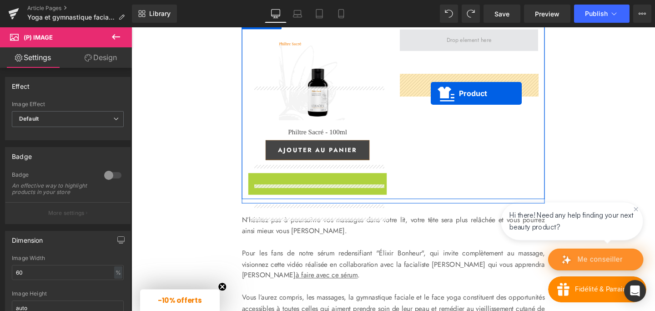
drag, startPoint x: 307, startPoint y: 234, endPoint x: 446, endPoint y: 96, distance: 195.5
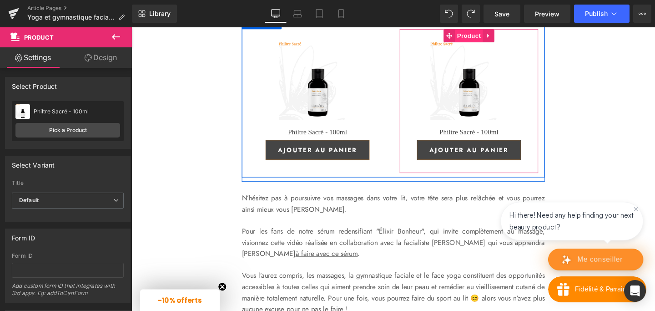
click at [484, 43] on span "Product" at bounding box center [487, 37] width 30 height 14
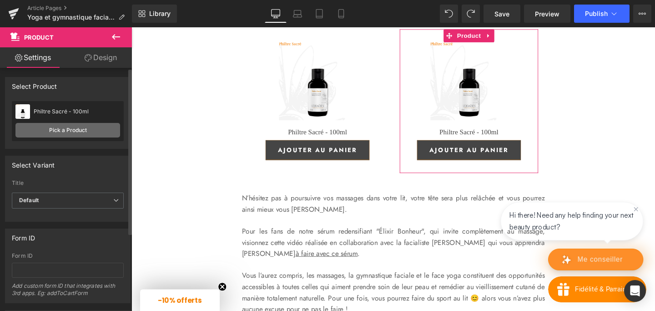
click at [59, 131] on link "Pick a Product" at bounding box center [67, 130] width 105 height 15
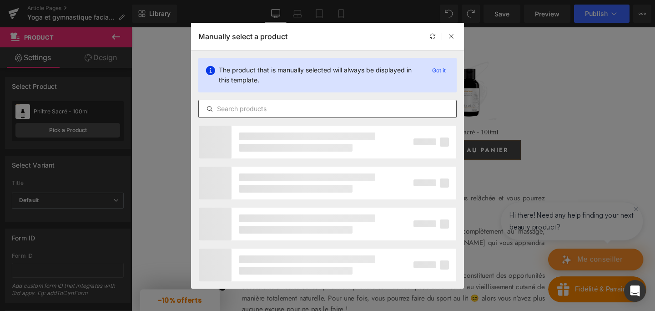
click at [287, 108] on input "text" at bounding box center [327, 108] width 257 height 11
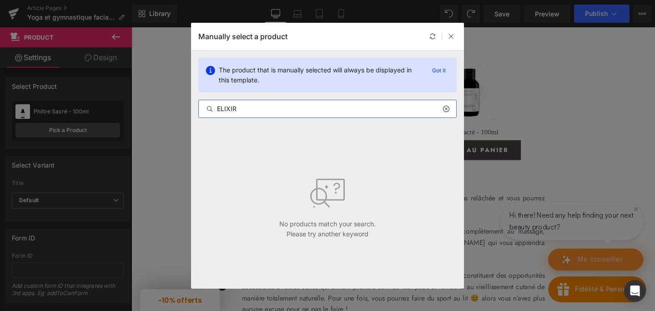
click at [221, 107] on input "ELIXIR" at bounding box center [327, 108] width 257 height 11
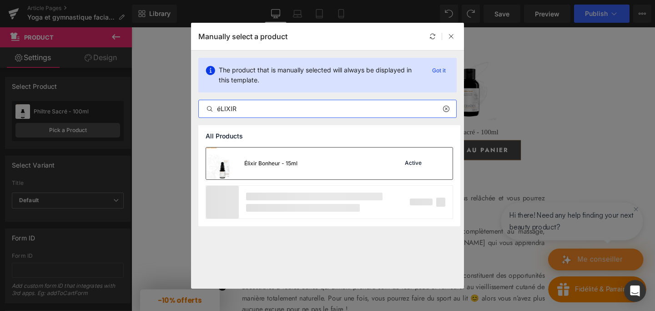
type input "éLIXIR"
click at [268, 166] on div "Élixir Bonheur - 15ml" at bounding box center [270, 163] width 53 height 8
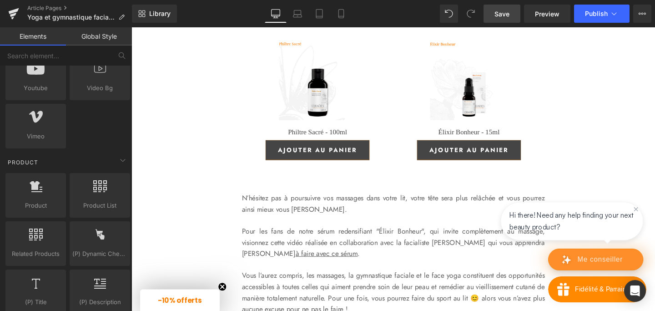
click at [499, 10] on span "Save" at bounding box center [501, 14] width 15 height 10
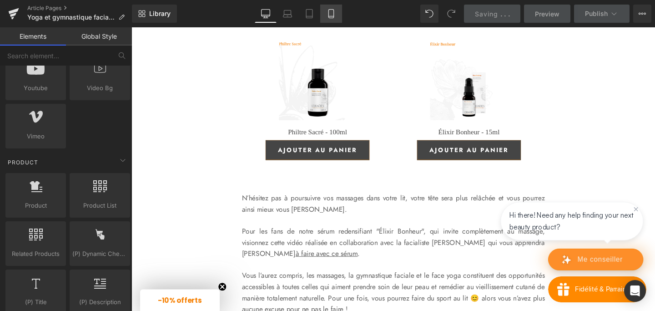
click at [330, 15] on icon at bounding box center [331, 13] width 9 height 9
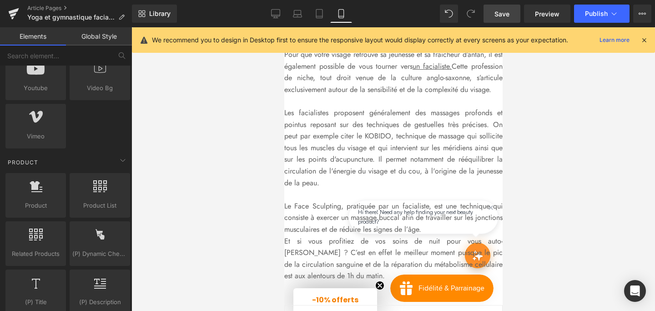
scroll to position [1665, 0]
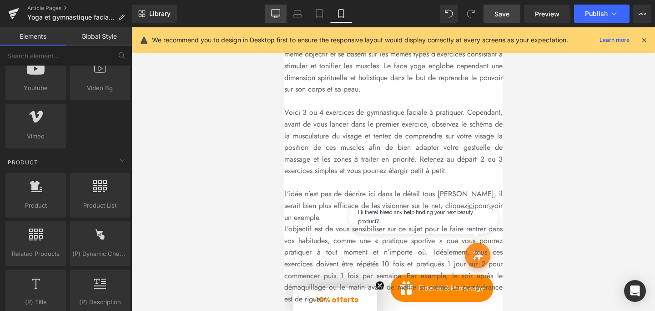
click at [278, 10] on icon at bounding box center [275, 13] width 9 height 9
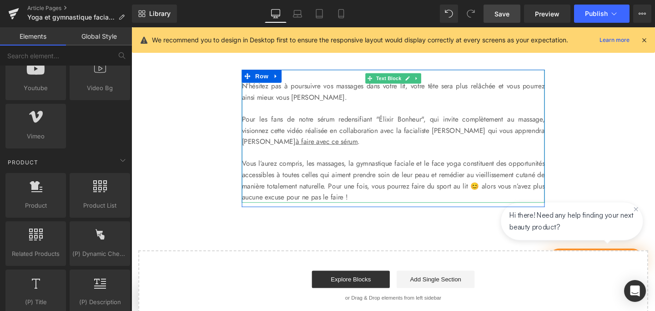
scroll to position [1902, 0]
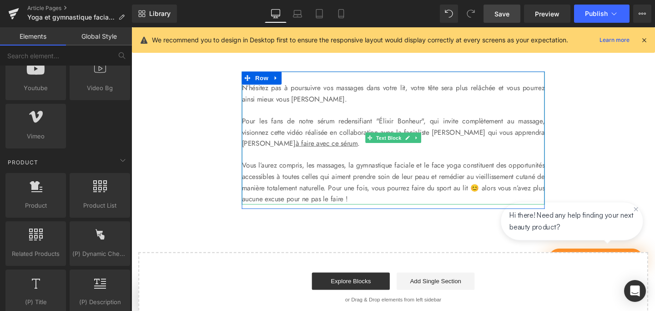
click at [317, 120] on p at bounding box center [406, 114] width 318 height 12
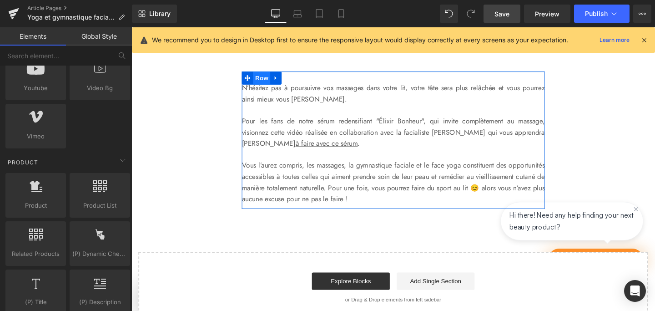
click at [265, 87] on span "Row" at bounding box center [268, 81] width 18 height 14
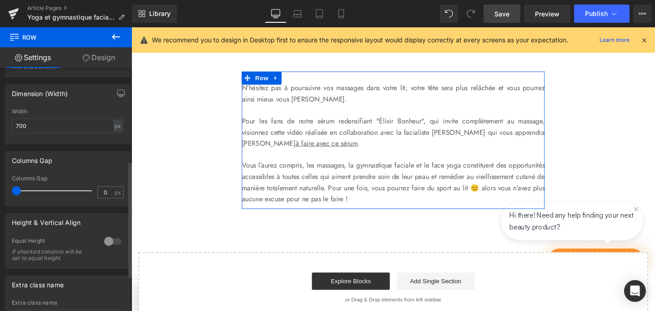
scroll to position [195, 0]
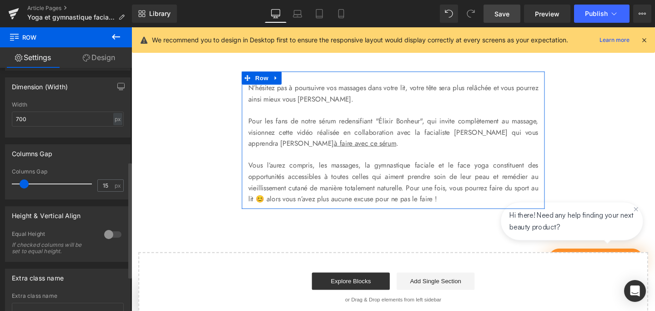
type input "14"
drag, startPoint x: 18, startPoint y: 184, endPoint x: 25, endPoint y: 183, distance: 6.8
click at [25, 183] on span at bounding box center [23, 183] width 9 height 9
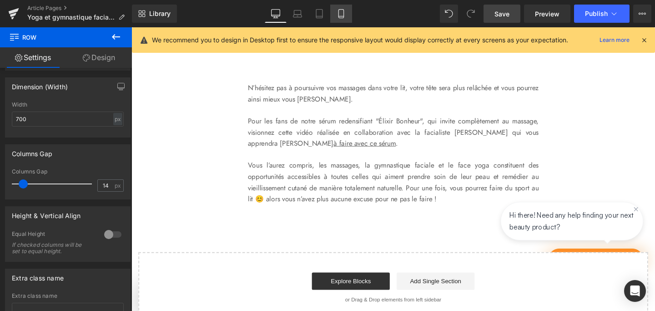
click at [342, 10] on icon at bounding box center [341, 13] width 9 height 9
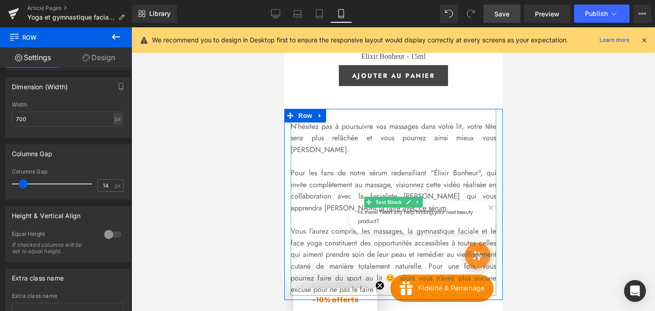
scroll to position [2422, 0]
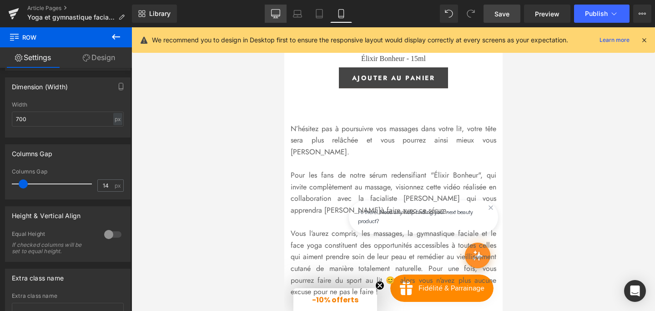
click at [278, 14] on icon at bounding box center [275, 13] width 9 height 9
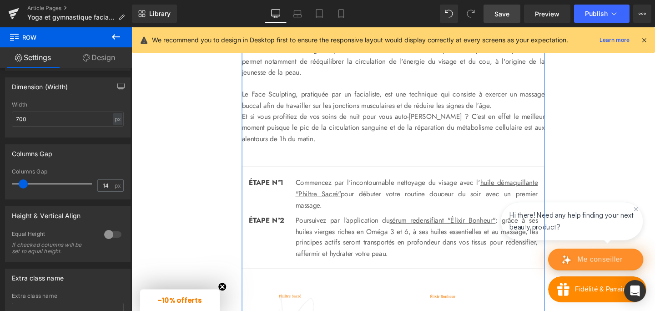
scroll to position [1519, 0]
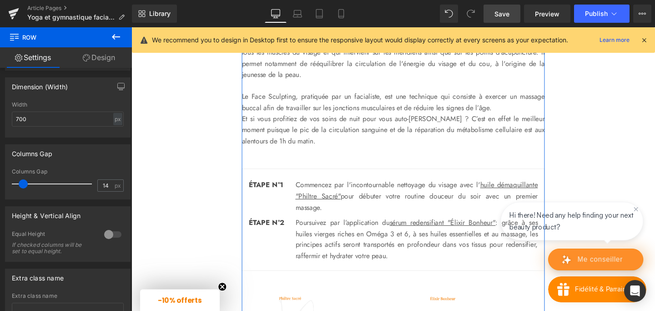
click at [274, 117] on p "Le Face Sculpting, pratiquée par un facialiste, est une technique qui consiste …" at bounding box center [406, 105] width 318 height 23
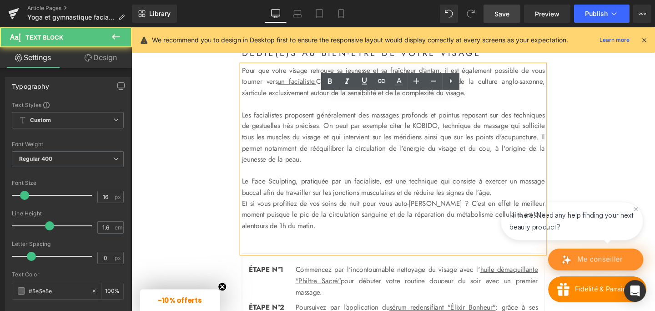
scroll to position [1428, 0]
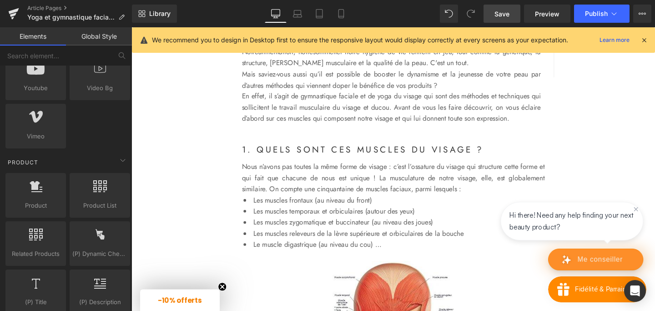
scroll to position [386, 0]
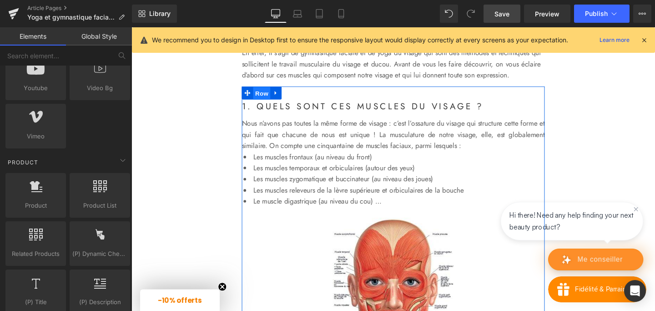
click at [267, 104] on span "Row" at bounding box center [268, 97] width 18 height 14
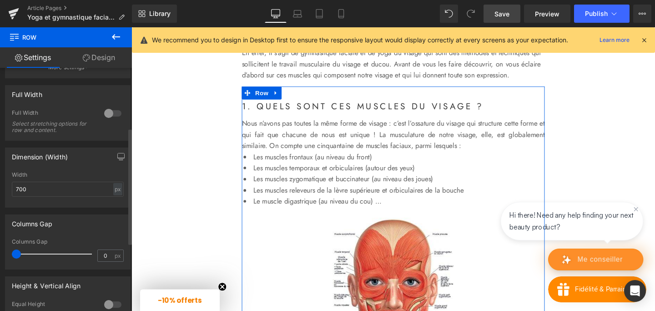
scroll to position [133, 0]
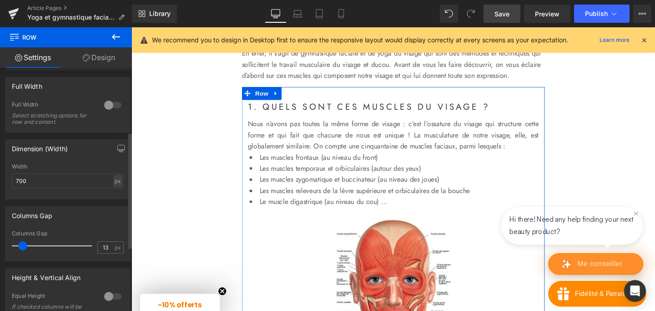
drag, startPoint x: 18, startPoint y: 245, endPoint x: 24, endPoint y: 247, distance: 6.8
click at [24, 247] on span at bounding box center [22, 245] width 9 height 9
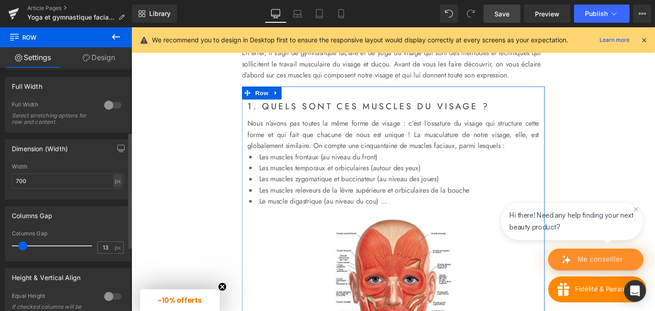
type input "14"
click at [25, 247] on span at bounding box center [23, 245] width 9 height 9
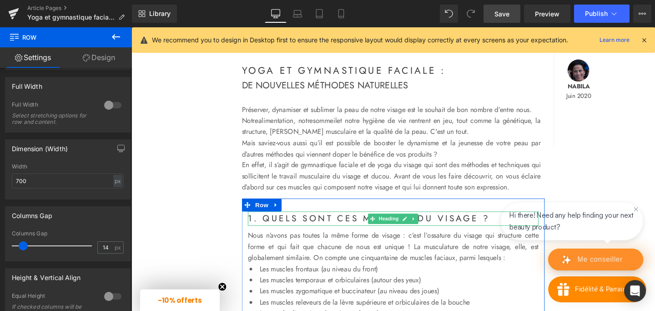
scroll to position [263, 0]
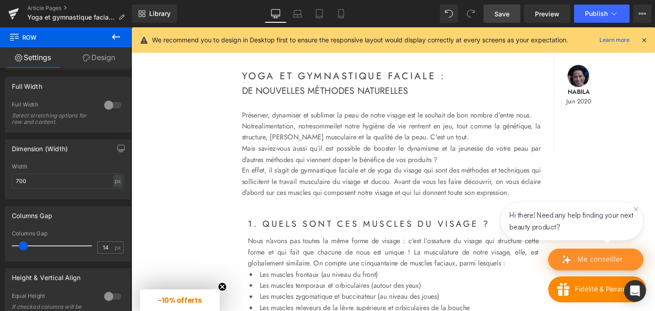
click at [264, 168] on p "Mais saviez-vous aussi qu’il est possible de booster le dynamisme et la jeuness…" at bounding box center [404, 160] width 314 height 23
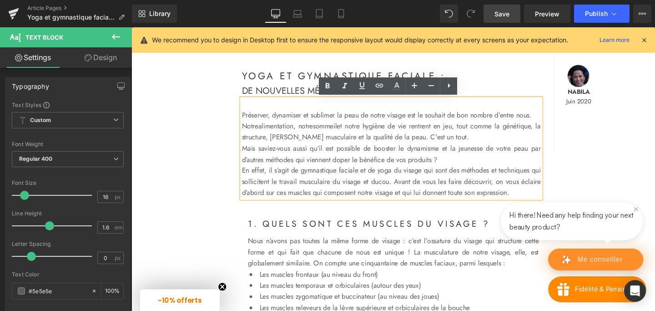
click at [237, 73] on div "YOGA ET GYMNASTIQUE FACIALE : Heading DE NOUVELLES MÉTHODES NATURELLES Heading …" at bounding box center [406, 146] width 455 height 187
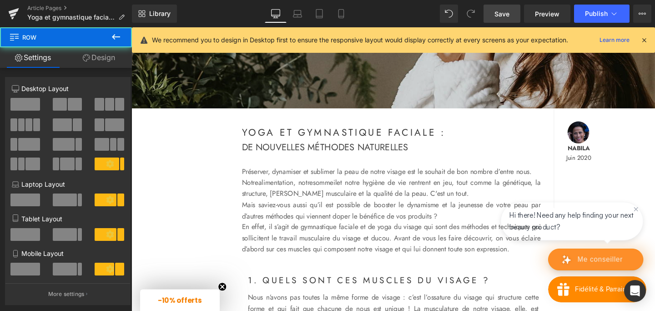
scroll to position [201, 0]
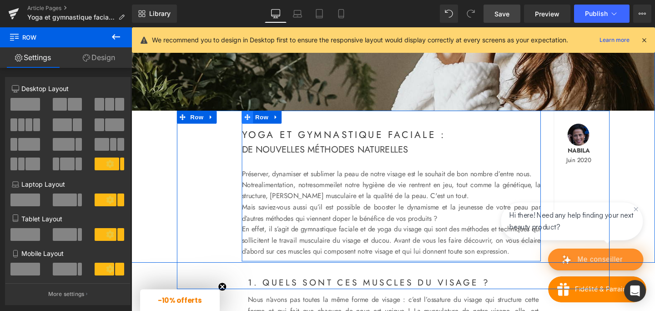
click at [258, 123] on span at bounding box center [253, 122] width 12 height 14
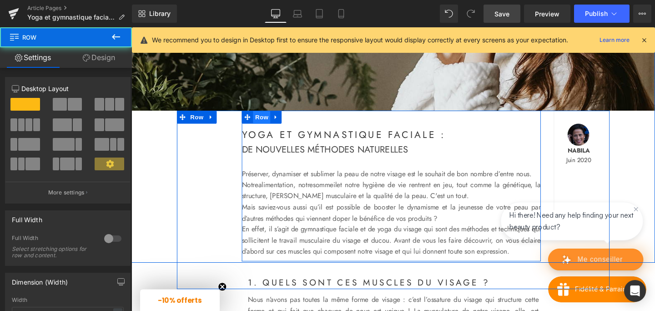
click at [267, 122] on span "Row" at bounding box center [268, 122] width 18 height 14
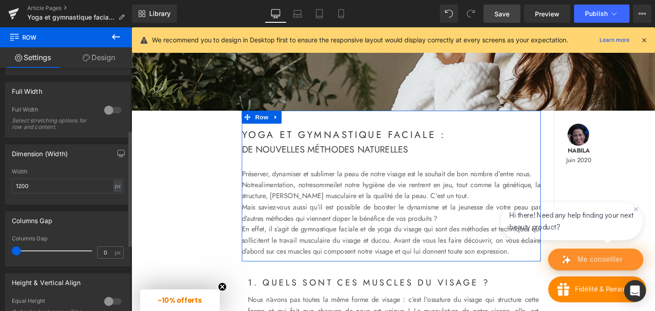
scroll to position [129, 0]
click at [99, 252] on input "0" at bounding box center [106, 251] width 16 height 11
type input "14"
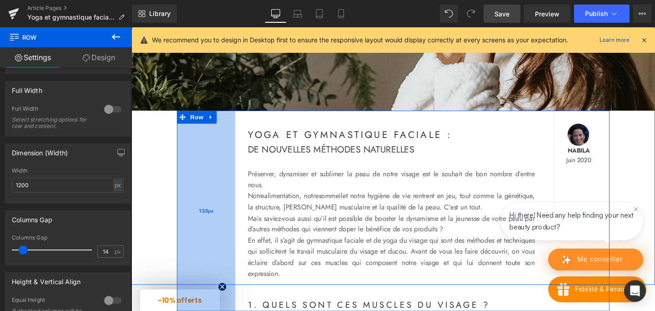
click at [191, 206] on div "135px" at bounding box center [209, 220] width 61 height 211
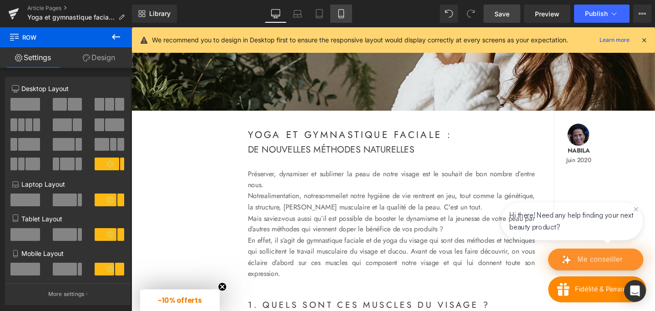
click at [337, 15] on icon at bounding box center [341, 13] width 9 height 9
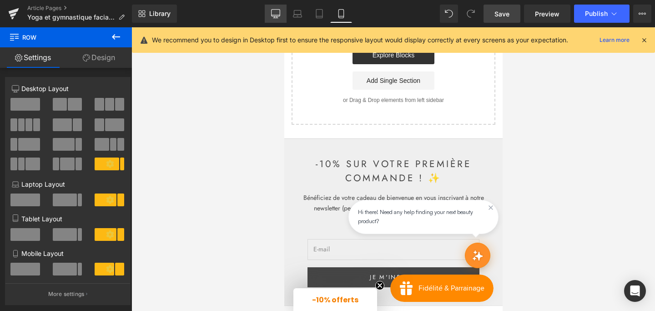
click at [273, 15] on icon at bounding box center [276, 15] width 9 height 0
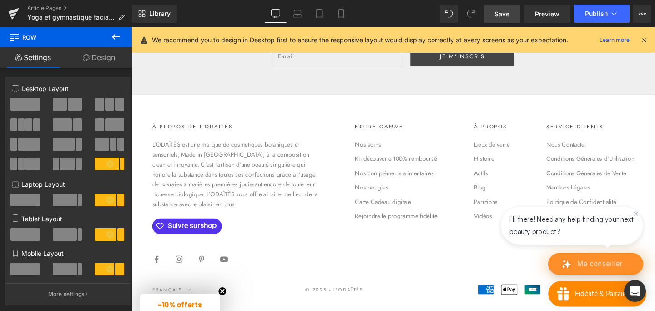
scroll to position [193, 0]
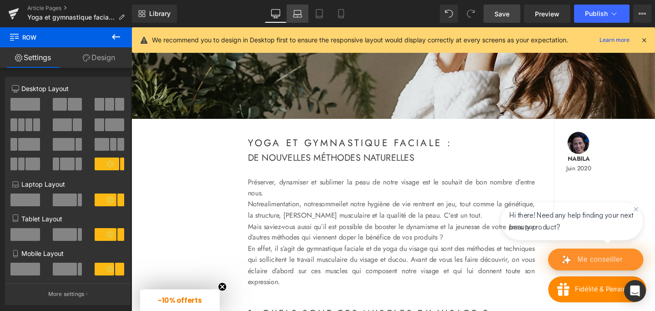
click at [301, 13] on icon at bounding box center [297, 12] width 7 height 4
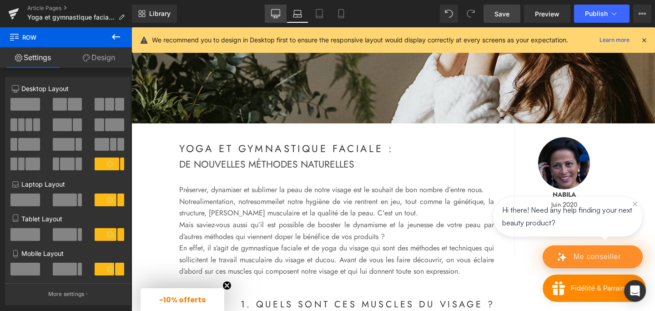
click at [278, 15] on icon at bounding box center [275, 13] width 9 height 9
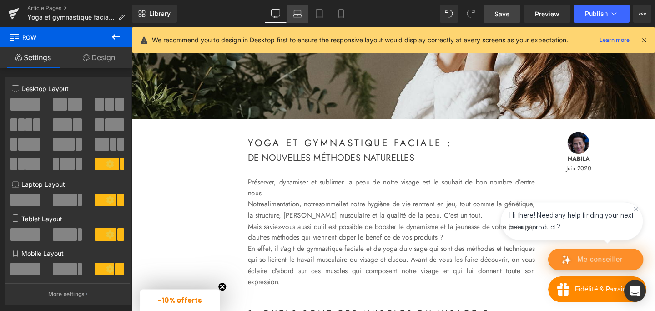
click at [292, 15] on link "Laptop" at bounding box center [298, 14] width 22 height 18
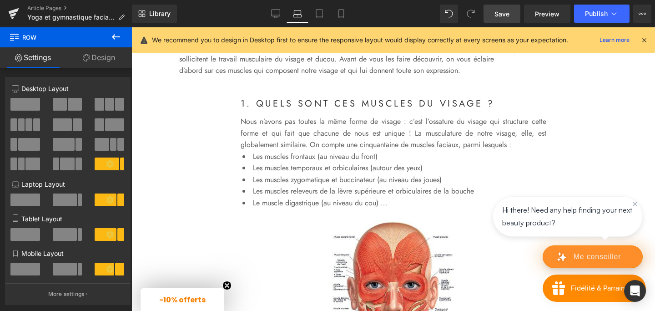
scroll to position [387, 0]
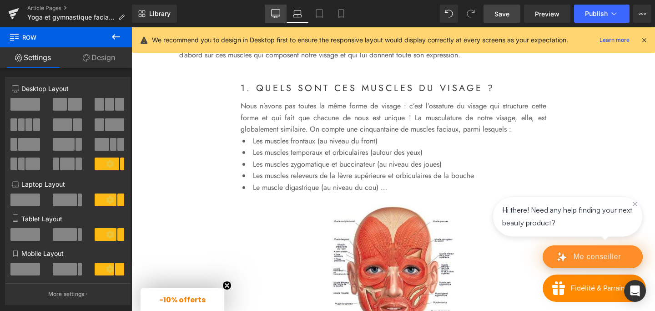
click at [274, 12] on icon at bounding box center [275, 13] width 9 height 9
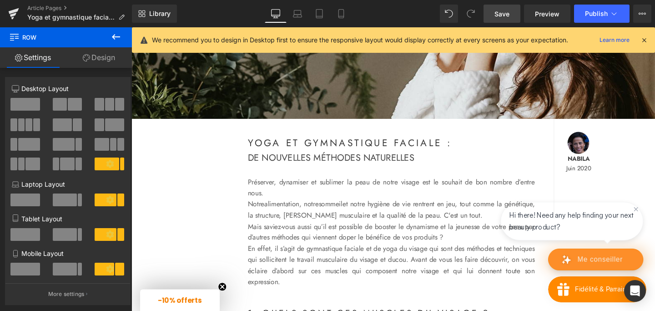
click at [644, 39] on icon at bounding box center [644, 40] width 8 height 8
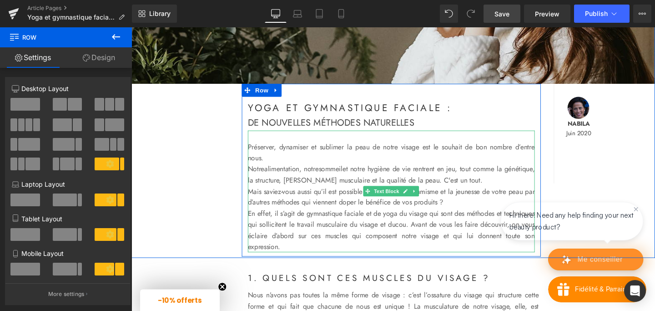
scroll to position [232, 0]
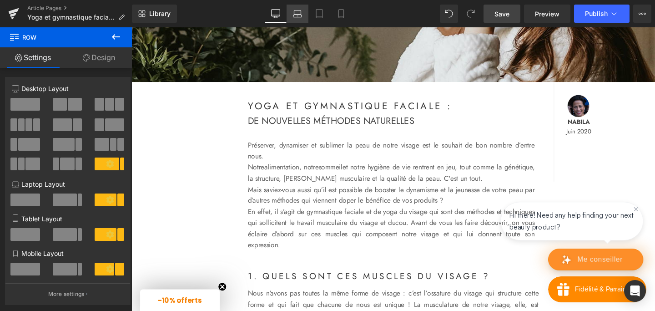
click at [299, 15] on icon at bounding box center [297, 13] width 9 height 9
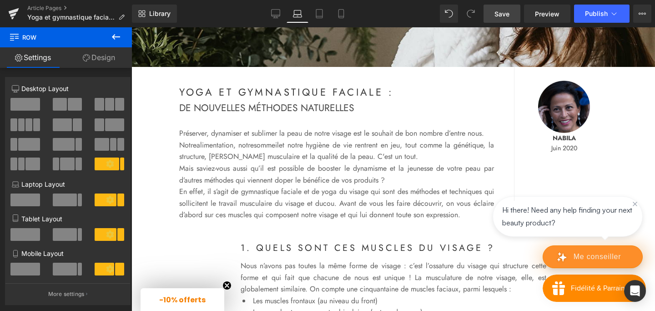
scroll to position [0, 0]
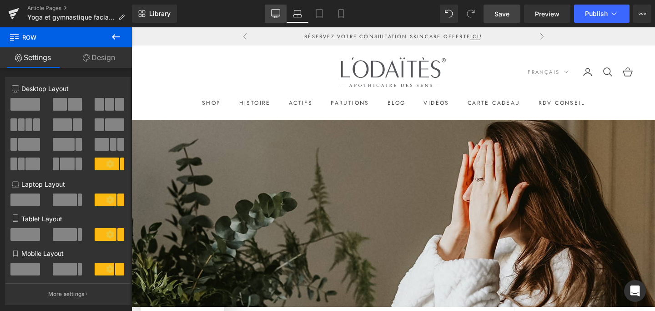
click at [271, 12] on link "Desktop" at bounding box center [276, 14] width 22 height 18
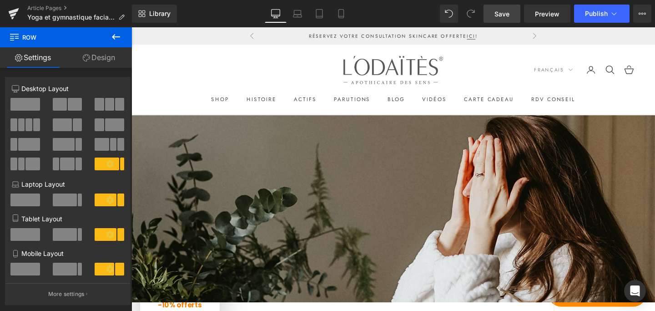
scroll to position [10, 0]
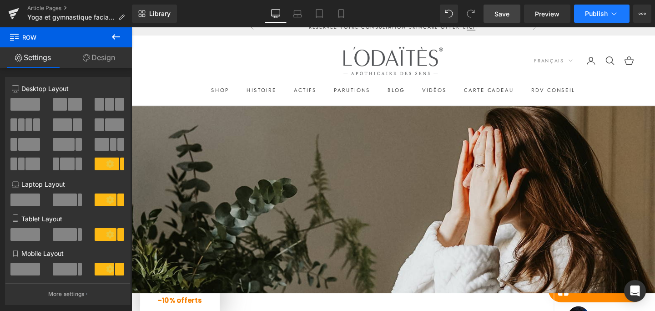
click at [596, 16] on span "Publish" at bounding box center [596, 13] width 23 height 7
click at [504, 14] on span "Save" at bounding box center [501, 14] width 15 height 10
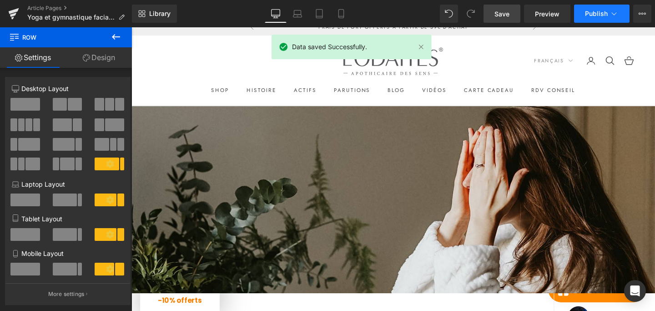
click at [613, 15] on icon at bounding box center [613, 13] width 9 height 9
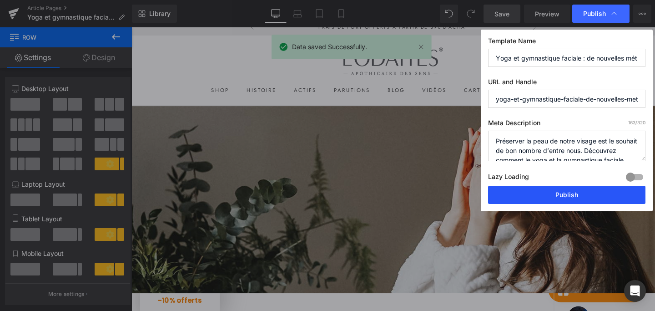
click at [527, 192] on button "Publish" at bounding box center [566, 195] width 157 height 18
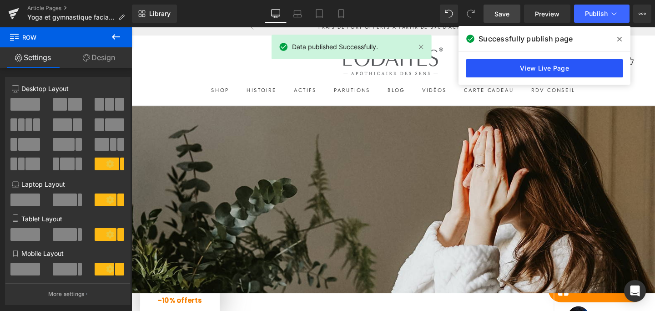
click at [571, 73] on link "View Live Page" at bounding box center [544, 68] width 157 height 18
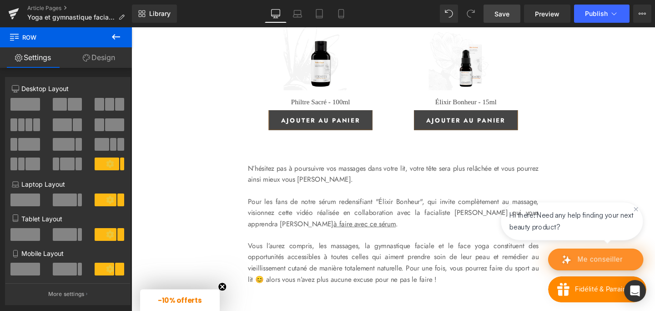
scroll to position [1861, 0]
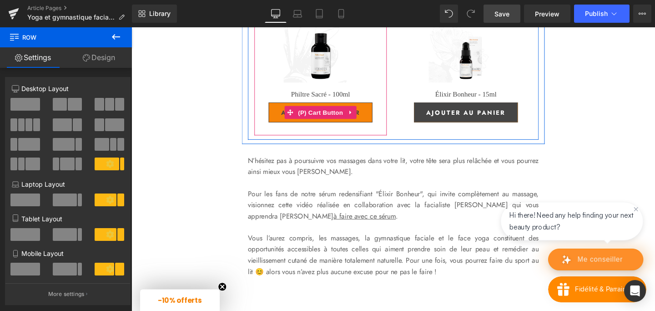
click at [281, 127] on button "Ajouter au panier" at bounding box center [331, 116] width 110 height 21
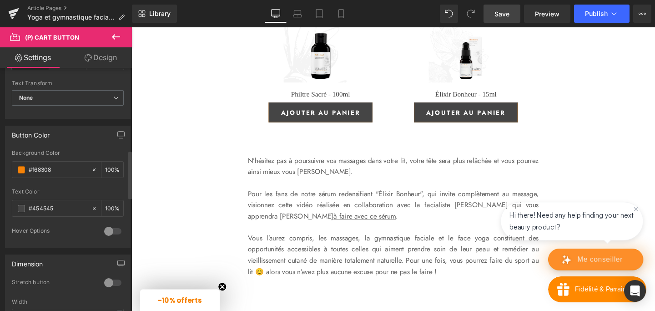
scroll to position [419, 0]
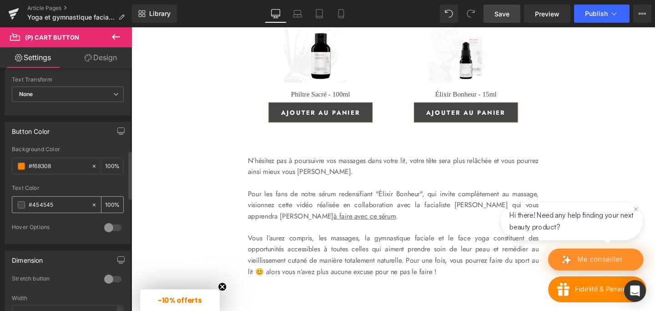
click at [48, 203] on input "#454545" at bounding box center [58, 205] width 58 height 10
type input "#F"
type input "0"
type input "#FFF"
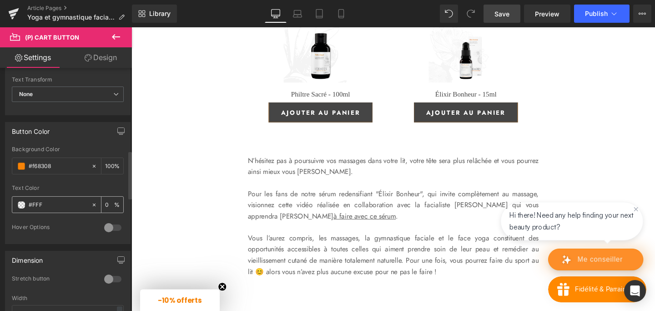
type input "100"
type input "#FFFFF"
type input "0"
type input "#FFFFFF"
type input "100"
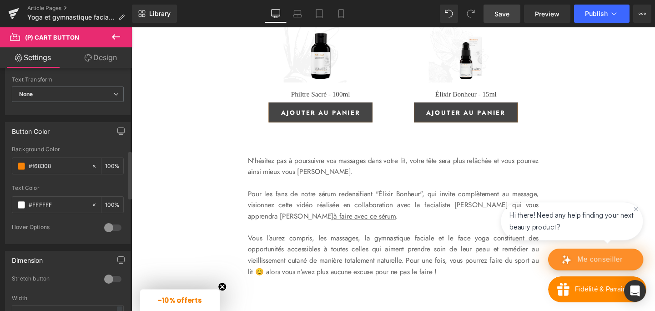
click at [77, 186] on div "Text Color" at bounding box center [68, 188] width 112 height 6
type input "#ffffff"
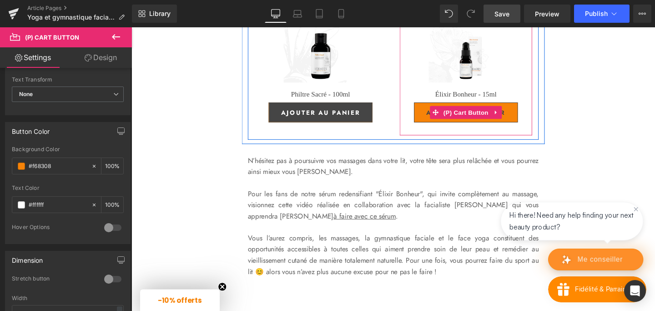
click at [439, 127] on button "Ajouter au panier" at bounding box center [483, 116] width 110 height 21
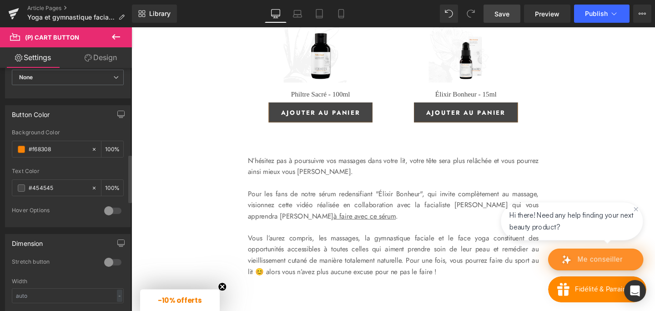
scroll to position [438, 0]
click at [44, 183] on input "#454545" at bounding box center [58, 186] width 58 height 10
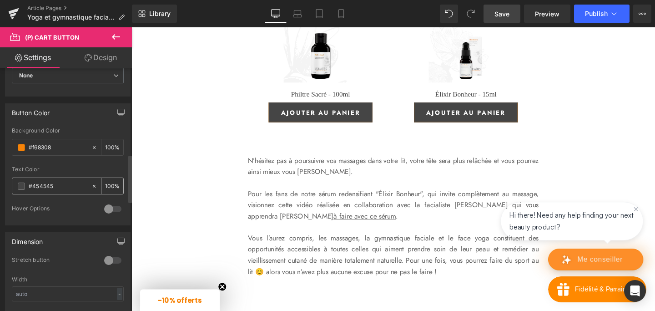
drag, startPoint x: 33, startPoint y: 184, endPoint x: 78, endPoint y: 184, distance: 44.6
click at [78, 184] on input "#454545" at bounding box center [58, 186] width 58 height 10
type input "#F"
type input "0"
type input "#FFF"
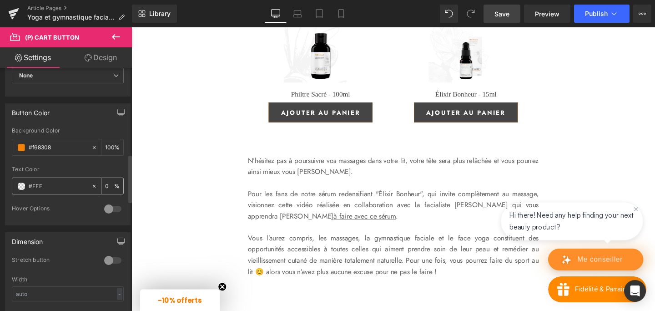
type input "100"
type input "#FFFFF"
type input "0"
type input "#FFFFFF"
type input "100"
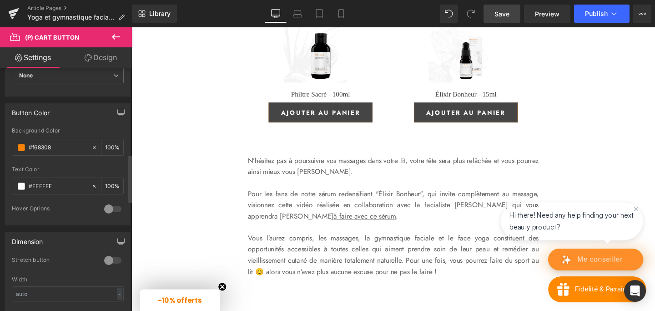
click at [99, 163] on div at bounding box center [68, 163] width 112 height 6
type input "#ffffff"
click at [513, 14] on link "Save" at bounding box center [501, 14] width 37 height 18
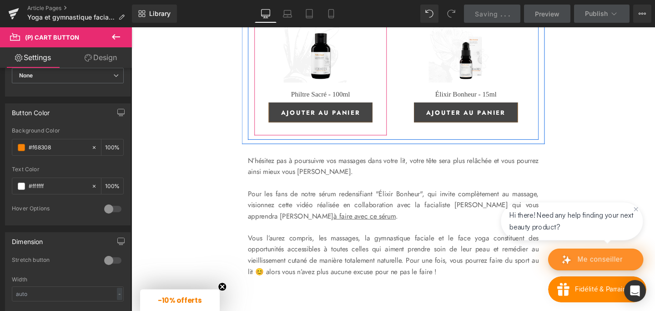
click at [316, 7] on span "Product" at bounding box center [331, 1] width 30 height 14
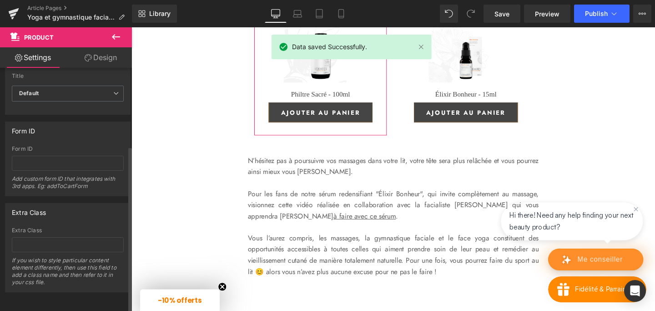
scroll to position [0, 0]
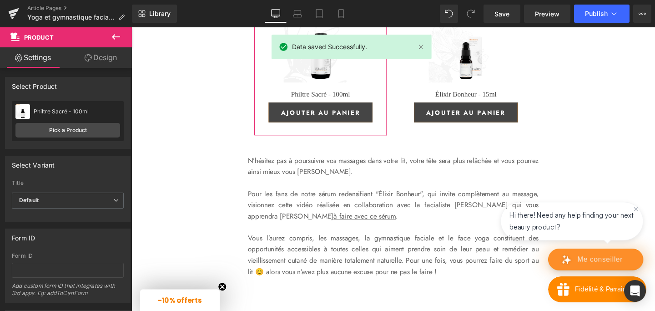
click at [105, 56] on link "Design" at bounding box center [101, 57] width 66 height 20
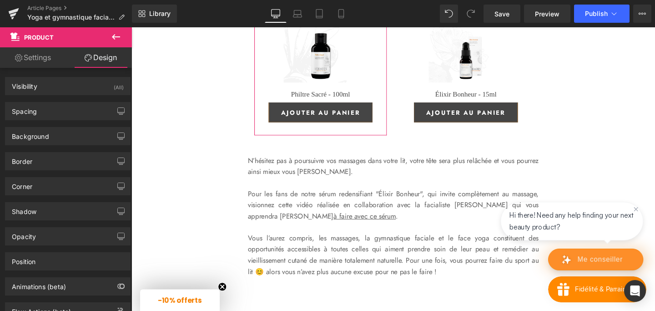
click at [43, 60] on link "Settings" at bounding box center [33, 57] width 66 height 20
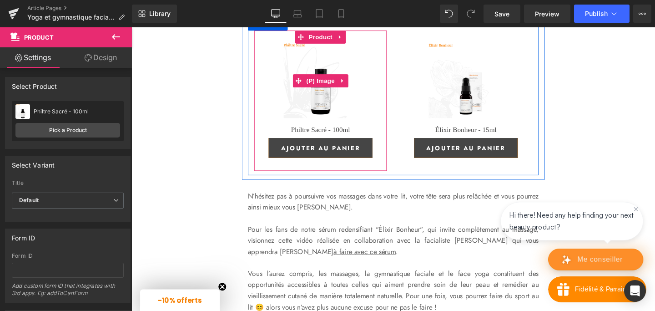
scroll to position [1808, 0]
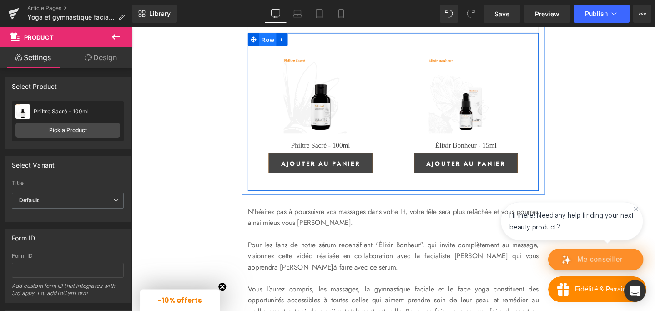
click at [277, 47] on span "Row" at bounding box center [275, 40] width 18 height 14
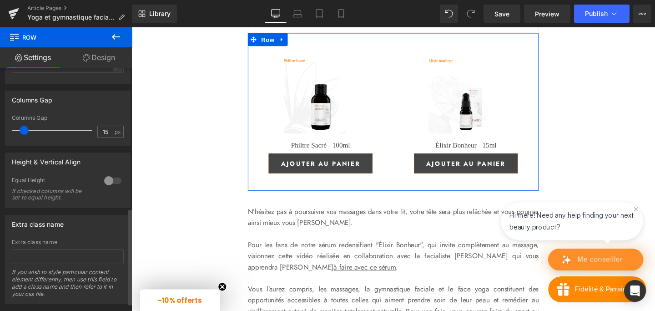
scroll to position [351, 0]
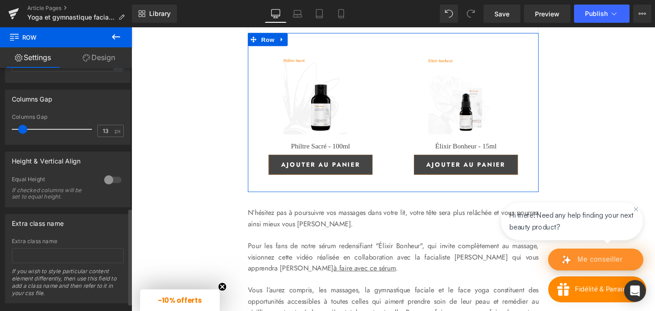
type input "14"
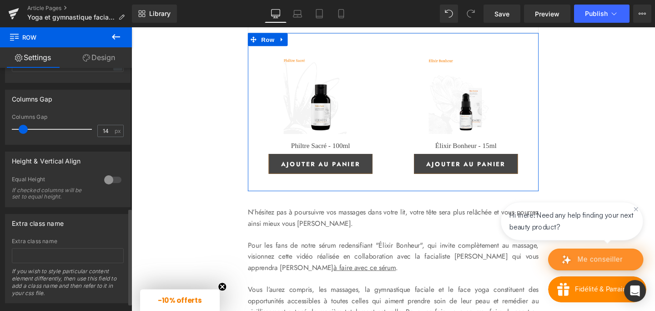
click at [25, 130] on span at bounding box center [23, 129] width 9 height 9
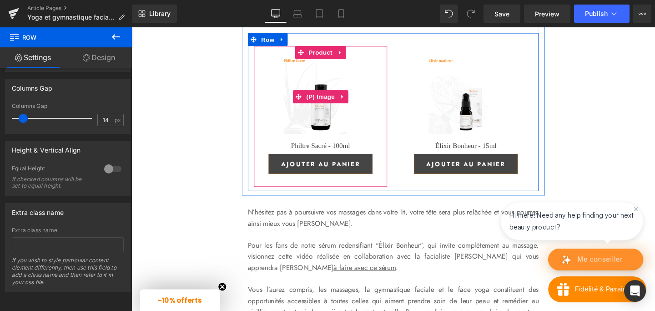
click at [335, 139] on img at bounding box center [330, 99] width 79 height 79
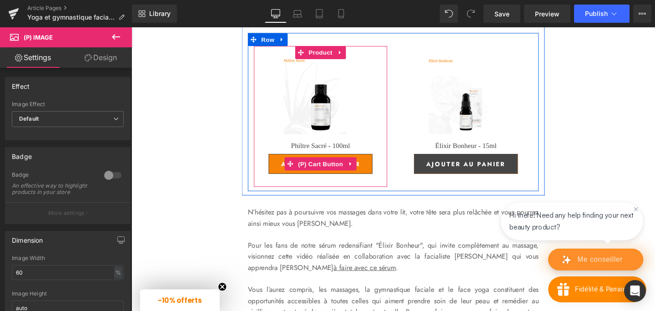
click at [285, 181] on button "Ajouter au panier" at bounding box center [331, 170] width 110 height 21
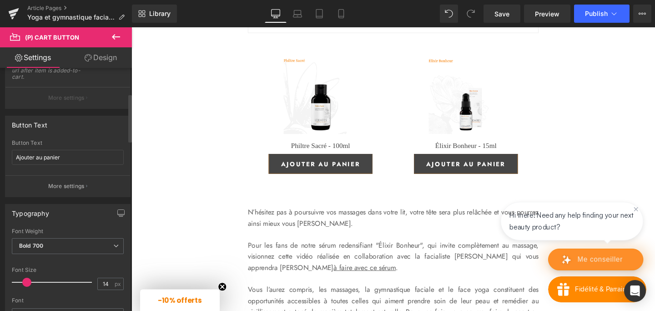
scroll to position [128, 0]
click at [84, 189] on button "More settings" at bounding box center [67, 186] width 125 height 21
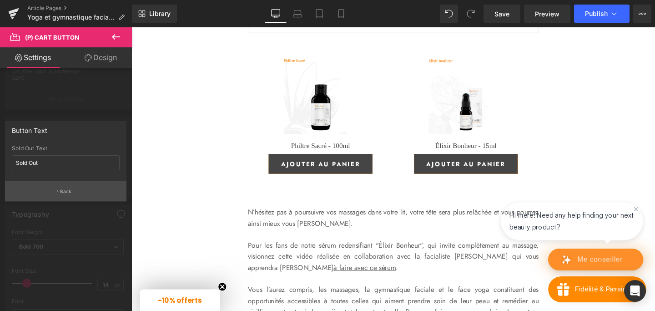
click at [67, 190] on p "Back" at bounding box center [66, 191] width 12 height 7
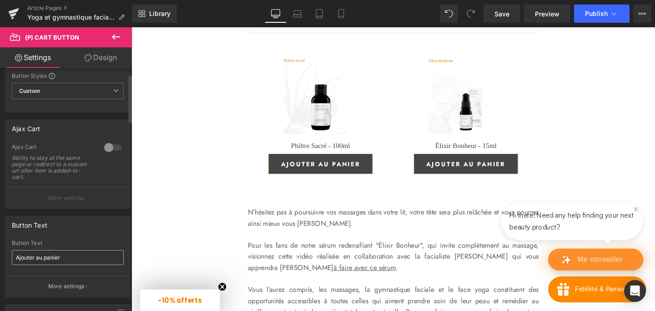
scroll to position [28, 0]
click at [111, 147] on div at bounding box center [113, 148] width 22 height 15
click at [83, 199] on button "More settings" at bounding box center [67, 198] width 125 height 21
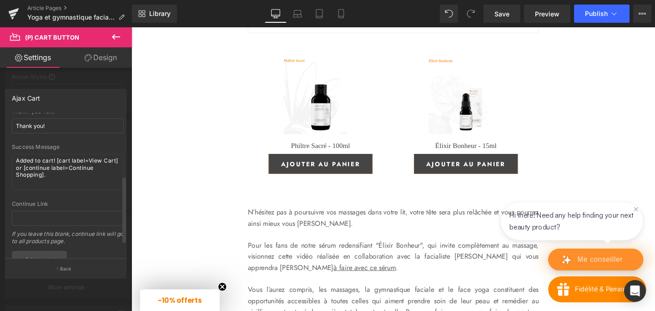
scroll to position [0, 0]
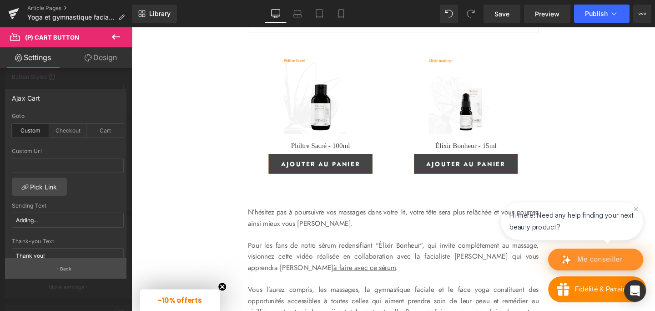
click at [59, 270] on button "Back" at bounding box center [65, 268] width 121 height 20
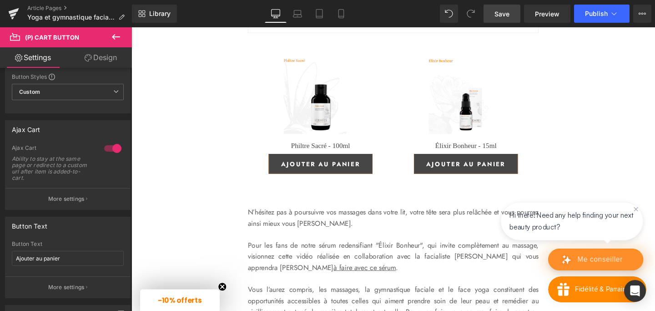
click at [509, 10] on span "Save" at bounding box center [501, 14] width 15 height 10
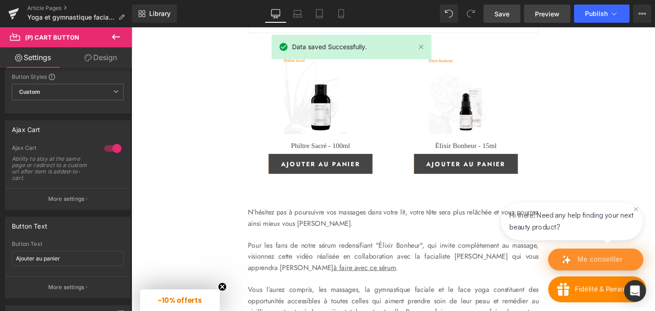
click at [535, 16] on span "Preview" at bounding box center [547, 14] width 25 height 10
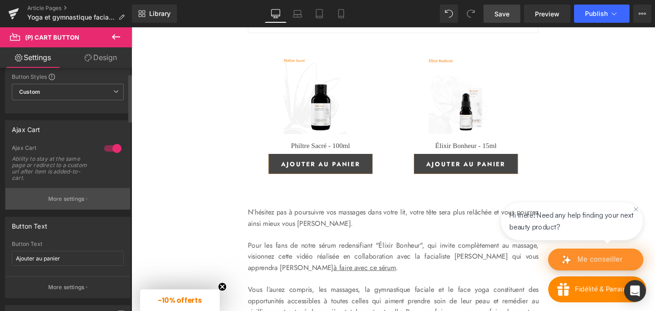
click at [65, 198] on p "More settings" at bounding box center [66, 199] width 36 height 8
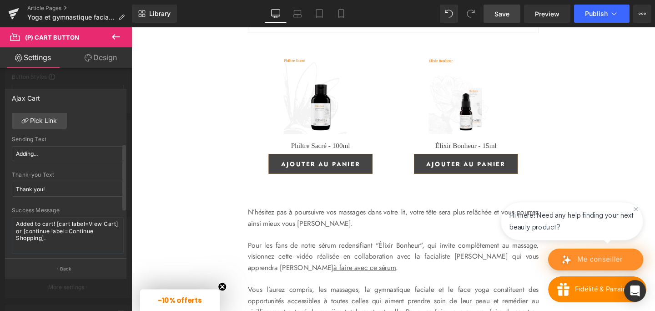
scroll to position [70, 0]
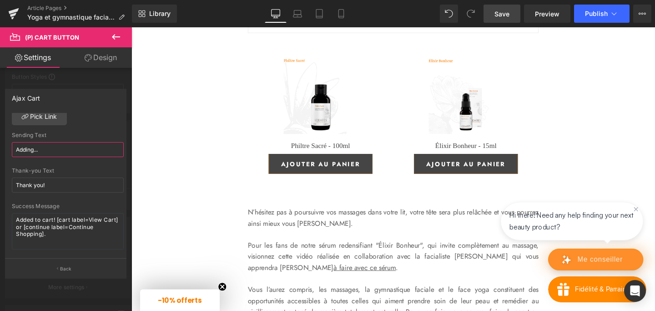
drag, startPoint x: 45, startPoint y: 149, endPoint x: 0, endPoint y: 150, distance: 45.0
click at [0, 150] on div "Ajax Cart custom Goto Custom Checkout Cart Custom Url Pick Link Adding... Sendi…" at bounding box center [66, 180] width 132 height 196
click at [30, 183] on input "Thank you!" at bounding box center [68, 184] width 112 height 15
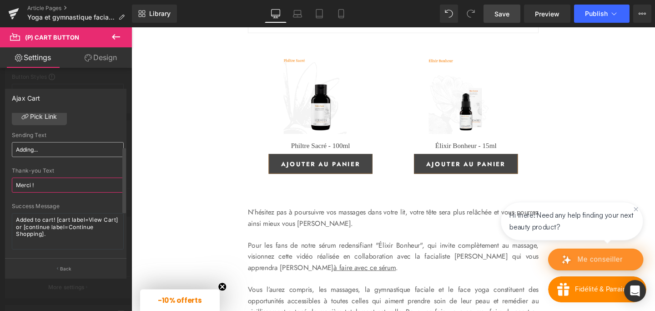
type input "Merci !"
drag, startPoint x: 47, startPoint y: 149, endPoint x: 10, endPoint y: 149, distance: 37.3
click at [10, 149] on div "custom Goto Custom Checkout Cart Custom Url Pick Link Adding... Sending Text Ad…" at bounding box center [67, 186] width 125 height 146
type input "En cours d'ajout..."
drag, startPoint x: 16, startPoint y: 218, endPoint x: 55, endPoint y: 218, distance: 38.2
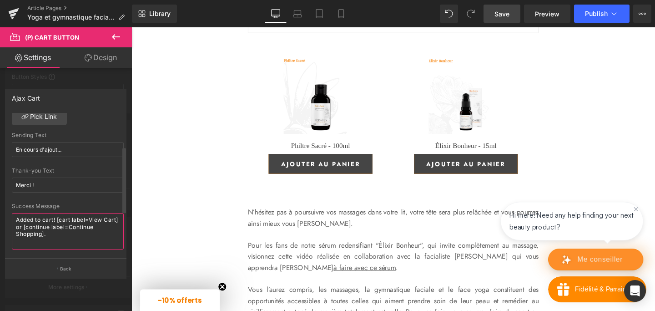
click at [55, 218] on textarea "Added to cart! [cart label=View Cart] or [continue label=Continue Shopping]." at bounding box center [68, 231] width 112 height 36
drag, startPoint x: 91, startPoint y: 221, endPoint x: 28, endPoint y: 226, distance: 62.5
click at [28, 226] on textarea "Added to cart! [cart label=View Cart] or [continue label=Continue Shopping]." at bounding box center [68, 231] width 112 height 36
click at [113, 227] on textarea "Added to cart! [cart label=Voir mon panier] or [continue label=Continue Shoppin…" at bounding box center [68, 231] width 112 height 36
click at [115, 227] on textarea "Added to cart! [cart label=Voir mon panier] or [continue label=Continue Shoppin…" at bounding box center [68, 231] width 112 height 36
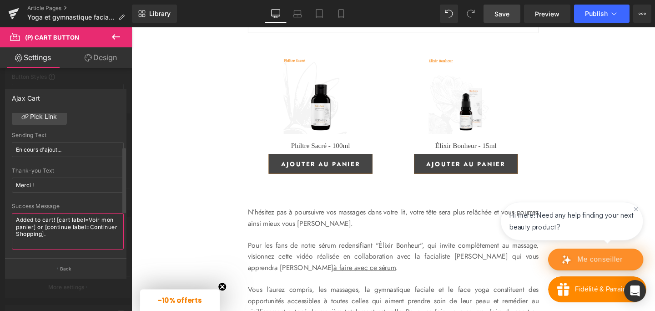
click at [76, 231] on textarea "Added to cart! [cart label=Voir mon panier] or [continue label=Continuer Shoppi…" at bounding box center [68, 231] width 112 height 36
drag, startPoint x: 17, startPoint y: 220, endPoint x: 54, endPoint y: 219, distance: 36.9
click at [54, 219] on textarea "Added to cart! [cart label=Voir mon panier] or [continue label=Continuer mes ac…" at bounding box center [68, 231] width 112 height 36
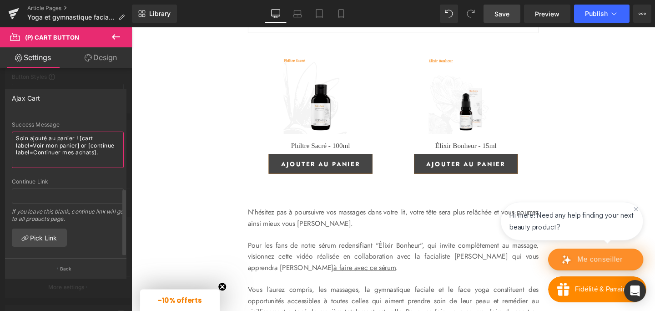
scroll to position [162, 0]
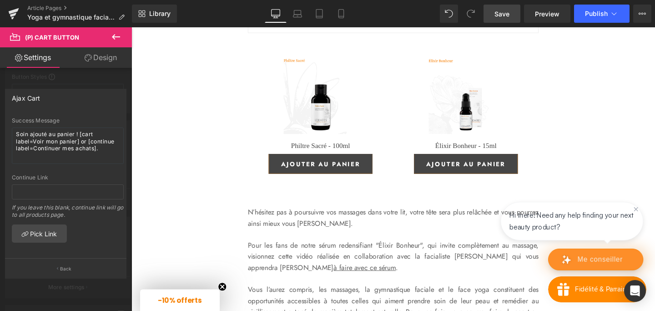
click at [504, 16] on span "Save" at bounding box center [501, 14] width 15 height 10
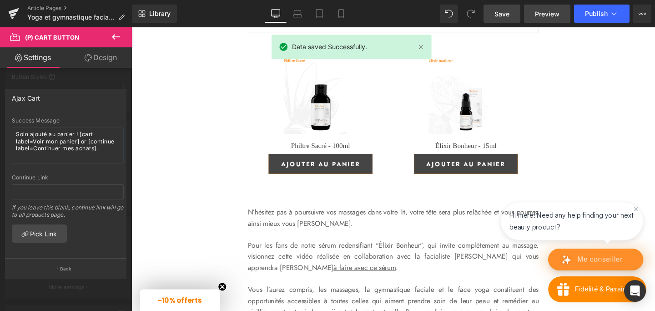
click at [538, 13] on span "Preview" at bounding box center [547, 14] width 25 height 10
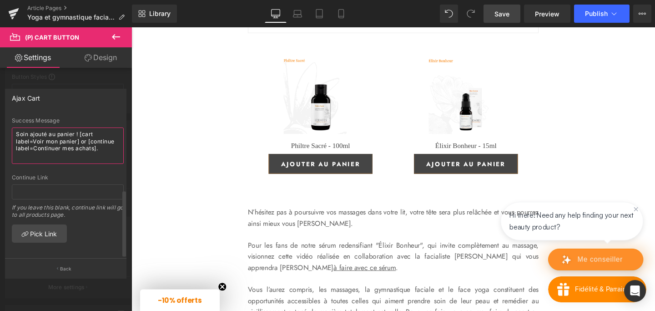
click at [85, 134] on textarea "Soin ajouté au panier ! [cart label=Voir mon panier] or [continue label=Continu…" at bounding box center [68, 145] width 112 height 36
type textarea "Soin ajouté au panier ! [cart label=Voir mon panier] ou [continue label=Continu…"
click at [497, 13] on span "Save" at bounding box center [501, 14] width 15 height 10
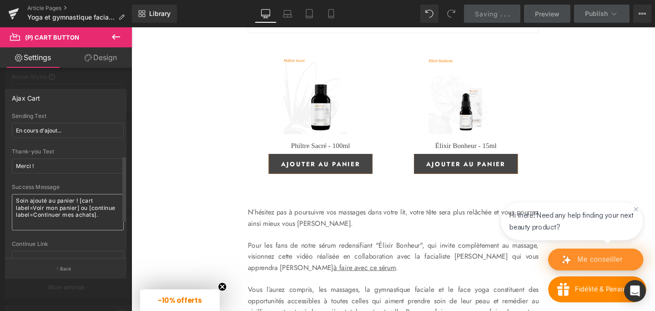
scroll to position [86, 0]
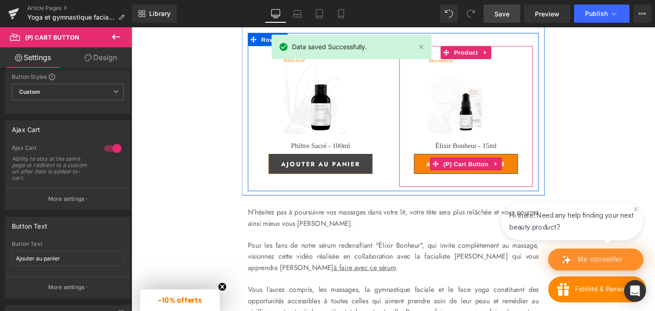
click at [438, 181] on button "Ajouter au panier" at bounding box center [483, 170] width 110 height 21
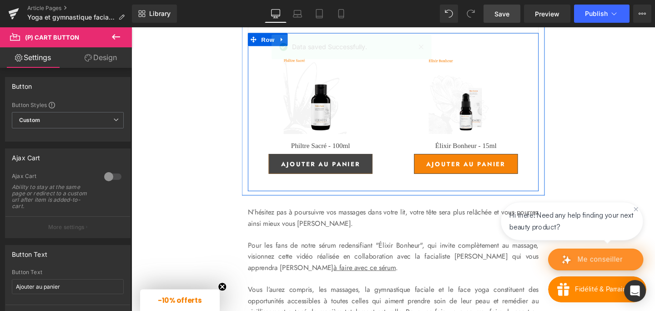
click at [443, 175] on span "Ajouter au panier" at bounding box center [483, 170] width 83 height 9
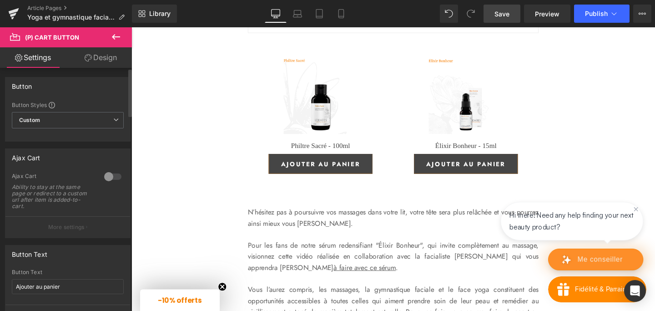
click at [107, 175] on div at bounding box center [113, 176] width 22 height 15
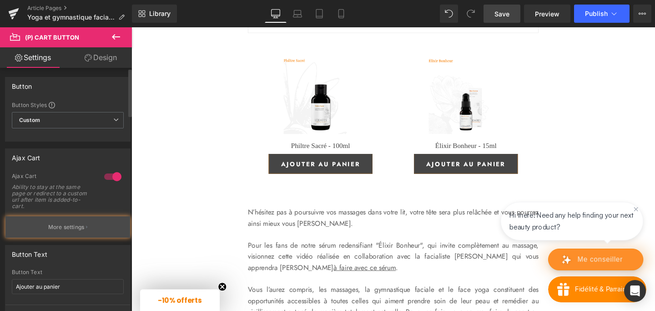
click at [62, 223] on p "More settings" at bounding box center [66, 227] width 36 height 8
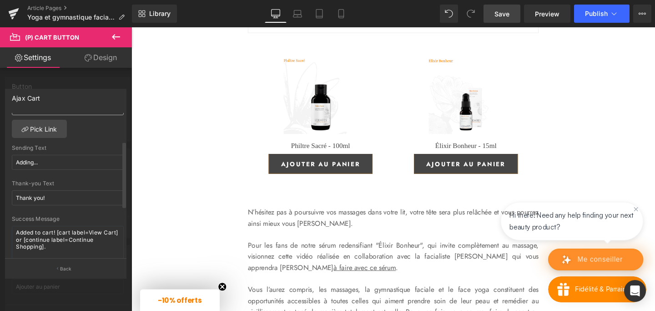
scroll to position [60, 0]
click at [29, 158] on input "Adding..." at bounding box center [68, 159] width 112 height 15
type input "En cours d'ajout..."
click at [25, 194] on input "Thank you!" at bounding box center [68, 195] width 112 height 15
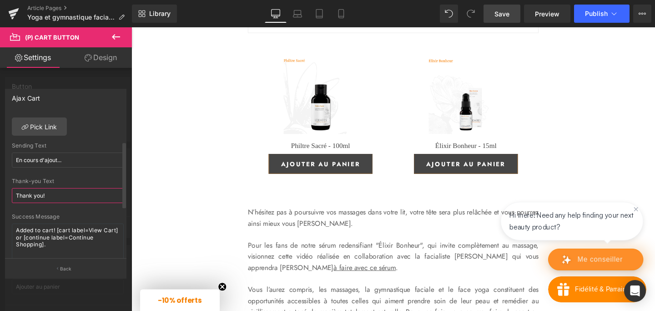
click at [25, 194] on input "Thank you!" at bounding box center [68, 195] width 112 height 15
type input "Merci !"
drag, startPoint x: 16, startPoint y: 231, endPoint x: 53, endPoint y: 231, distance: 36.8
click at [53, 231] on textarea "Added to cart! [cart label=View Cart] or [continue label=Continue Shopping]." at bounding box center [68, 241] width 112 height 36
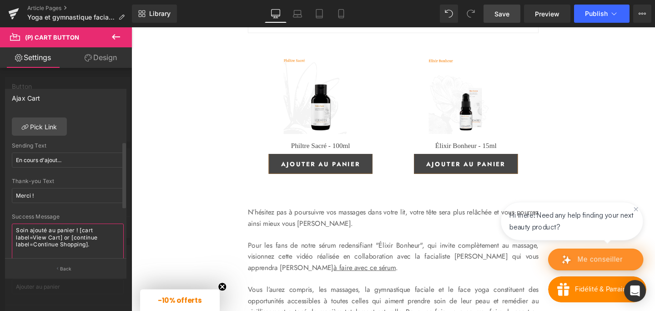
drag, startPoint x: 33, startPoint y: 236, endPoint x: 59, endPoint y: 238, distance: 26.0
click at [59, 238] on textarea "Soin ajouté au panier ! [cart label=View Cart] or [continue label=Continue Shop…" at bounding box center [68, 241] width 112 height 36
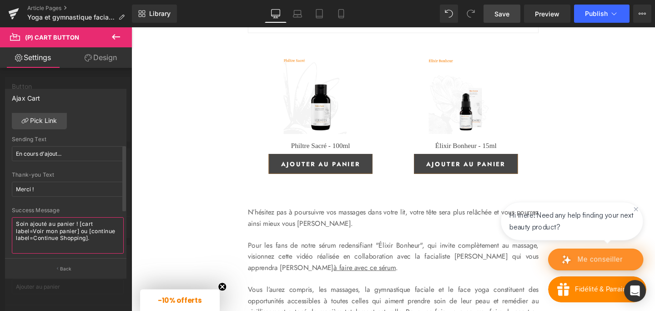
click at [30, 246] on textarea "Soin ajouté au panier ! [cart label=Voir mon panier] ou [continue label=Continu…" at bounding box center [68, 235] width 112 height 36
type textarea "Soin ajouté au panier ! [cart label=Voir mon panier] ou [continue label=Continu…"
click at [501, 12] on span "Save" at bounding box center [501, 14] width 15 height 10
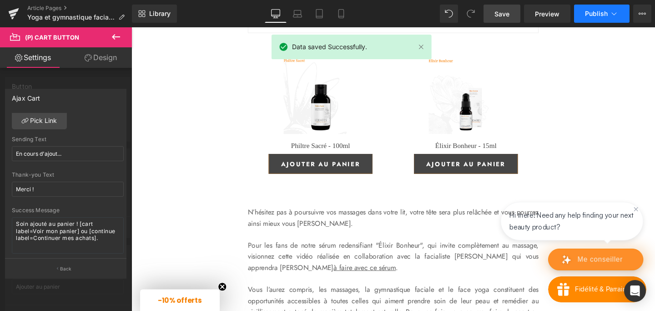
click at [596, 17] on span "Publish" at bounding box center [596, 13] width 23 height 7
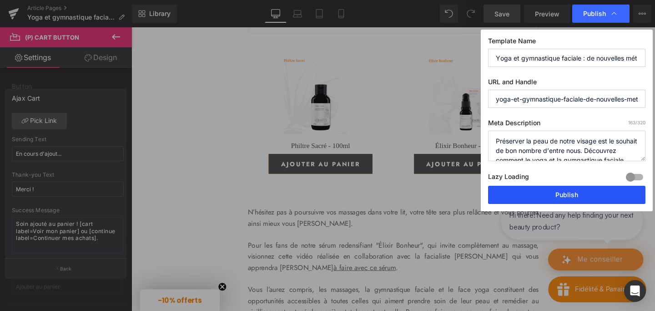
click at [526, 193] on button "Publish" at bounding box center [566, 195] width 157 height 18
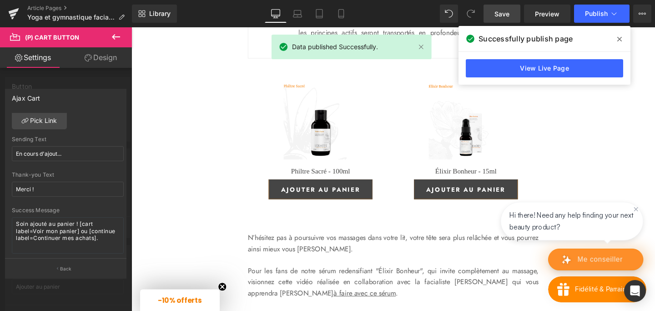
scroll to position [1783, 0]
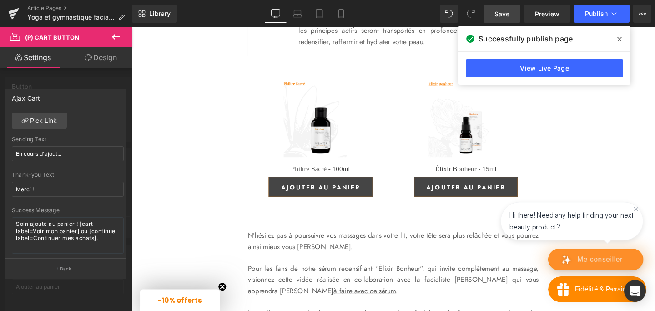
click at [619, 37] on icon at bounding box center [619, 38] width 5 height 7
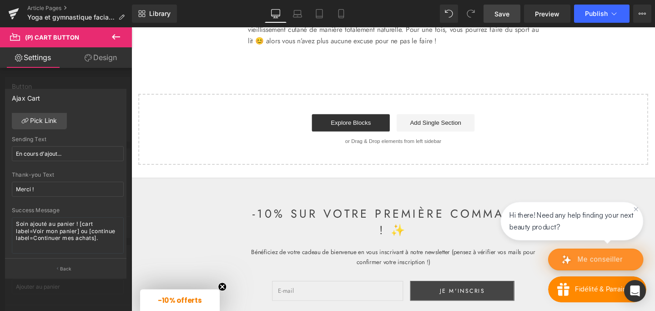
scroll to position [2106, 0]
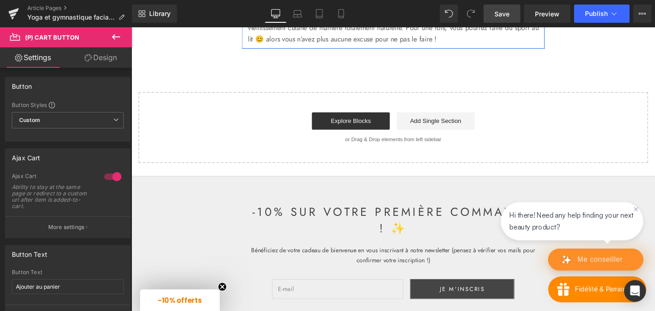
click at [498, 45] on p "Vous l’aurez compris, les massages, la gymnastique faciale et le face yoga cons…" at bounding box center [407, 22] width 306 height 46
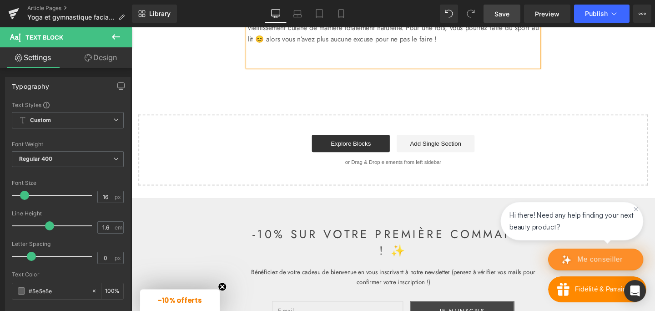
click at [506, 13] on span "Save" at bounding box center [501, 14] width 15 height 10
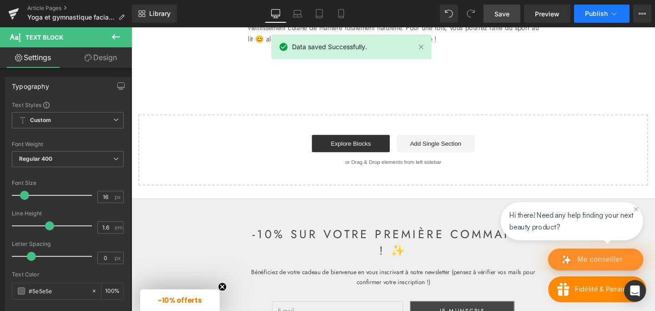
click at [613, 15] on icon at bounding box center [613, 13] width 9 height 9
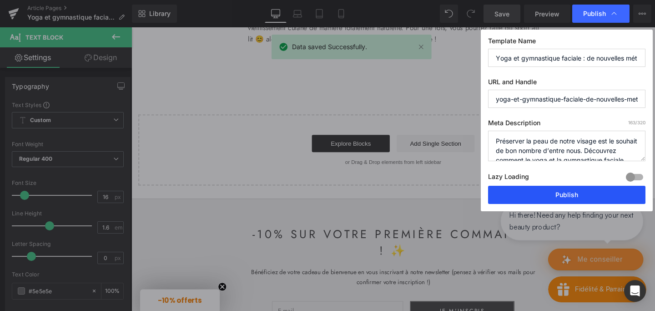
click at [537, 194] on button "Publish" at bounding box center [566, 195] width 157 height 18
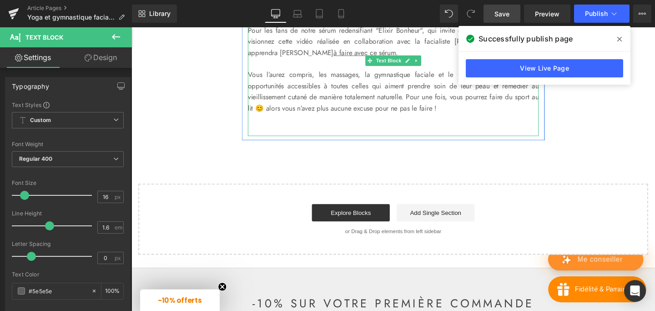
scroll to position [1999, 0]
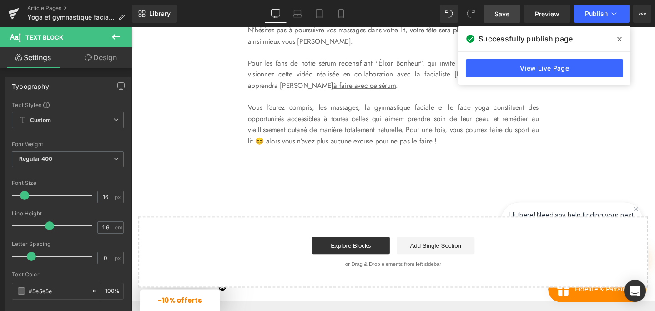
click at [620, 36] on icon at bounding box center [619, 38] width 5 height 7
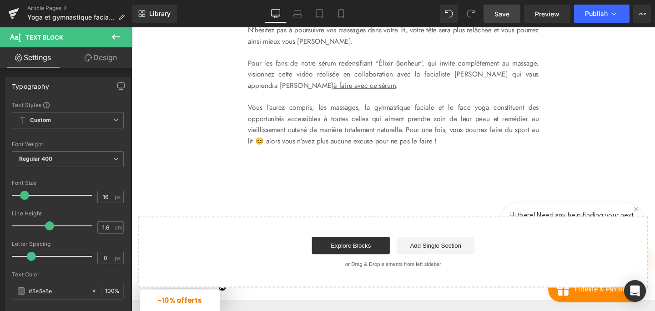
click at [111, 37] on icon at bounding box center [116, 36] width 11 height 11
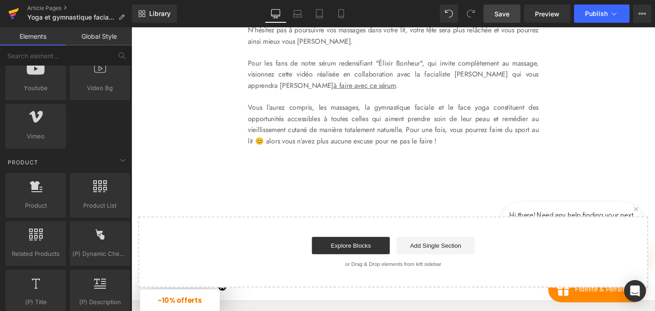
click at [12, 11] on icon at bounding box center [14, 11] width 10 height 6
